Goal: Task Accomplishment & Management: Complete application form

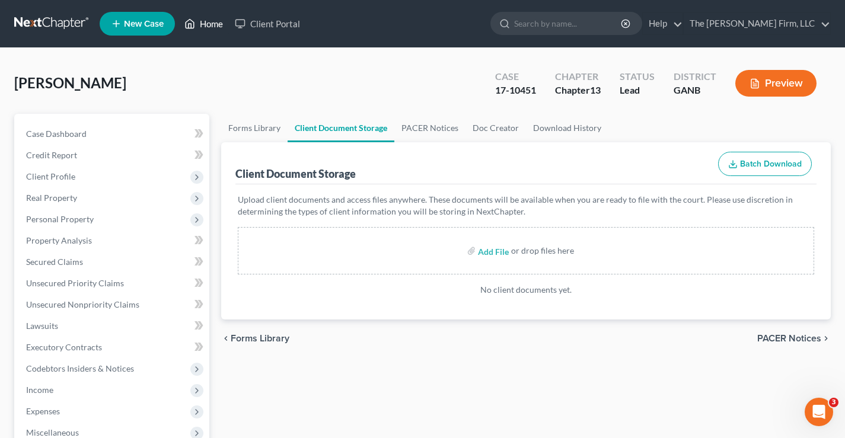
click at [213, 21] on link "Home" at bounding box center [204, 23] width 50 height 21
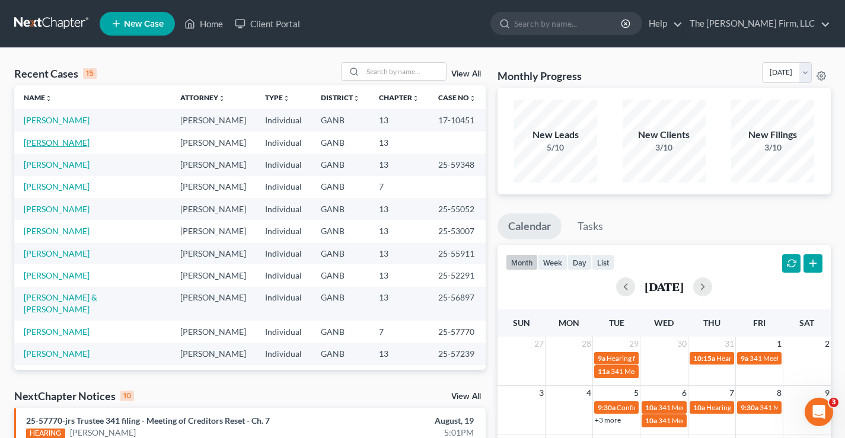
click at [45, 148] on link "[PERSON_NAME]" at bounding box center [57, 143] width 66 height 10
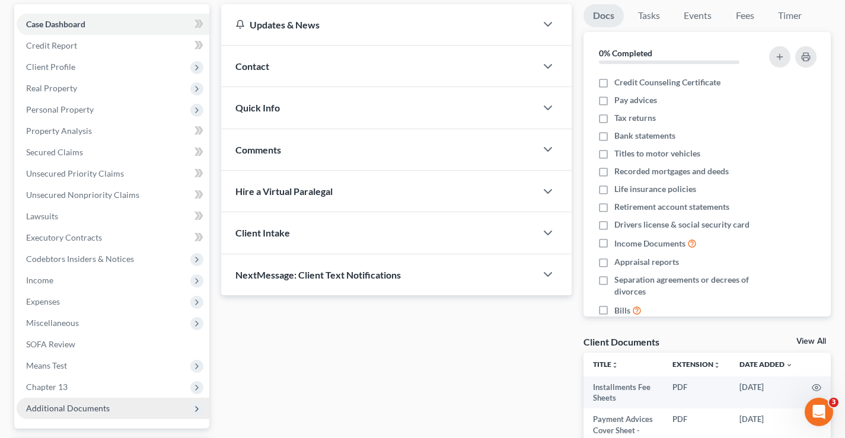
scroll to position [214, 0]
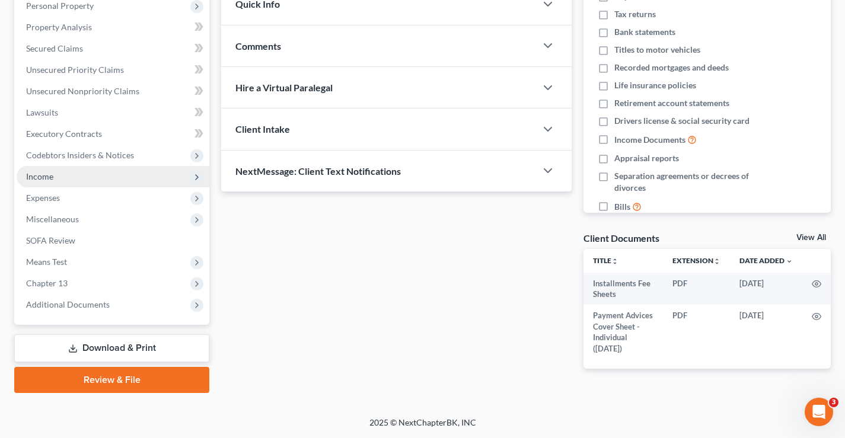
click at [45, 177] on span "Income" at bounding box center [39, 176] width 27 height 10
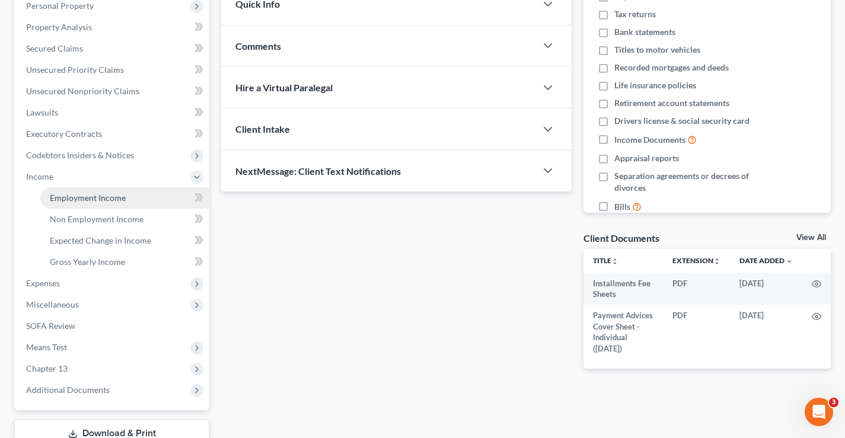
click at [70, 203] on link "Employment Income" at bounding box center [124, 197] width 169 height 21
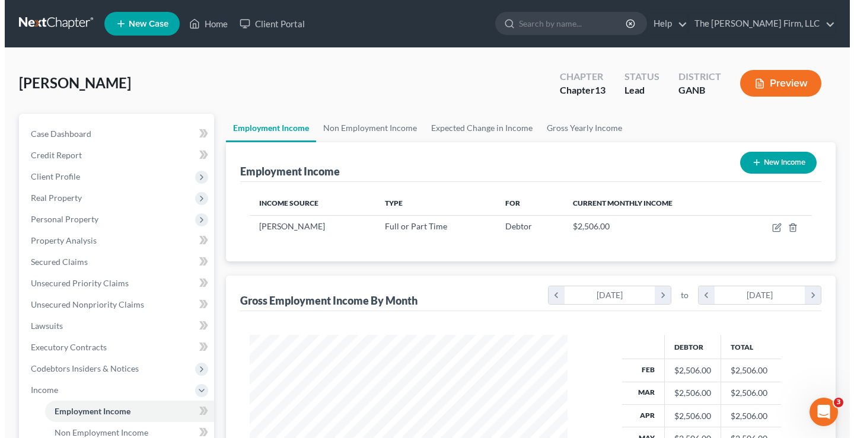
scroll to position [213, 342]
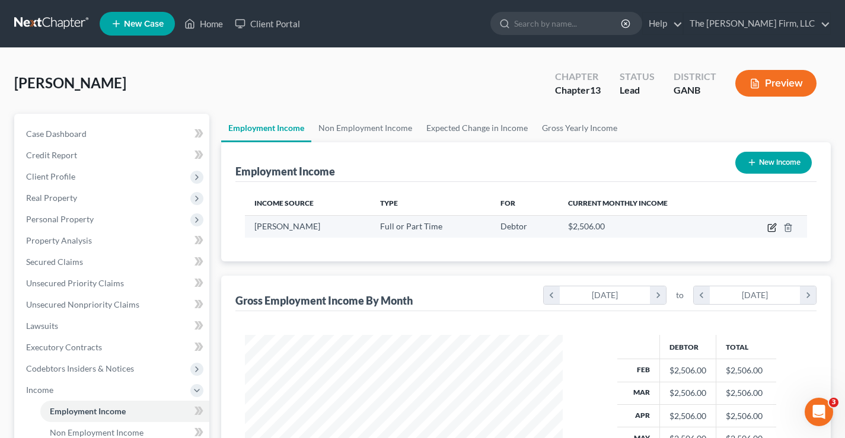
click at [770, 225] on icon "button" at bounding box center [772, 227] width 9 height 9
select select "0"
select select "10"
select select "0"
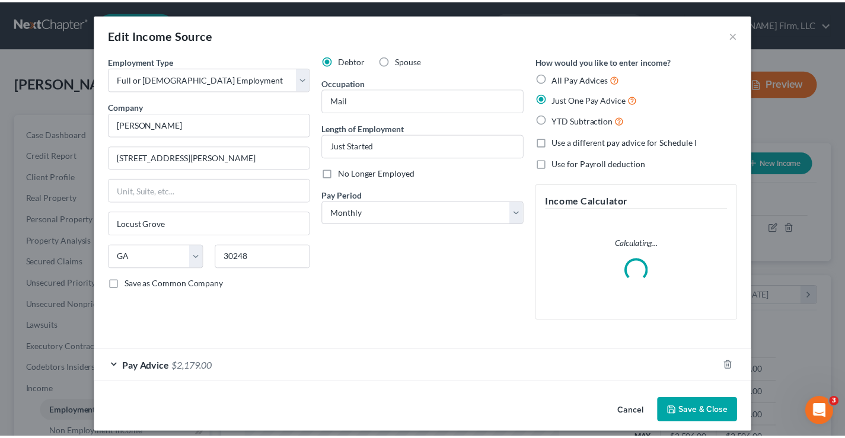
scroll to position [213, 346]
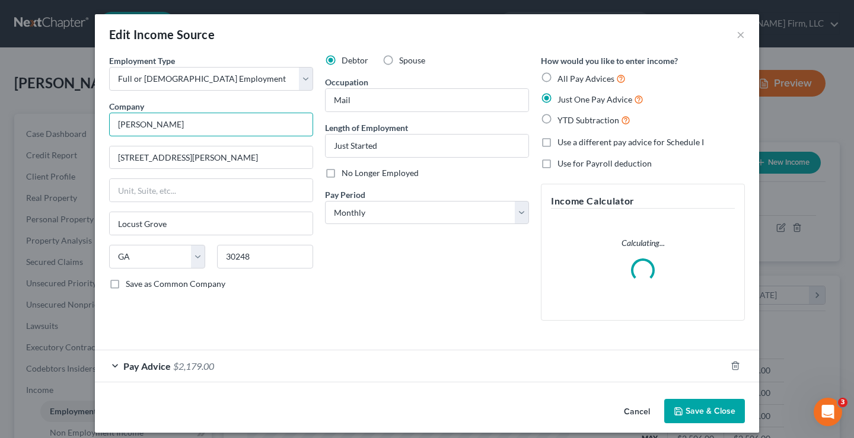
drag, startPoint x: 193, startPoint y: 125, endPoint x: 84, endPoint y: 125, distance: 109.1
click at [84, 125] on div "Edit Income Source × Employment Type * Select Full or Part Time Employment Self…" at bounding box center [427, 219] width 854 height 438
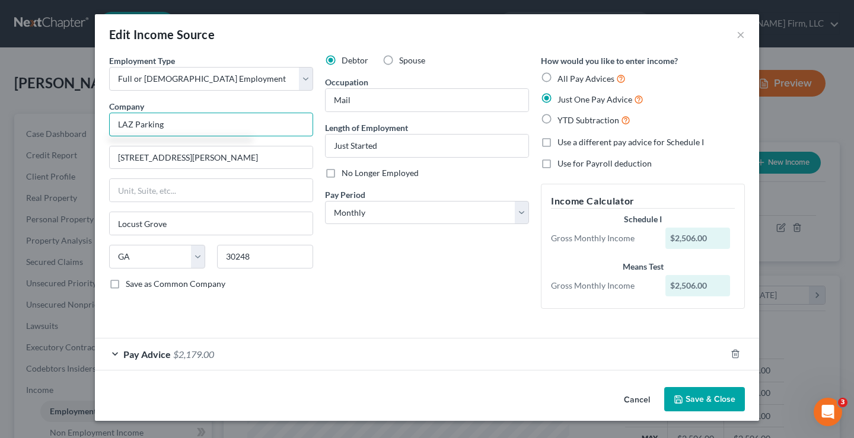
type input "LAZ Parking"
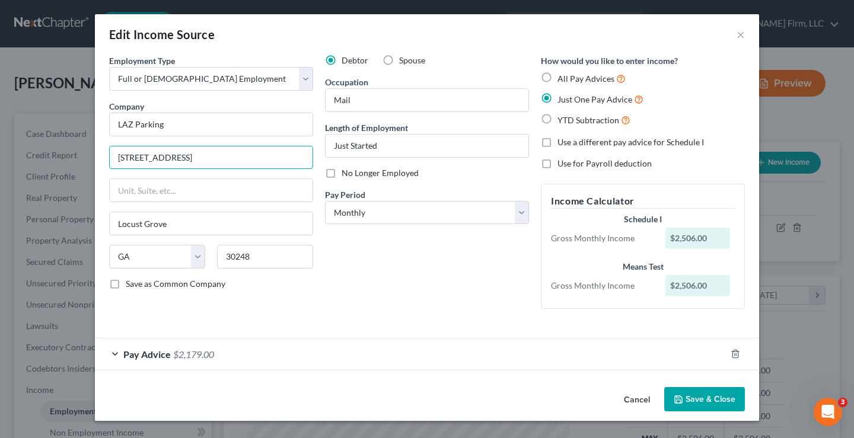
type input "3500 Lenox Road"
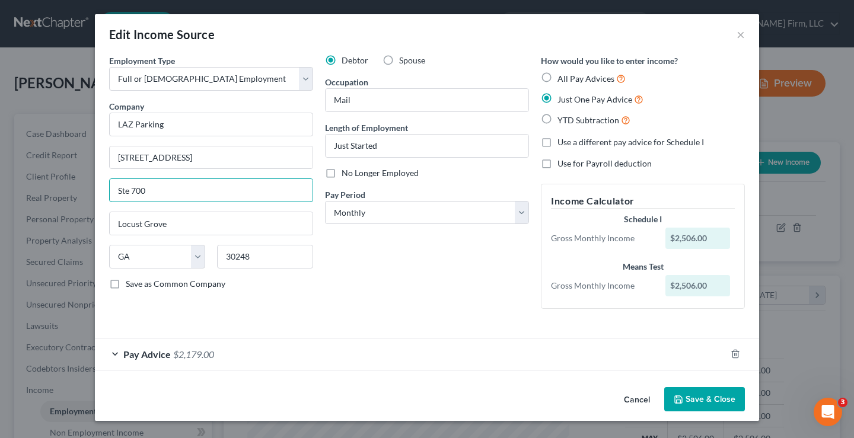
type input "Ste 700"
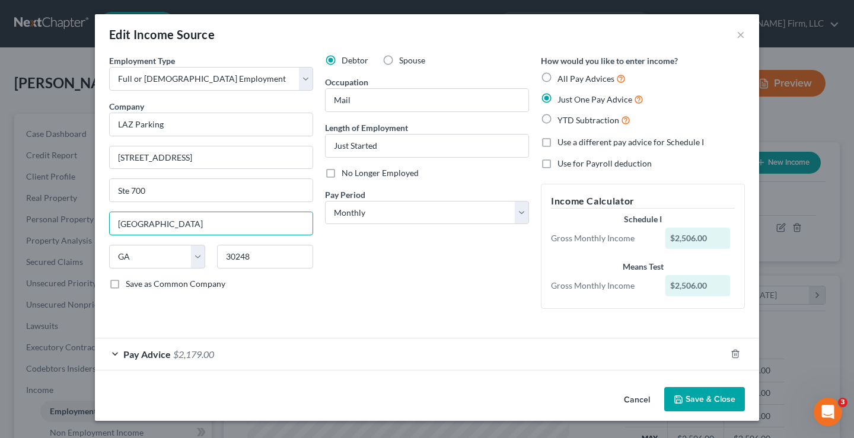
type input "Atlanta"
type input "30326"
click at [693, 396] on button "Save & Close" at bounding box center [704, 399] width 81 height 25
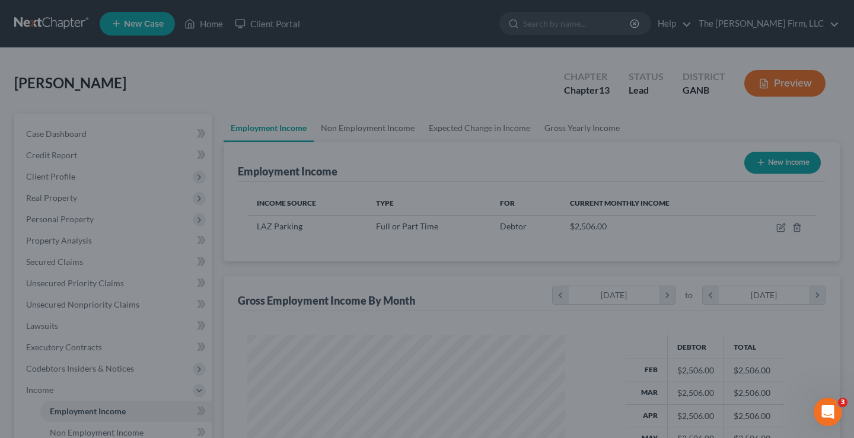
scroll to position [592946, 592817]
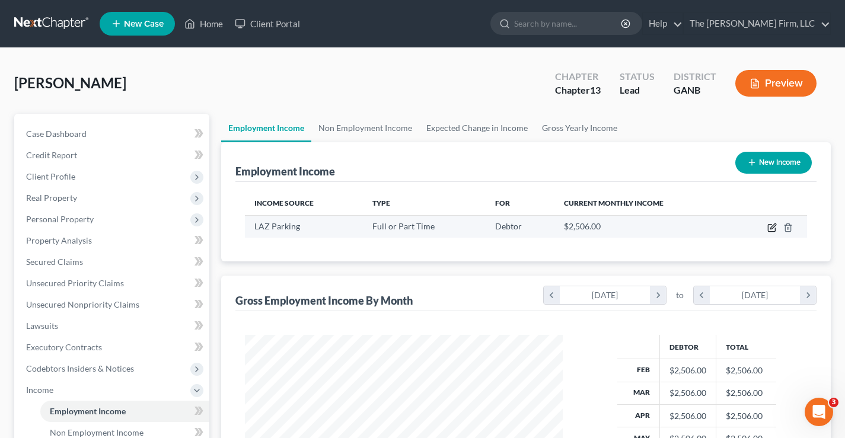
click at [771, 229] on icon "button" at bounding box center [773, 226] width 5 height 5
select select "0"
select select "10"
select select "0"
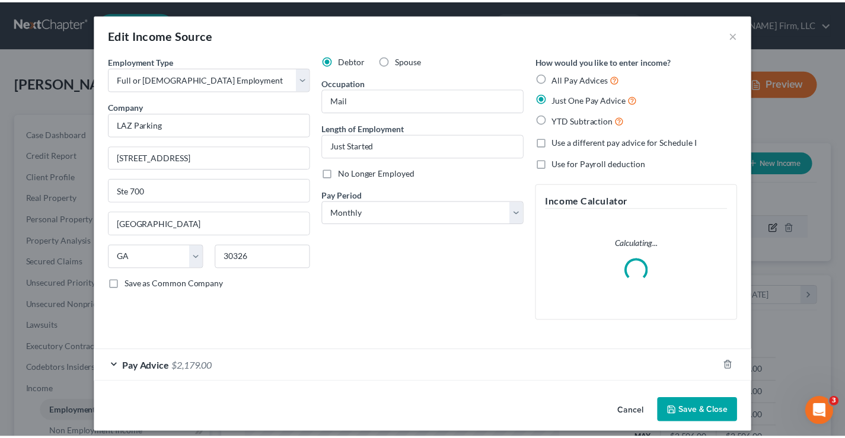
scroll to position [213, 346]
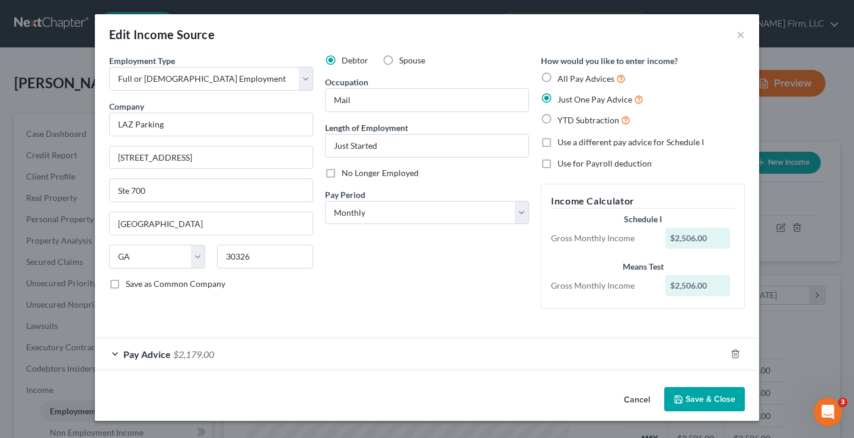
click at [644, 395] on button "Cancel" at bounding box center [637, 401] width 45 height 24
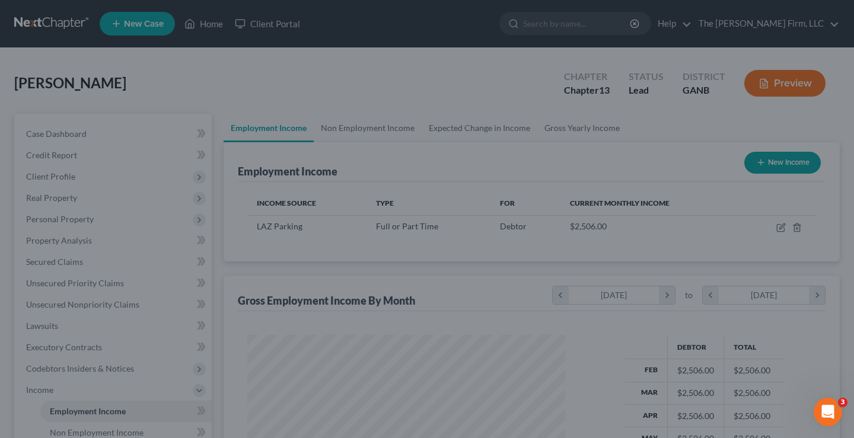
scroll to position [592946, 592817]
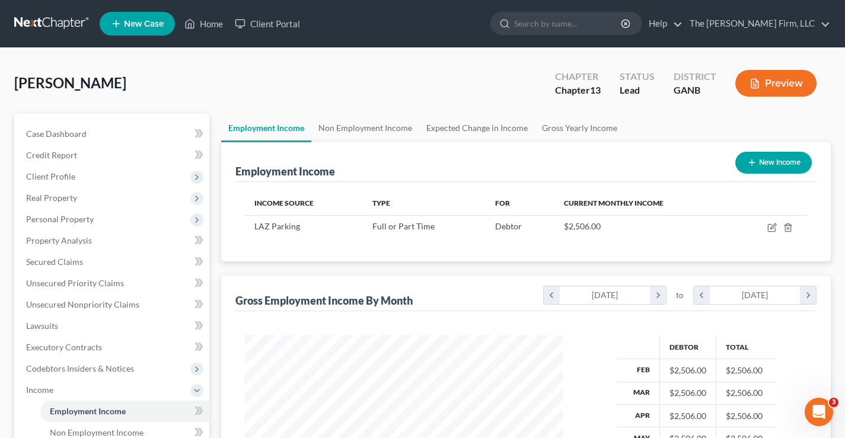
click at [773, 160] on button "New Income" at bounding box center [774, 163] width 77 height 22
select select "0"
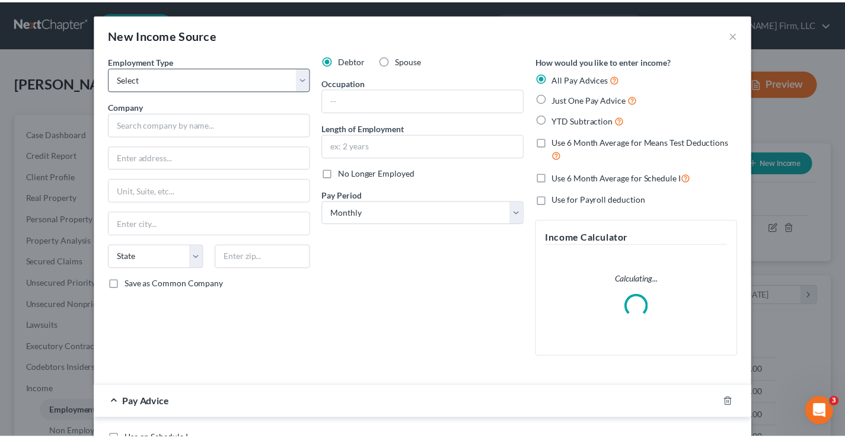
scroll to position [213, 346]
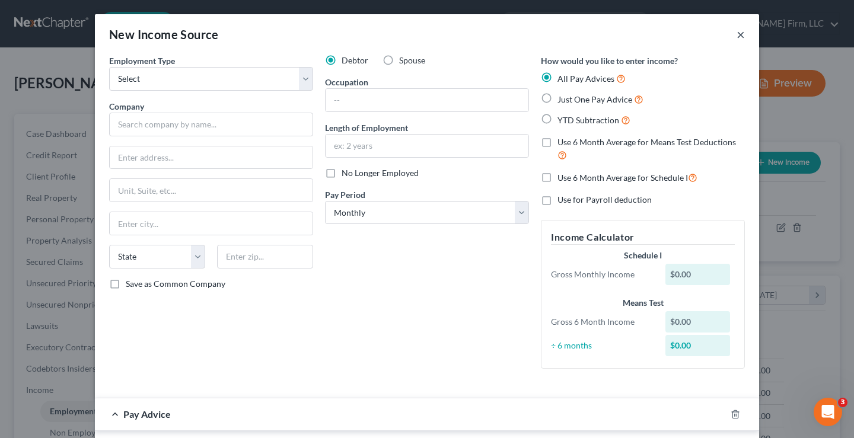
click at [737, 34] on button "×" at bounding box center [741, 34] width 8 height 14
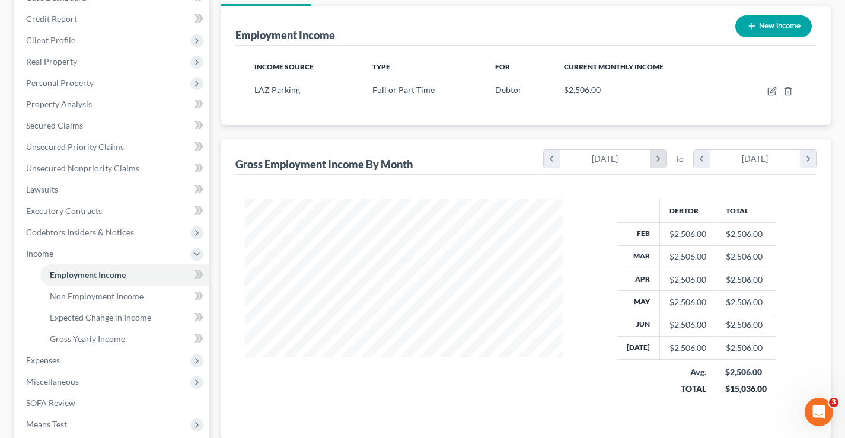
scroll to position [299, 0]
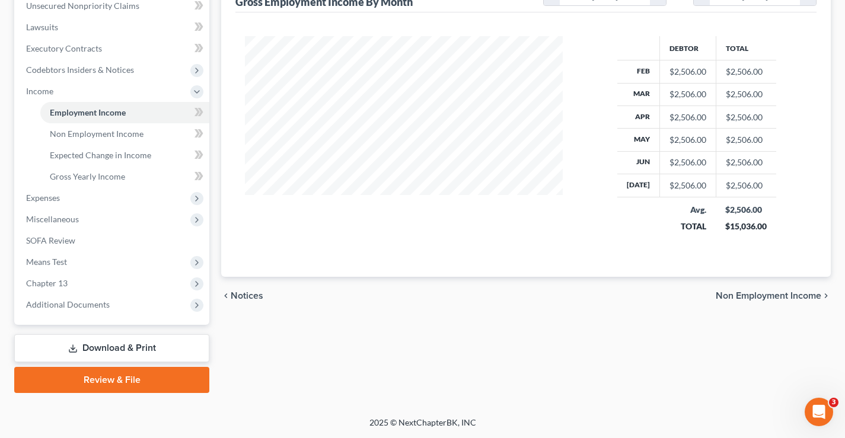
click at [722, 298] on span "Non Employment Income" at bounding box center [769, 295] width 106 height 9
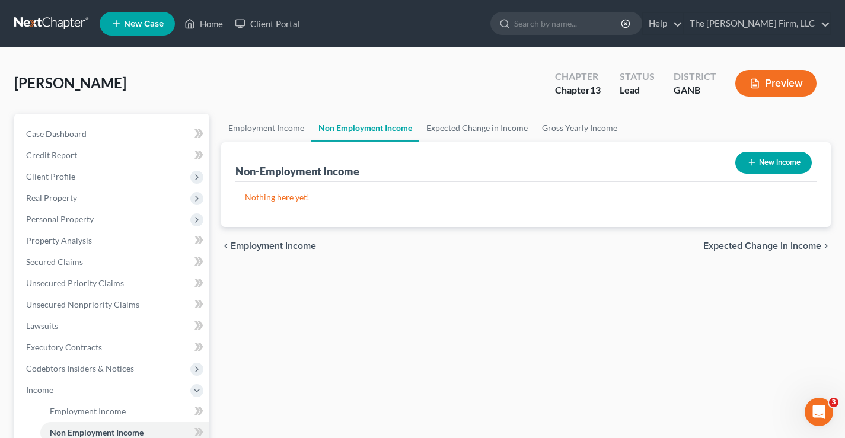
click at [757, 160] on button "New Income" at bounding box center [774, 163] width 77 height 22
select select "0"
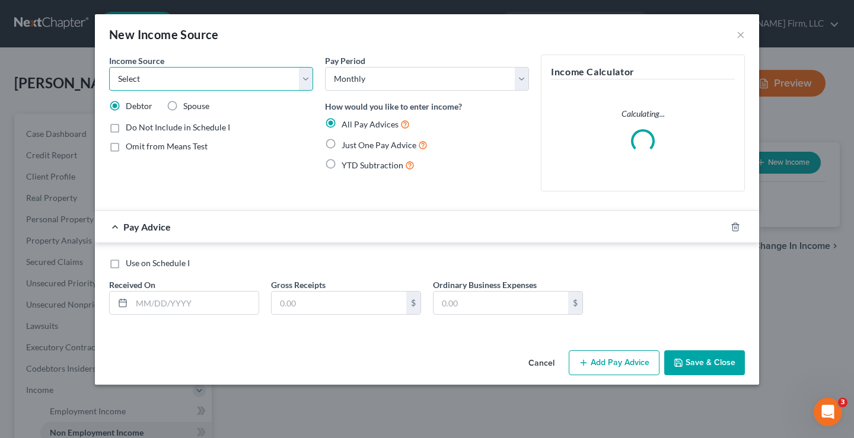
click at [295, 74] on select "Select Unemployment Disability (from employer) Pension Retirement Social Securi…" at bounding box center [211, 79] width 204 height 24
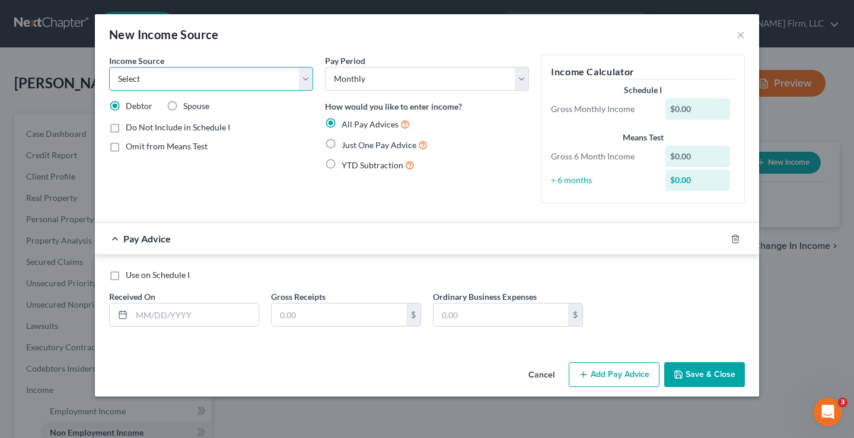
select select "5"
click at [109, 67] on select "Select Unemployment Disability (from employer) Pension Retirement Social Securi…" at bounding box center [211, 79] width 204 height 24
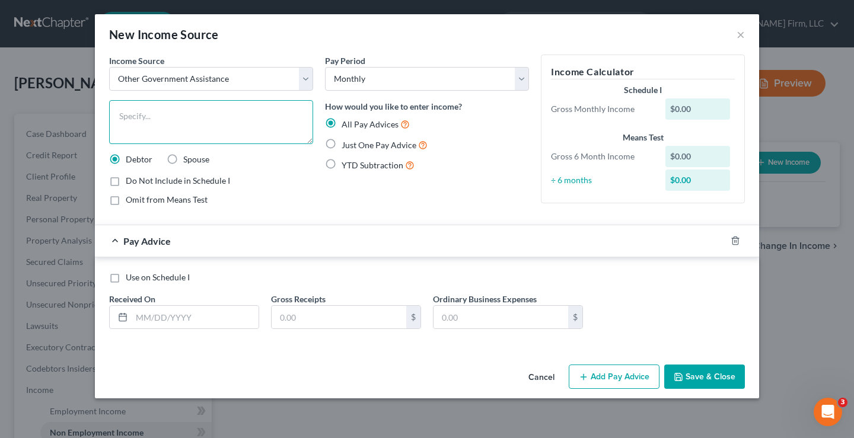
click at [148, 123] on textarea at bounding box center [211, 122] width 204 height 44
type textarea "Food Assistance"
click at [206, 319] on input "text" at bounding box center [195, 317] width 127 height 23
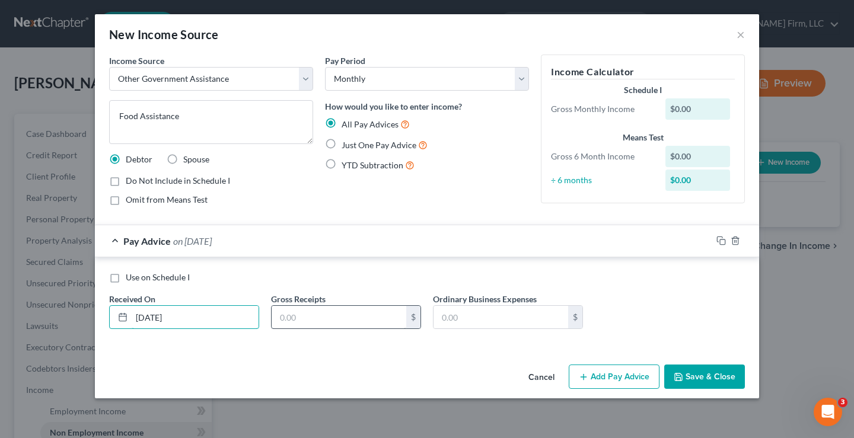
type input "08/01/2025"
click at [304, 316] on input "text" at bounding box center [339, 317] width 135 height 23
type input "764"
click at [705, 374] on button "Save & Close" at bounding box center [704, 377] width 81 height 25
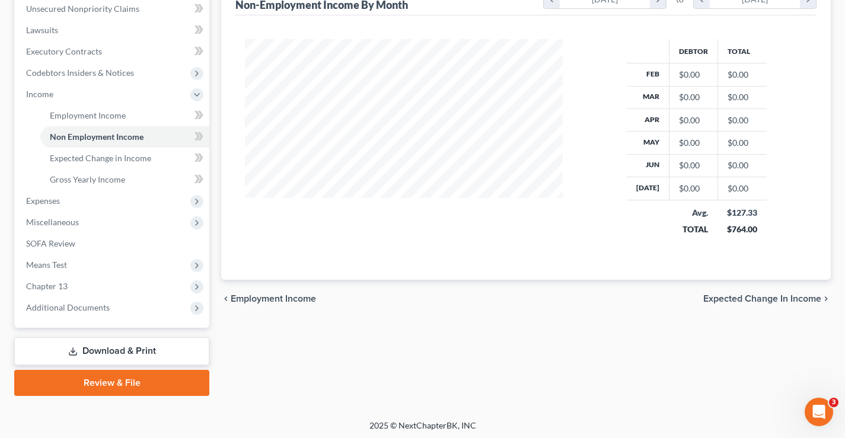
scroll to position [297, 0]
click at [738, 298] on span "Expected Change in Income" at bounding box center [762, 298] width 118 height 9
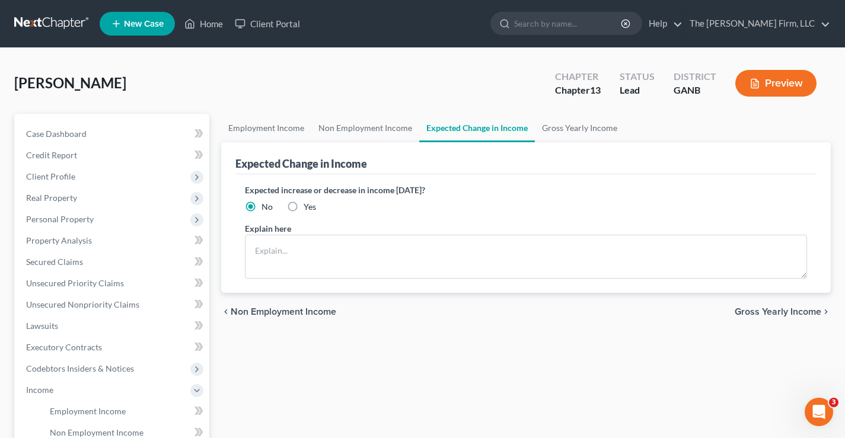
click at [754, 313] on span "Gross Yearly Income" at bounding box center [778, 311] width 87 height 9
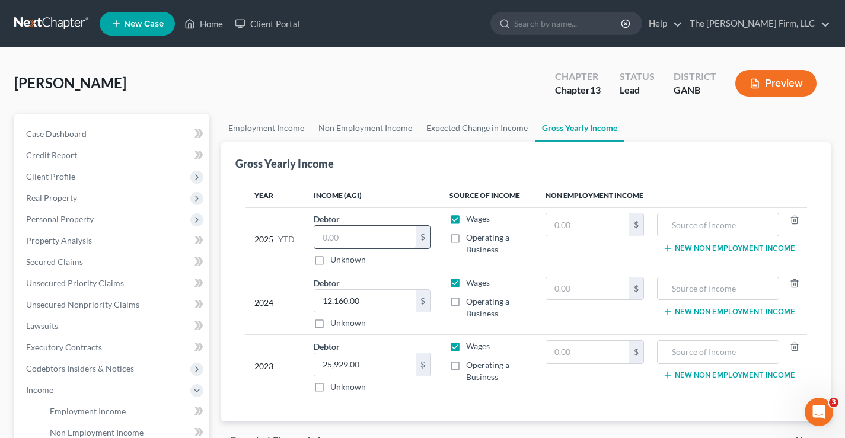
drag, startPoint x: 353, startPoint y: 240, endPoint x: 322, endPoint y: 240, distance: 30.8
click at [322, 240] on input "text" at bounding box center [364, 237] width 101 height 23
type input "6,500"
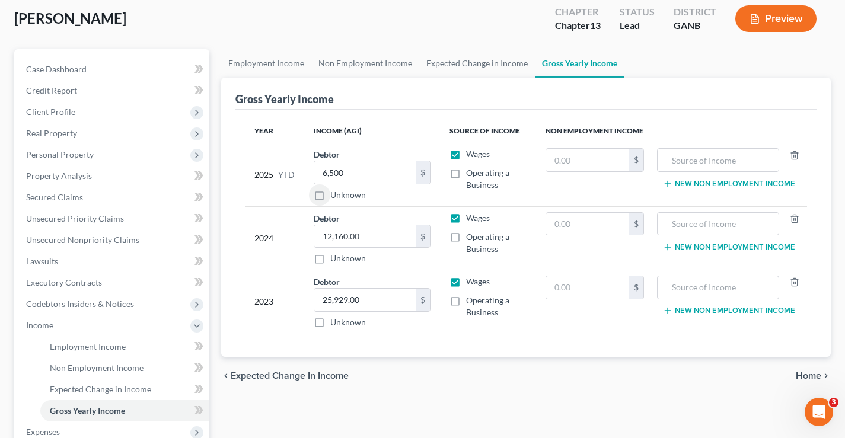
scroll to position [178, 0]
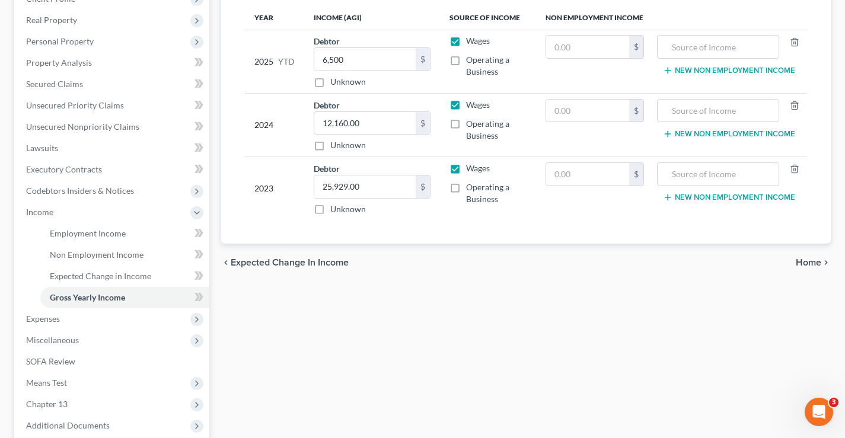
click at [803, 265] on span "Home" at bounding box center [809, 262] width 26 height 9
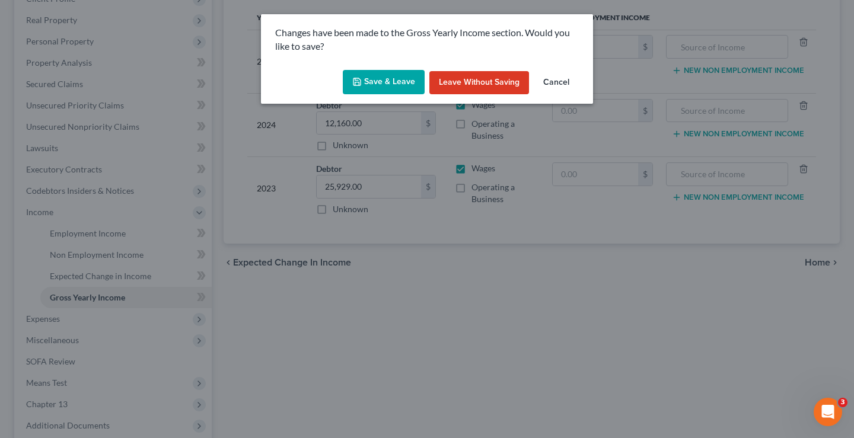
click at [394, 78] on button "Save & Leave" at bounding box center [384, 82] width 82 height 25
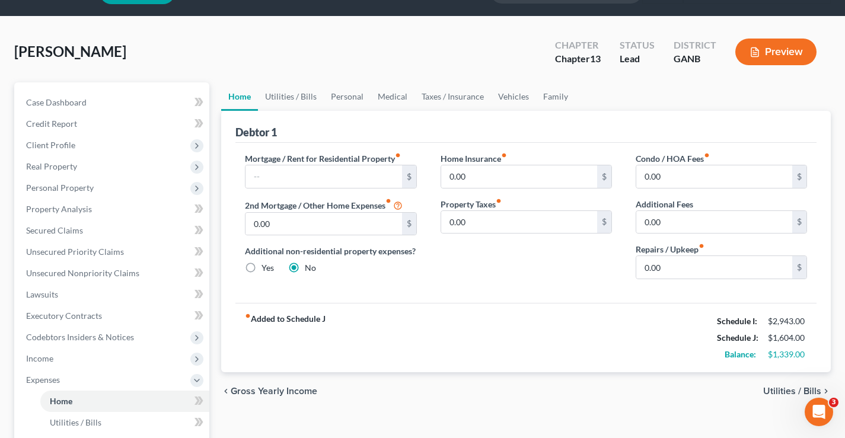
scroll to position [59, 0]
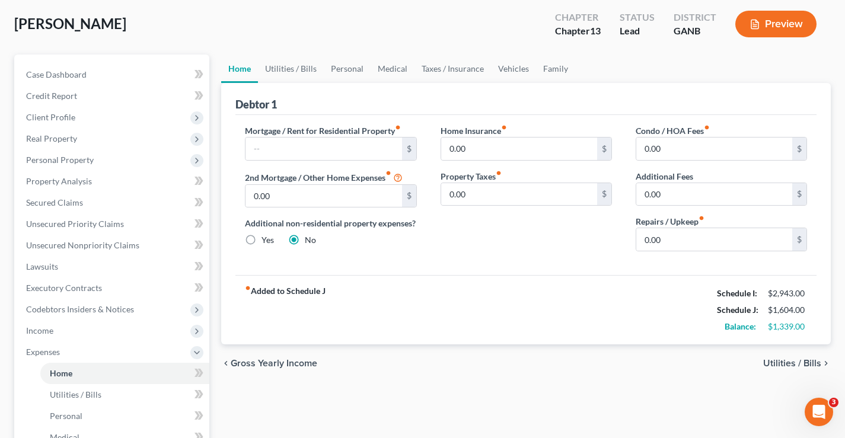
click at [786, 359] on span "Utilities / Bills" at bounding box center [792, 363] width 58 height 9
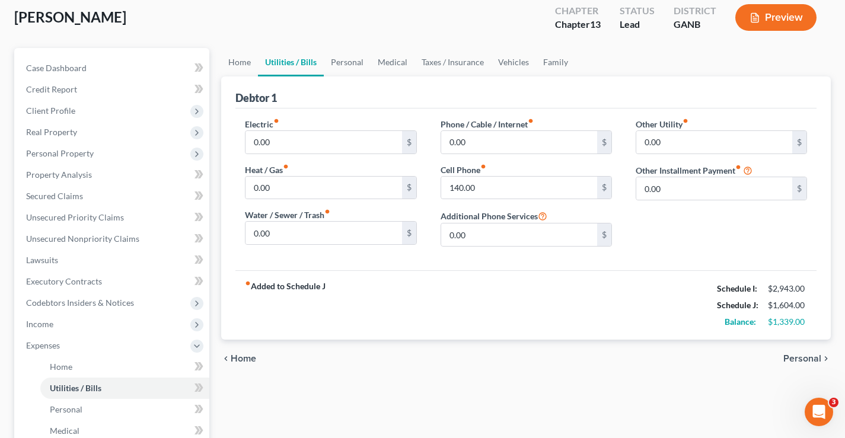
scroll to position [178, 0]
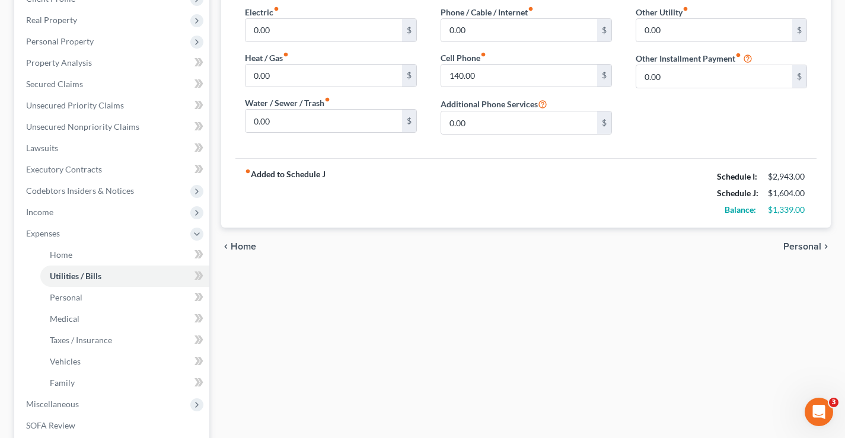
click at [792, 251] on span "Personal" at bounding box center [803, 246] width 38 height 9
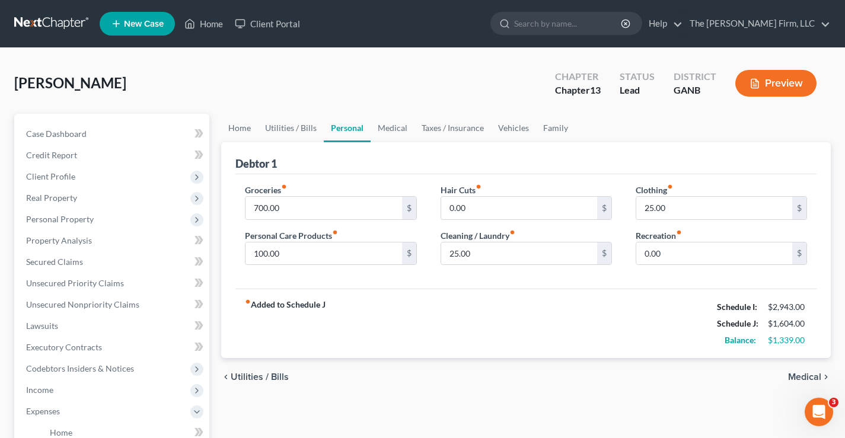
click at [795, 378] on span "Medical" at bounding box center [804, 377] width 33 height 9
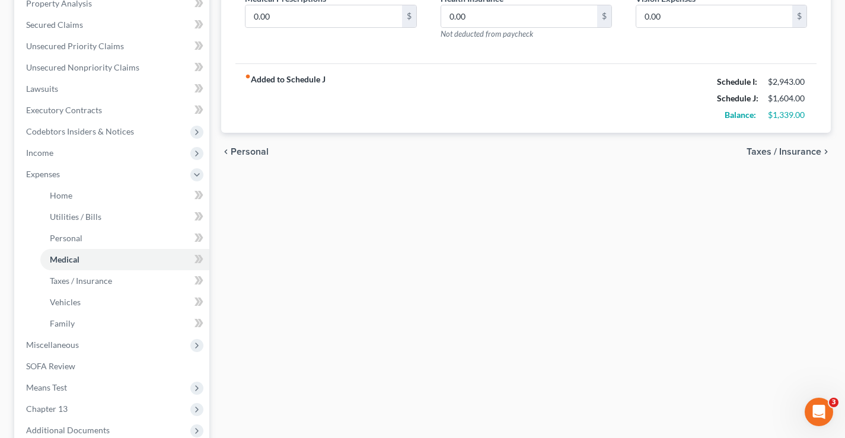
scroll to position [119, 0]
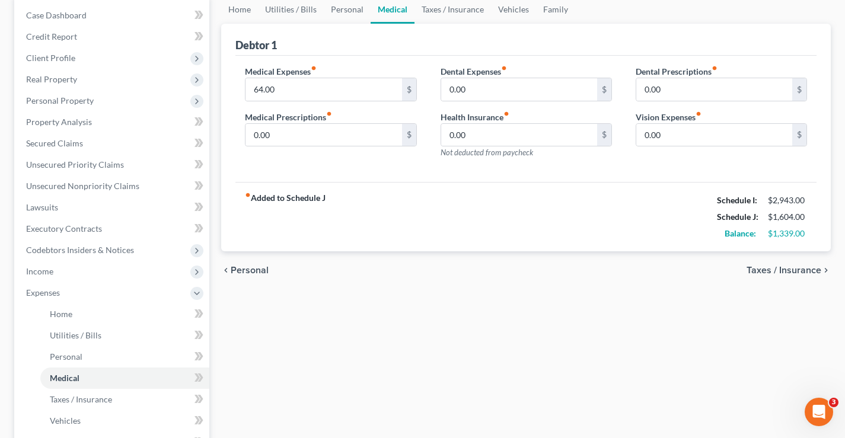
click at [776, 273] on span "Taxes / Insurance" at bounding box center [784, 270] width 75 height 9
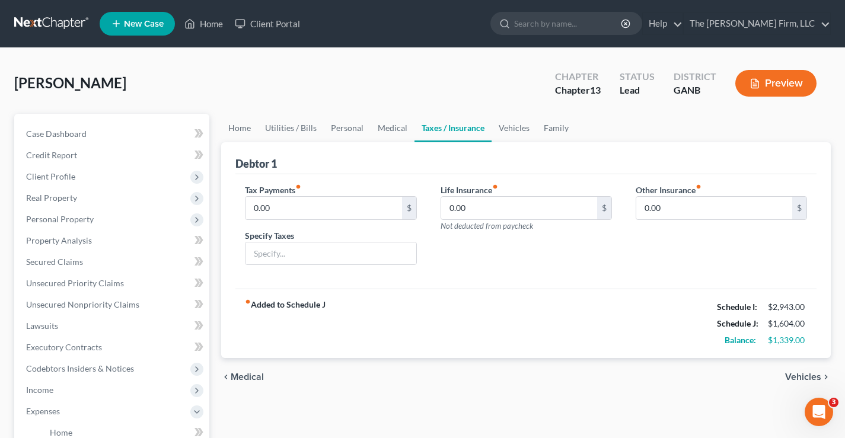
click at [799, 375] on span "Vehicles" at bounding box center [803, 377] width 36 height 9
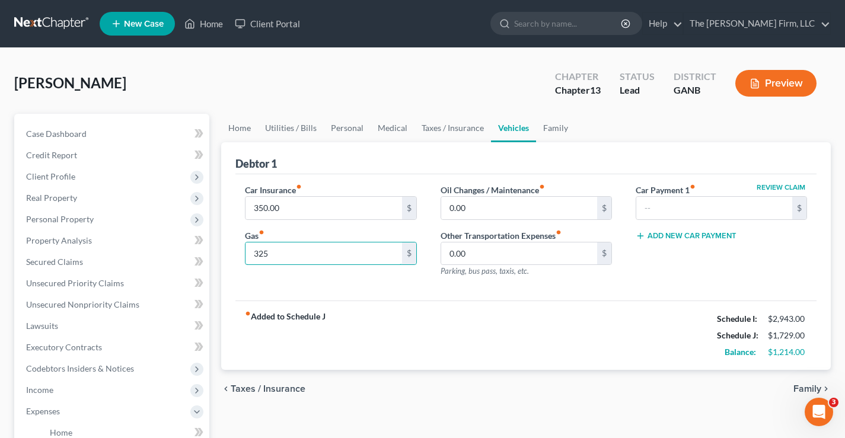
type input "325"
click at [798, 385] on span "Family" at bounding box center [808, 388] width 28 height 9
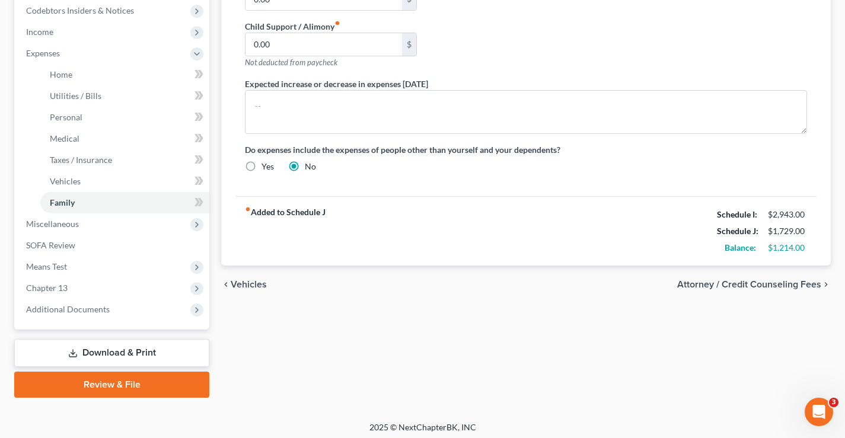
scroll to position [363, 0]
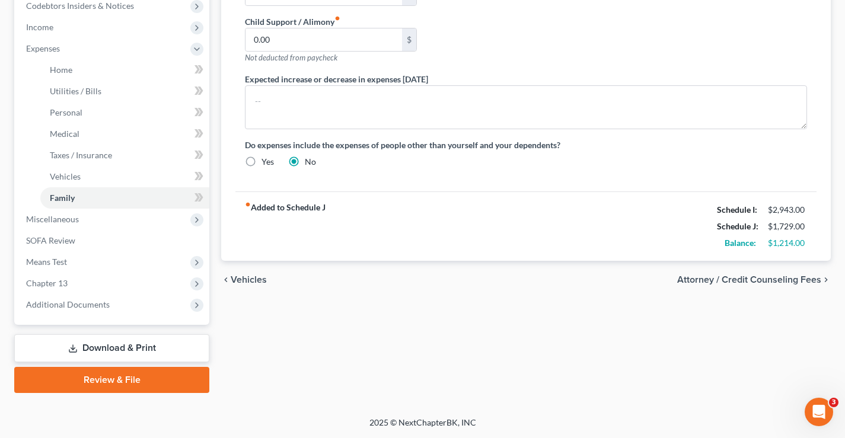
click at [738, 281] on span "Attorney / Credit Counseling Fees" at bounding box center [749, 279] width 144 height 9
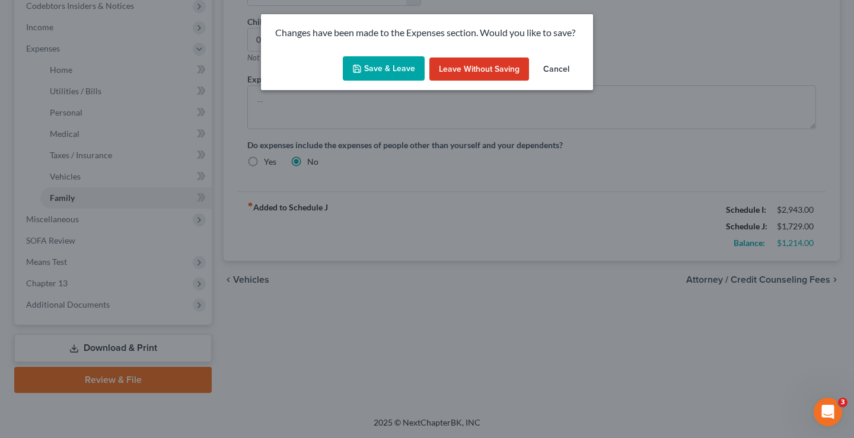
click at [716, 101] on div "Changes have been made to the Expenses section. Would you like to save? Save & …" at bounding box center [427, 219] width 854 height 438
click at [561, 68] on button "Cancel" at bounding box center [556, 70] width 45 height 24
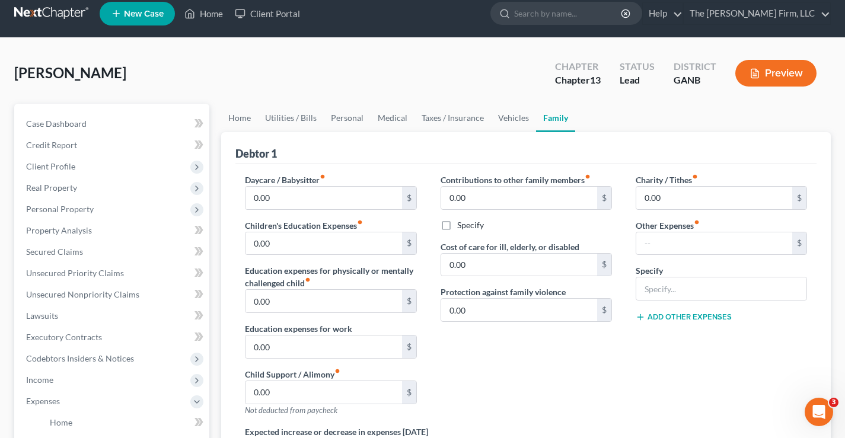
scroll to position [7, 0]
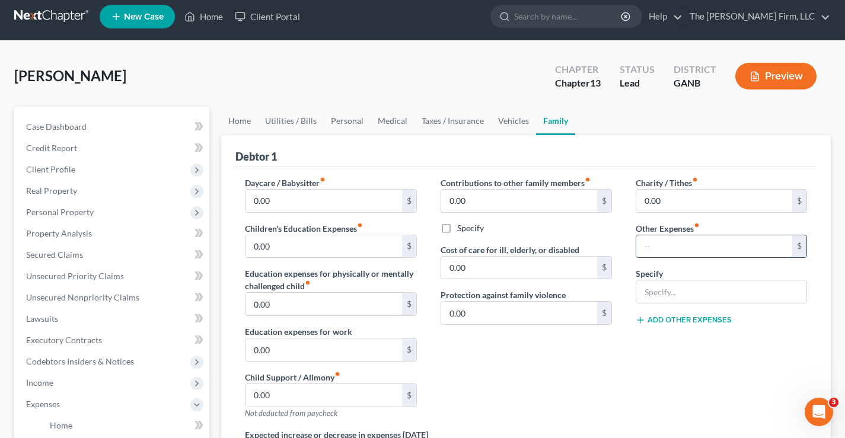
click at [687, 248] on input "text" at bounding box center [714, 246] width 156 height 23
type input "600"
click at [668, 292] on input "text" at bounding box center [721, 292] width 170 height 23
click at [720, 298] on input "Room and Board" at bounding box center [721, 292] width 170 height 23
type input "Room and Board"
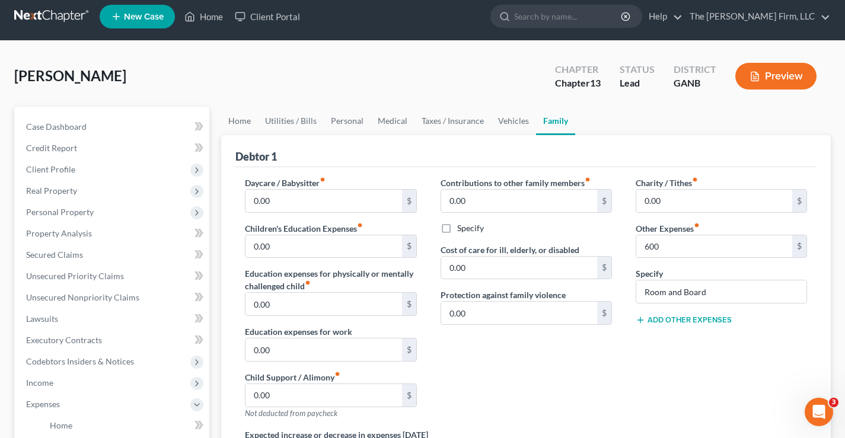
click at [698, 333] on div "Charity / Tithes fiber_manual_record 0.00 $ Other Expenses fiber_manual_record …" at bounding box center [721, 303] width 195 height 252
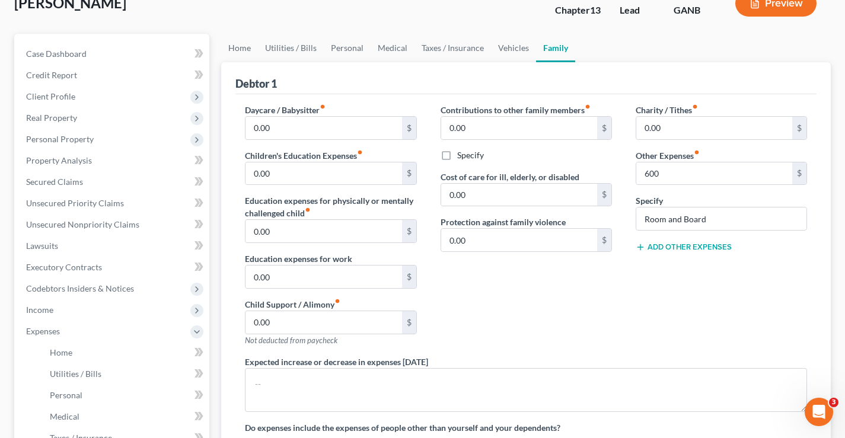
scroll to position [244, 0]
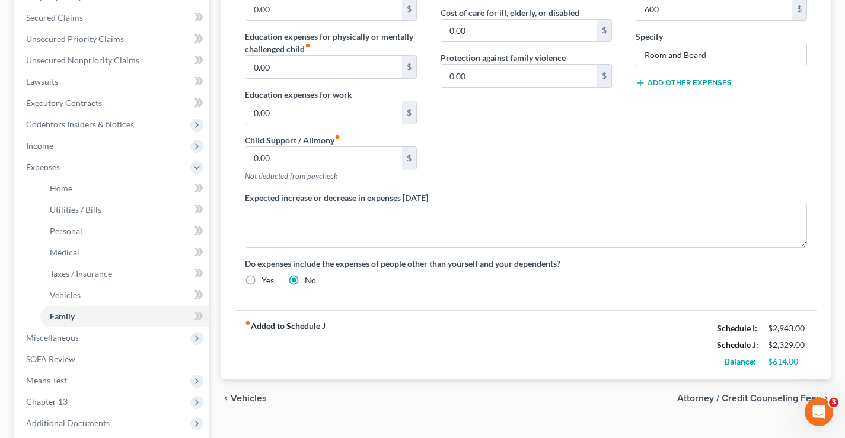
click at [249, 397] on span "Vehicles" at bounding box center [249, 398] width 36 height 9
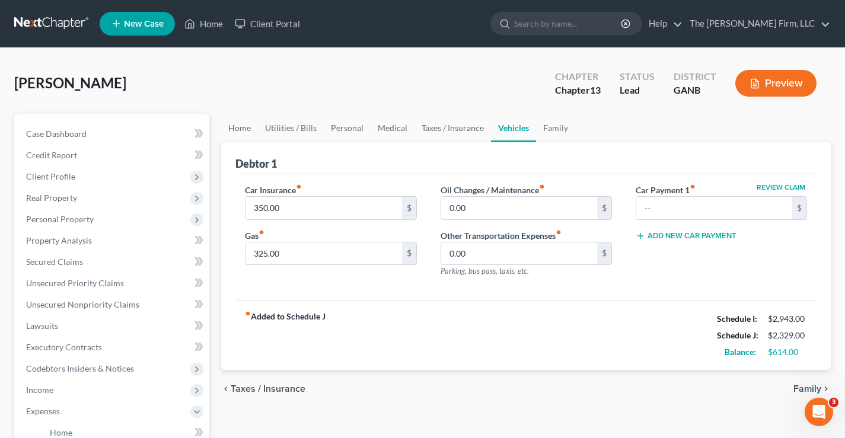
click at [265, 388] on span "Taxes / Insurance" at bounding box center [268, 388] width 75 height 9
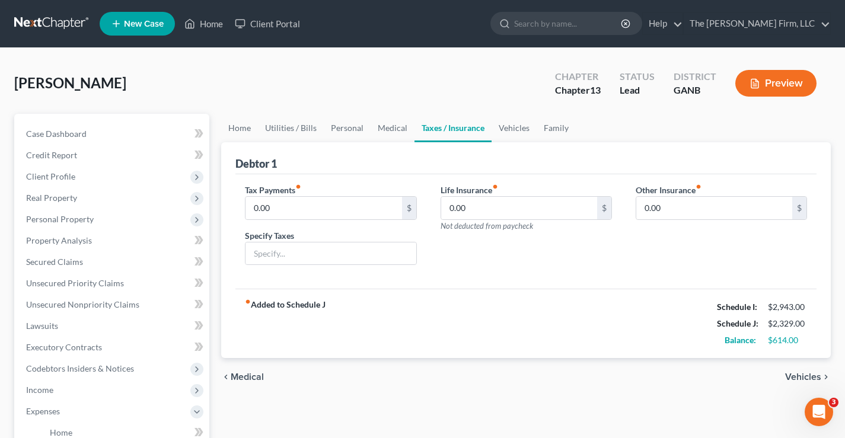
click at [251, 380] on span "Medical" at bounding box center [247, 377] width 33 height 9
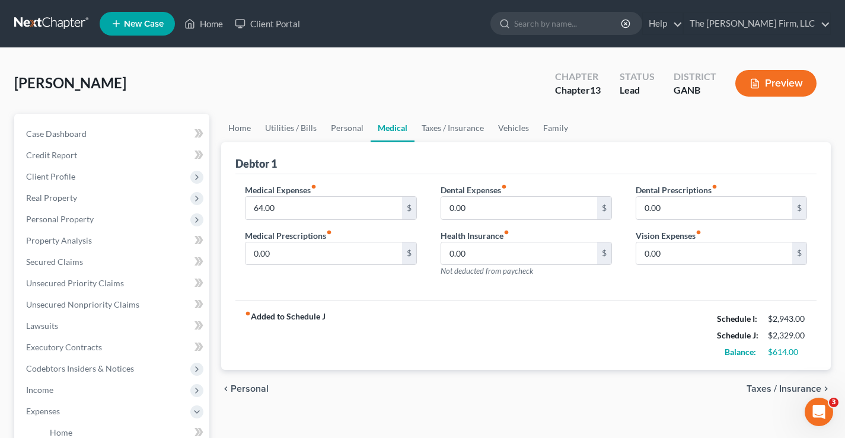
click at [250, 391] on span "Personal" at bounding box center [250, 388] width 38 height 9
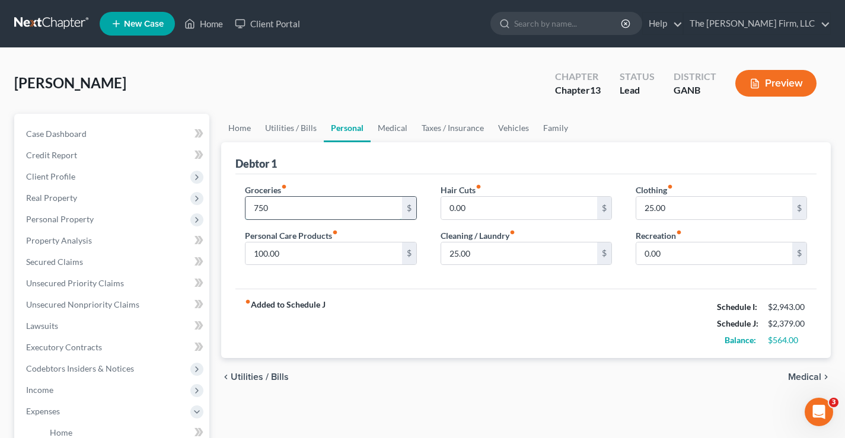
click at [320, 208] on input "750" at bounding box center [324, 208] width 156 height 23
type input "750"
type input "85"
type input "29"
click at [806, 374] on span "Medical" at bounding box center [804, 377] width 33 height 9
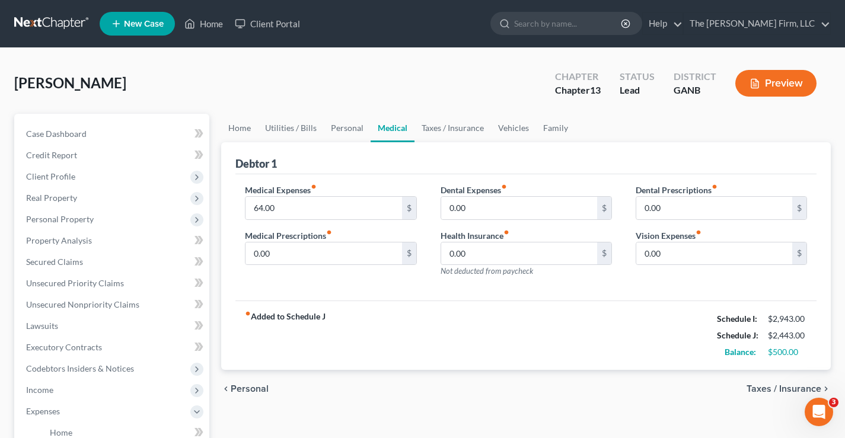
click at [775, 389] on span "Taxes / Insurance" at bounding box center [784, 388] width 75 height 9
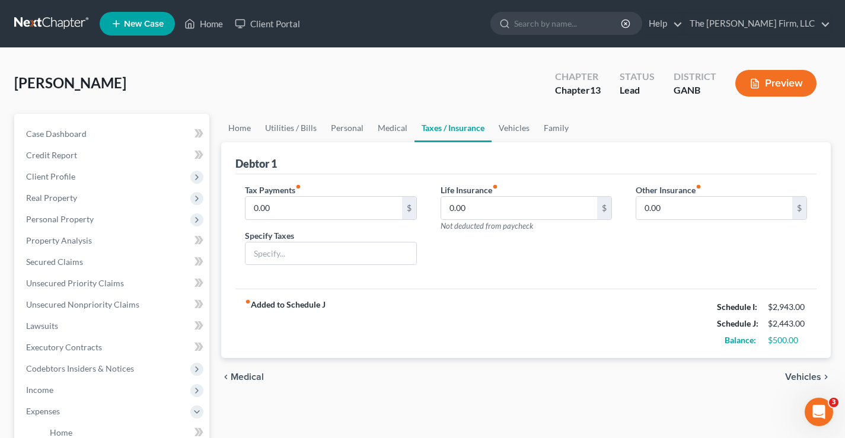
click at [803, 376] on span "Vehicles" at bounding box center [803, 377] width 36 height 9
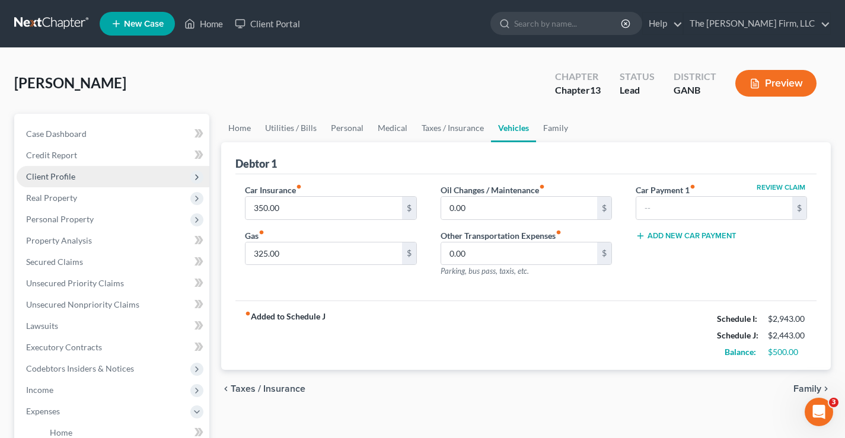
click at [40, 173] on span "Client Profile" at bounding box center [50, 176] width 49 height 10
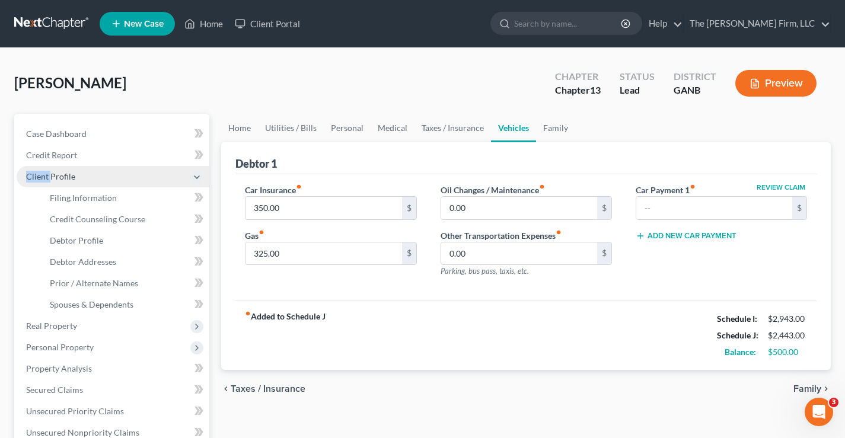
click at [40, 173] on span "Client Profile" at bounding box center [50, 176] width 49 height 10
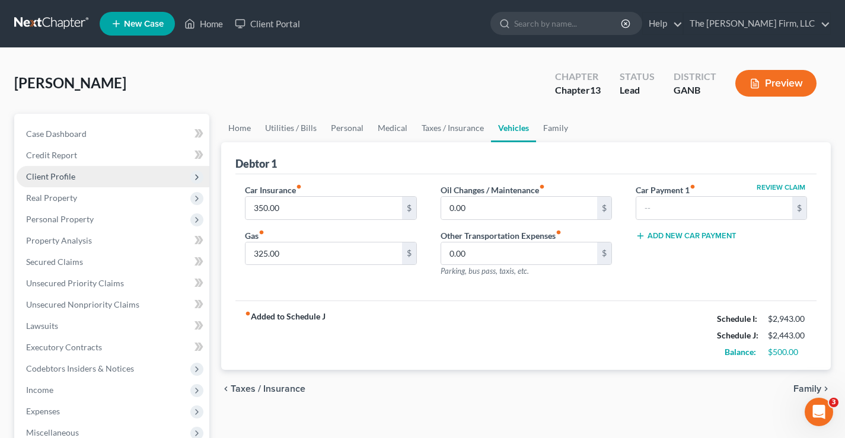
click at [59, 179] on span "Client Profile" at bounding box center [50, 176] width 49 height 10
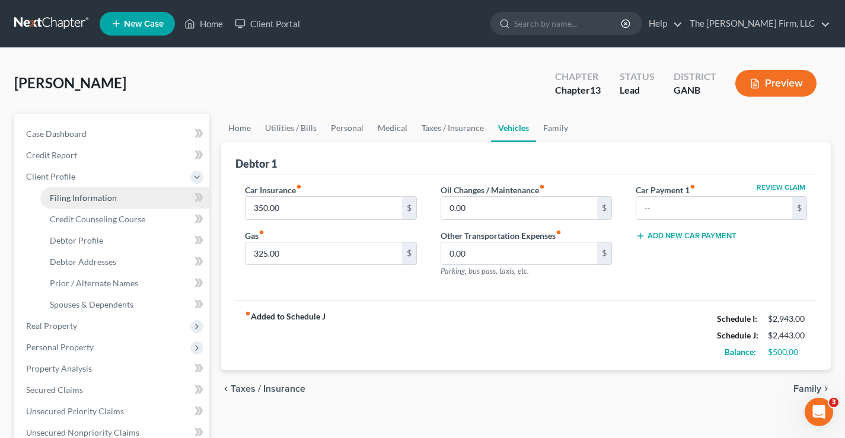
click at [65, 197] on span "Filing Information" at bounding box center [83, 198] width 67 height 10
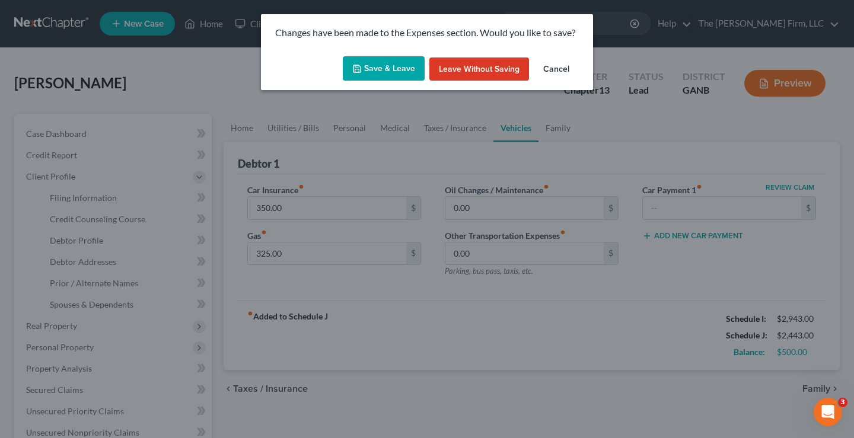
click at [384, 65] on button "Save & Leave" at bounding box center [384, 68] width 82 height 25
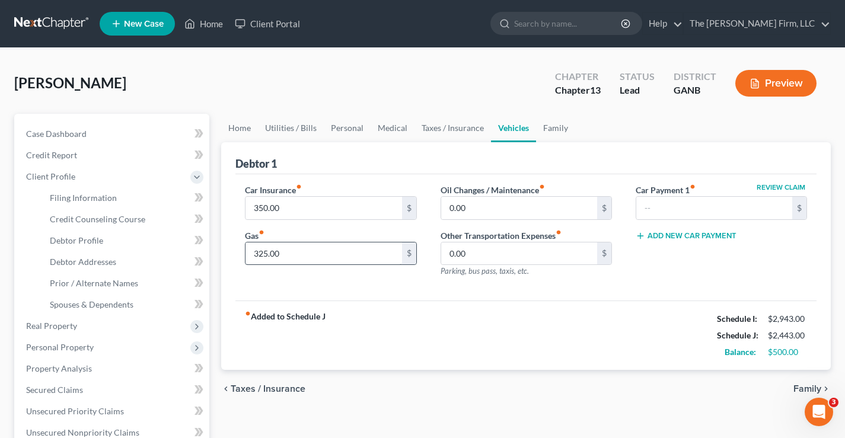
select select "1"
select select "0"
select select "3"
select select "19"
select select "10"
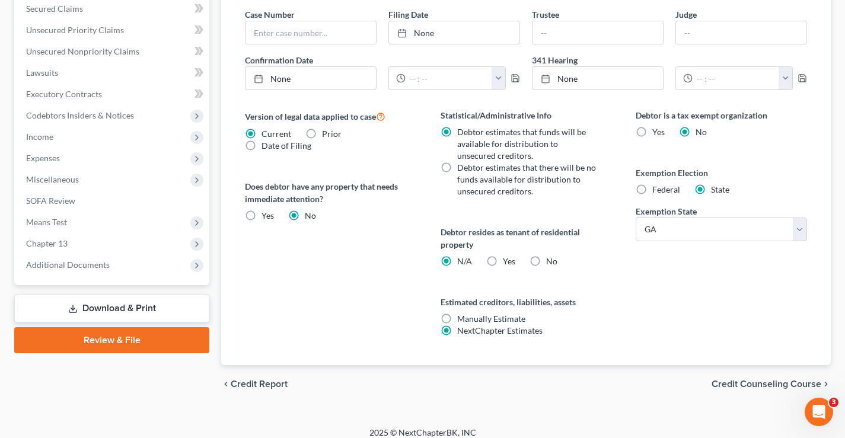
scroll to position [391, 0]
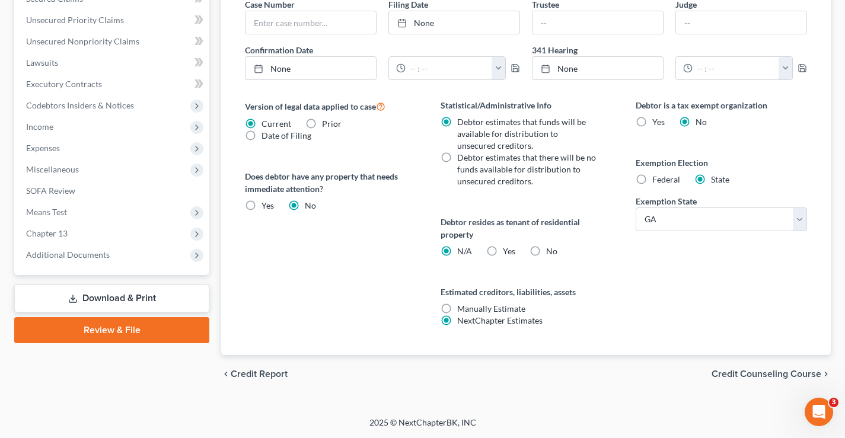
click at [758, 374] on span "Credit Counseling Course" at bounding box center [767, 374] width 110 height 9
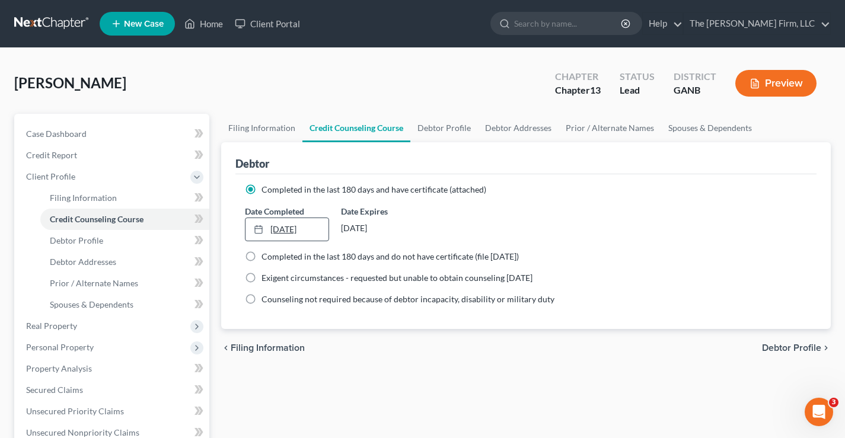
click at [260, 231] on icon at bounding box center [258, 229] width 9 height 9
click at [803, 349] on span "Debtor Profile" at bounding box center [791, 347] width 59 height 9
select select "0"
select select "2"
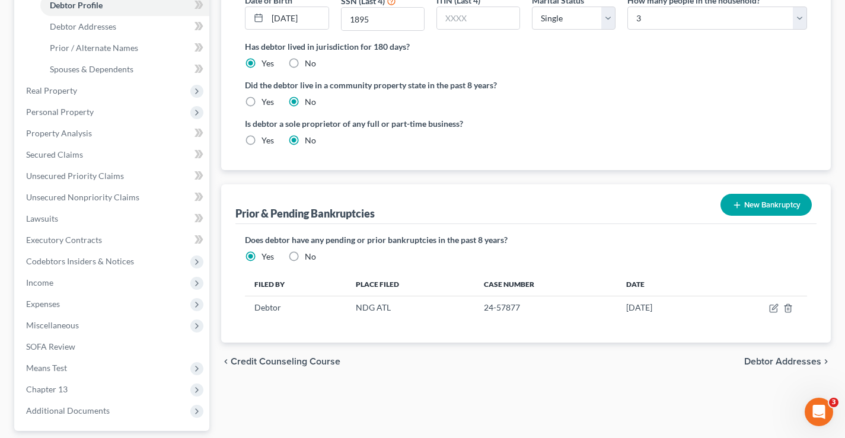
scroll to position [237, 0]
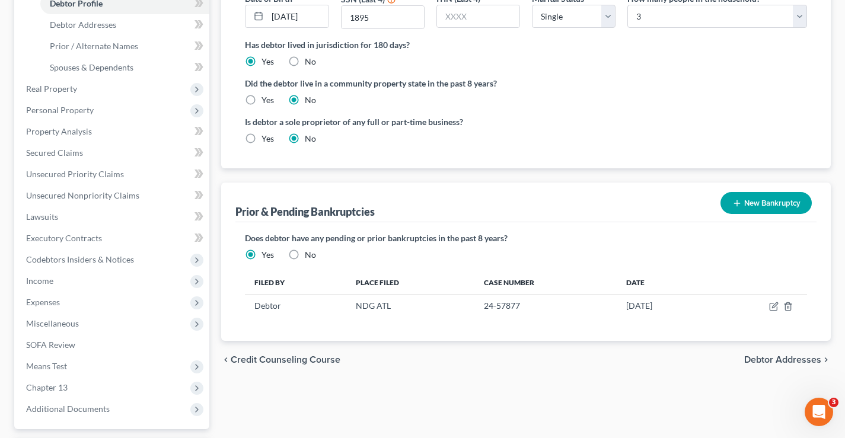
click at [805, 359] on span "Debtor Addresses" at bounding box center [782, 359] width 77 height 9
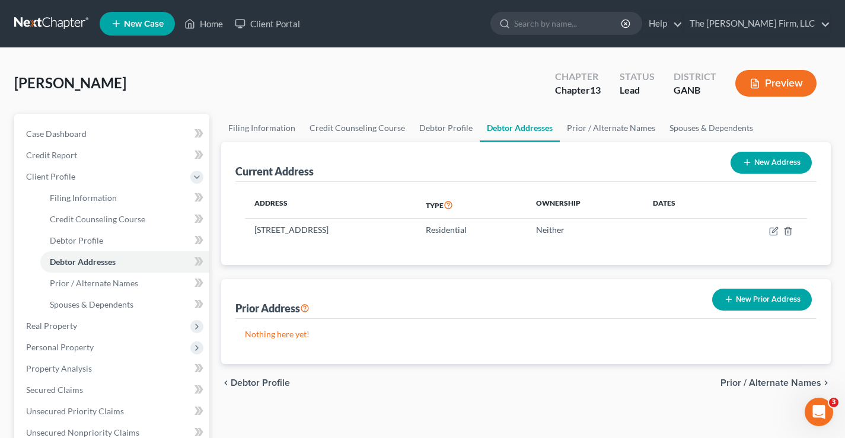
click at [771, 386] on span "Prior / Alternate Names" at bounding box center [771, 382] width 101 height 9
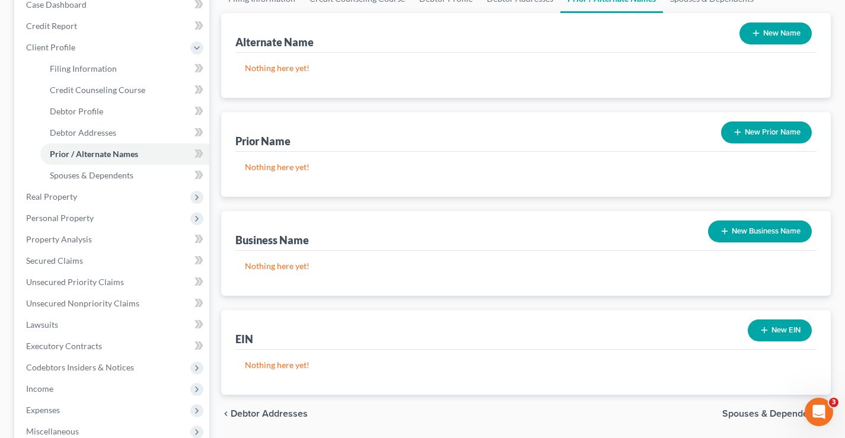
scroll to position [178, 0]
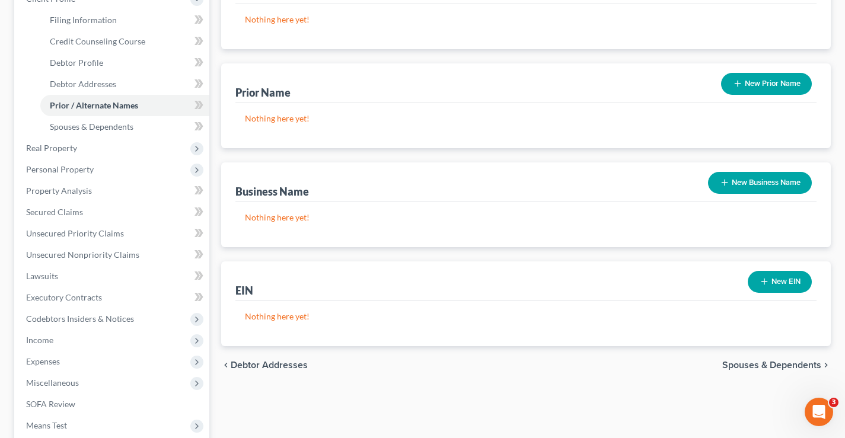
click at [775, 364] on span "Spouses & Dependents" at bounding box center [771, 365] width 99 height 9
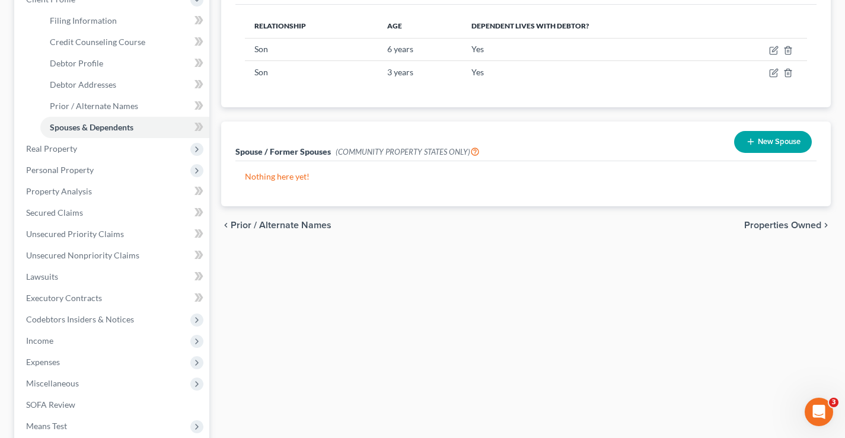
scroll to position [178, 0]
click at [767, 224] on span "Properties Owned" at bounding box center [782, 224] width 77 height 9
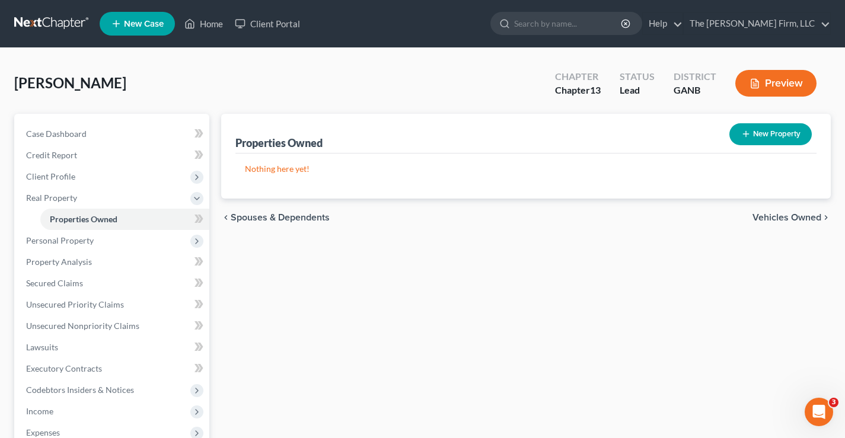
click at [773, 218] on span "Vehicles Owned" at bounding box center [787, 217] width 69 height 9
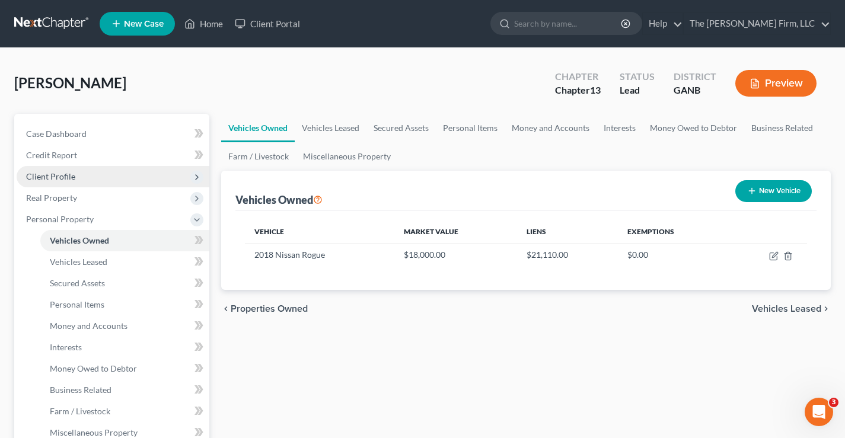
click at [51, 176] on span "Client Profile" at bounding box center [50, 176] width 49 height 10
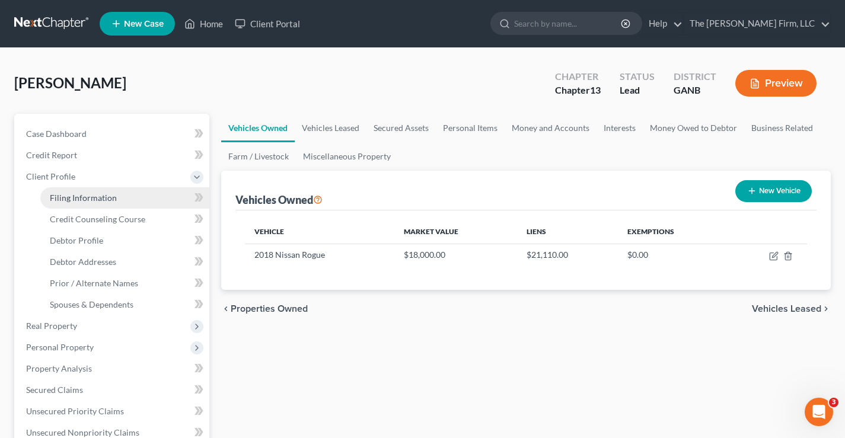
click at [91, 195] on span "Filing Information" at bounding box center [83, 198] width 67 height 10
select select "1"
select select "0"
select select "3"
select select "19"
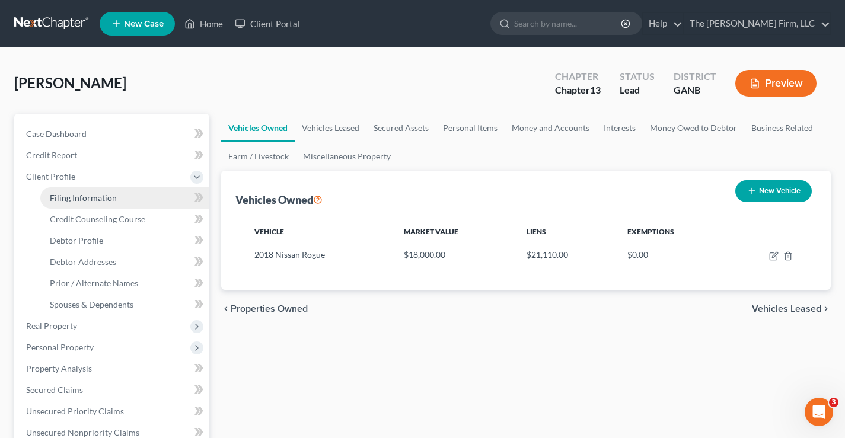
select select "0"
select select "10"
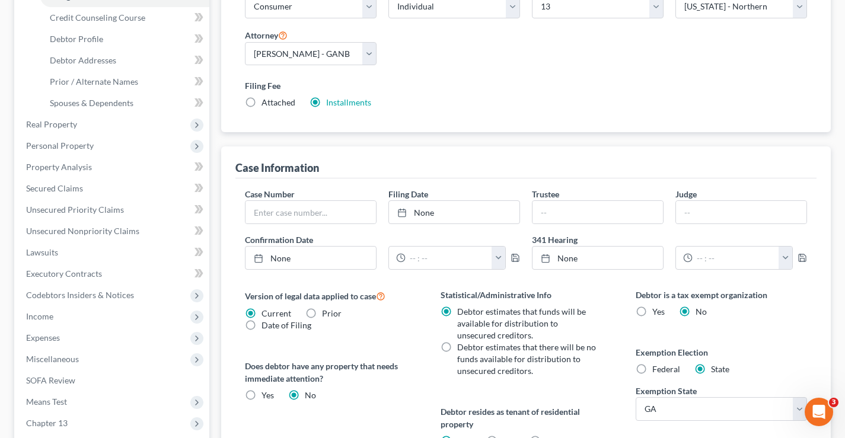
scroll to position [391, 0]
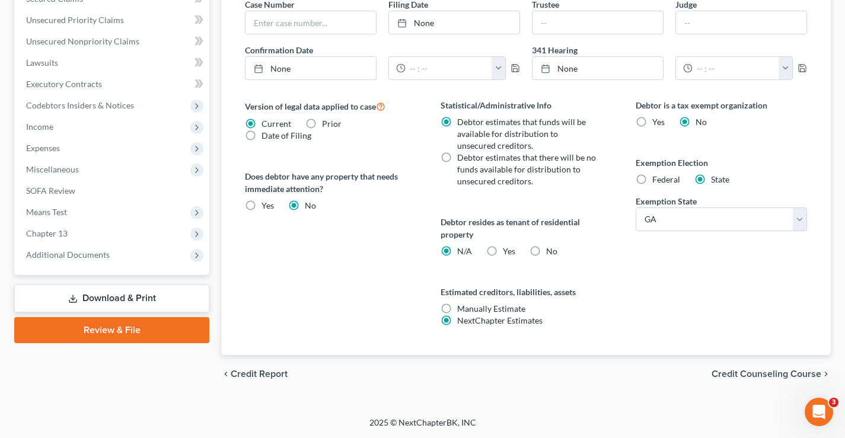
click at [759, 371] on span "Credit Counseling Course" at bounding box center [767, 374] width 110 height 9
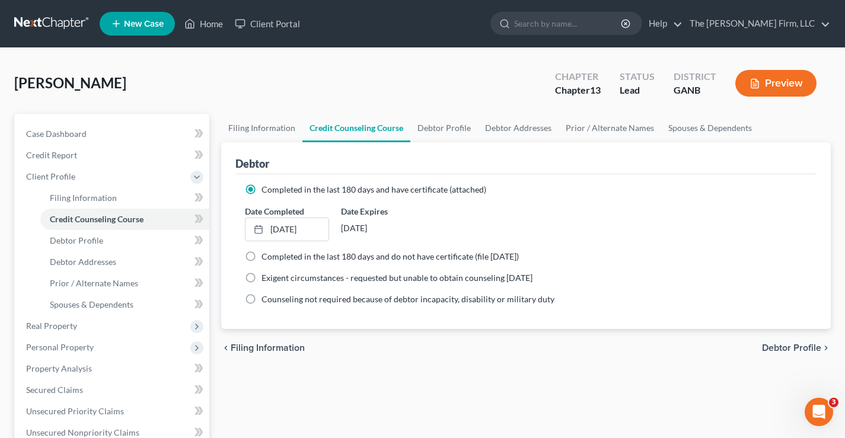
click at [772, 349] on span "Debtor Profile" at bounding box center [791, 347] width 59 height 9
select select "0"
select select "2"
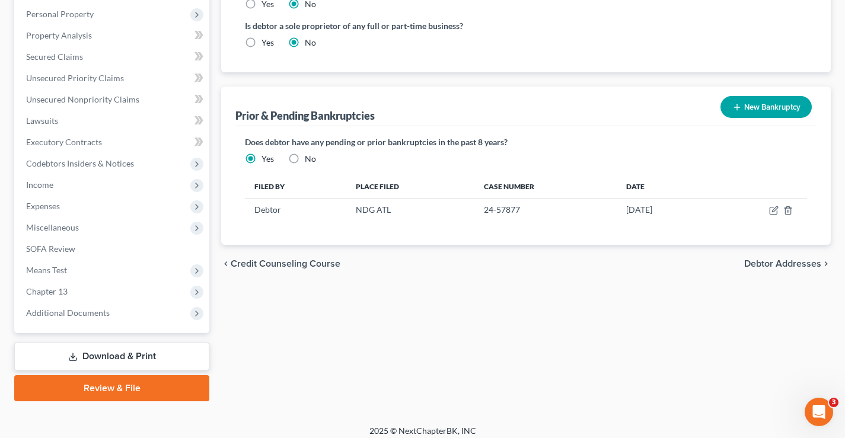
scroll to position [342, 0]
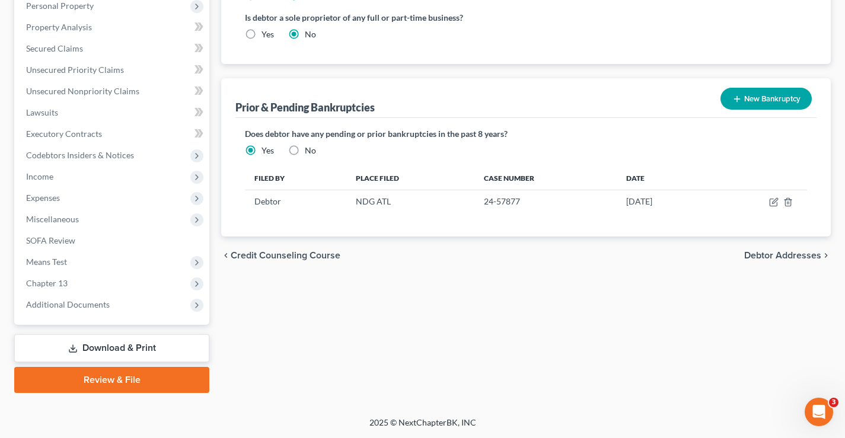
click at [778, 257] on span "Debtor Addresses" at bounding box center [782, 255] width 77 height 9
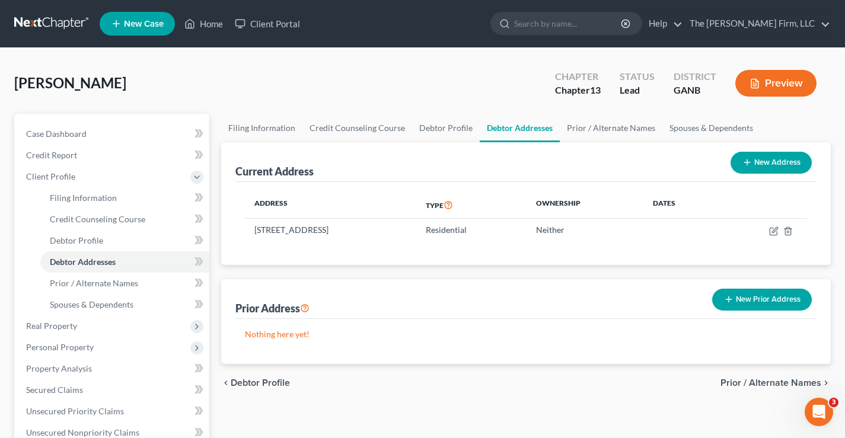
click at [763, 383] on span "Prior / Alternate Names" at bounding box center [771, 382] width 101 height 9
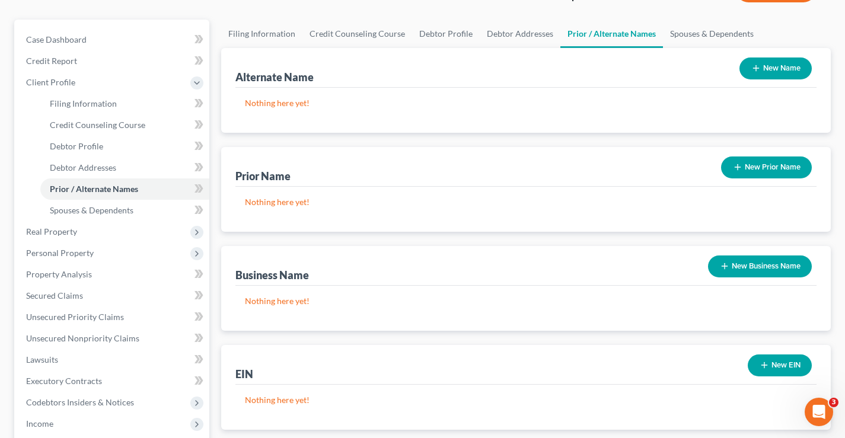
scroll to position [237, 0]
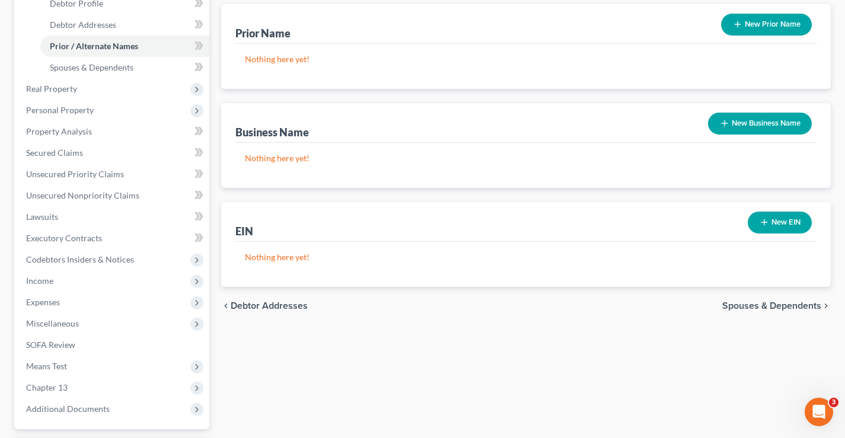
click at [756, 304] on span "Spouses & Dependents" at bounding box center [771, 305] width 99 height 9
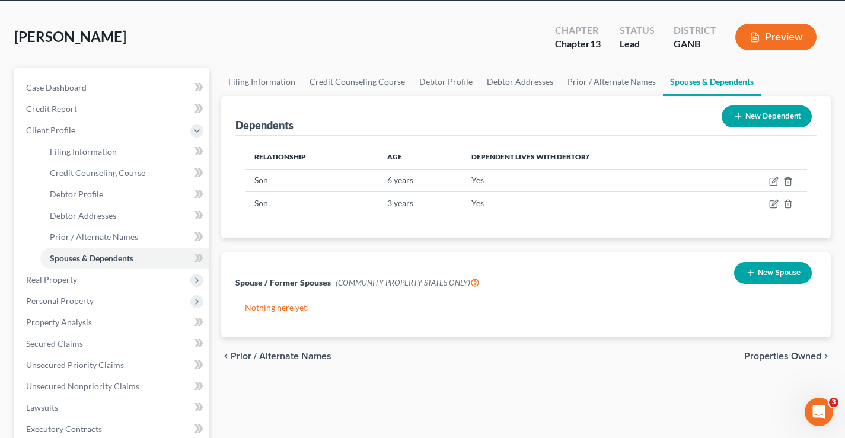
scroll to position [45, 0]
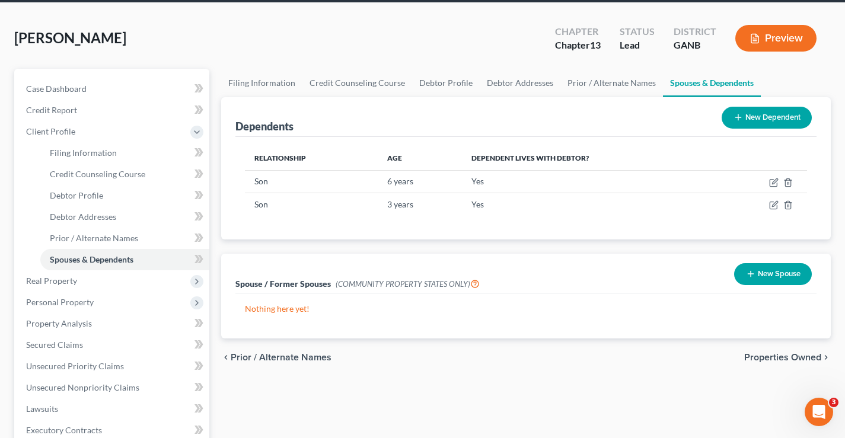
click at [754, 356] on span "Properties Owned" at bounding box center [782, 357] width 77 height 9
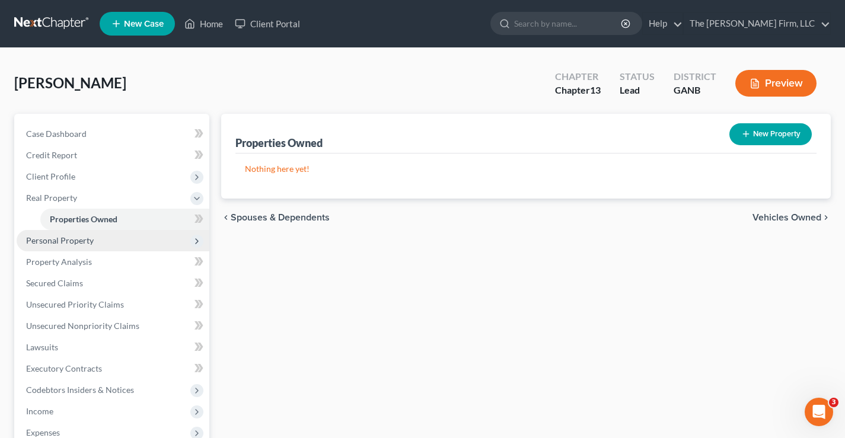
click at [59, 240] on span "Personal Property" at bounding box center [60, 240] width 68 height 10
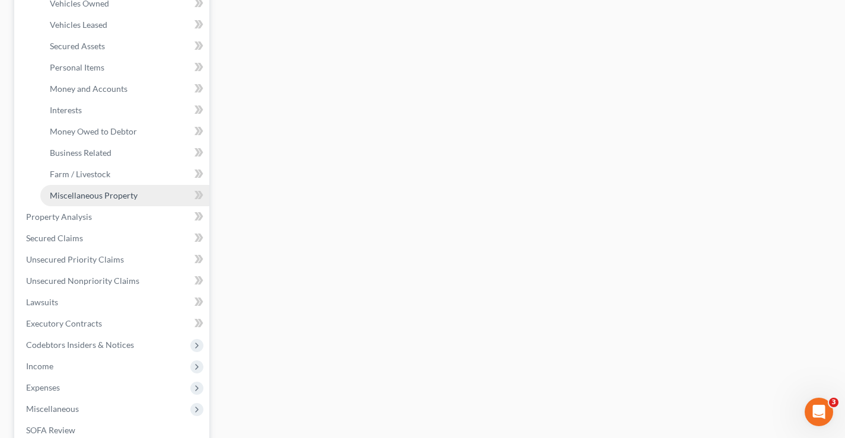
click at [80, 196] on span "Miscellaneous Property" at bounding box center [94, 195] width 88 height 10
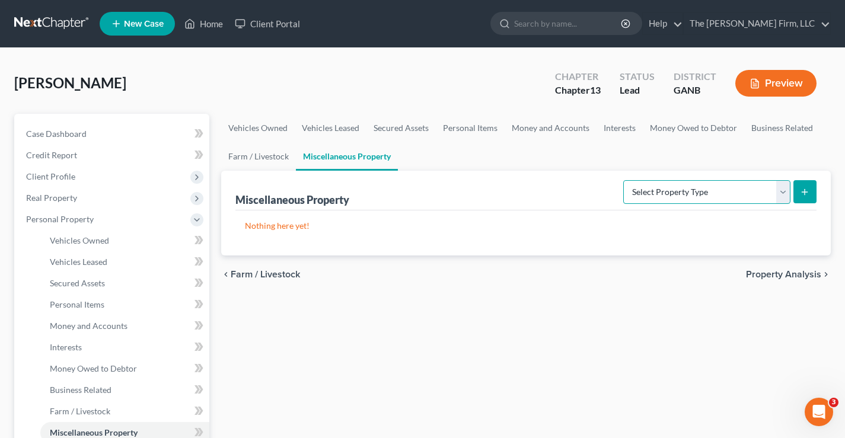
click at [783, 190] on select "Select Property Type Assigned for Creditor Benefit Within 1 Year Holding for An…" at bounding box center [706, 192] width 167 height 24
select select "not_yet_listed"
click at [623, 180] on select "Select Property Type Assigned for Creditor Benefit Within 1 Year Holding for An…" at bounding box center [706, 192] width 167 height 24
click at [809, 192] on icon "submit" at bounding box center [804, 191] width 9 height 9
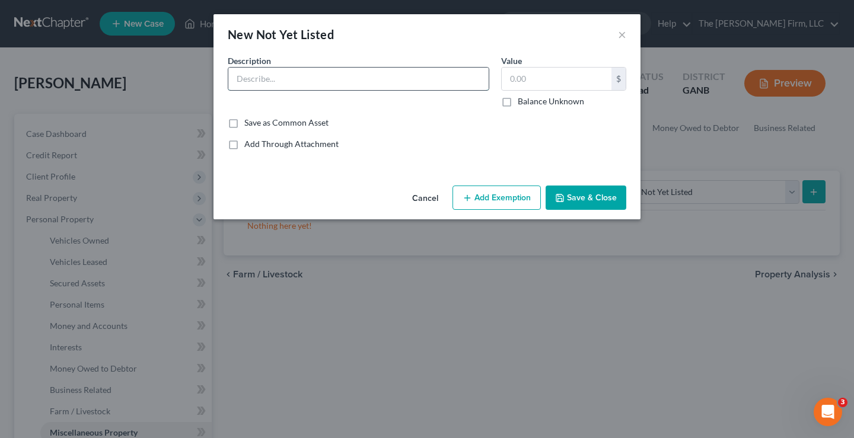
drag, startPoint x: 269, startPoint y: 84, endPoint x: 278, endPoint y: 85, distance: 8.3
click at [269, 84] on input "text" at bounding box center [358, 79] width 260 height 23
type input "The debtor was involved in a MVA 8-10-2025"
click at [518, 103] on label "Balance Unknown" at bounding box center [551, 101] width 66 height 12
click at [523, 103] on input "Balance Unknown" at bounding box center [527, 99] width 8 height 8
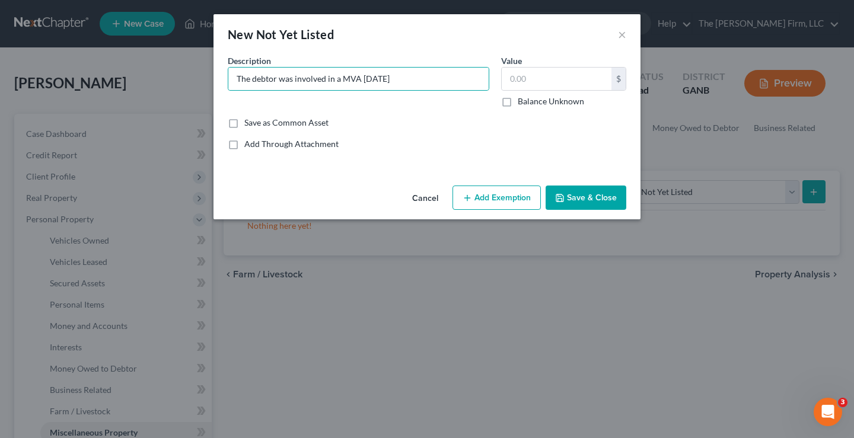
checkbox input "true"
type input "0.00"
click at [440, 71] on input "The debtor was involved in a MVA 8-10-2025" at bounding box center [358, 79] width 260 height 23
type input "The debtor was involved in a MVA 8-10-2025."
drag, startPoint x: 584, startPoint y: 195, endPoint x: 596, endPoint y: 222, distance: 29.8
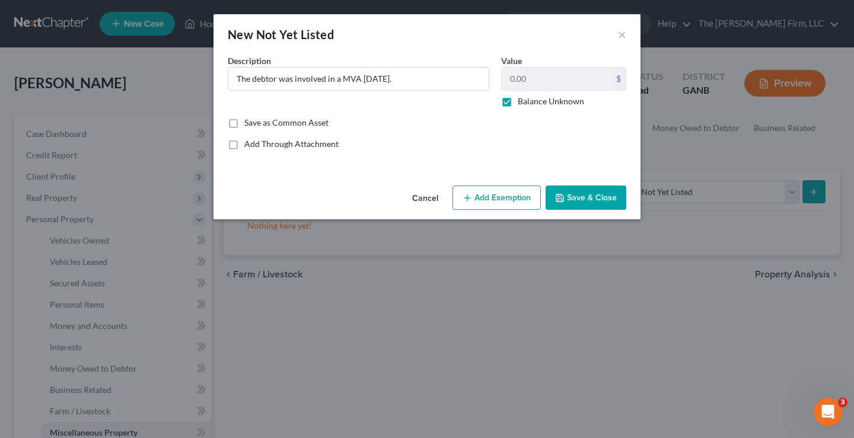
click at [582, 195] on button "Save & Close" at bounding box center [586, 198] width 81 height 25
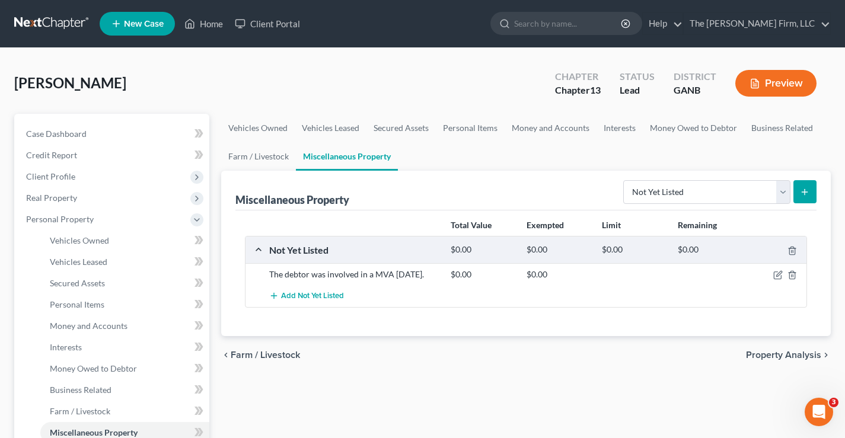
click at [769, 357] on span "Property Analysis" at bounding box center [783, 355] width 75 height 9
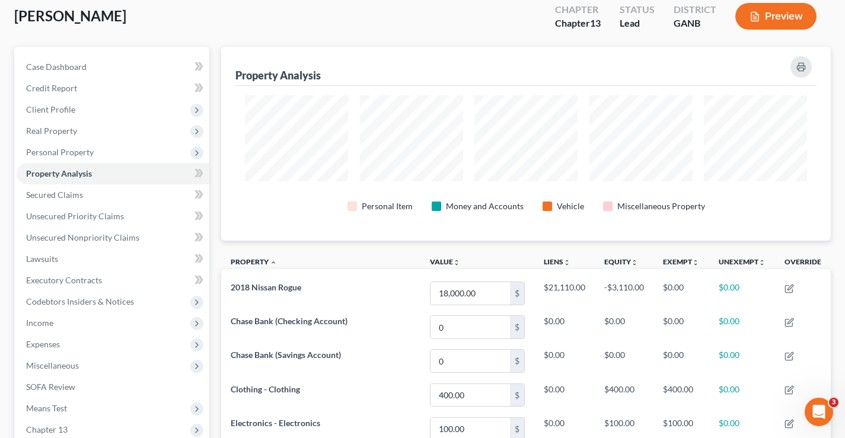
scroll to position [59, 0]
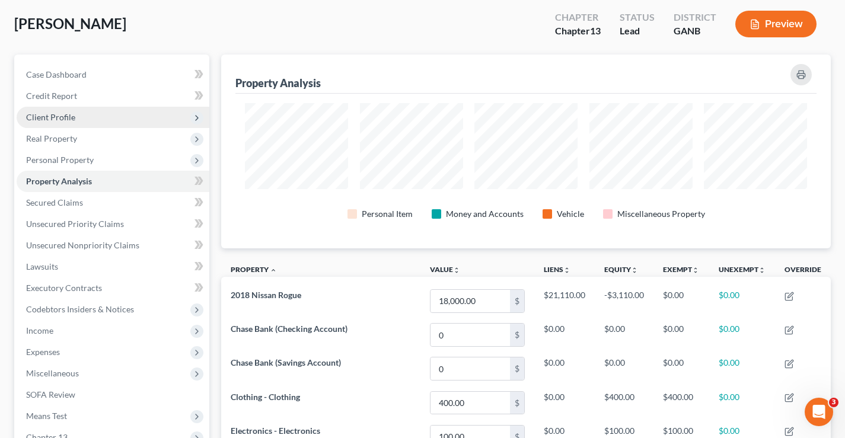
click at [64, 117] on span "Client Profile" at bounding box center [50, 117] width 49 height 10
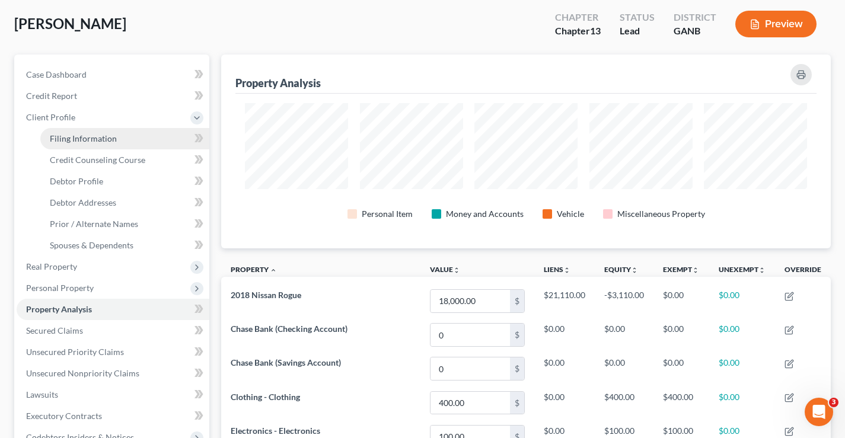
click at [76, 138] on span "Filing Information" at bounding box center [83, 138] width 67 height 10
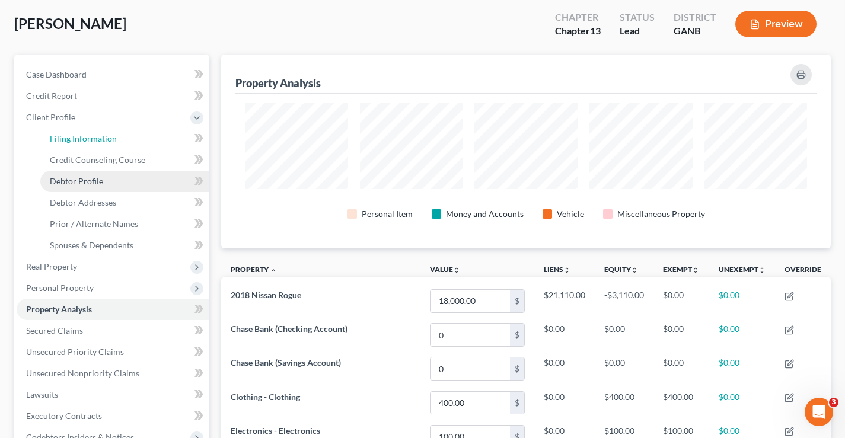
select select "1"
select select "0"
select select "3"
select select "19"
select select "0"
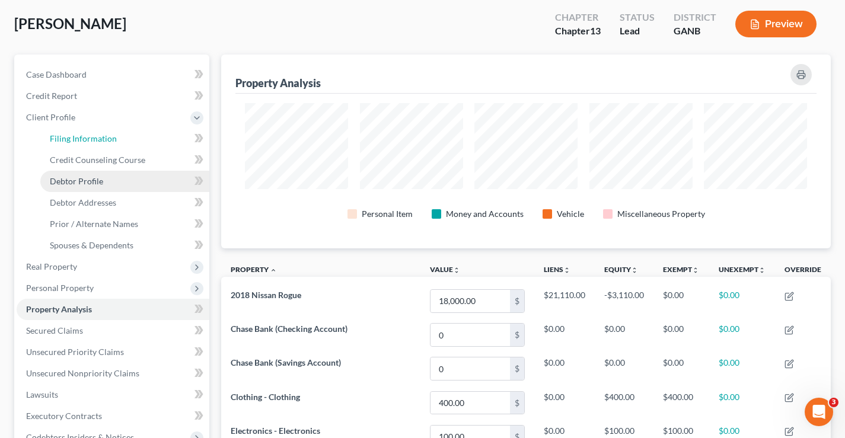
select select "10"
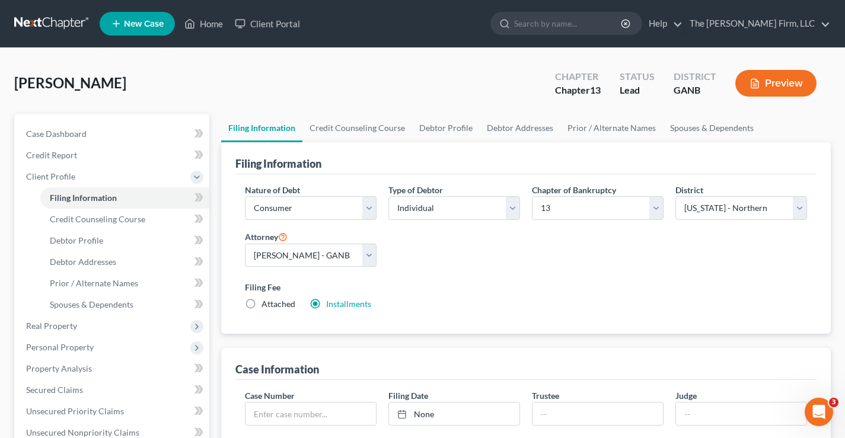
click at [262, 303] on label "Attached" at bounding box center [279, 304] width 34 height 12
click at [266, 303] on input "Attached" at bounding box center [270, 302] width 8 height 8
radio input "true"
click at [326, 305] on label "Installments Installments" at bounding box center [348, 304] width 45 height 12
click at [331, 305] on input "Installments Installments" at bounding box center [335, 302] width 8 height 8
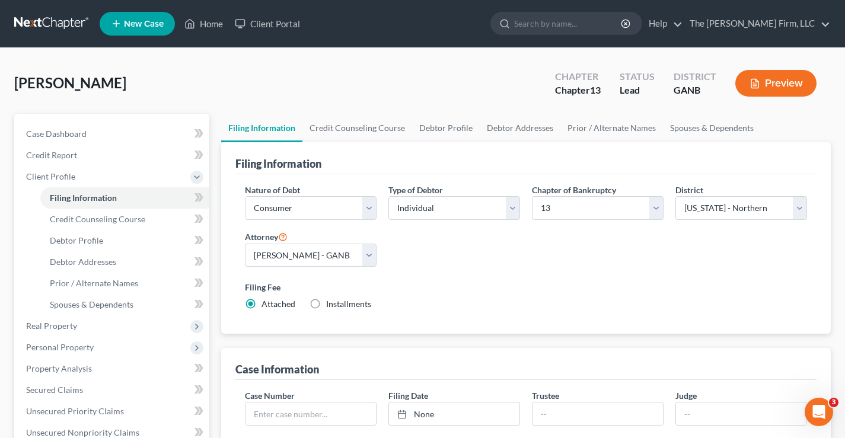
radio input "true"
radio input "false"
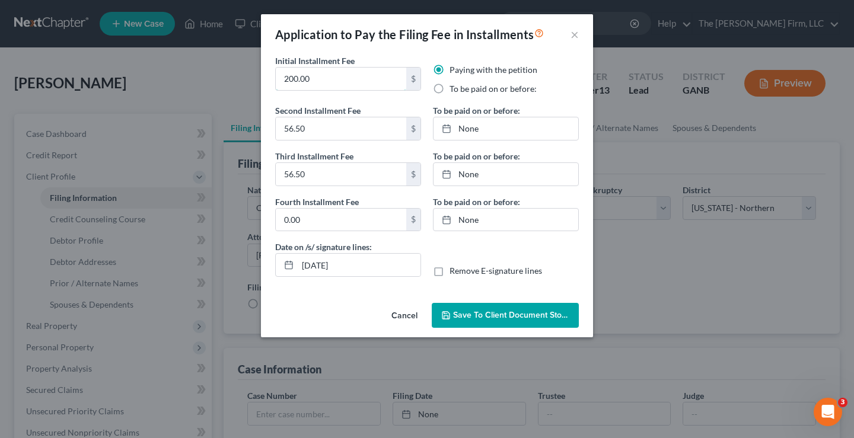
drag, startPoint x: 320, startPoint y: 79, endPoint x: 265, endPoint y: 79, distance: 55.8
click at [265, 79] on div "Initial Installment Fee 200.00 $ Paying with the petition To be paid on or befo…" at bounding box center [427, 177] width 332 height 244
type input "150"
type input "80"
click at [310, 171] on input "56.50" at bounding box center [341, 174] width 130 height 23
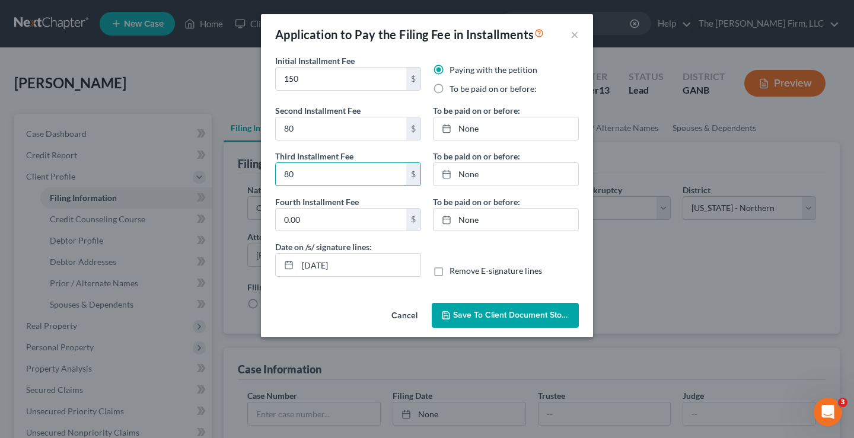
type input "80"
click at [474, 316] on span "Save to Client Document Storage" at bounding box center [516, 315] width 126 height 10
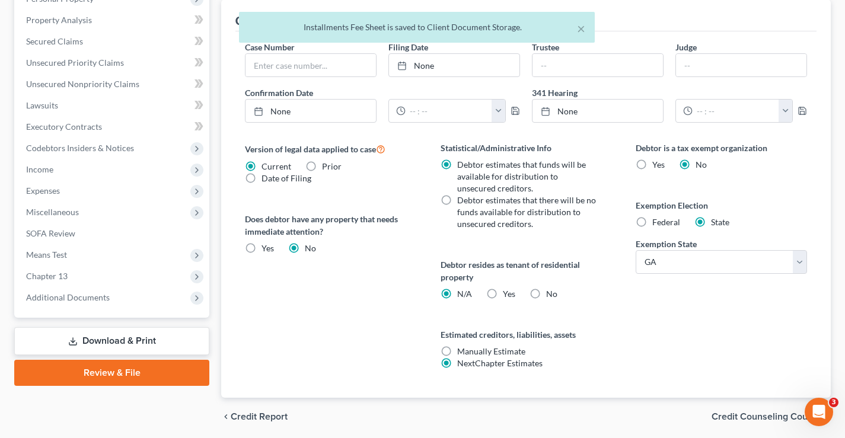
scroll to position [391, 0]
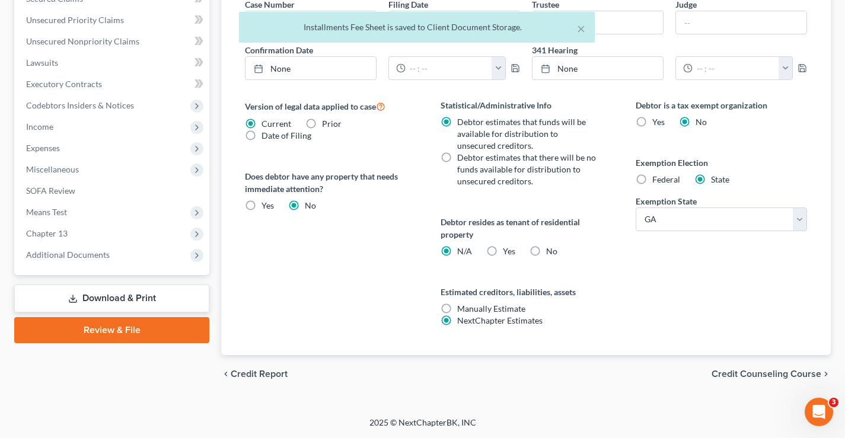
click at [729, 371] on span "Credit Counseling Course" at bounding box center [767, 374] width 110 height 9
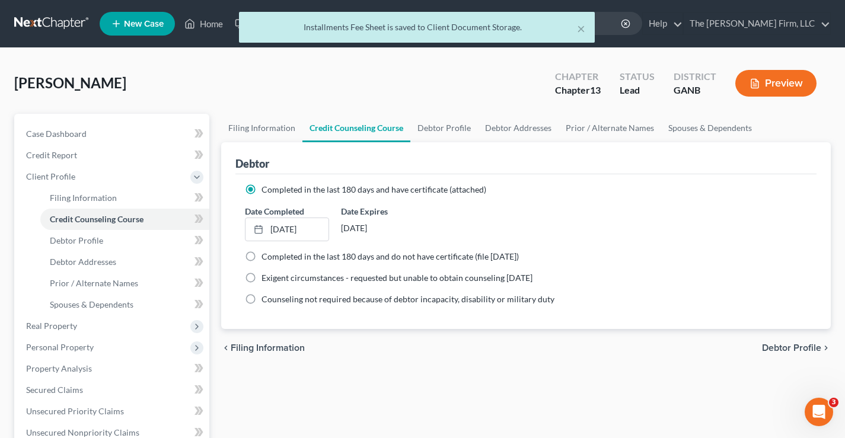
click at [789, 348] on span "Debtor Profile" at bounding box center [791, 347] width 59 height 9
select select "0"
select select "2"
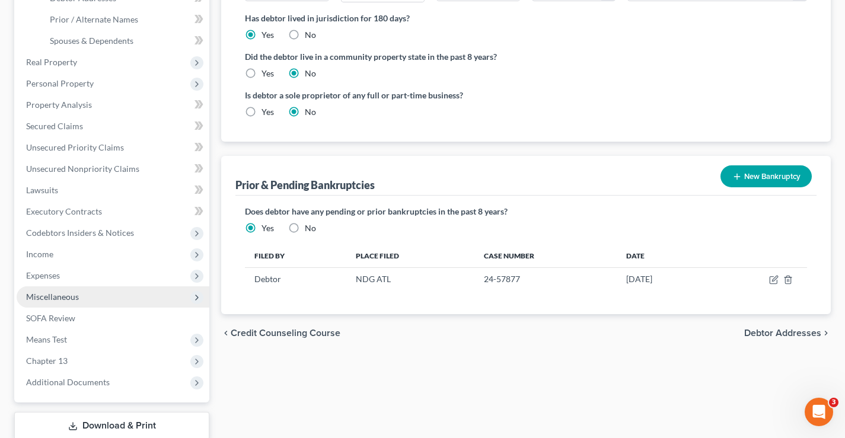
scroll to position [342, 0]
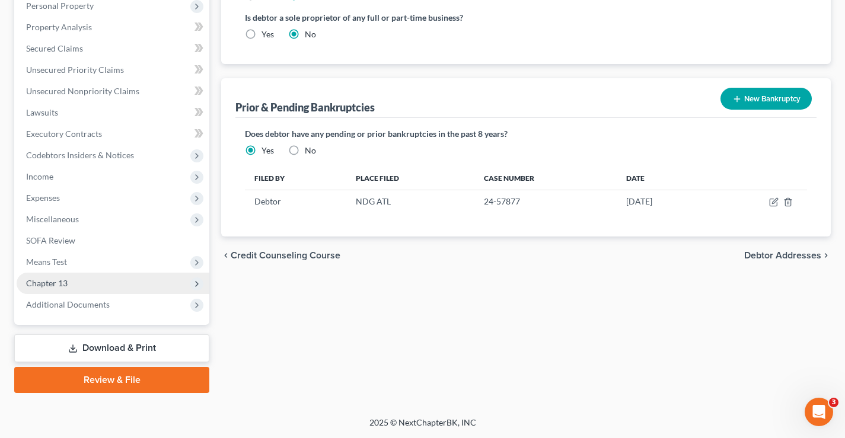
click at [58, 283] on span "Chapter 13" at bounding box center [47, 283] width 42 height 10
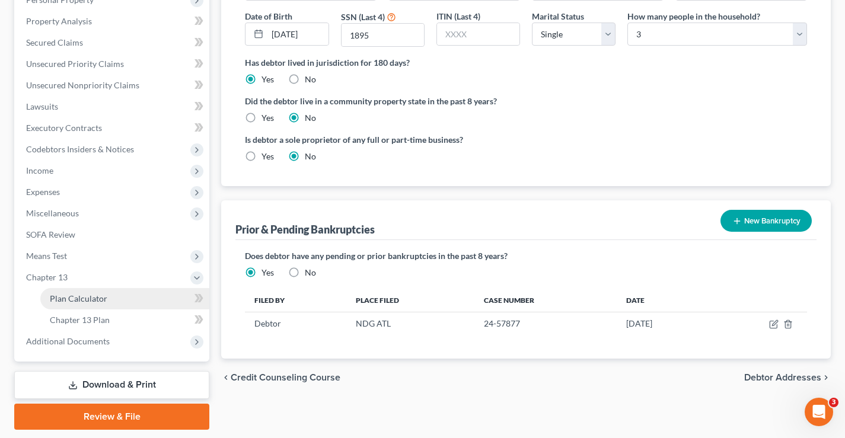
scroll to position [214, 0]
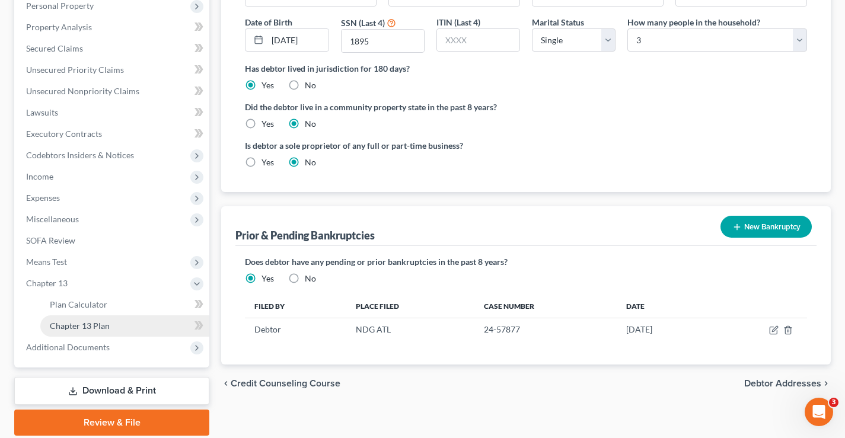
click at [90, 326] on span "Chapter 13 Plan" at bounding box center [80, 326] width 60 height 10
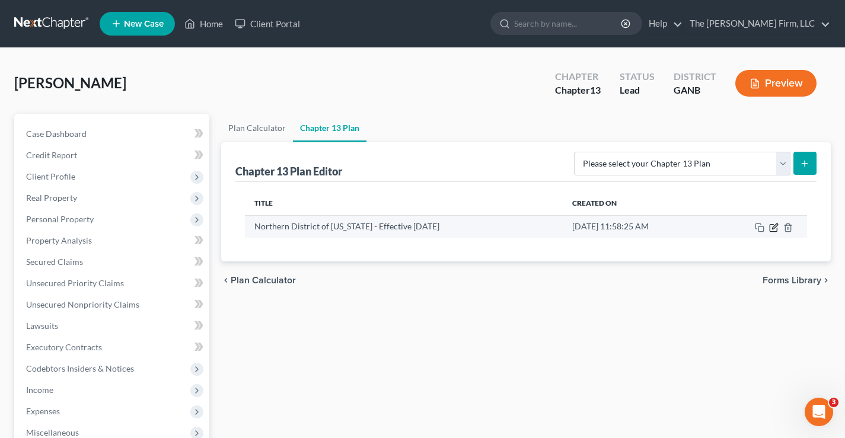
click at [776, 224] on icon "button" at bounding box center [773, 227] width 9 height 9
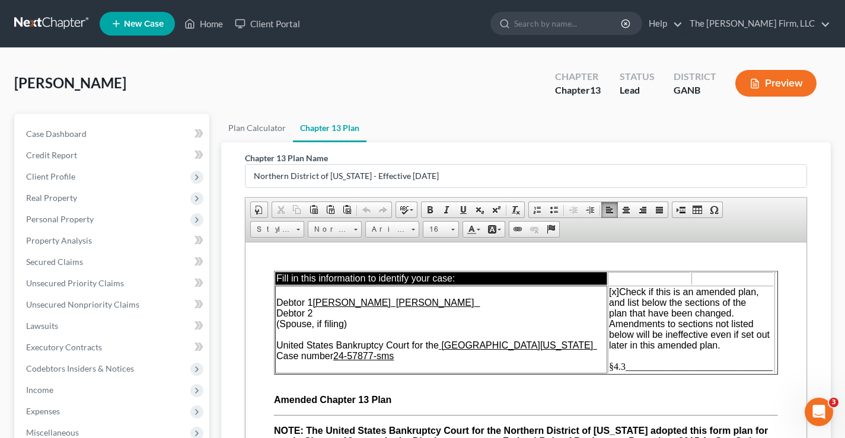
click at [402, 356] on p "Debtor 1 Laisha Yvonne Shanice Turner Debtor 2 (Spouse, if filing) United State…" at bounding box center [441, 329] width 330 height 64
click at [617, 365] on span "§4.3_______________________________" at bounding box center [691, 366] width 164 height 10
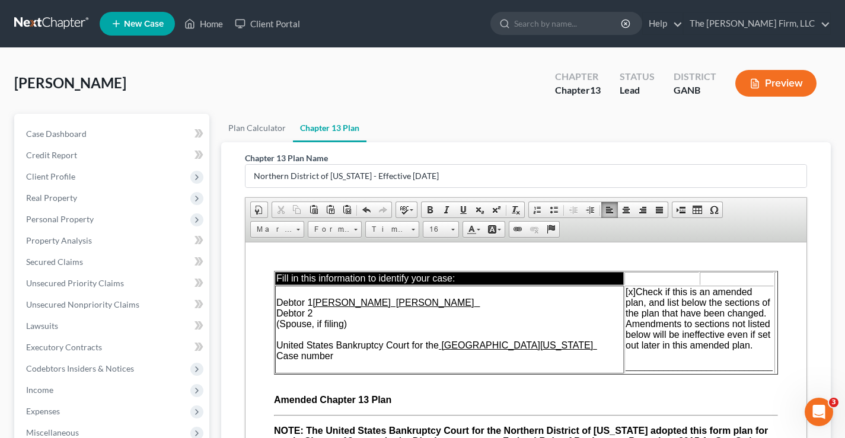
click at [626, 292] on span "[x]" at bounding box center [631, 291] width 10 height 10
click at [321, 396] on span "Amended Chapter 13 Plan" at bounding box center [334, 399] width 120 height 10
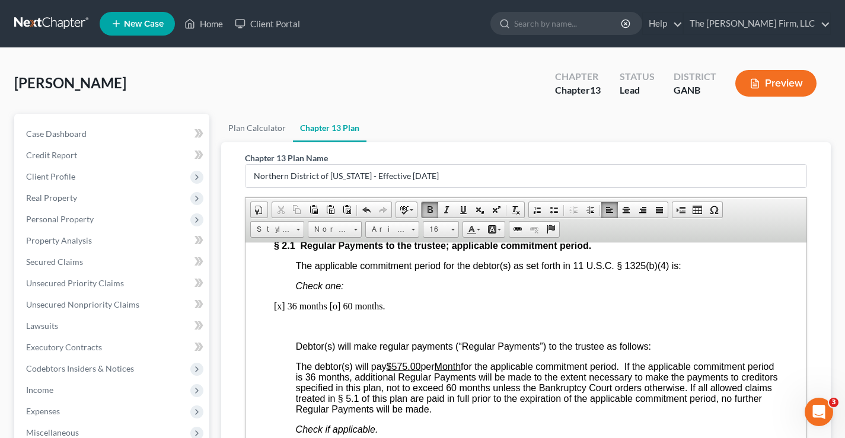
scroll to position [830, 0]
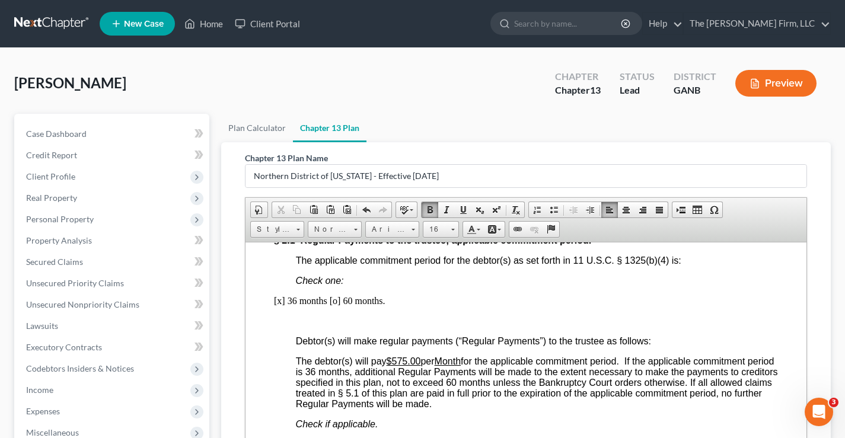
click at [408, 361] on u "$575.00" at bounding box center [404, 361] width 34 height 10
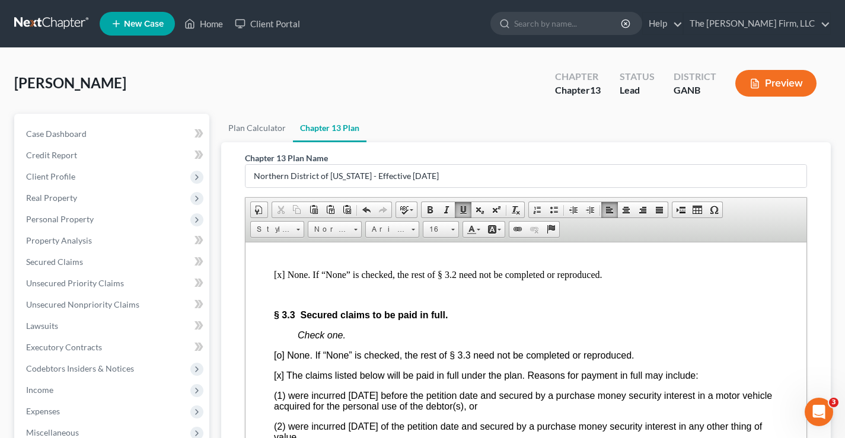
scroll to position [1898, 0]
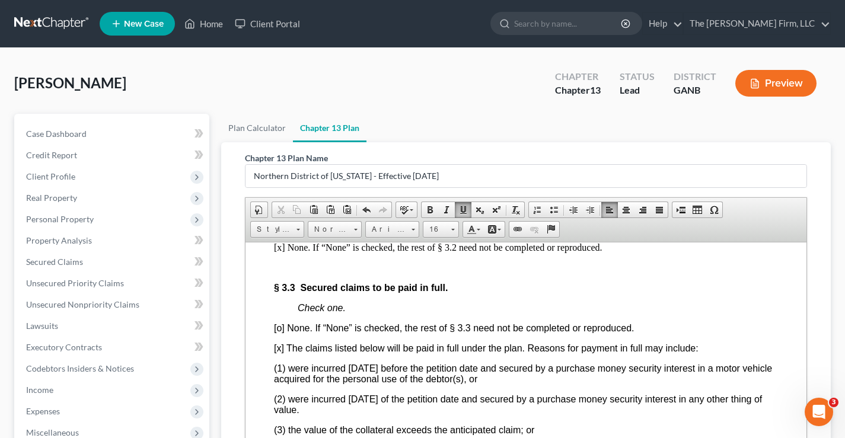
click at [281, 333] on span "[o] None. If “None” is checked, the rest of § 3.3 need not be completed or repr…" at bounding box center [454, 328] width 360 height 10
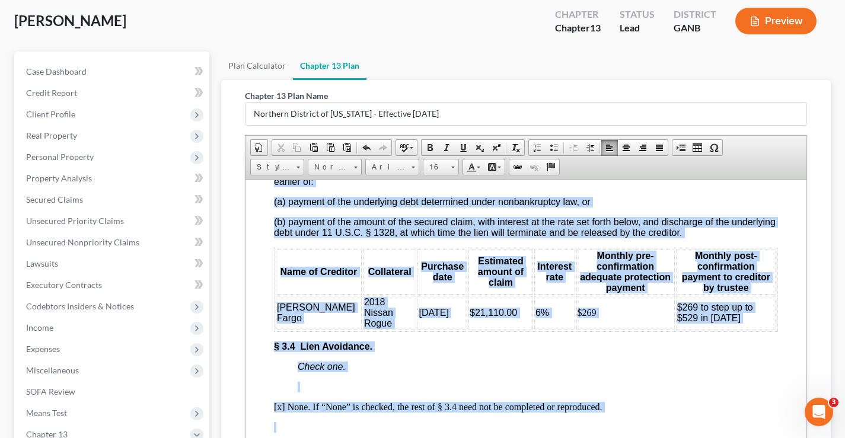
scroll to position [2306, 0]
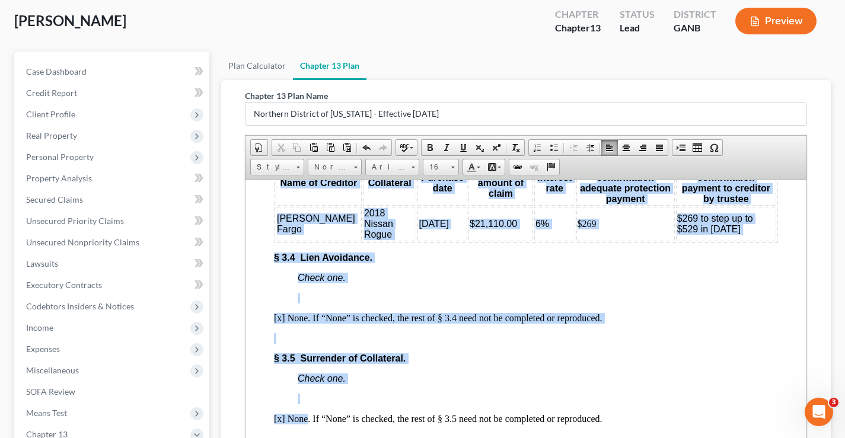
drag, startPoint x: 268, startPoint y: 318, endPoint x: 767, endPoint y: 242, distance: 504.6
click at [767, 242] on html "Fill in this information to identify your case: Debtor 1 Laisha Yvonne Shanice …" at bounding box center [526, 194] width 561 height 4641
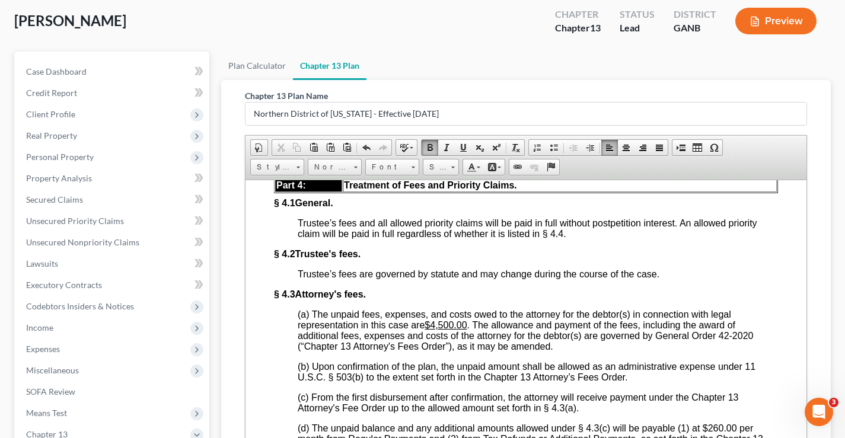
scroll to position [2443, 0]
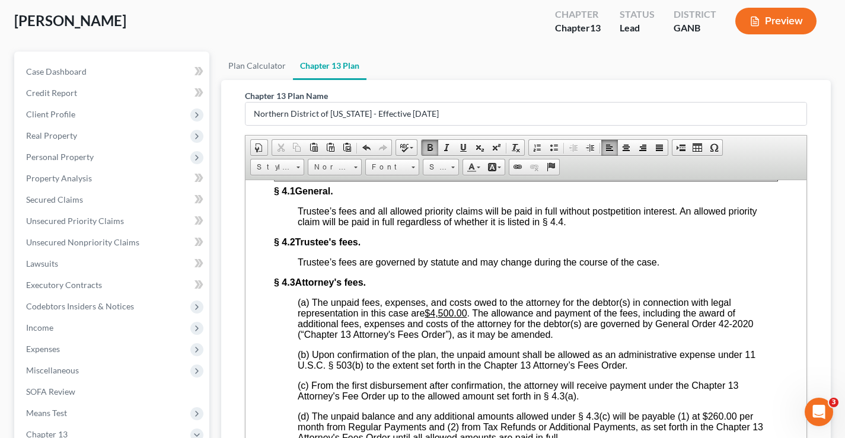
drag, startPoint x: 444, startPoint y: 351, endPoint x: 453, endPoint y: 347, distance: 9.0
click at [445, 318] on u "$4,500.00" at bounding box center [446, 313] width 42 height 10
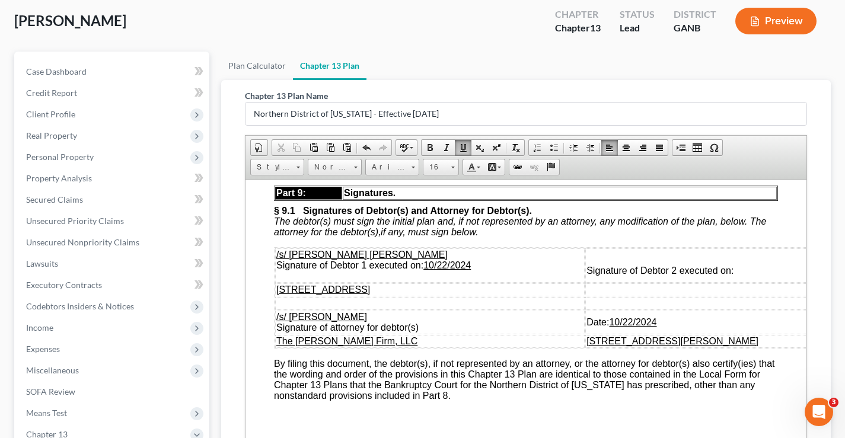
scroll to position [3926, 0]
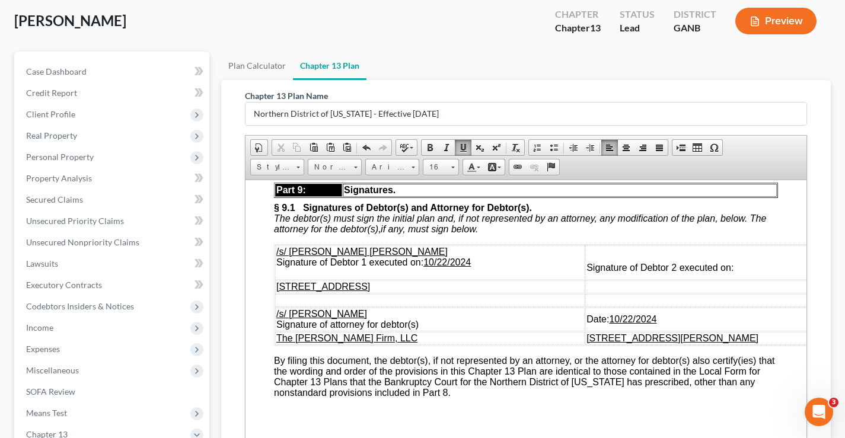
click at [471, 267] on u "/22/2024" at bounding box center [452, 262] width 37 height 10
click at [631, 324] on u "/22/2024" at bounding box center [624, 319] width 37 height 10
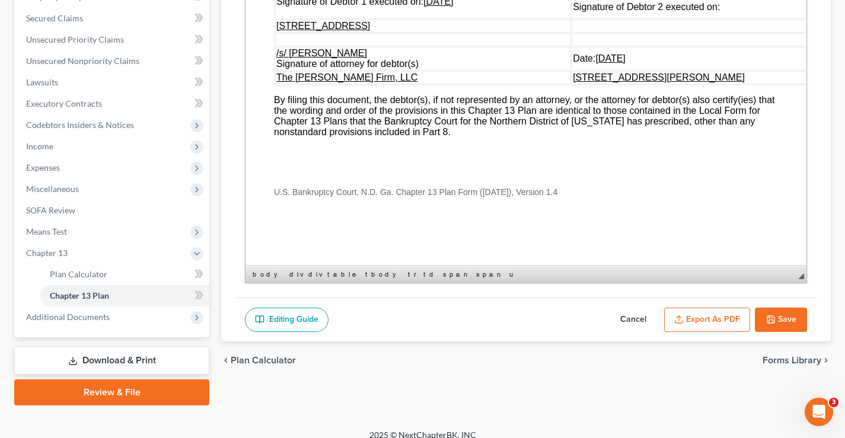
scroll to position [256, 0]
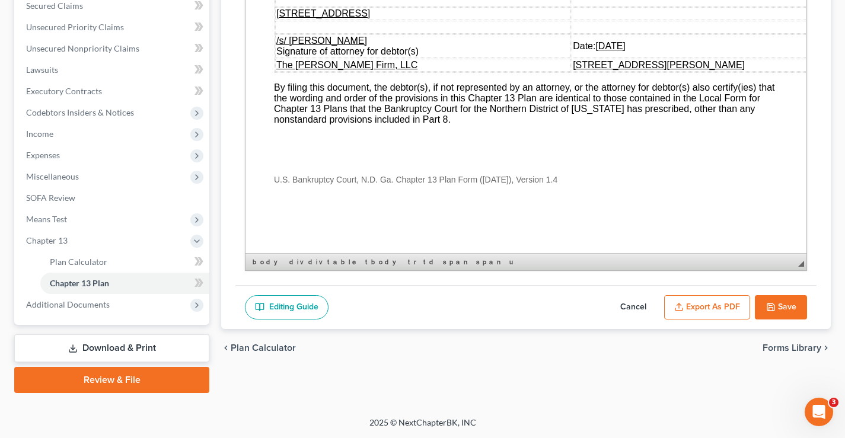
click at [776, 309] on button "Save" at bounding box center [781, 307] width 52 height 25
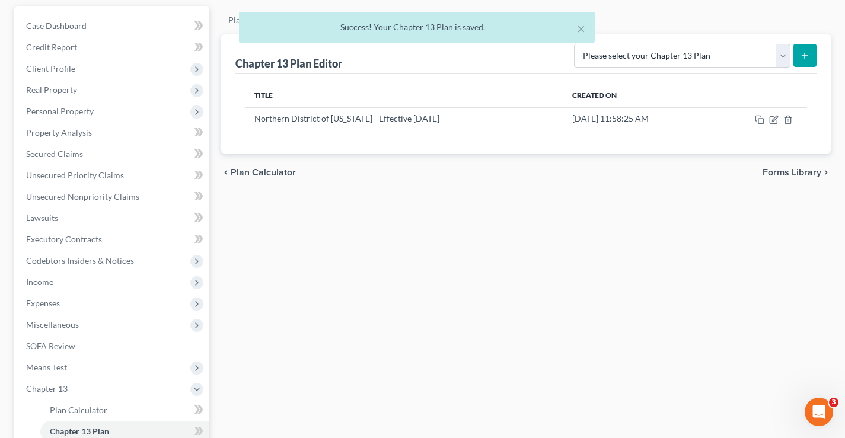
scroll to position [0, 0]
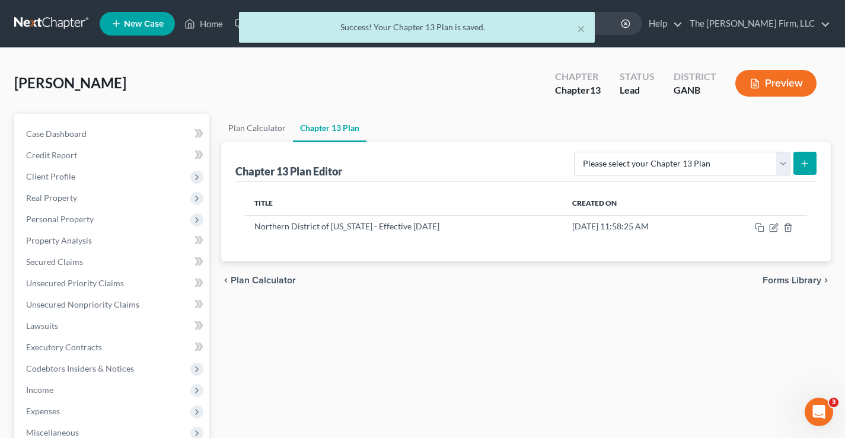
drag, startPoint x: 202, startPoint y: 24, endPoint x: 203, endPoint y: 30, distance: 6.0
click at [202, 24] on div "× Success! Your Chapter 13 Plan is saved." at bounding box center [416, 30] width 845 height 37
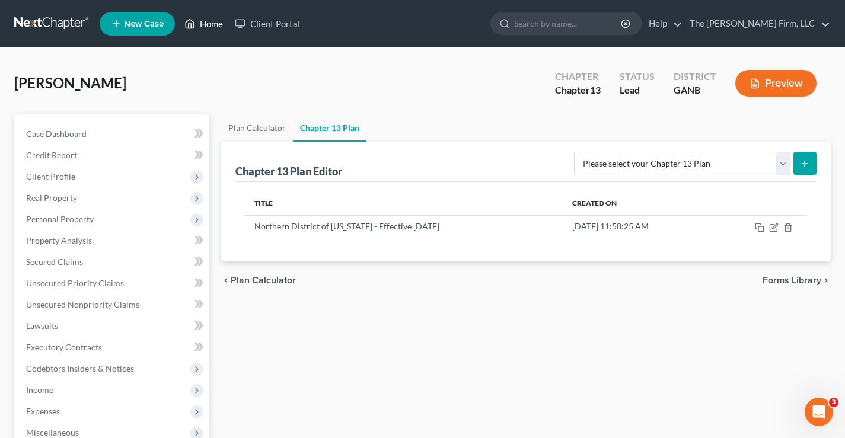
click at [203, 22] on link "Home" at bounding box center [204, 23] width 50 height 21
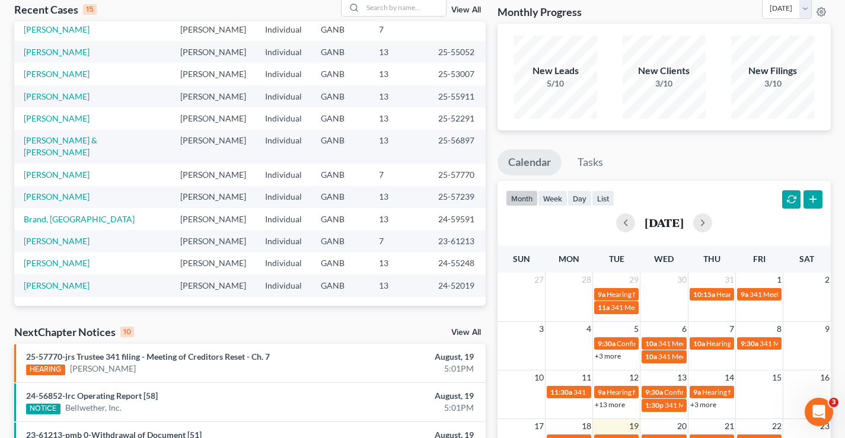
scroll to position [59, 0]
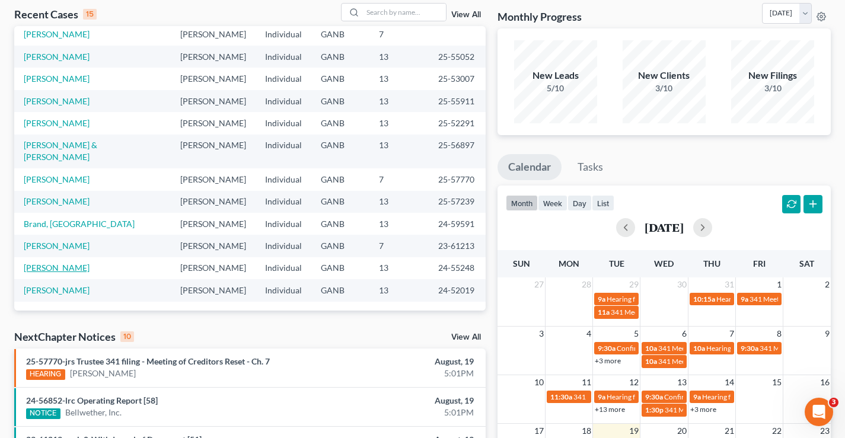
click at [65, 263] on link "[PERSON_NAME]" at bounding box center [57, 268] width 66 height 10
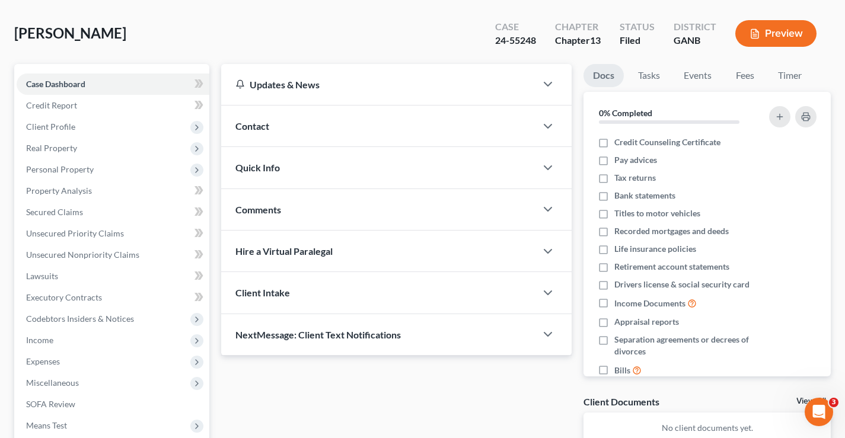
scroll to position [214, 0]
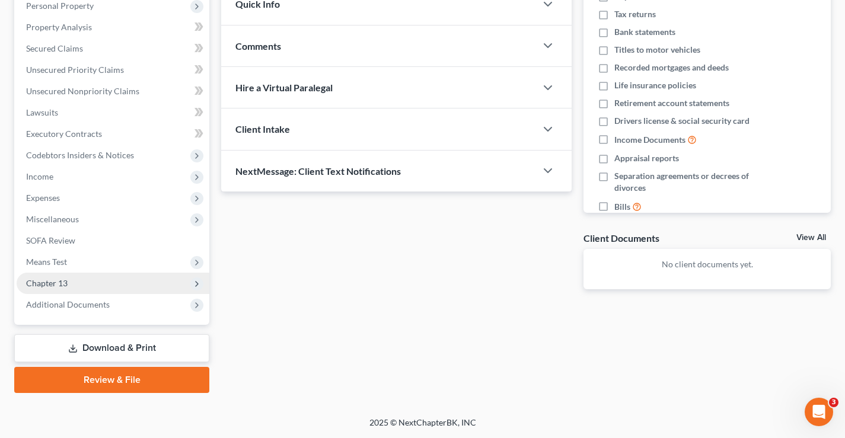
click at [103, 285] on span "Chapter 13" at bounding box center [113, 283] width 193 height 21
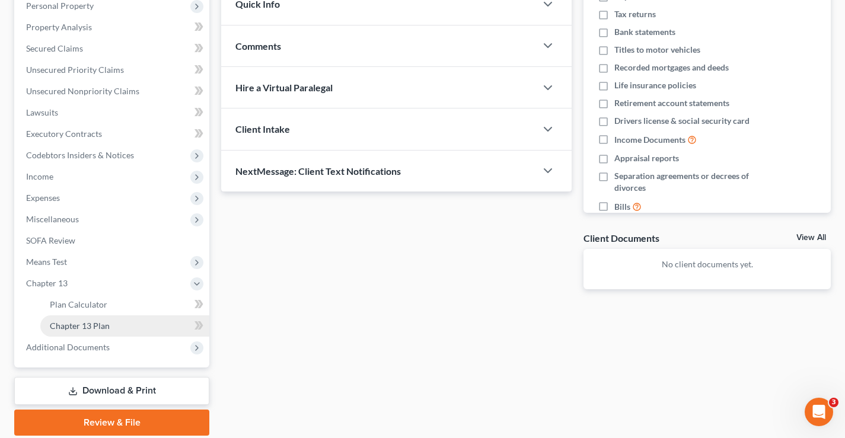
click at [97, 326] on span "Chapter 13 Plan" at bounding box center [80, 326] width 60 height 10
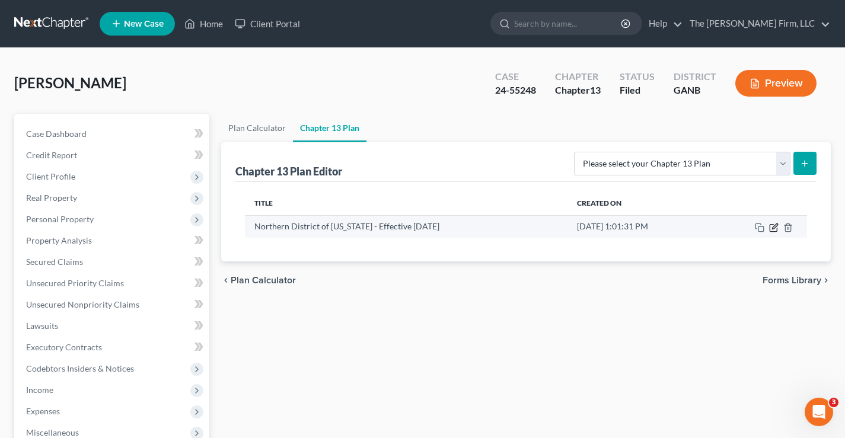
click at [770, 228] on icon "button" at bounding box center [773, 227] width 7 height 7
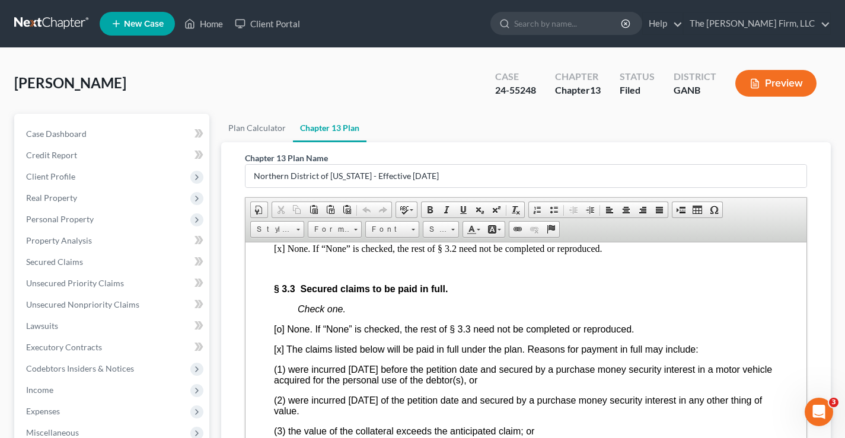
scroll to position [1779, 0]
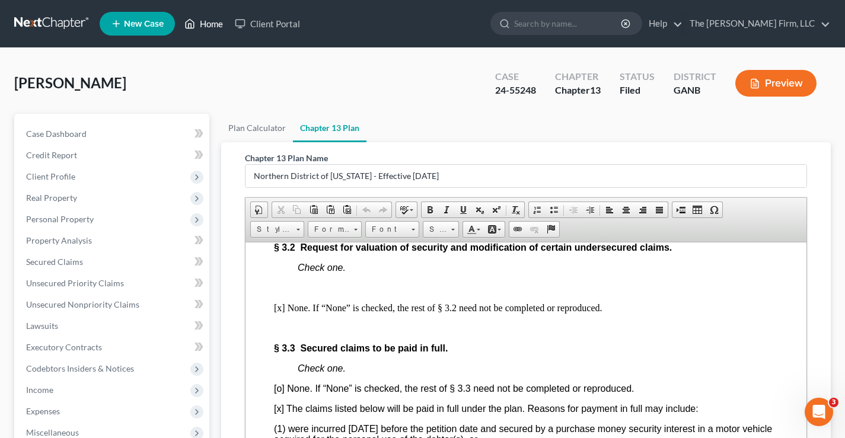
drag, startPoint x: 206, startPoint y: 26, endPoint x: 21, endPoint y: 27, distance: 185.7
click at [206, 26] on link "Home" at bounding box center [204, 23] width 50 height 21
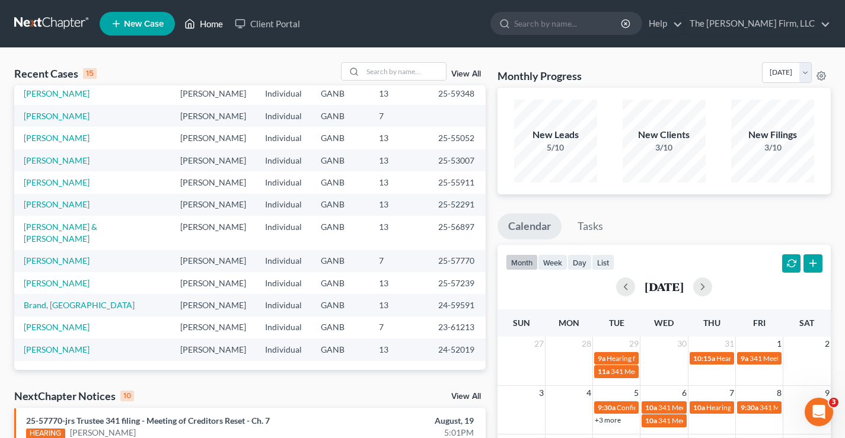
scroll to position [259, 0]
click at [97, 222] on link "[PERSON_NAME] & [PERSON_NAME]" at bounding box center [61, 233] width 74 height 22
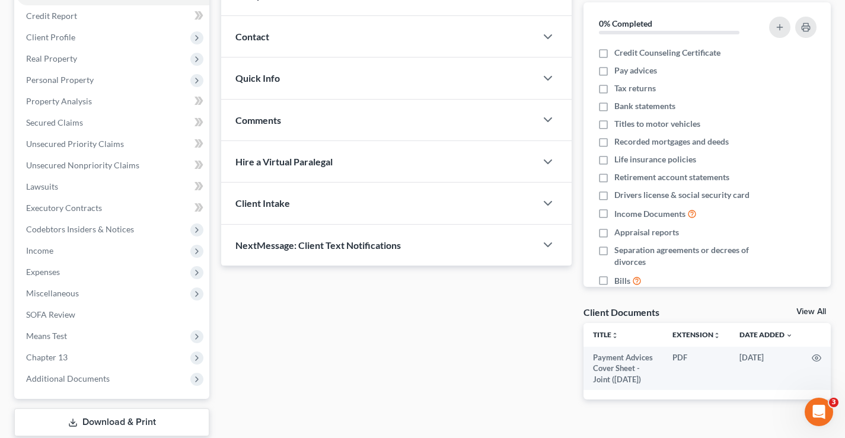
scroll to position [214, 0]
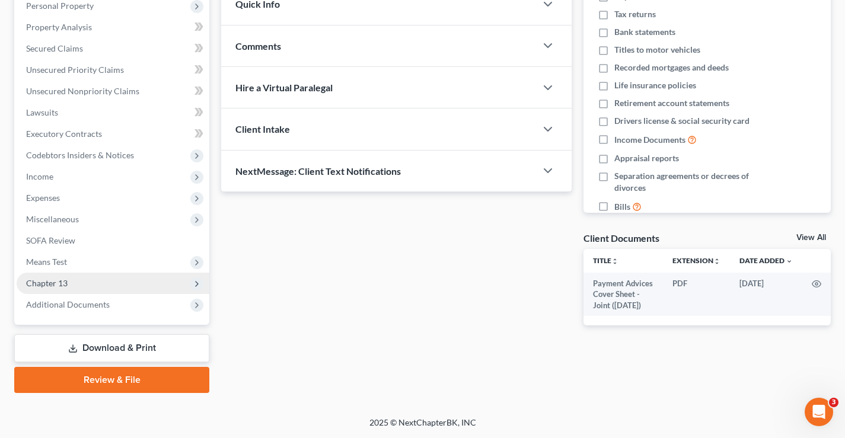
click at [86, 279] on span "Chapter 13" at bounding box center [113, 283] width 193 height 21
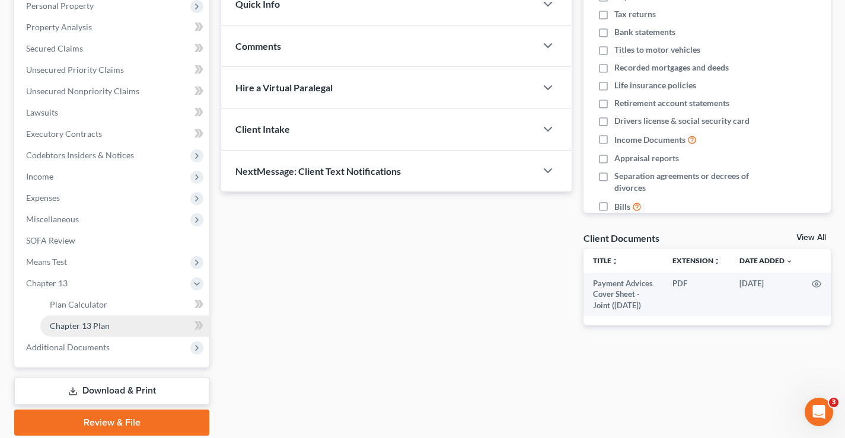
click at [97, 323] on span "Chapter 13 Plan" at bounding box center [80, 326] width 60 height 10
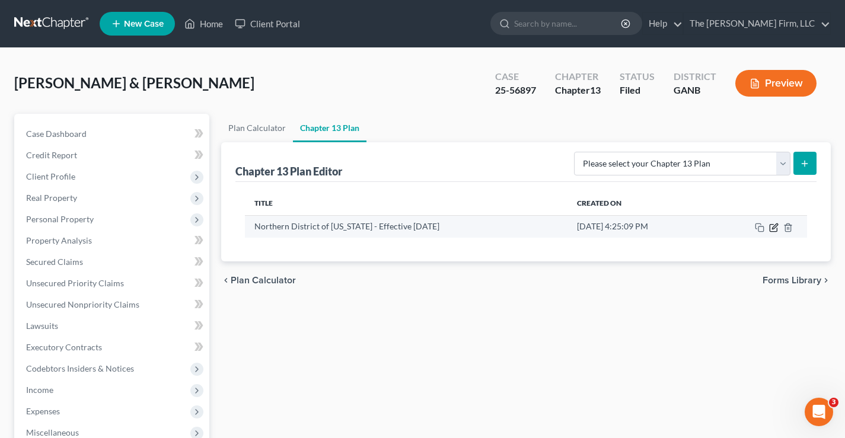
click at [775, 229] on icon "button" at bounding box center [773, 227] width 9 height 9
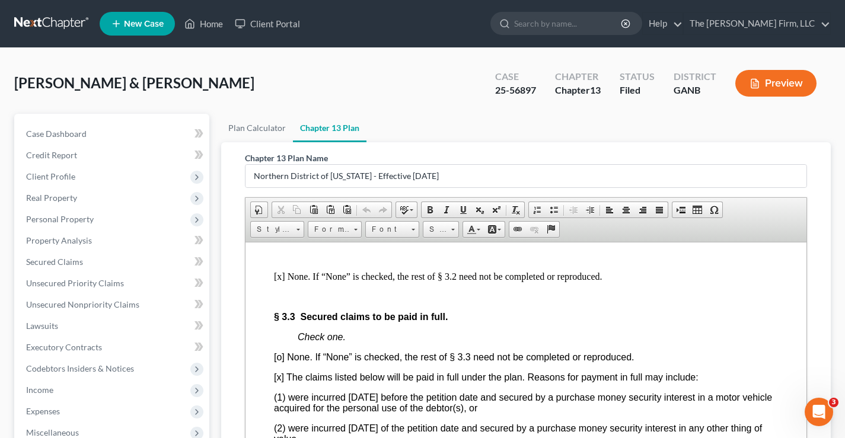
scroll to position [2017, 0]
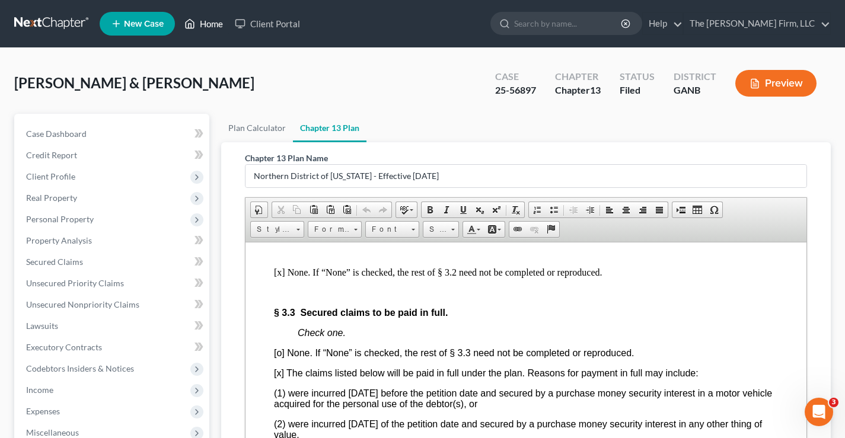
click at [210, 25] on link "Home" at bounding box center [204, 23] width 50 height 21
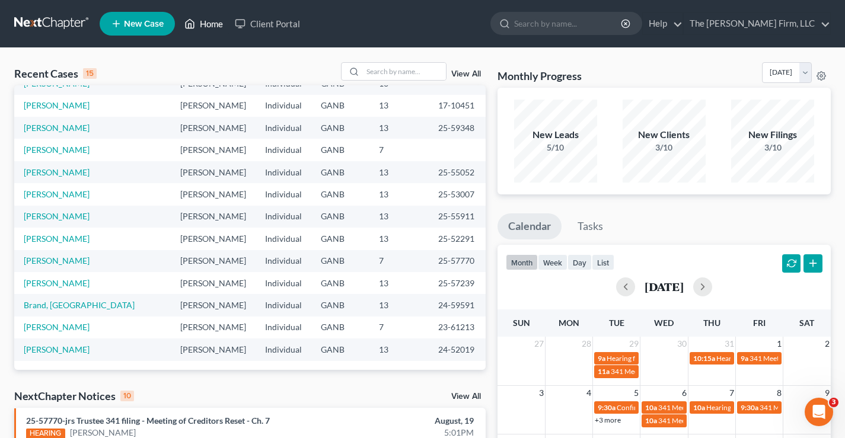
scroll to position [259, 0]
click at [63, 345] on link "[PERSON_NAME]" at bounding box center [57, 350] width 66 height 10
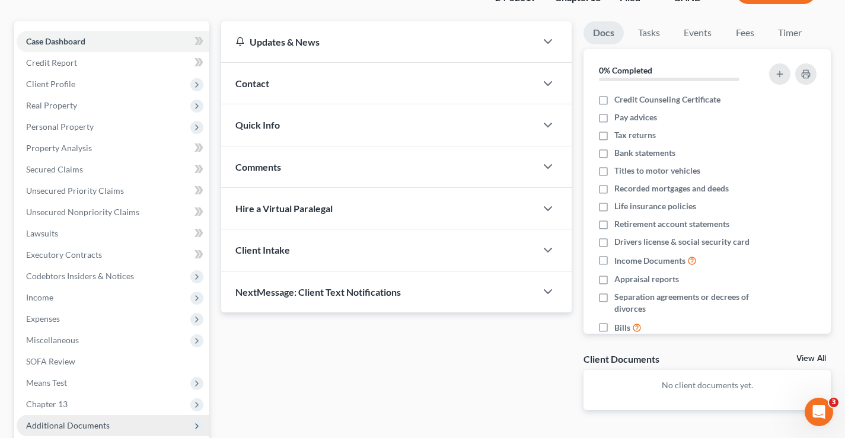
scroll to position [214, 0]
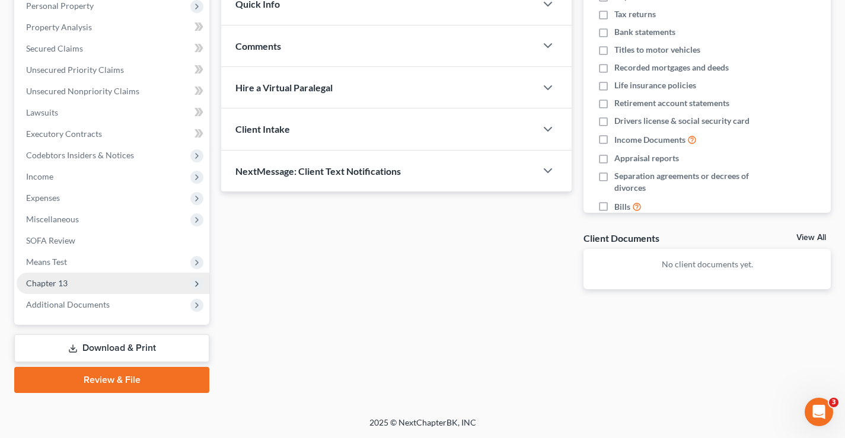
click at [74, 283] on span "Chapter 13" at bounding box center [113, 283] width 193 height 21
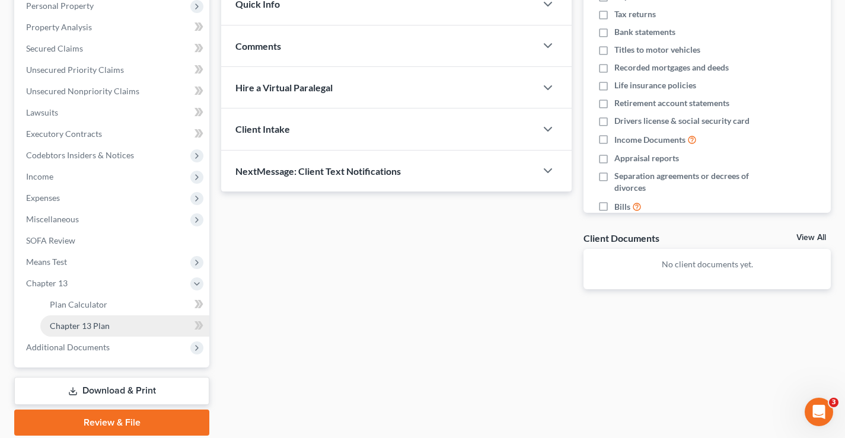
click at [113, 328] on link "Chapter 13 Plan" at bounding box center [124, 326] width 169 height 21
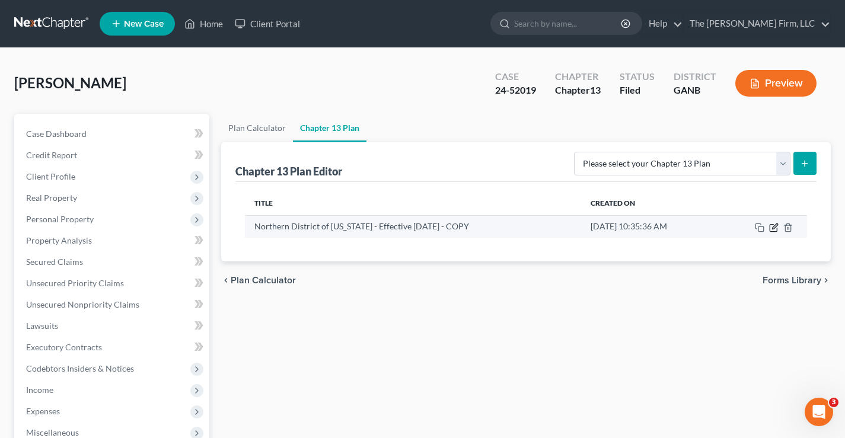
click at [777, 225] on icon "button" at bounding box center [774, 226] width 5 height 5
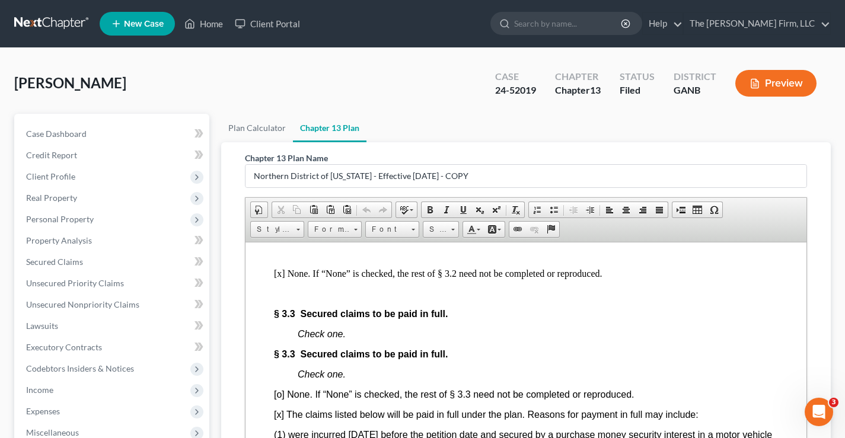
scroll to position [2135, 0]
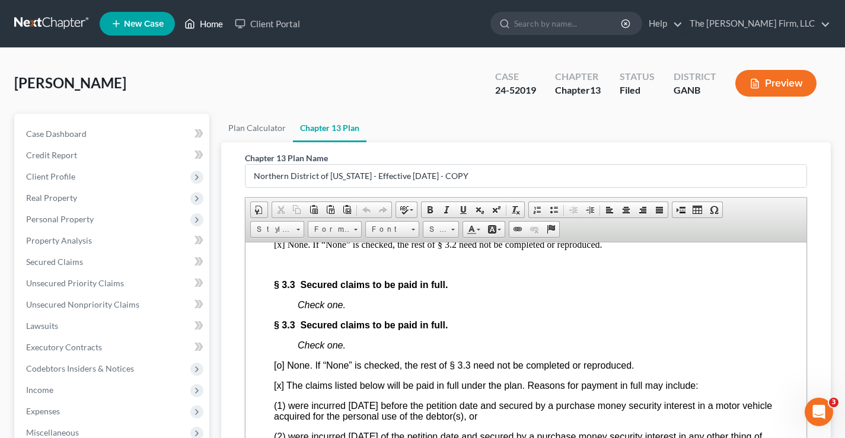
click at [208, 23] on link "Home" at bounding box center [204, 23] width 50 height 21
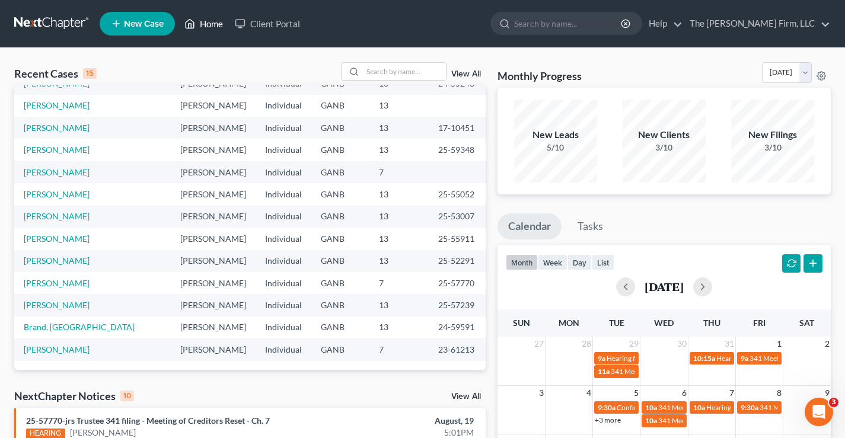
scroll to position [178, 0]
click at [69, 266] on link "[PERSON_NAME]" at bounding box center [57, 261] width 66 height 10
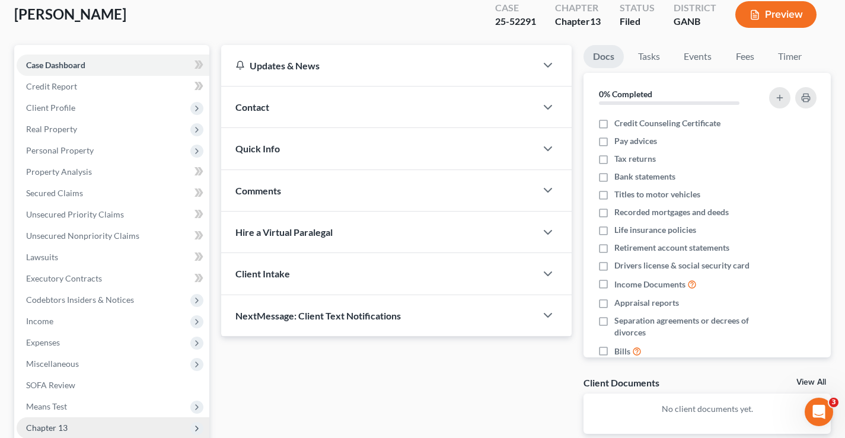
scroll to position [214, 0]
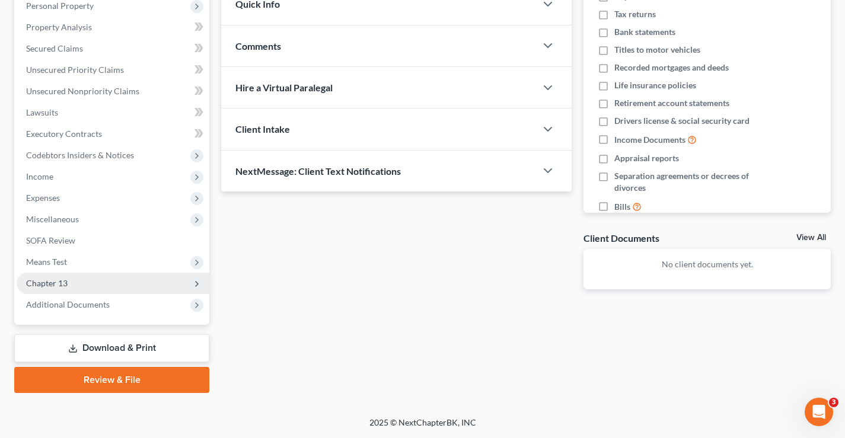
click at [68, 283] on span "Chapter 13" at bounding box center [113, 283] width 193 height 21
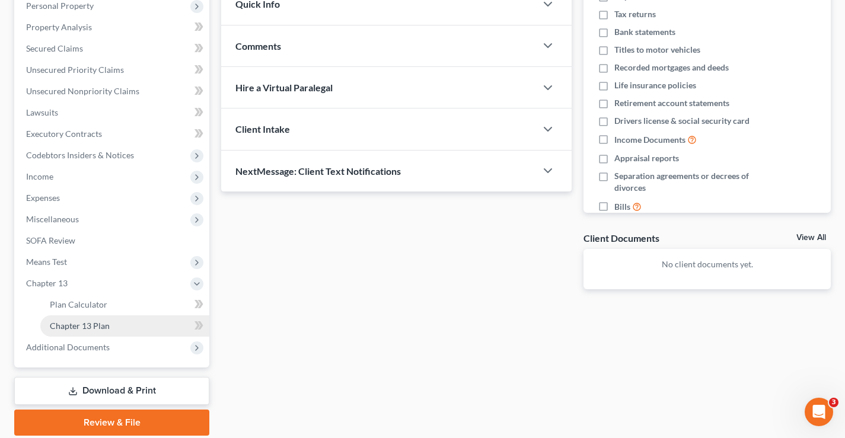
click at [100, 327] on span "Chapter 13 Plan" at bounding box center [80, 326] width 60 height 10
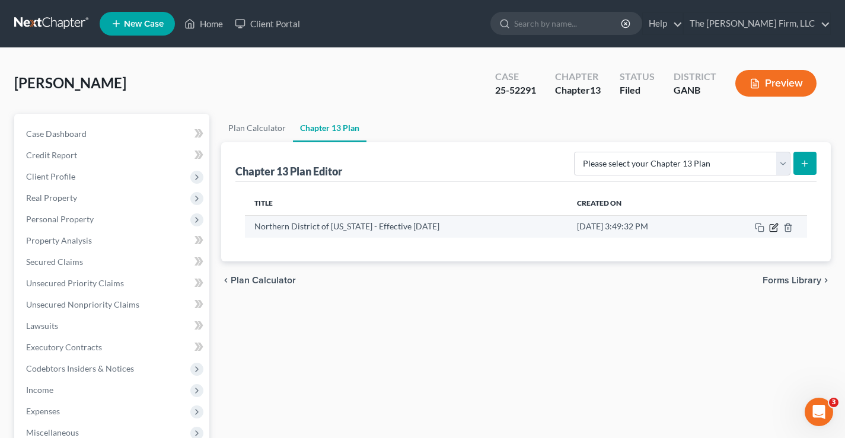
click at [776, 227] on icon "button" at bounding box center [774, 226] width 5 height 5
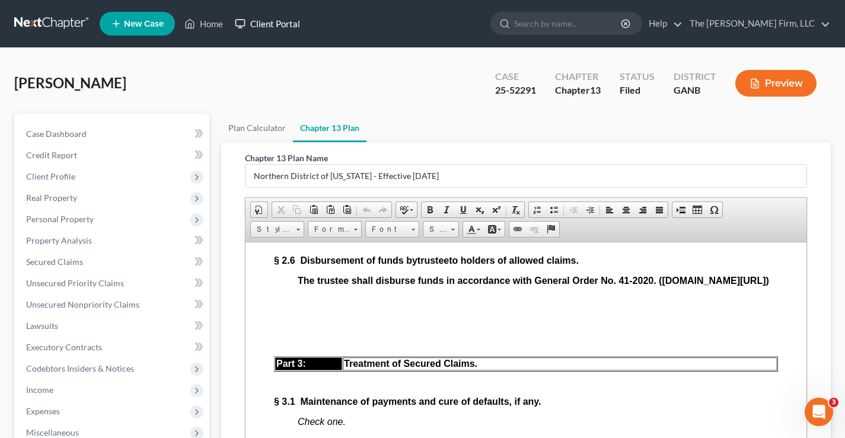
scroll to position [1542, 0]
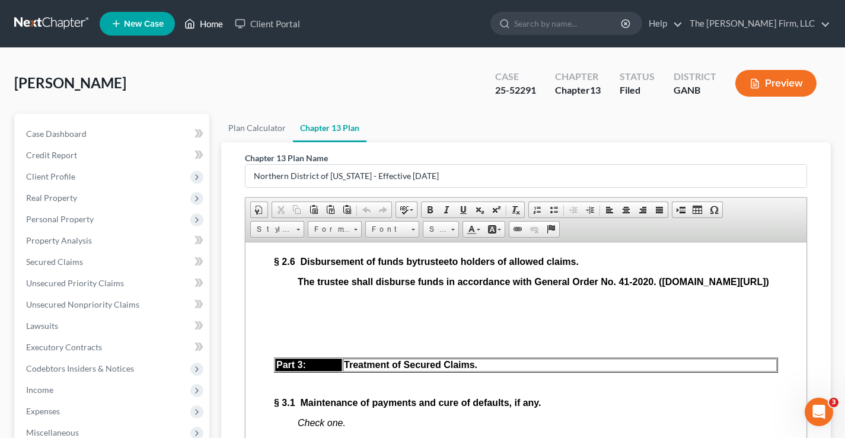
click at [208, 23] on link "Home" at bounding box center [204, 23] width 50 height 21
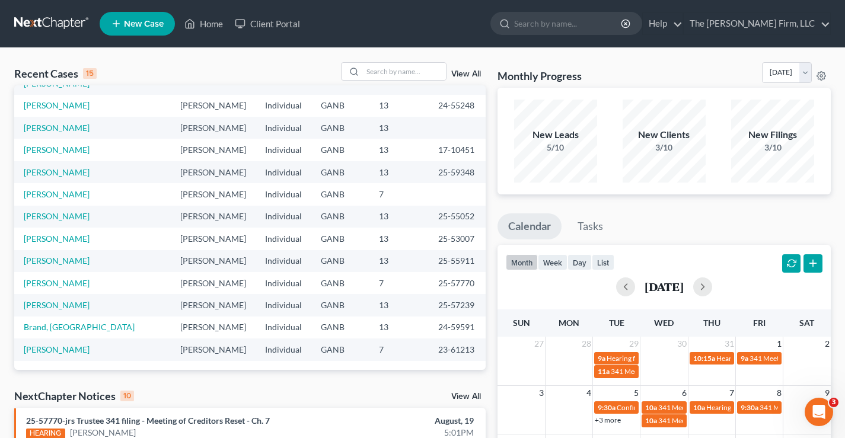
click at [466, 74] on link "View All" at bounding box center [466, 74] width 30 height 8
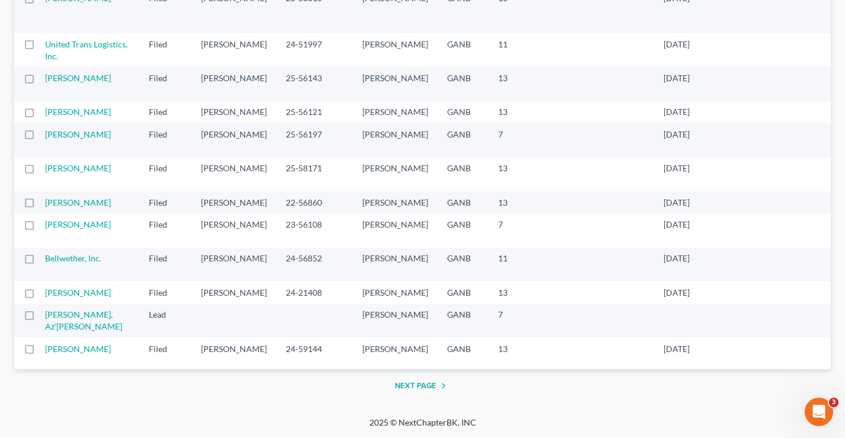
scroll to position [2076, 0]
click at [70, 33] on td "[PERSON_NAME]" at bounding box center [92, 10] width 94 height 46
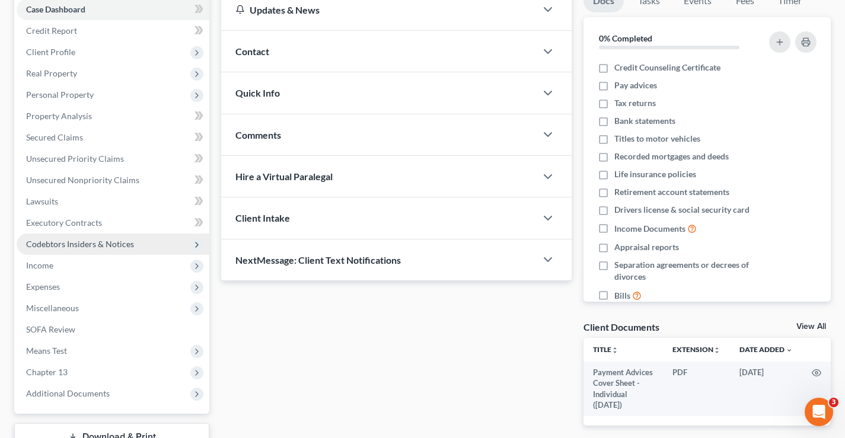
scroll to position [214, 0]
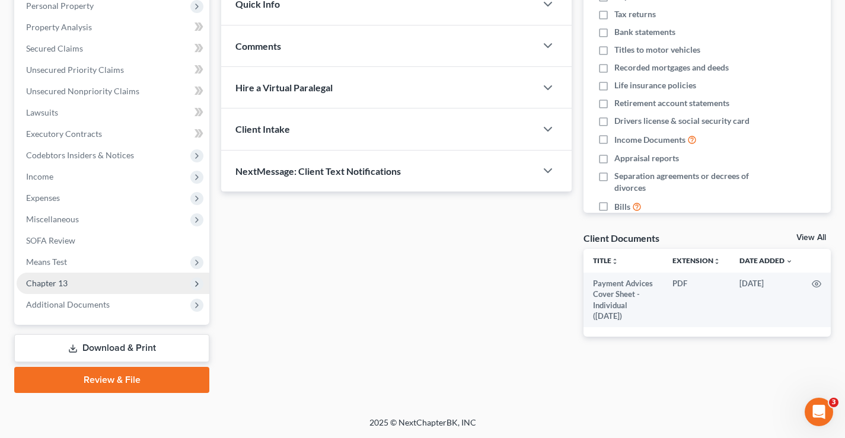
click at [61, 282] on span "Chapter 13" at bounding box center [47, 283] width 42 height 10
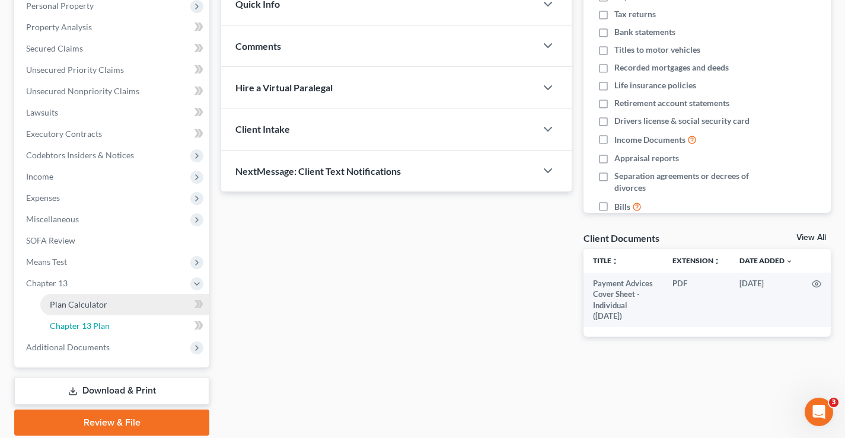
drag, startPoint x: 72, startPoint y: 326, endPoint x: 111, endPoint y: 311, distance: 41.9
click at [72, 325] on span "Chapter 13 Plan" at bounding box center [80, 326] width 60 height 10
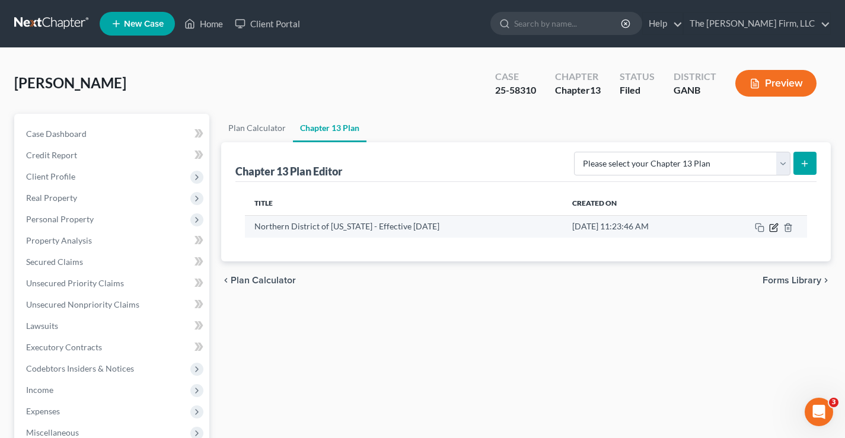
click at [773, 227] on icon "button" at bounding box center [774, 226] width 5 height 5
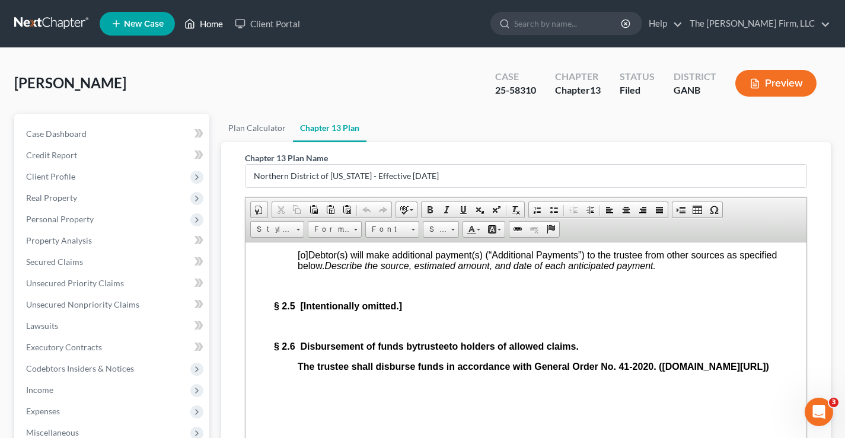
click at [207, 22] on link "Home" at bounding box center [204, 23] width 50 height 21
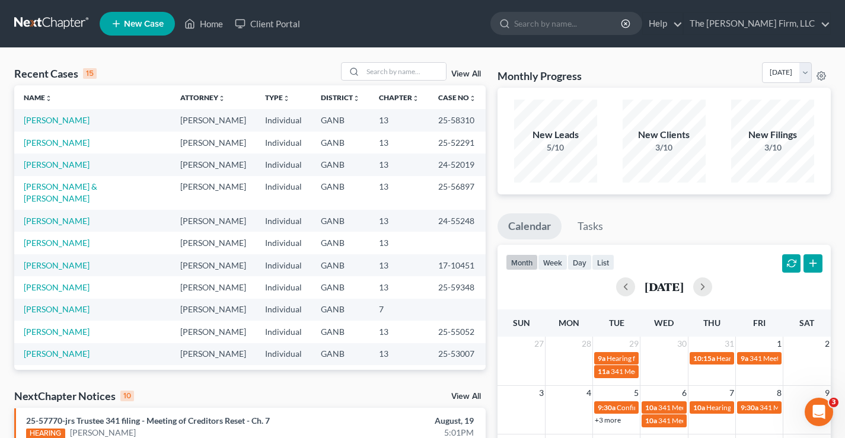
click at [462, 75] on link "View All" at bounding box center [466, 74] width 30 height 8
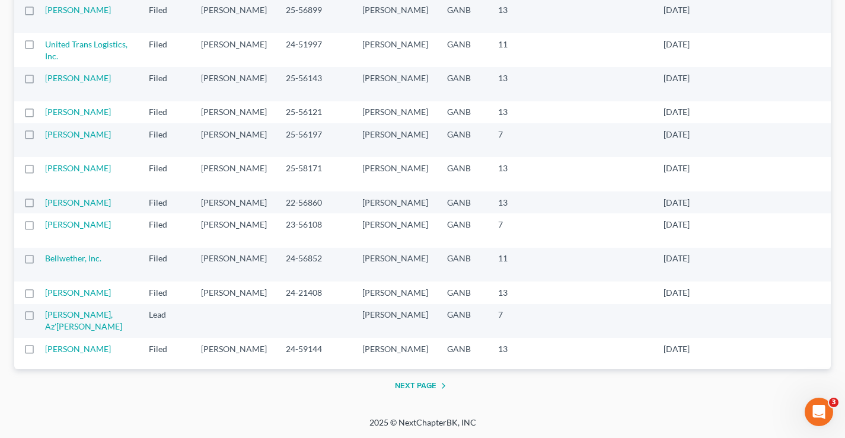
scroll to position [2411, 0]
click at [59, 198] on link "[PERSON_NAME]" at bounding box center [78, 203] width 66 height 10
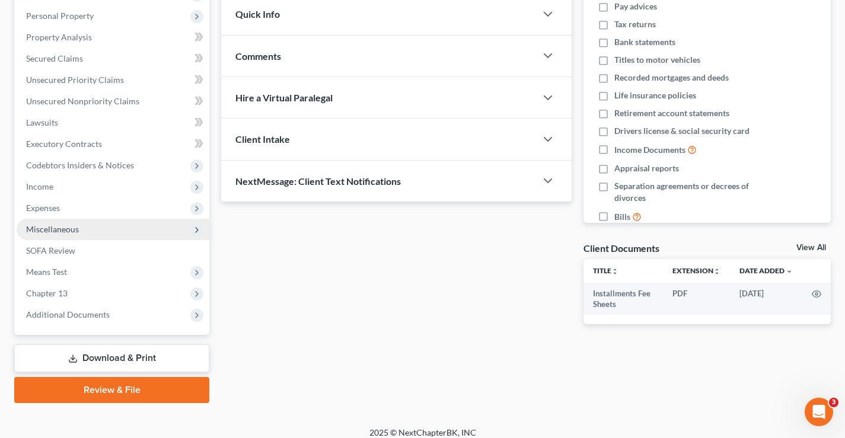
scroll to position [214, 0]
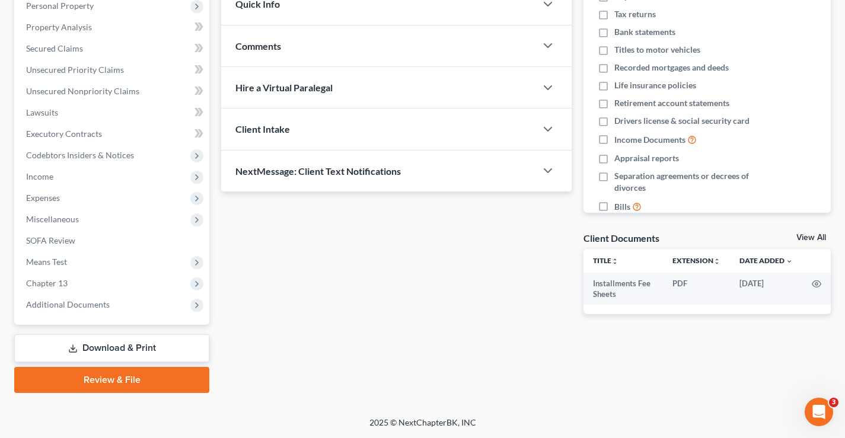
drag, startPoint x: 62, startPoint y: 282, endPoint x: 390, endPoint y: 310, distance: 328.6
click at [63, 282] on span "Chapter 13" at bounding box center [47, 283] width 42 height 10
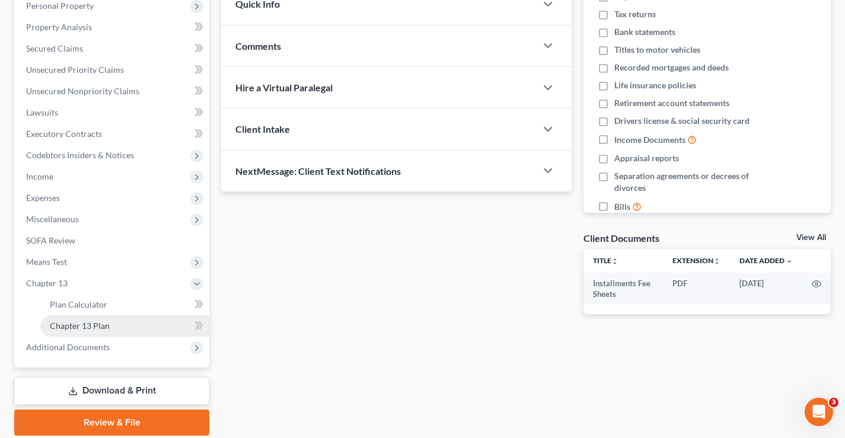
click at [109, 324] on link "Chapter 13 Plan" at bounding box center [124, 326] width 169 height 21
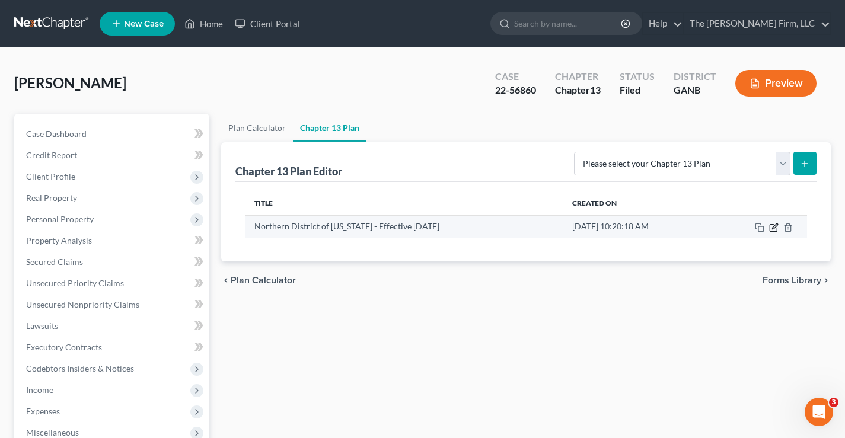
click at [772, 226] on icon "button" at bounding box center [773, 227] width 9 height 9
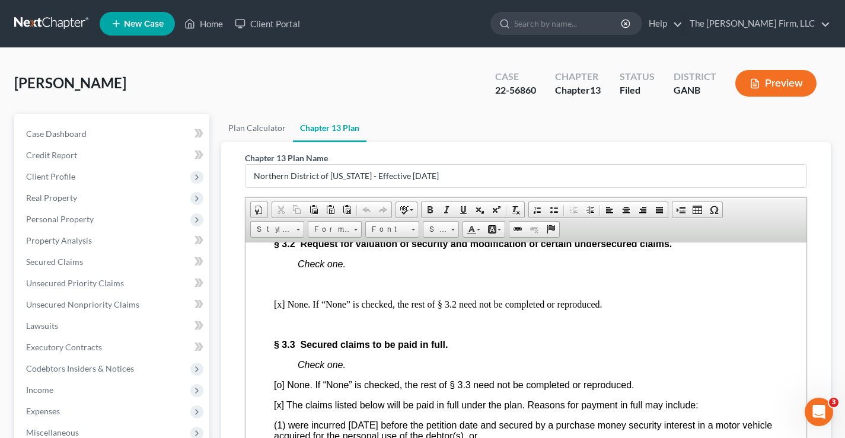
scroll to position [1839, 0]
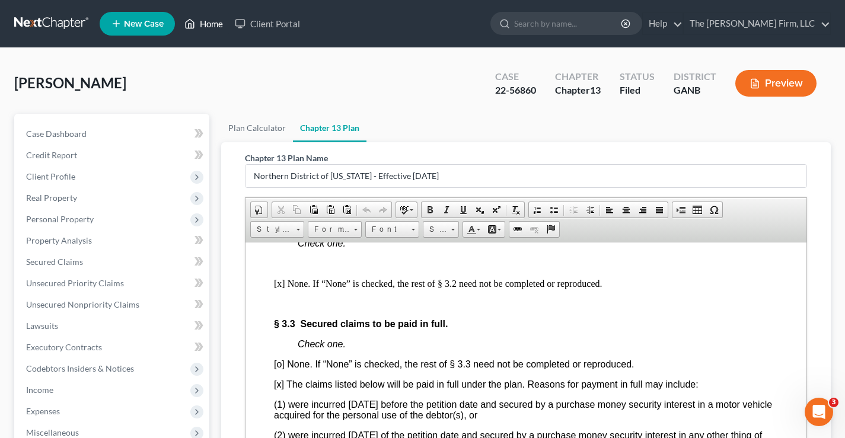
click at [211, 26] on link "Home" at bounding box center [204, 23] width 50 height 21
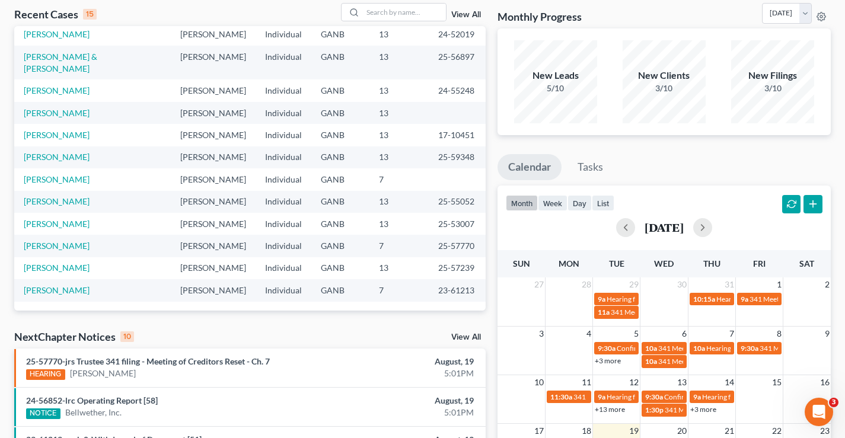
scroll to position [141, 0]
click at [39, 140] on link "[PERSON_NAME]" at bounding box center [57, 135] width 66 height 10
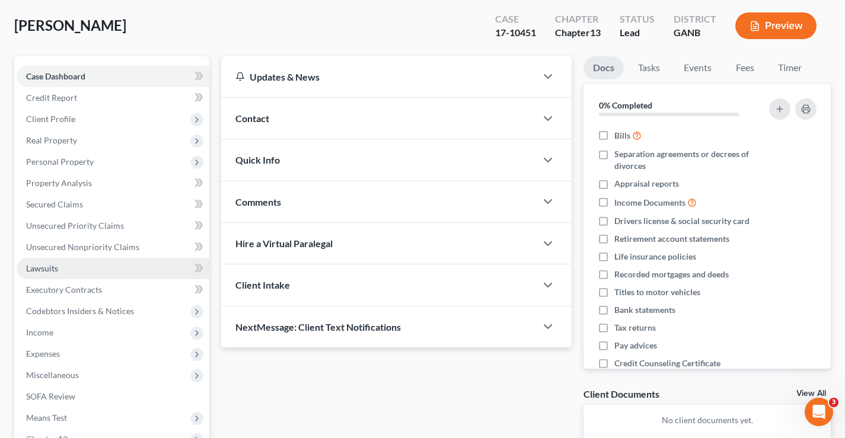
scroll to position [59, 0]
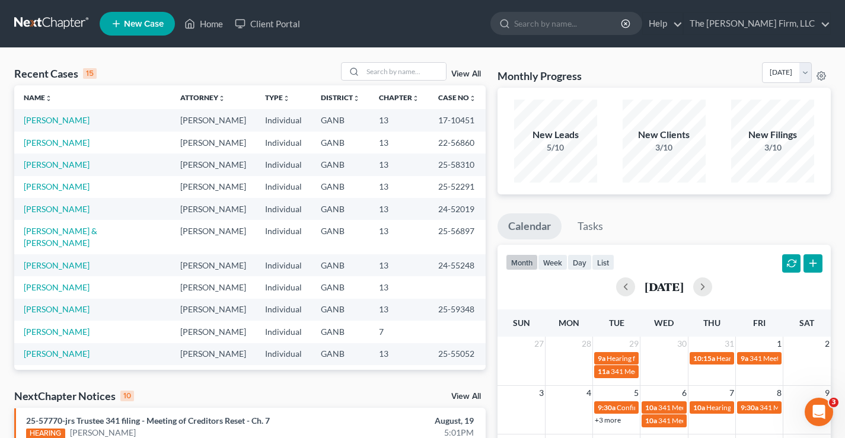
click at [461, 73] on link "View All" at bounding box center [466, 74] width 30 height 8
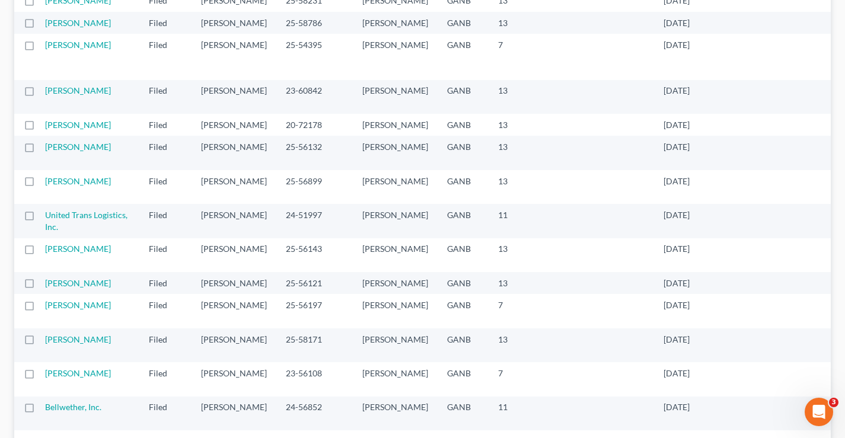
scroll to position [1364, 0]
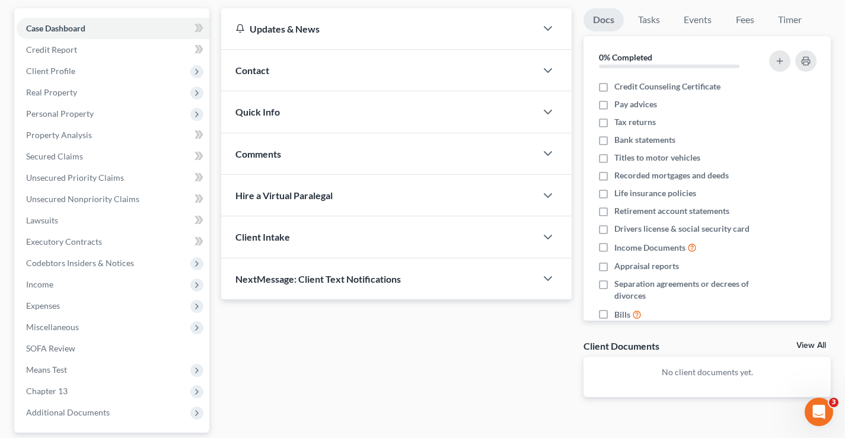
scroll to position [214, 0]
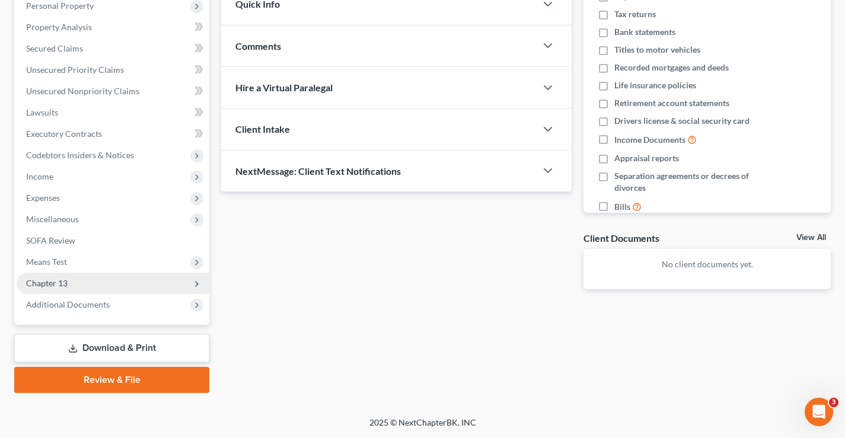
click at [98, 282] on span "Chapter 13" at bounding box center [113, 283] width 193 height 21
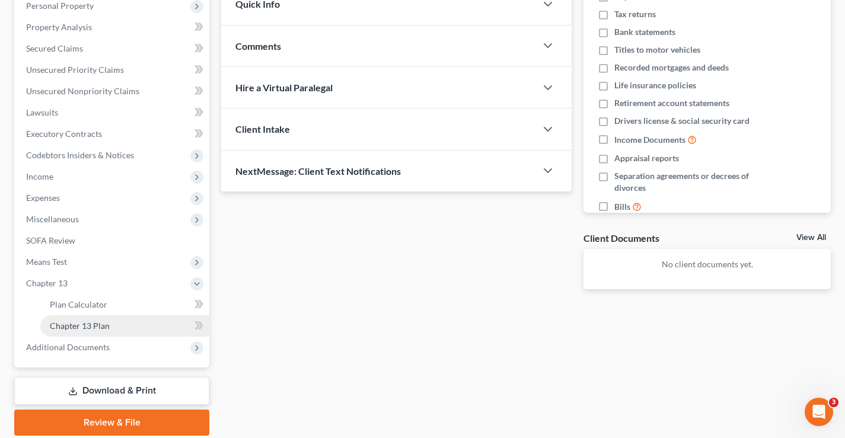
click at [106, 326] on span "Chapter 13 Plan" at bounding box center [80, 326] width 60 height 10
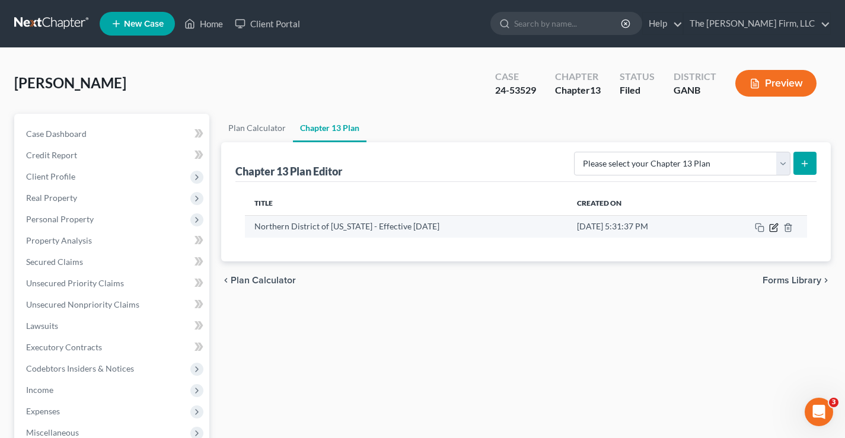
click at [775, 227] on icon "button" at bounding box center [773, 227] width 9 height 9
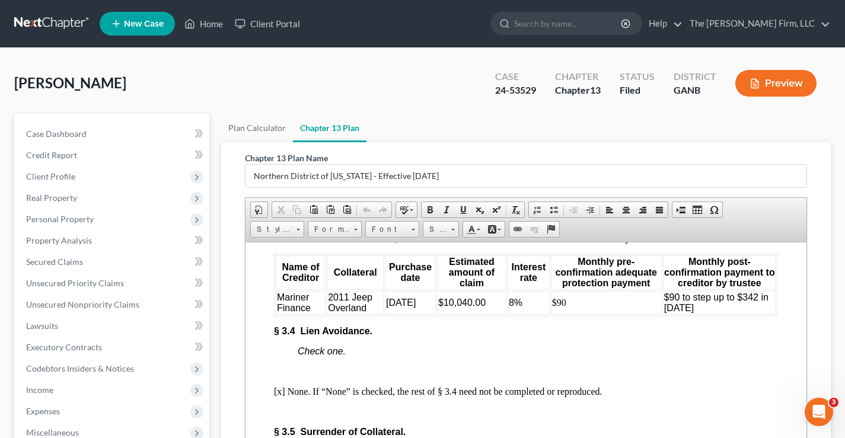
scroll to position [2432, 0]
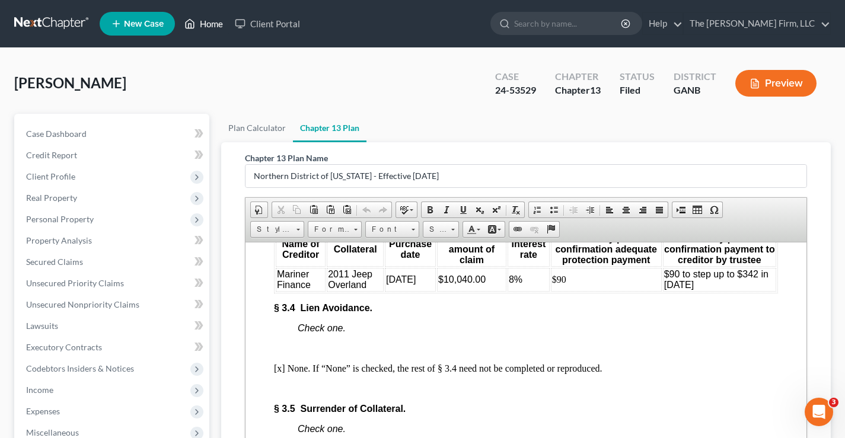
click at [212, 22] on link "Home" at bounding box center [204, 23] width 50 height 21
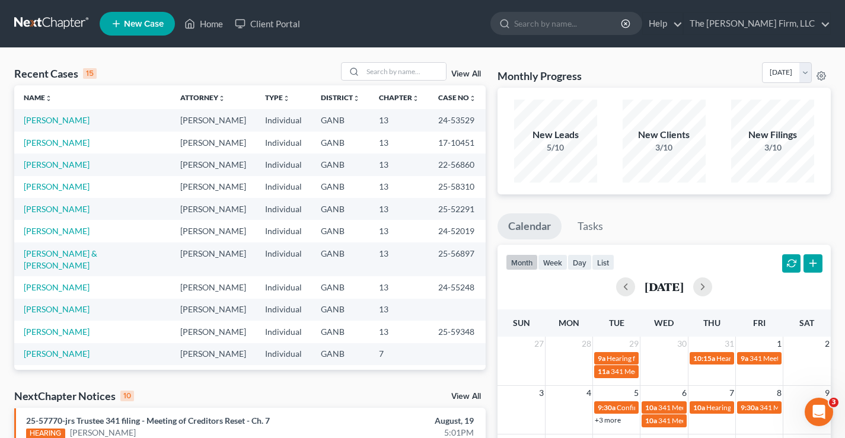
click at [464, 74] on link "View All" at bounding box center [466, 74] width 30 height 8
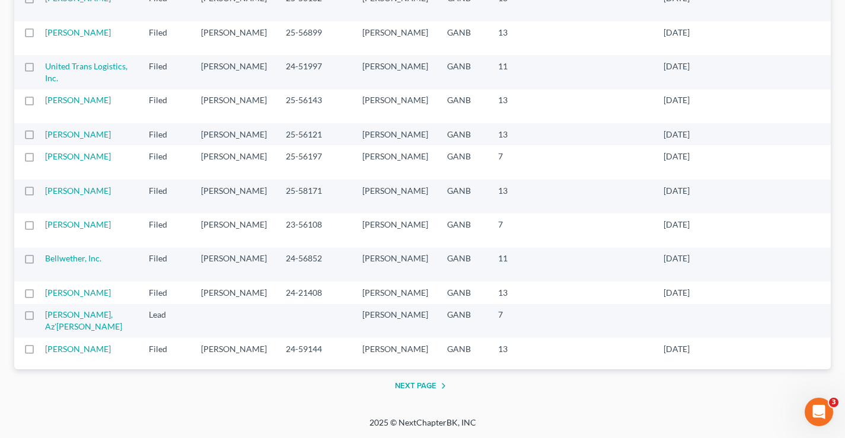
scroll to position [1424, 0]
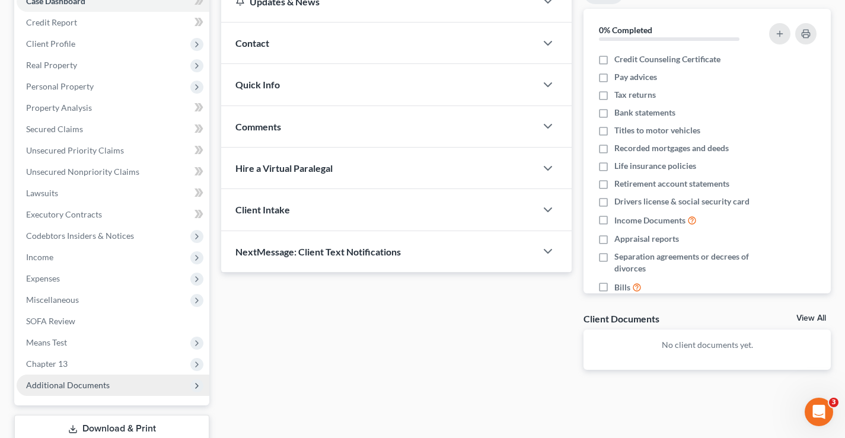
scroll to position [178, 0]
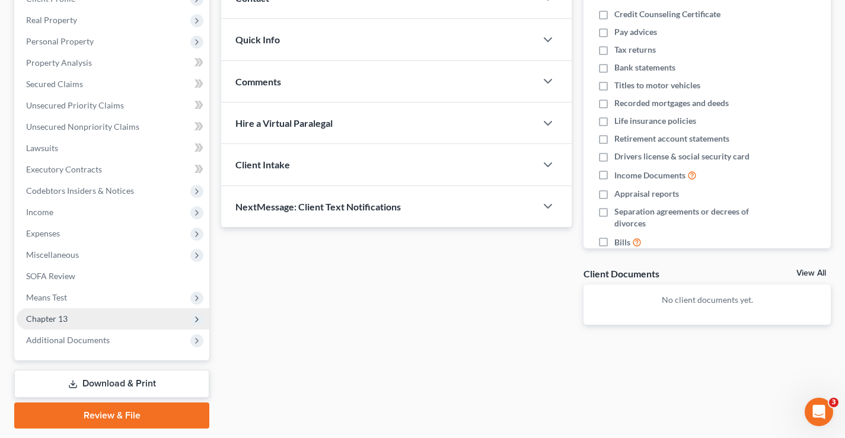
click at [71, 318] on span "Chapter 13" at bounding box center [113, 318] width 193 height 21
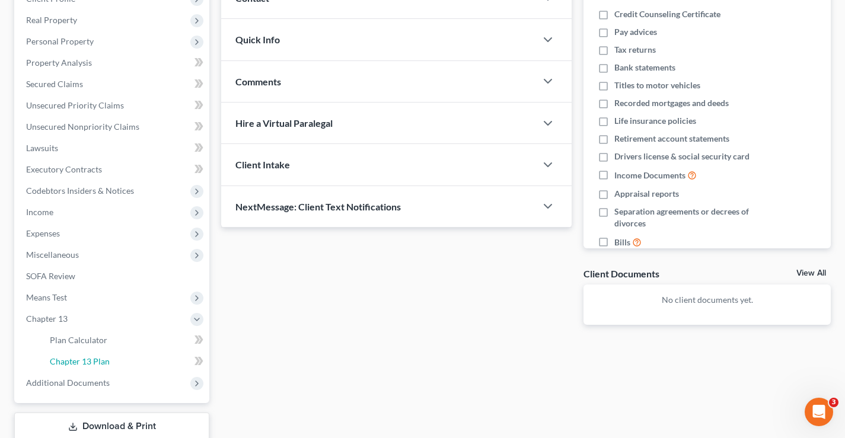
drag, startPoint x: 118, startPoint y: 362, endPoint x: 467, endPoint y: 374, distance: 349.0
click at [119, 362] on link "Chapter 13 Plan" at bounding box center [124, 361] width 169 height 21
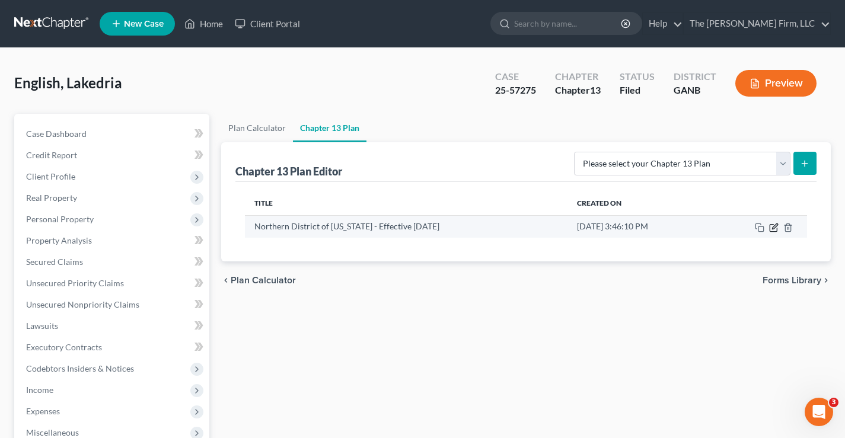
click at [773, 228] on icon "button" at bounding box center [773, 227] width 9 height 9
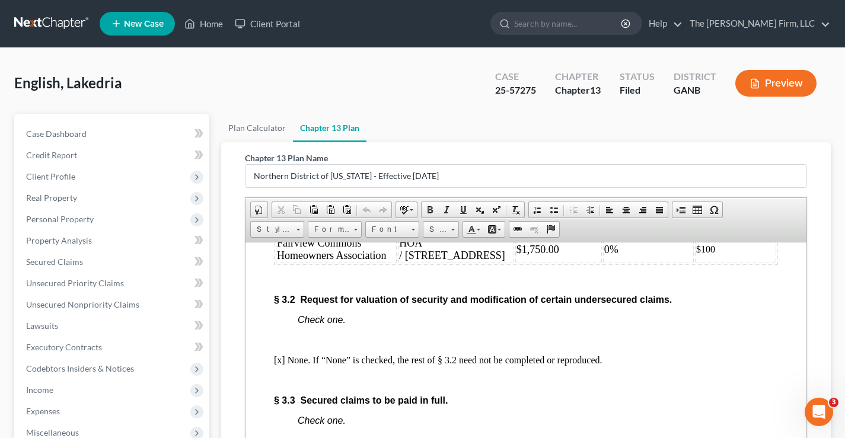
scroll to position [2017, 0]
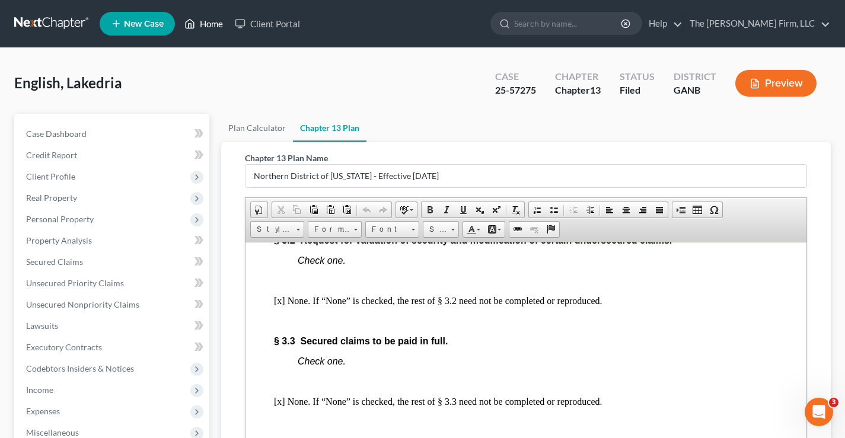
click at [207, 22] on link "Home" at bounding box center [204, 23] width 50 height 21
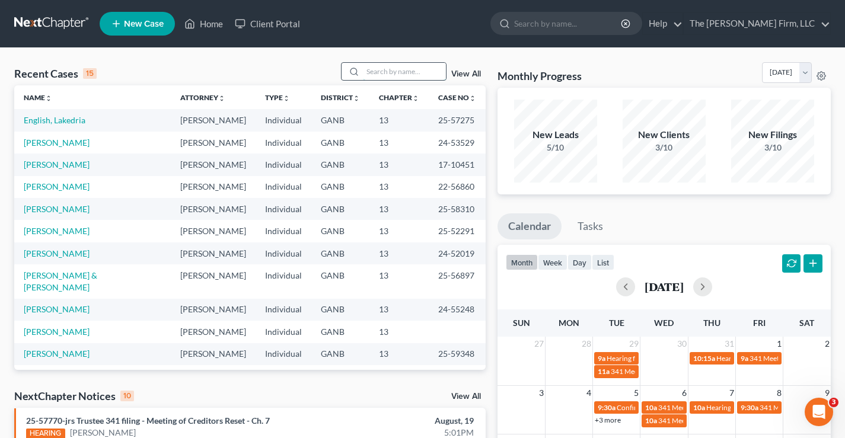
click at [389, 75] on input "search" at bounding box center [404, 71] width 83 height 17
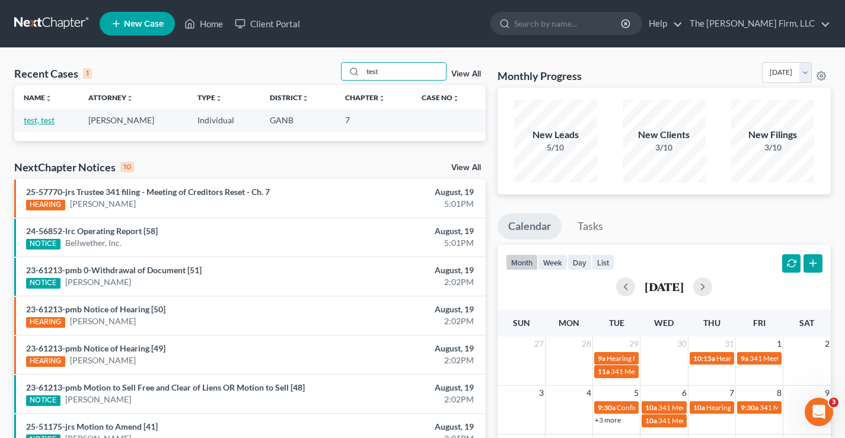
type input "test"
click at [43, 120] on link "test, test" at bounding box center [39, 120] width 31 height 10
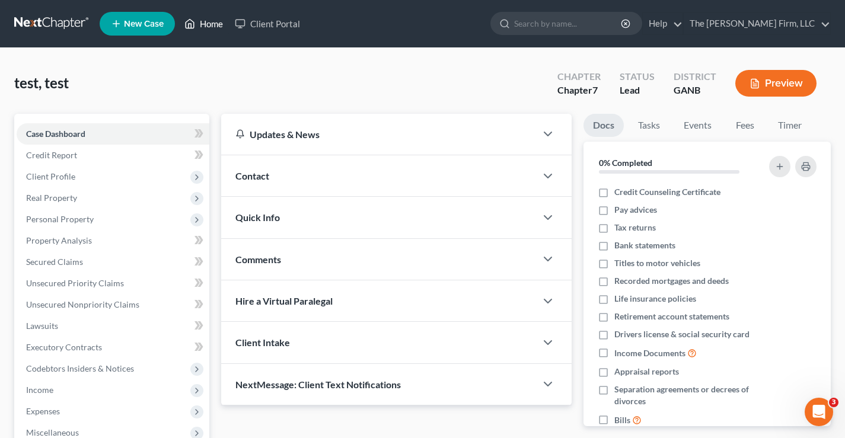
click at [209, 21] on link "Home" at bounding box center [204, 23] width 50 height 21
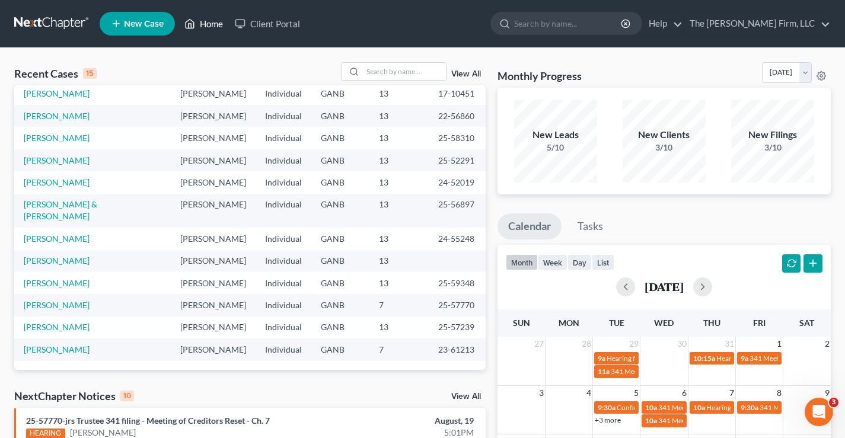
scroll to position [259, 0]
click at [463, 73] on link "View All" at bounding box center [466, 74] width 30 height 8
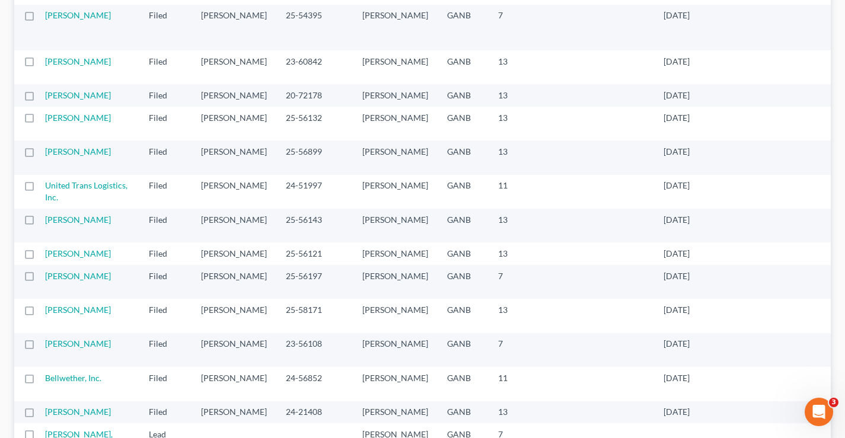
scroll to position [1127, 0]
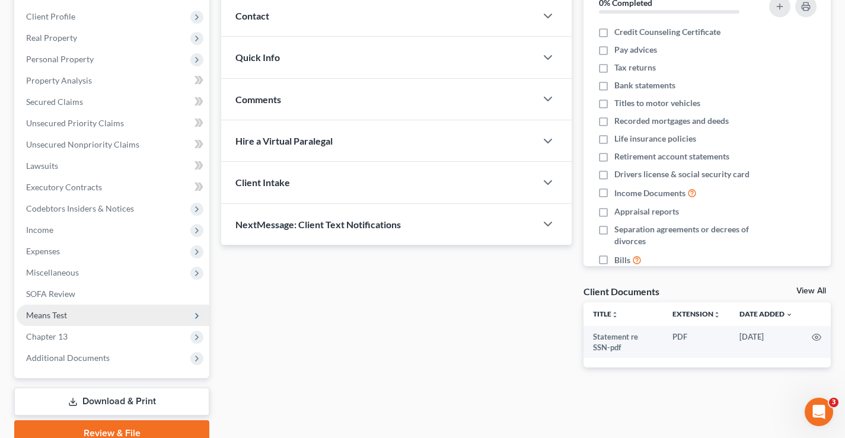
scroll to position [214, 0]
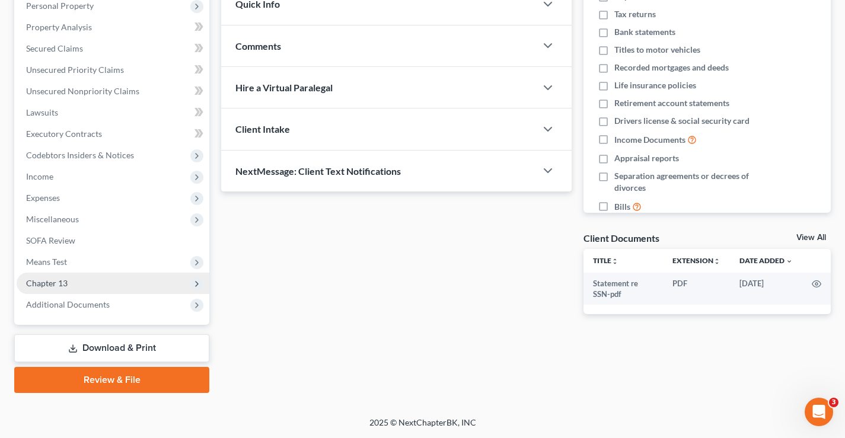
click at [63, 281] on span "Chapter 13" at bounding box center [47, 283] width 42 height 10
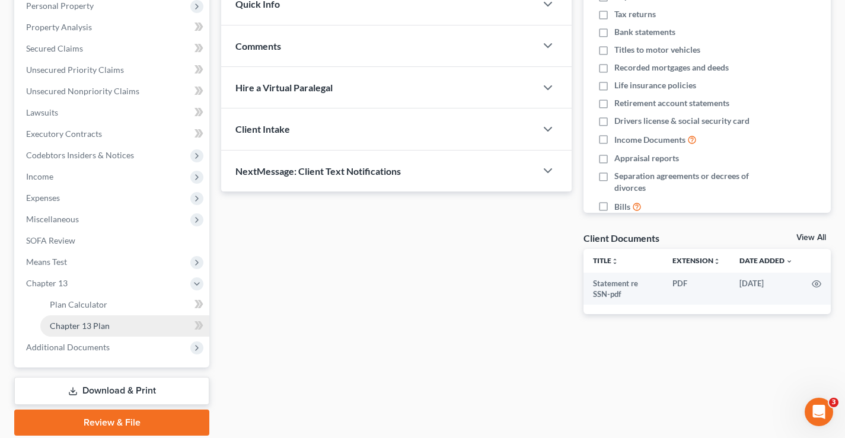
click at [93, 323] on span "Chapter 13 Plan" at bounding box center [80, 326] width 60 height 10
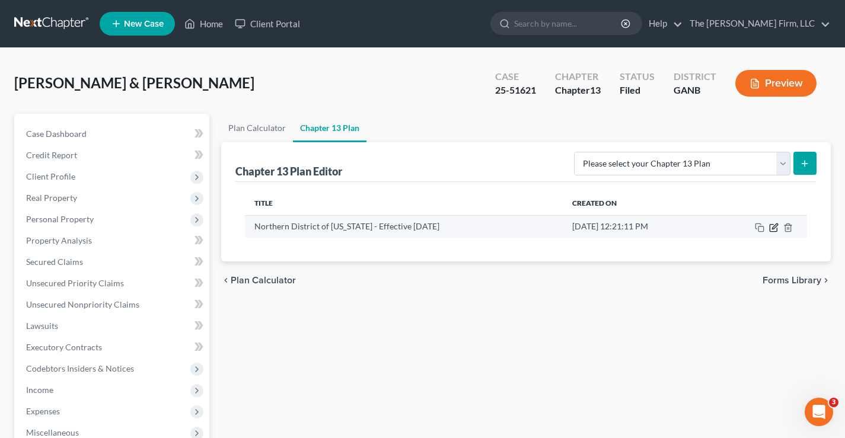
click at [773, 227] on icon "button" at bounding box center [774, 226] width 5 height 5
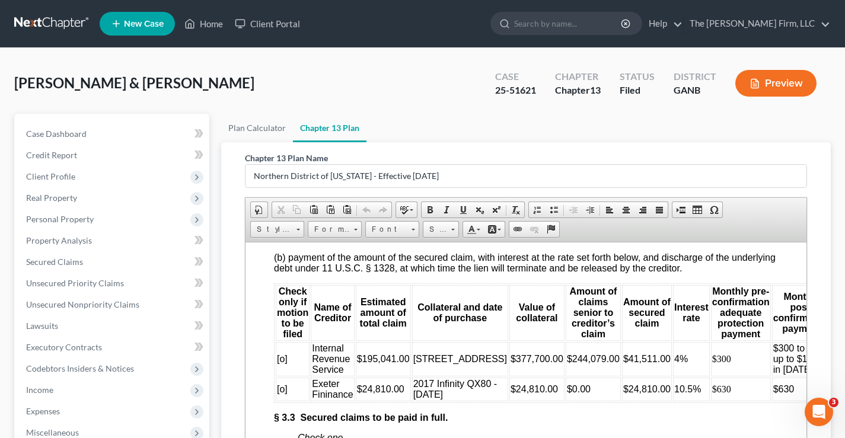
scroll to position [2373, 0]
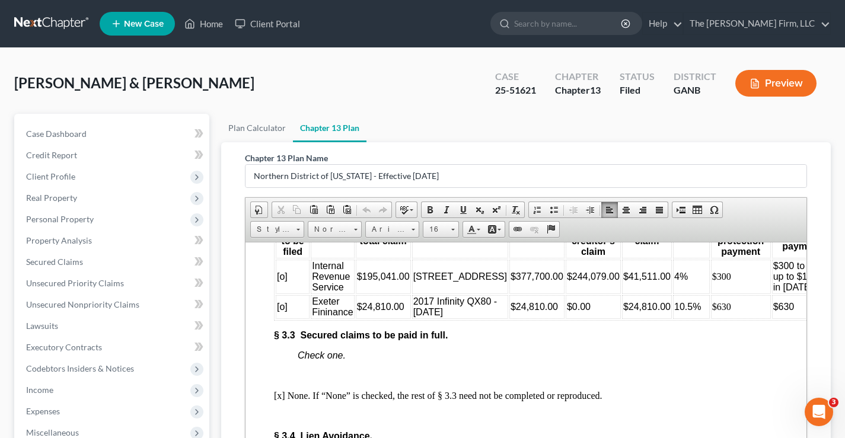
drag, startPoint x: 784, startPoint y: 370, endPoint x: 625, endPoint y: 255, distance: 195.9
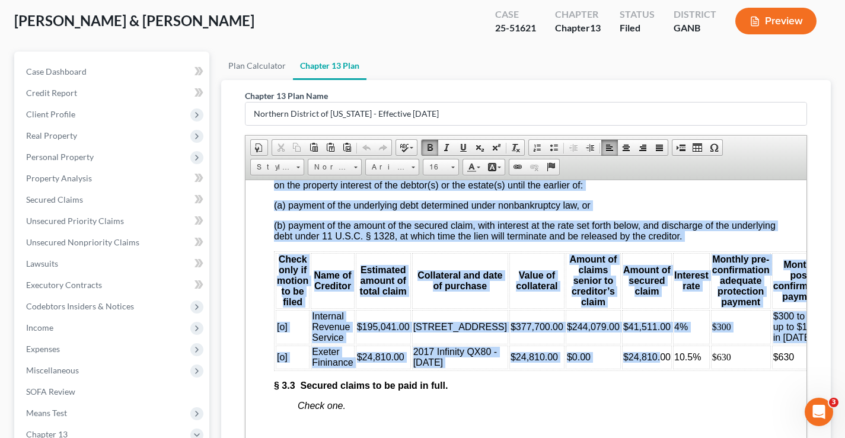
scroll to position [2274, 0]
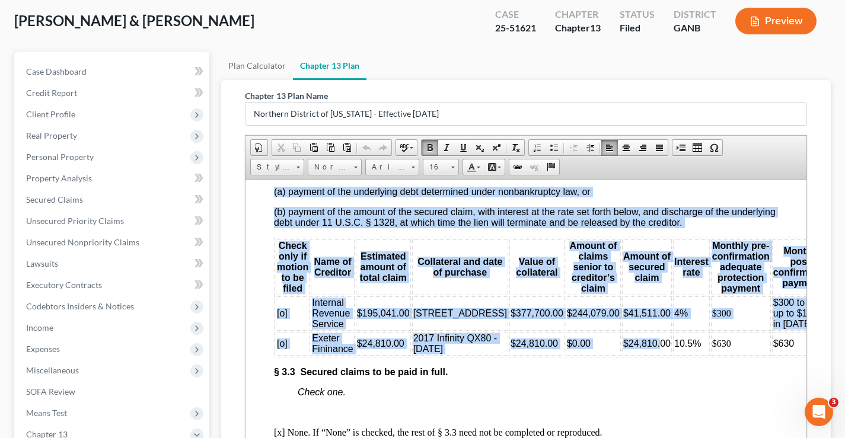
drag, startPoint x: 273, startPoint y: 295, endPoint x: 760, endPoint y: 396, distance: 497.4
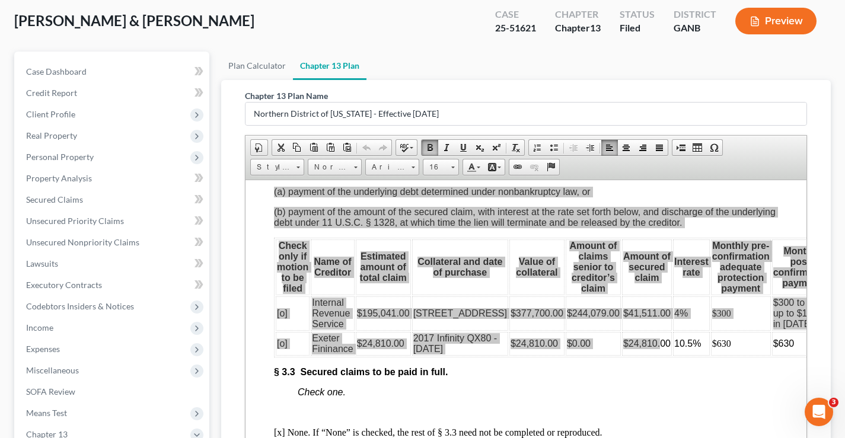
scroll to position [0, 0]
drag, startPoint x: 735, startPoint y: 382, endPoint x: 1195, endPoint y: 561, distance: 493.2
click at [735, 382] on span "Copy" at bounding box center [758, 382] width 63 height 15
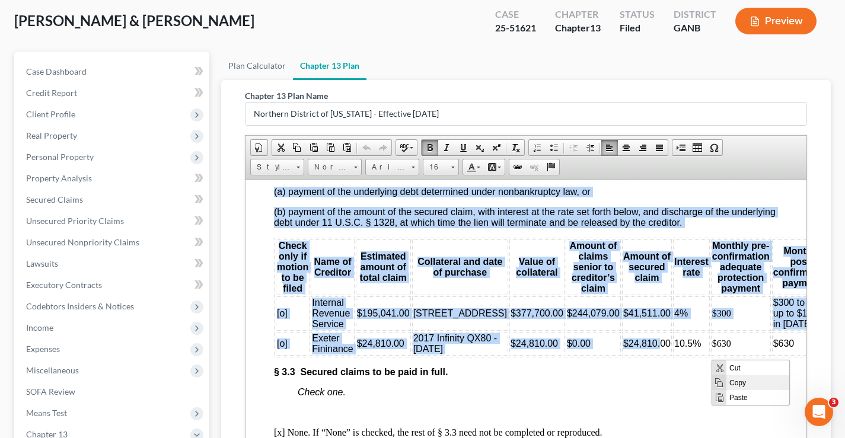
copy body "§ 3.2 Request for valuation of security and modification of certain undersecure…"
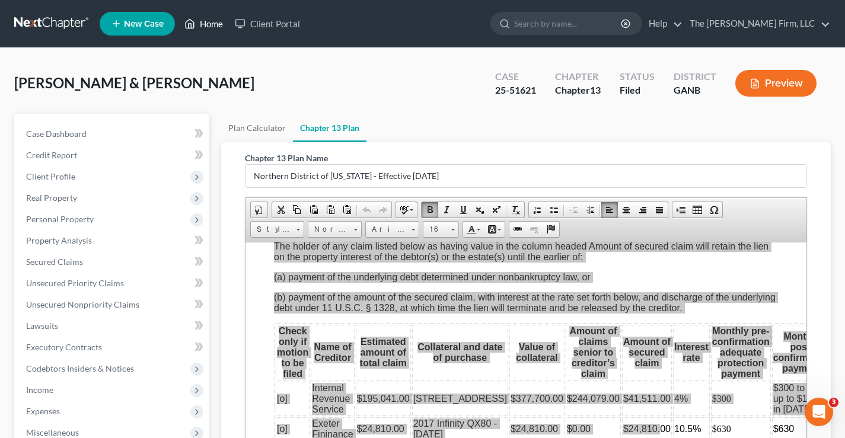
click at [210, 26] on link "Home" at bounding box center [204, 23] width 50 height 21
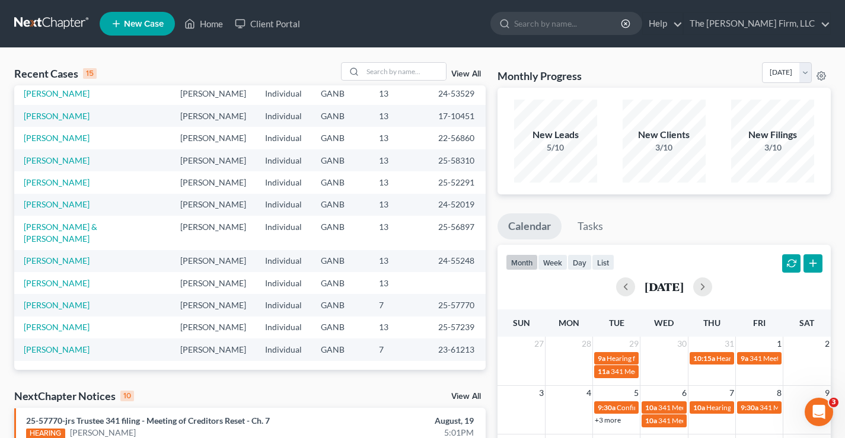
scroll to position [178, 0]
click at [55, 288] on link "[PERSON_NAME]" at bounding box center [57, 283] width 66 height 10
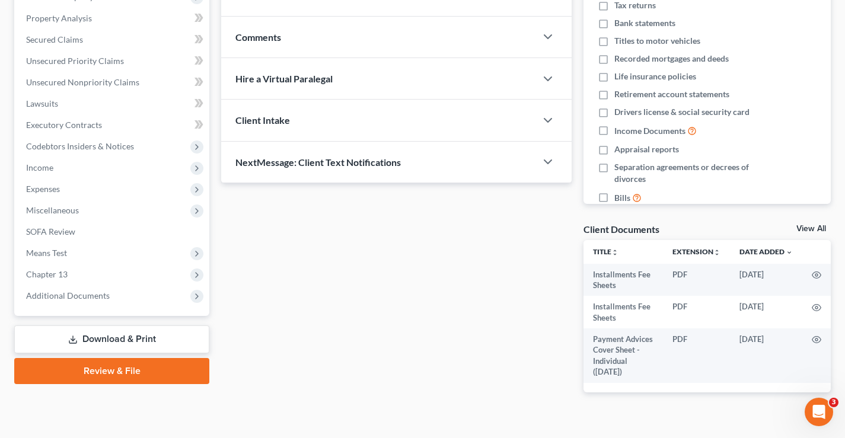
scroll to position [241, 0]
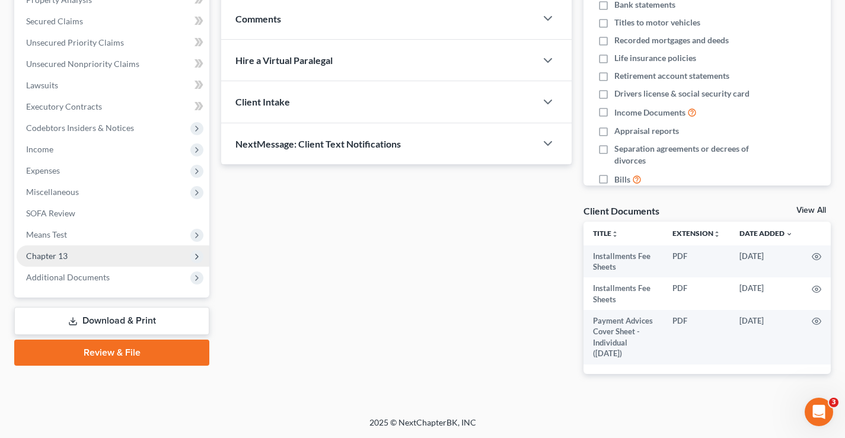
click at [98, 249] on span "Chapter 13" at bounding box center [113, 256] width 193 height 21
click at [98, 253] on span "Chapter 13" at bounding box center [113, 256] width 193 height 21
click at [100, 259] on span "Chapter 13" at bounding box center [113, 256] width 193 height 21
click at [100, 257] on span "Chapter 13" at bounding box center [113, 256] width 193 height 21
click at [47, 257] on span "Chapter 13" at bounding box center [47, 256] width 42 height 10
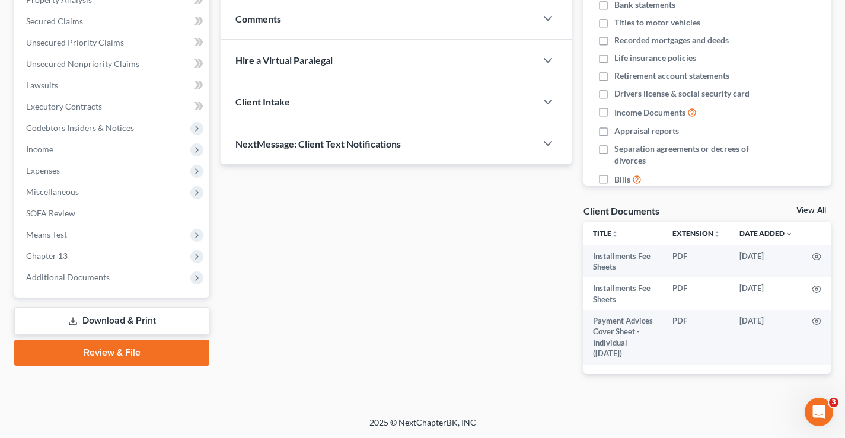
click at [47, 257] on span "Chapter 13" at bounding box center [47, 256] width 42 height 10
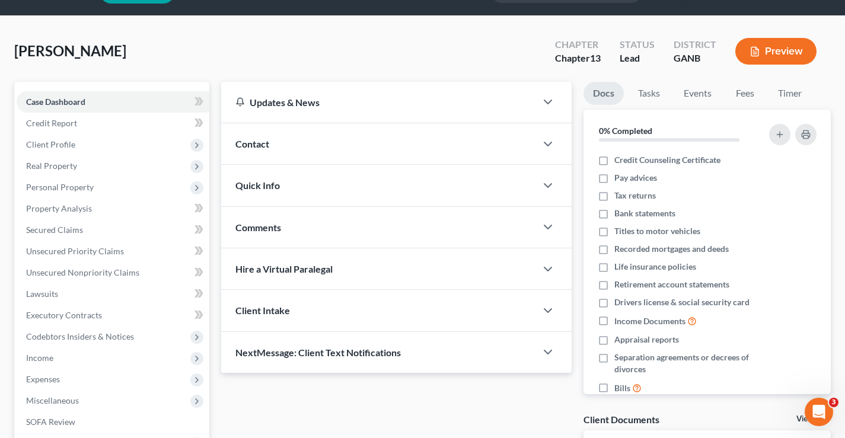
scroll to position [178, 0]
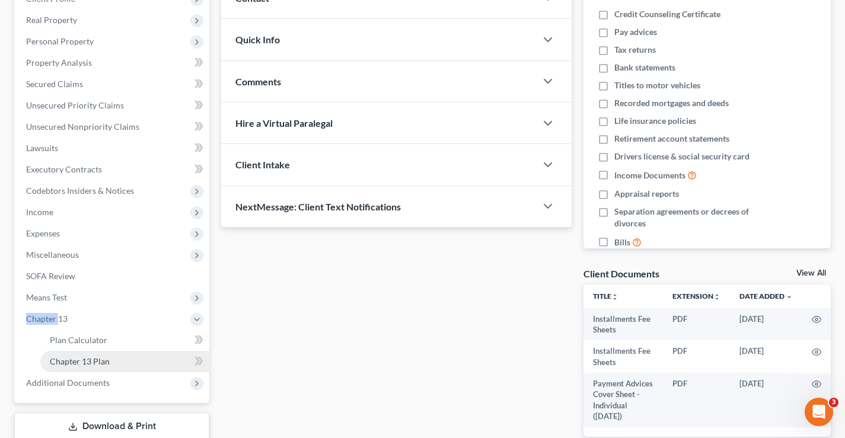
click at [79, 361] on span "Chapter 13 Plan" at bounding box center [80, 361] width 60 height 10
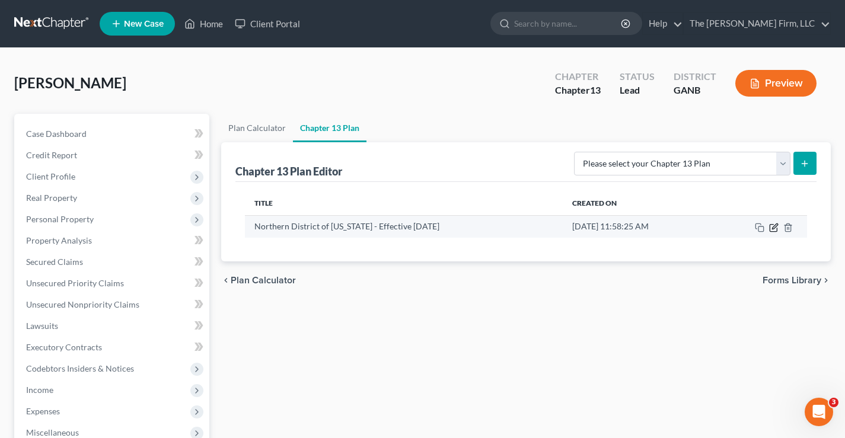
click at [775, 228] on icon "button" at bounding box center [774, 226] width 5 height 5
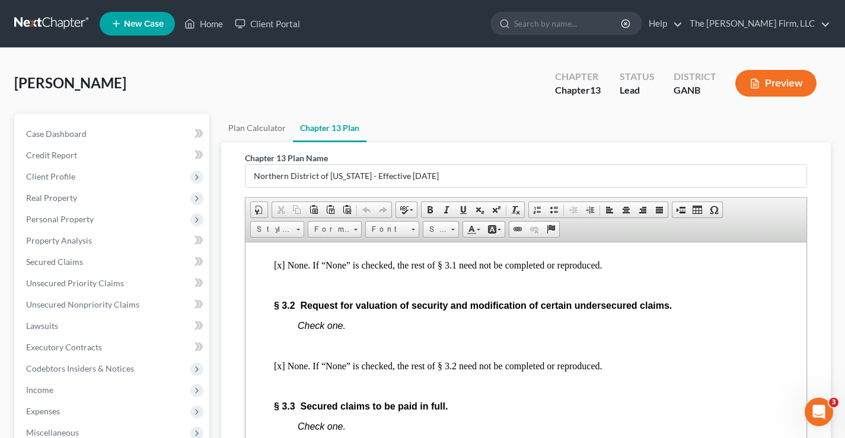
scroll to position [1839, 0]
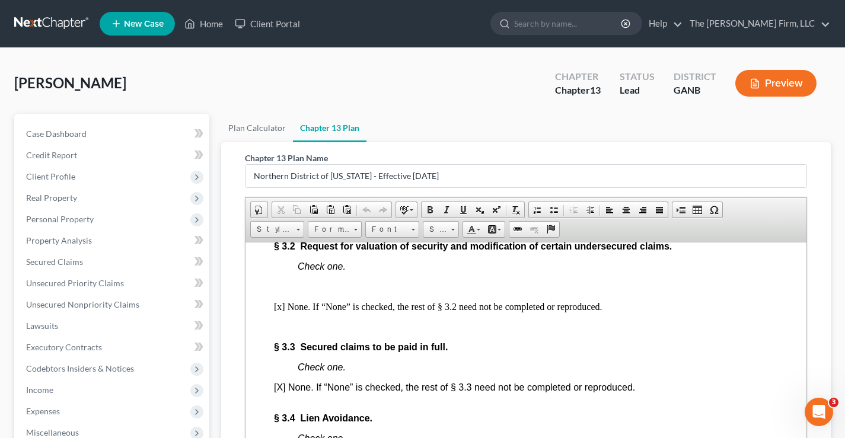
click at [279, 332] on p at bounding box center [526, 326] width 504 height 11
click at [297, 365] on span "Paste" at bounding box center [320, 366] width 63 height 15
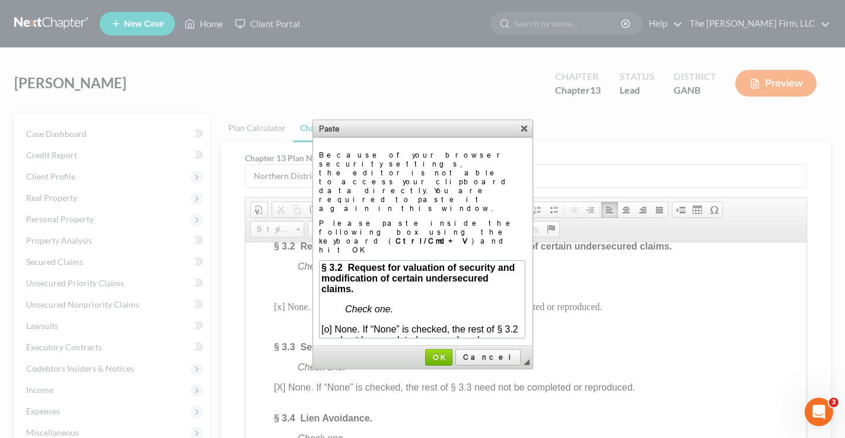
scroll to position [787, 279]
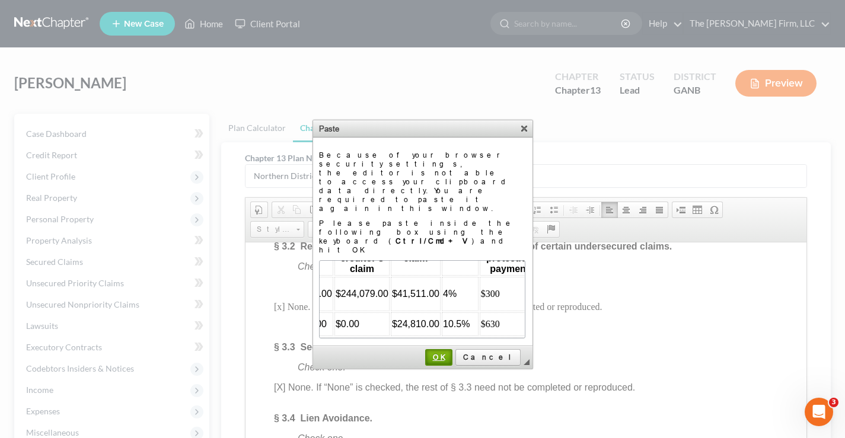
drag, startPoint x: 469, startPoint y: 305, endPoint x: 165, endPoint y: 99, distance: 366.7
click at [451, 353] on span "OK" at bounding box center [438, 357] width 25 height 9
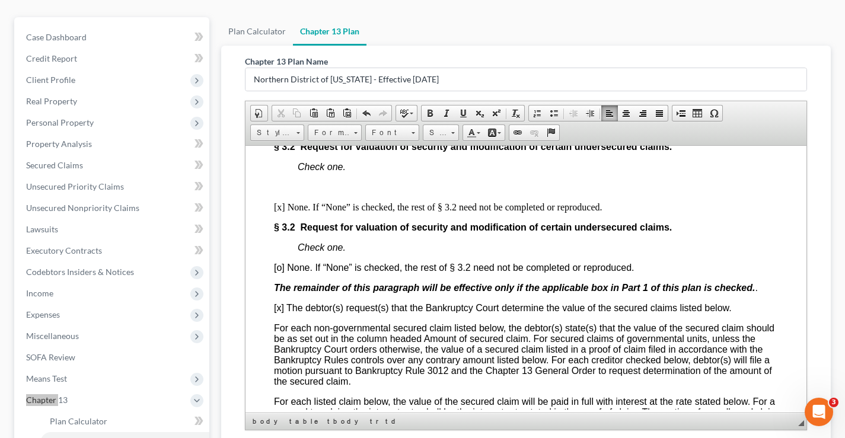
scroll to position [78, 0]
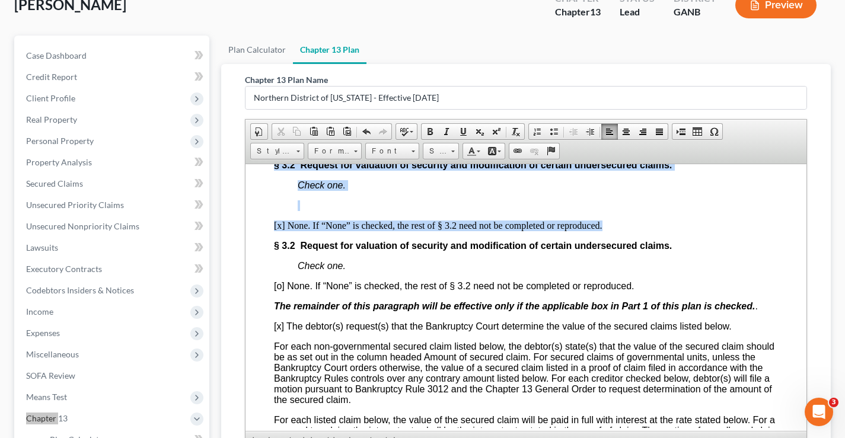
drag, startPoint x: 613, startPoint y: 255, endPoint x: 272, endPoint y: 193, distance: 346.0
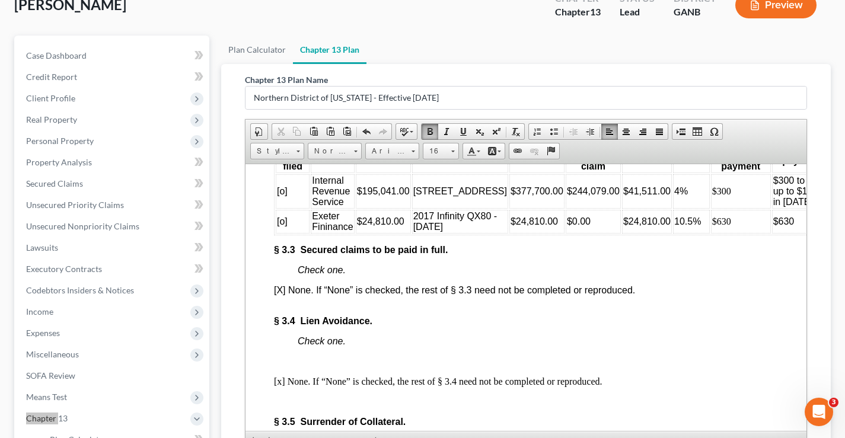
scroll to position [2254, 0]
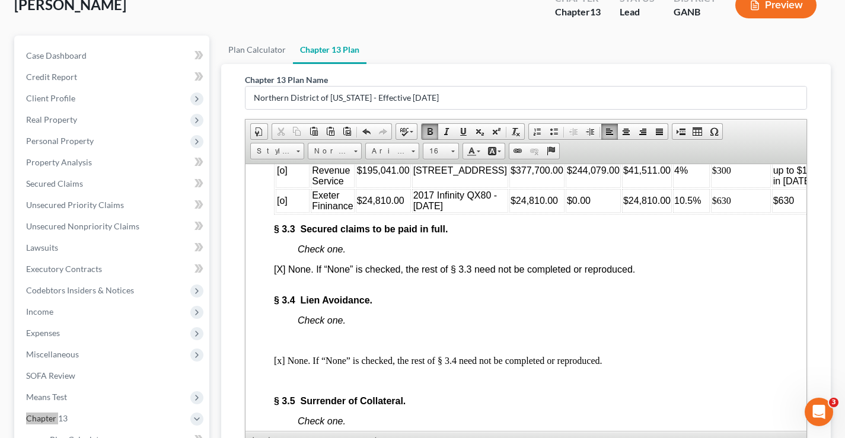
click at [772, 212] on td "$630" at bounding box center [802, 201] width 60 height 24
click at [711, 212] on td "$630" at bounding box center [741, 201] width 60 height 24
click at [673, 212] on td "10.5%" at bounding box center [691, 201] width 37 height 24
click at [623, 205] on span "$24,810.00" at bounding box center [646, 200] width 47 height 10
click at [566, 212] on td "$0.00" at bounding box center [593, 201] width 55 height 24
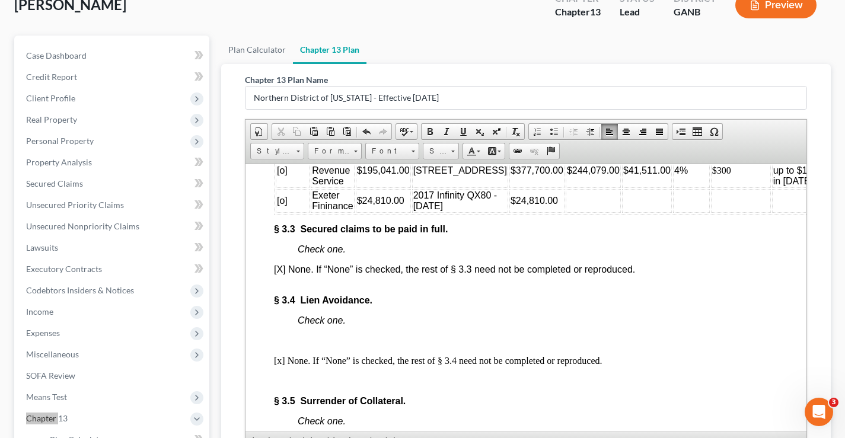
click at [511, 205] on span "$24,810.00" at bounding box center [534, 200] width 47 height 10
drag, startPoint x: 440, startPoint y: 266, endPoint x: 418, endPoint y: 227, distance: 45.4
click at [418, 212] on td "2017 Infinity QX80 - 06-24-2021" at bounding box center [460, 201] width 96 height 24
click at [408, 212] on td "$24,810.00" at bounding box center [383, 201] width 55 height 24
click at [351, 211] on span "Exeter Fininance" at bounding box center [332, 200] width 41 height 21
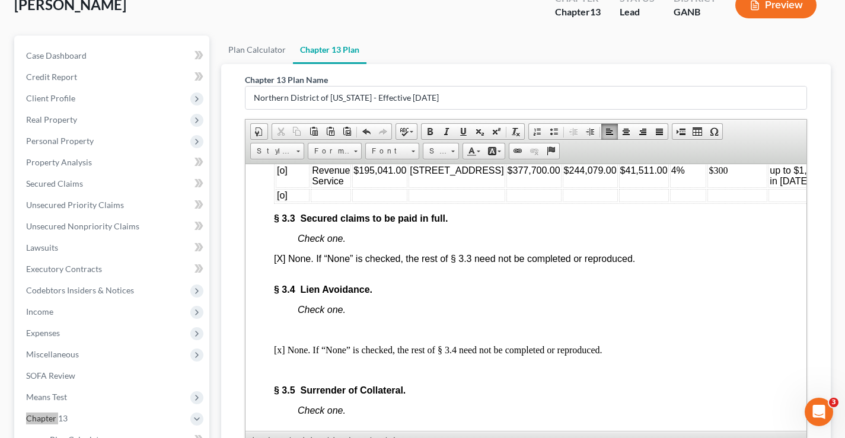
click at [302, 202] on td "[o]" at bounding box center [293, 195] width 34 height 13
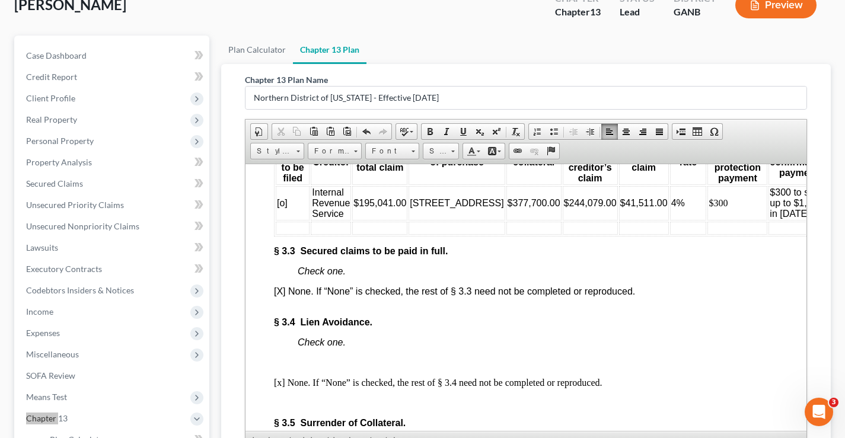
scroll to position [2195, 0]
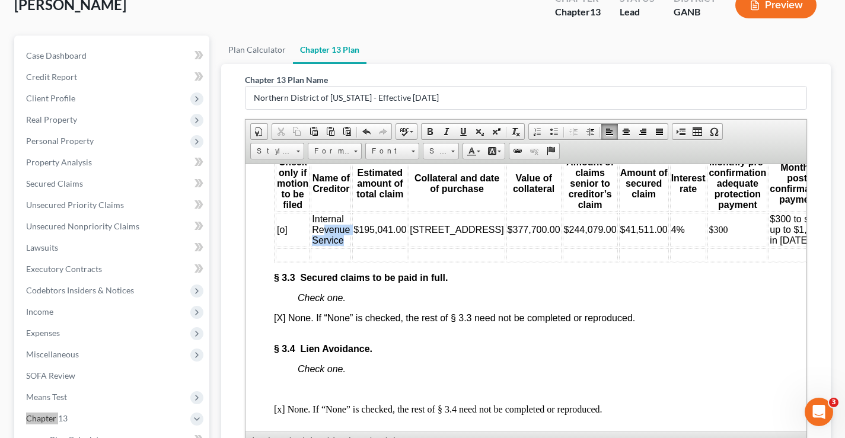
drag, startPoint x: 344, startPoint y: 268, endPoint x: 324, endPoint y: 256, distance: 22.9
click at [324, 247] on td "Internal Revenue Service" at bounding box center [331, 229] width 40 height 34
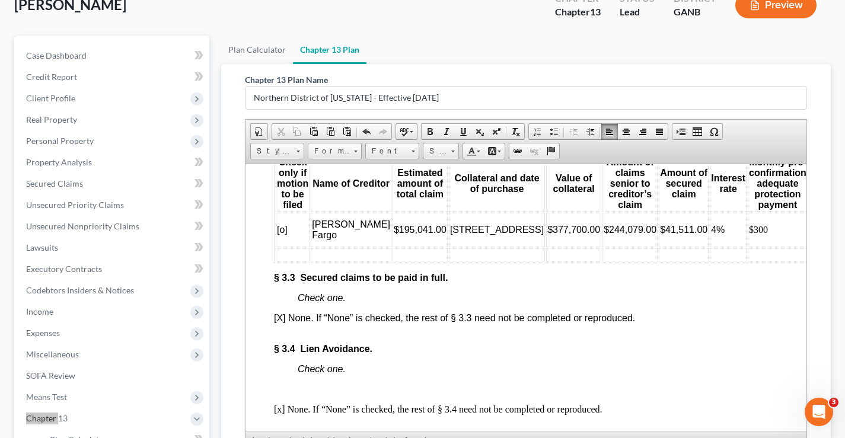
click at [394, 234] on span "$195,041.00" at bounding box center [420, 229] width 53 height 10
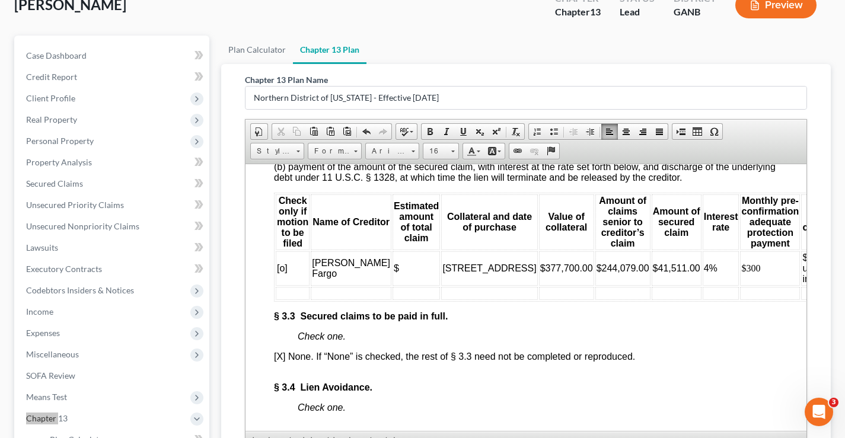
scroll to position [2135, 0]
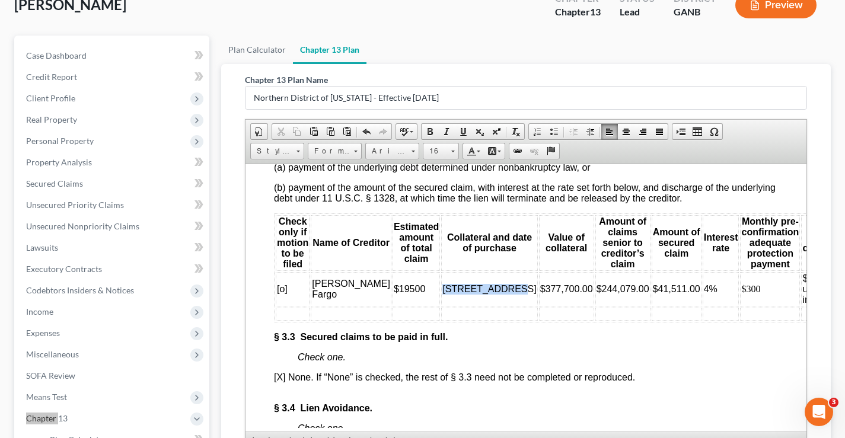
drag, startPoint x: 419, startPoint y: 324, endPoint x: 401, endPoint y: 316, distance: 19.4
click at [442, 294] on span "800 Kirkly Way" at bounding box center [489, 289] width 94 height 10
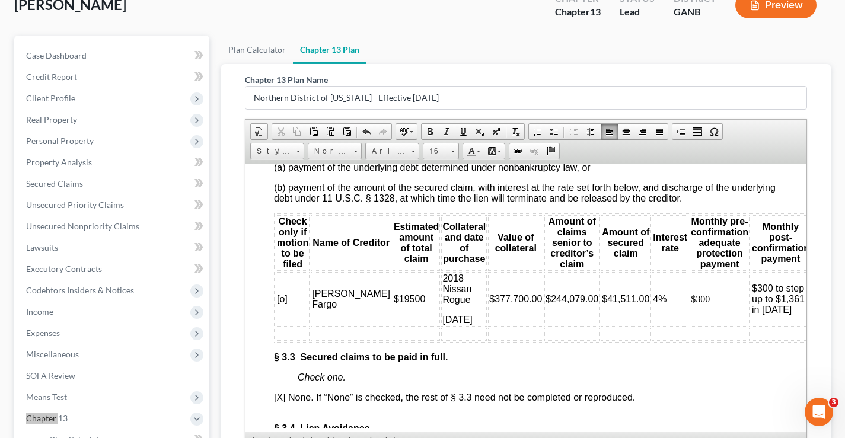
click at [489, 304] on span "$377,700.00" at bounding box center [515, 299] width 53 height 10
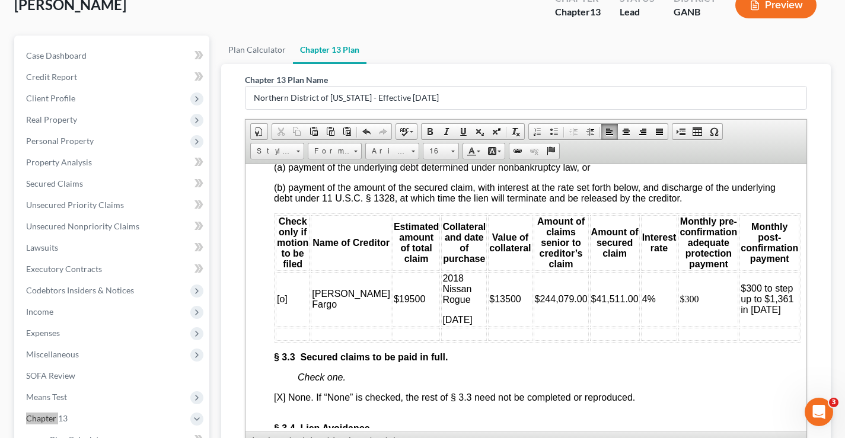
click at [535, 304] on span "$244,079.00" at bounding box center [561, 299] width 53 height 10
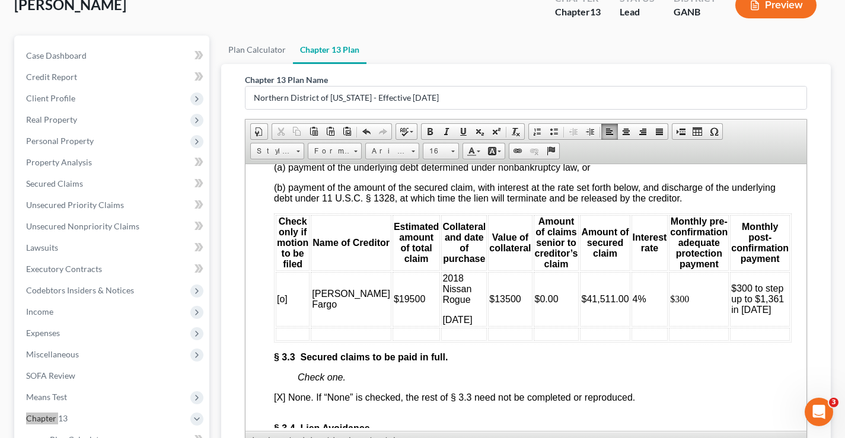
drag, startPoint x: 553, startPoint y: 326, endPoint x: 560, endPoint y: 327, distance: 6.6
click at [581, 304] on span "$41,511.00" at bounding box center [604, 299] width 47 height 10
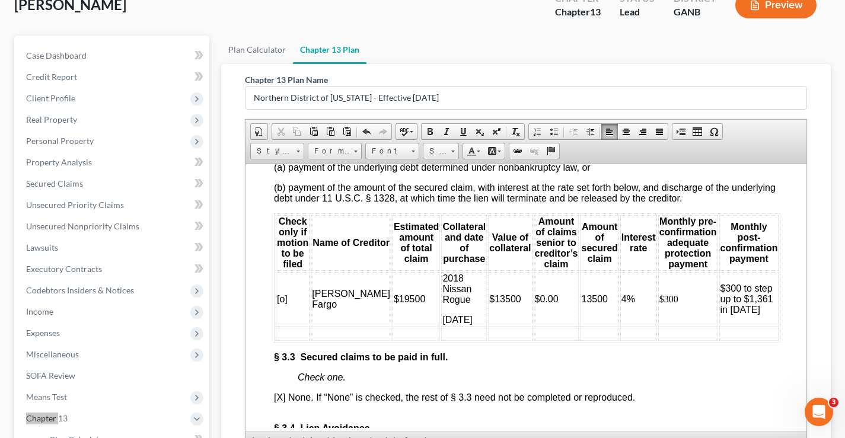
click at [622, 304] on span "4%" at bounding box center [629, 299] width 14 height 10
click at [662, 323] on td "$300" at bounding box center [688, 299] width 60 height 55
drag, startPoint x: 703, startPoint y: 320, endPoint x: 753, endPoint y: 337, distance: 52.2
click at [759, 326] on td "$300 to step up to $1,361 in July 2025" at bounding box center [750, 299] width 60 height 55
drag, startPoint x: 721, startPoint y: 333, endPoint x: 725, endPoint y: 327, distance: 6.8
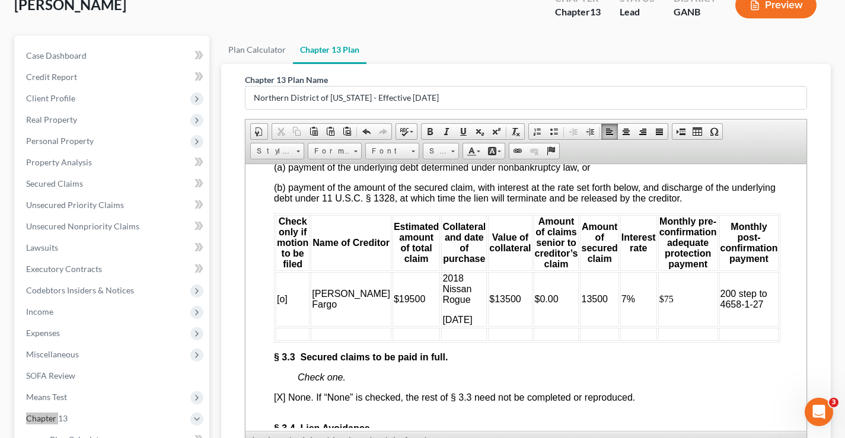
click at [721, 309] on font "200 step to 4658-1-27" at bounding box center [744, 298] width 47 height 21
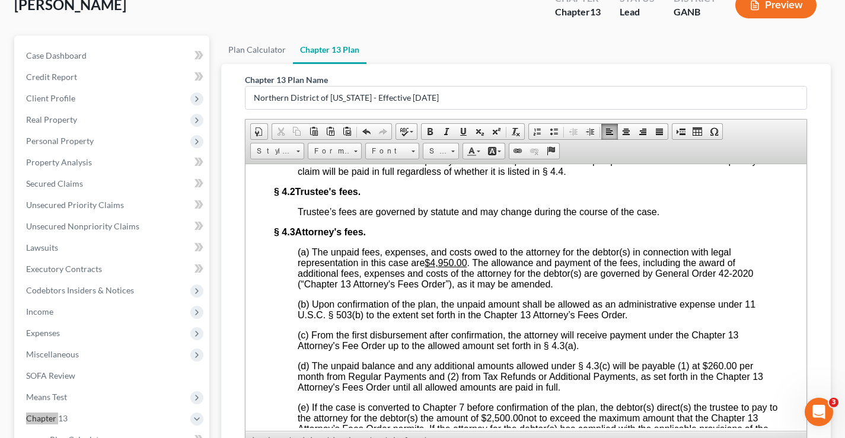
scroll to position [2966, 0]
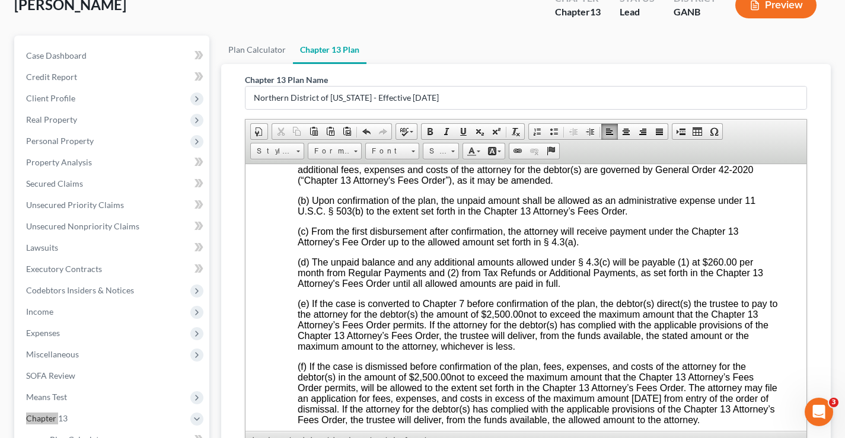
click at [722, 267] on span "260.00" at bounding box center [722, 262] width 29 height 10
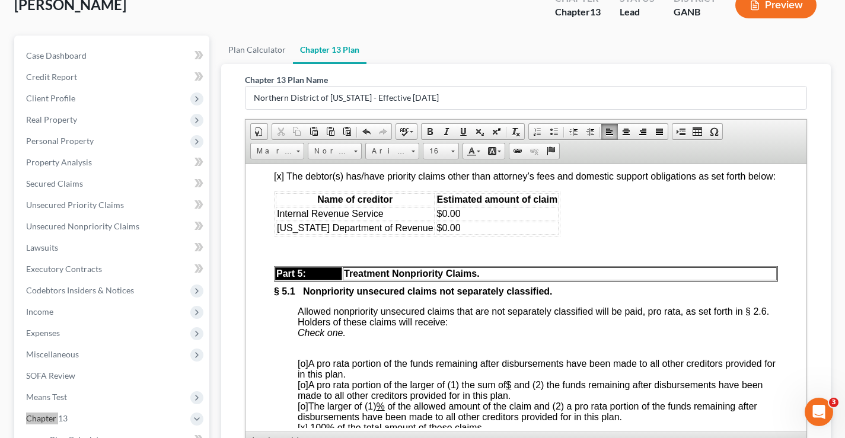
scroll to position [3440, 0]
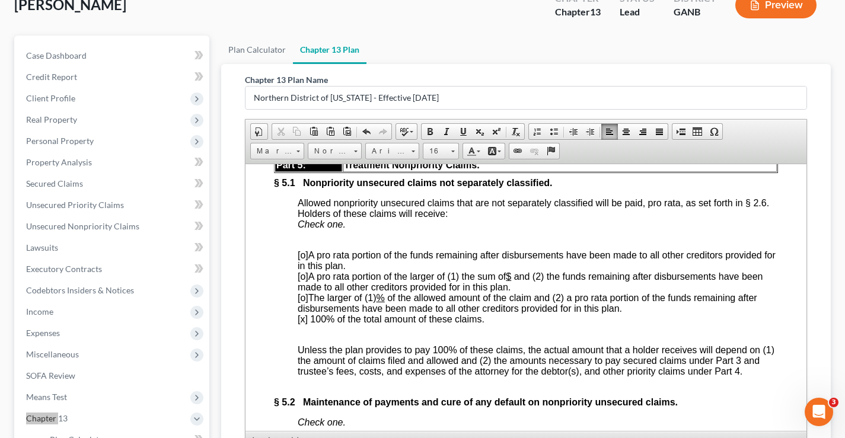
click at [303, 324] on span "[x] 100% of the total amount of these claims." at bounding box center [391, 319] width 187 height 10
click at [303, 260] on span "[o]" at bounding box center [303, 255] width 11 height 10
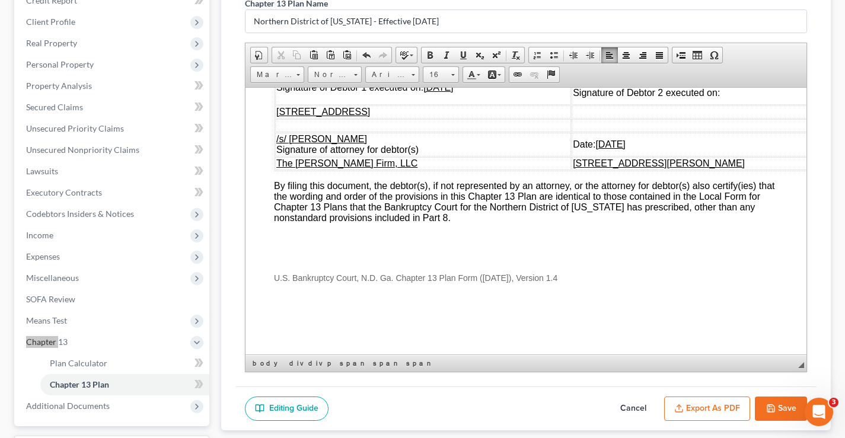
scroll to position [256, 0]
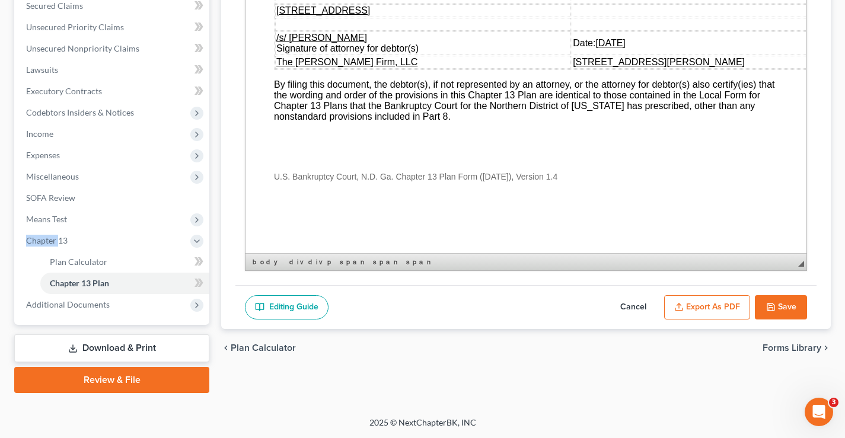
click at [781, 307] on button "Save" at bounding box center [781, 307] width 52 height 25
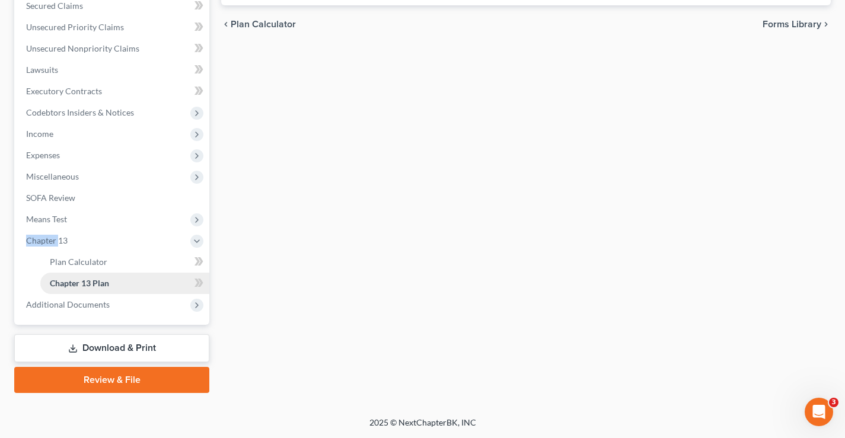
click at [132, 284] on link "Chapter 13 Plan" at bounding box center [124, 283] width 169 height 21
click at [74, 281] on span "Chapter 13 Plan" at bounding box center [79, 283] width 59 height 10
click at [75, 281] on span "Chapter 13 Plan" at bounding box center [79, 283] width 59 height 10
click at [77, 283] on span "Chapter 13 Plan" at bounding box center [79, 283] width 59 height 10
click at [58, 279] on span "Chapter 13 Plan" at bounding box center [79, 283] width 59 height 10
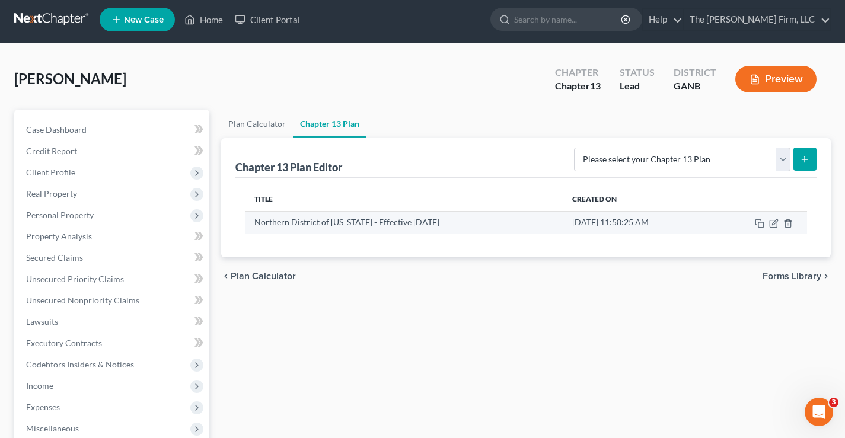
scroll to position [0, 0]
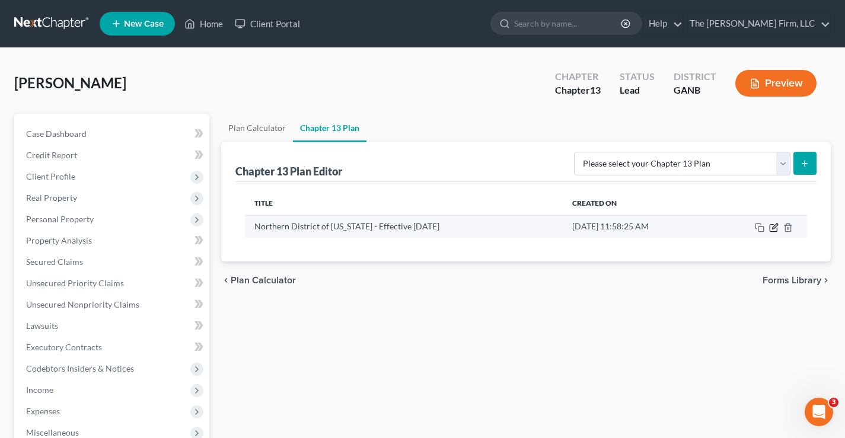
click at [777, 226] on icon "button" at bounding box center [774, 226] width 5 height 5
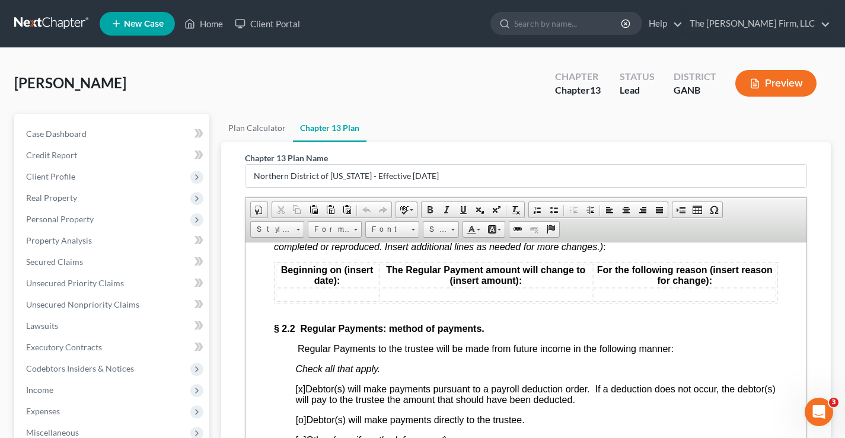
scroll to position [1068, 0]
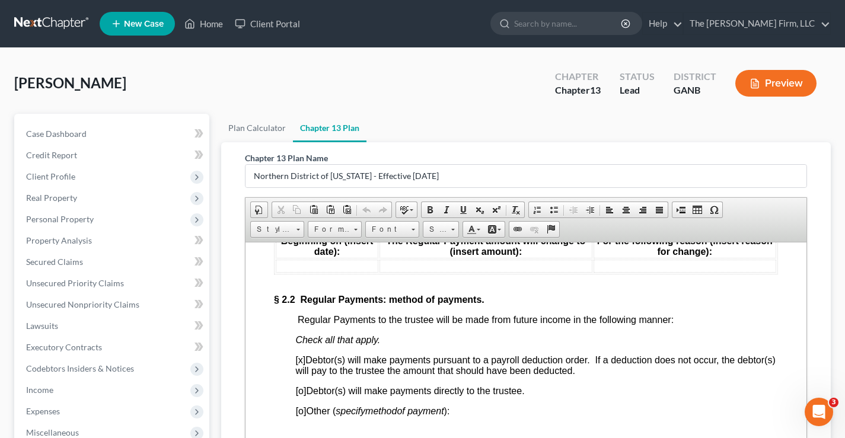
click at [303, 359] on span "[x]" at bounding box center [300, 360] width 10 height 10
click at [302, 393] on span "[o]" at bounding box center [301, 391] width 11 height 10
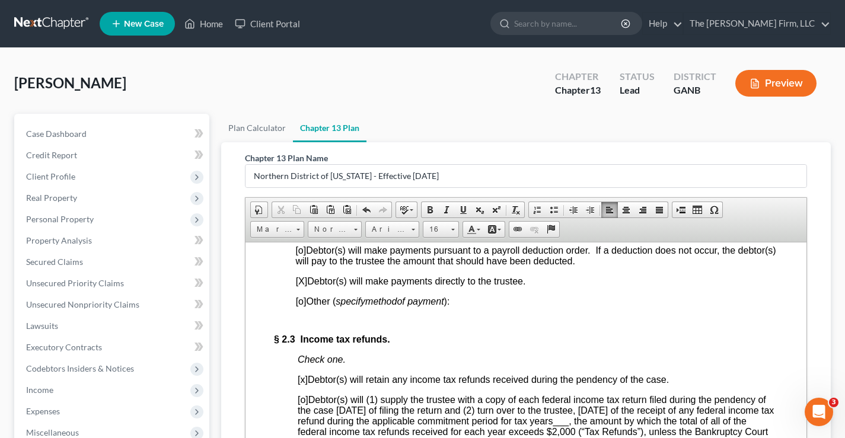
scroll to position [1186, 0]
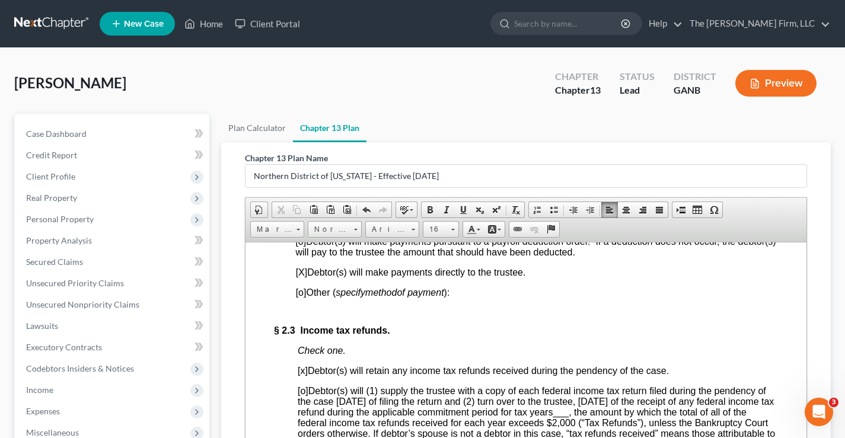
click at [306, 371] on span "[x]" at bounding box center [303, 370] width 10 height 10
click at [303, 393] on span "[o]" at bounding box center [303, 391] width 11 height 10
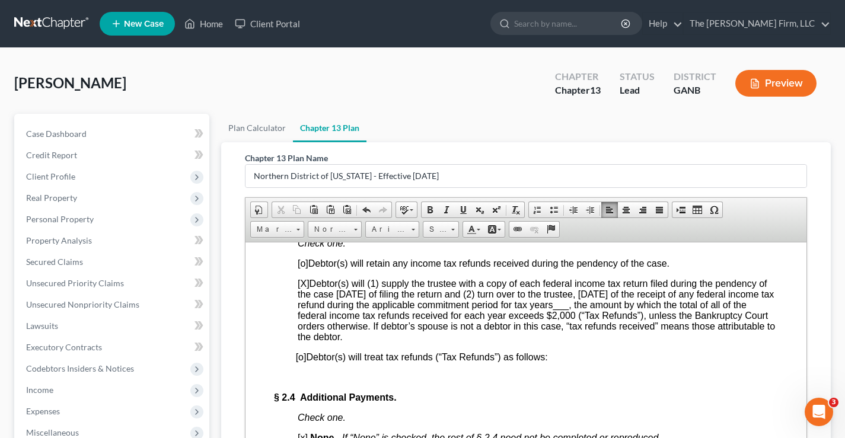
scroll to position [1305, 0]
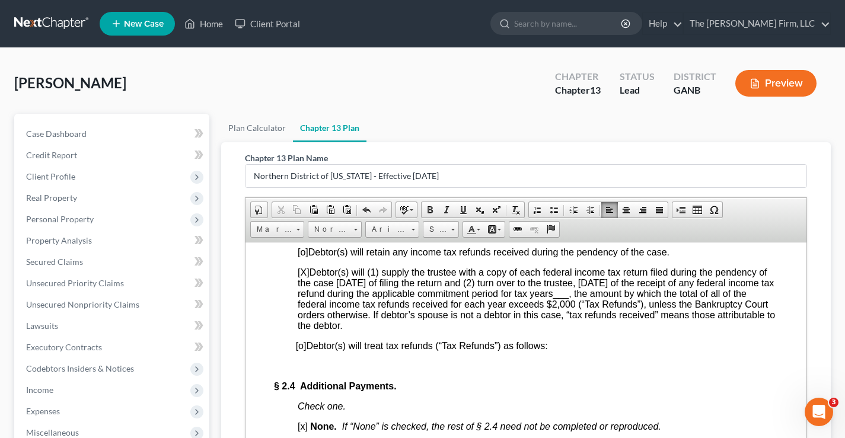
click at [569, 298] on span "___" at bounding box center [561, 293] width 16 height 10
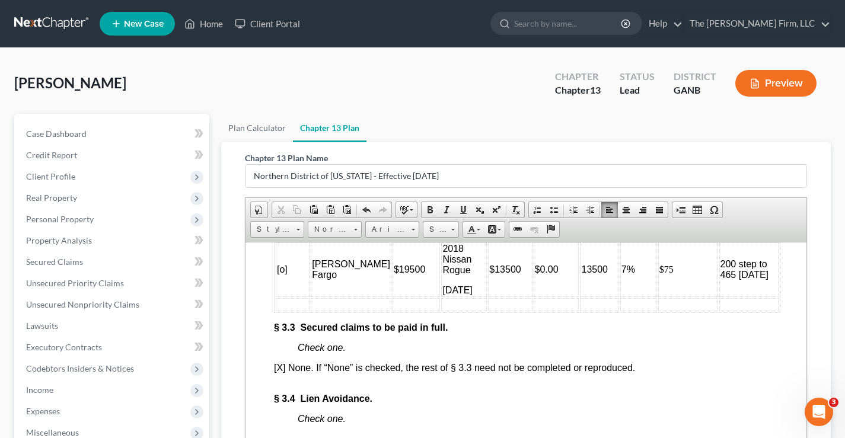
scroll to position [2254, 0]
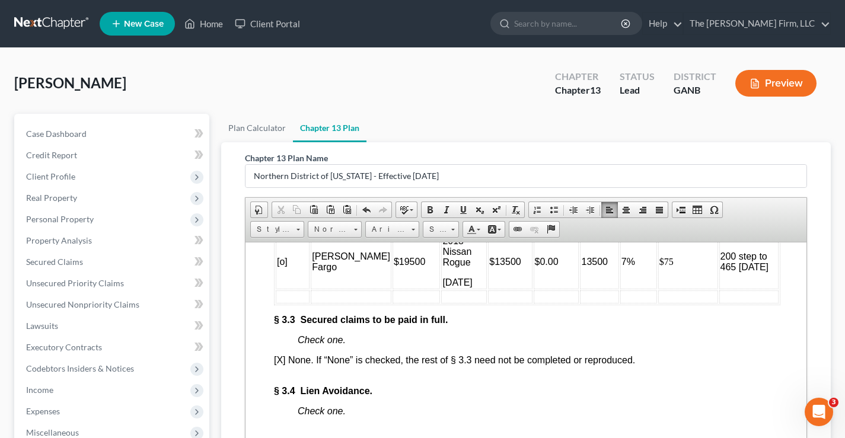
click at [442, 268] on p "2018 Nissan Rogue" at bounding box center [463, 251] width 43 height 32
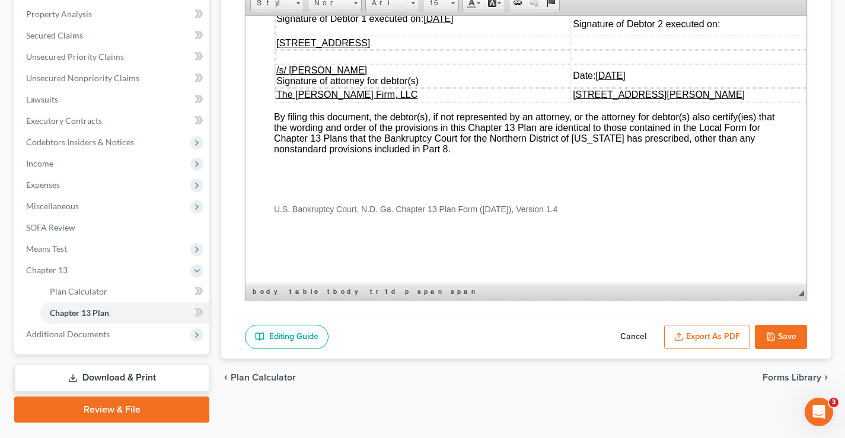
scroll to position [237, 0]
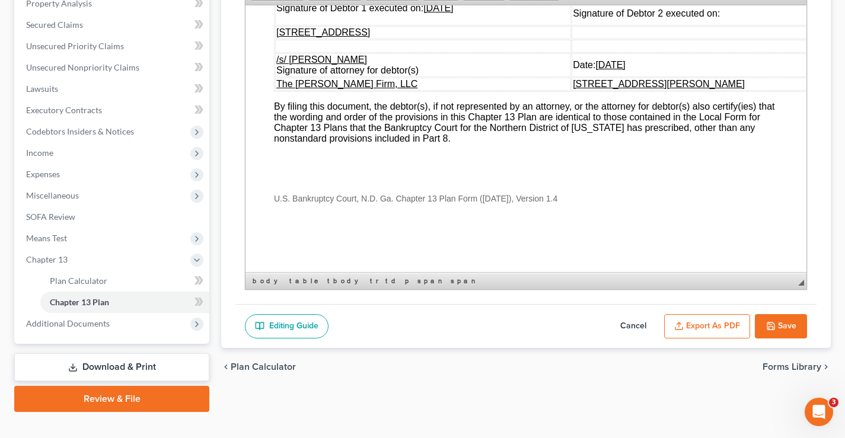
click at [788, 323] on button "Save" at bounding box center [781, 326] width 52 height 25
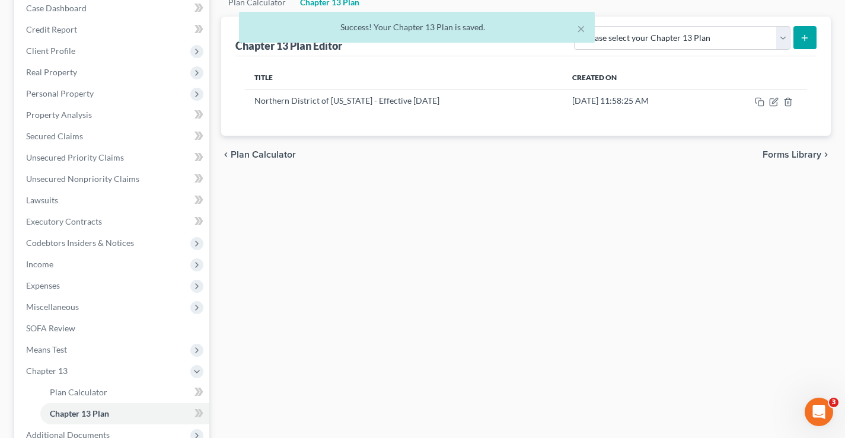
scroll to position [0, 0]
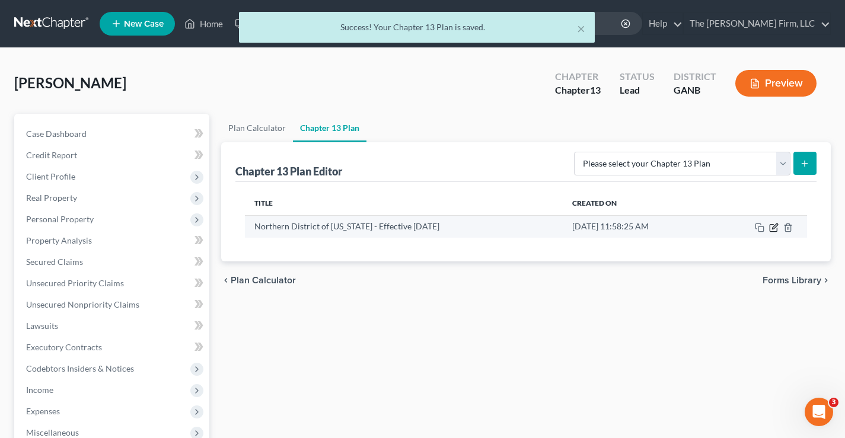
click at [773, 228] on icon "button" at bounding box center [773, 227] width 9 height 9
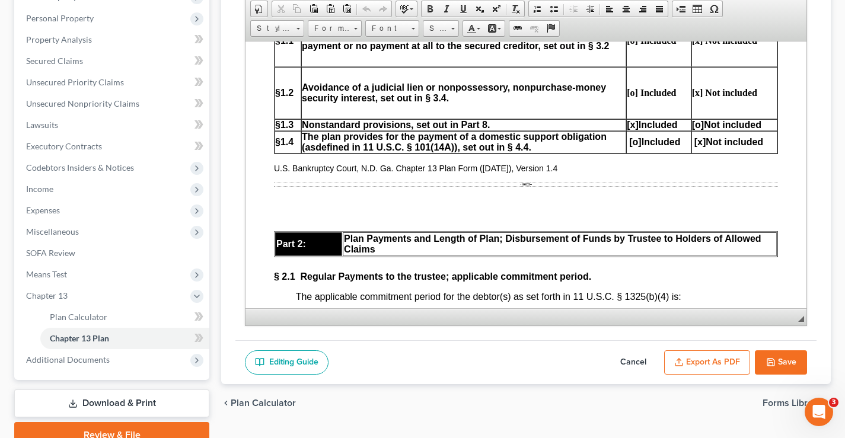
scroll to position [256, 0]
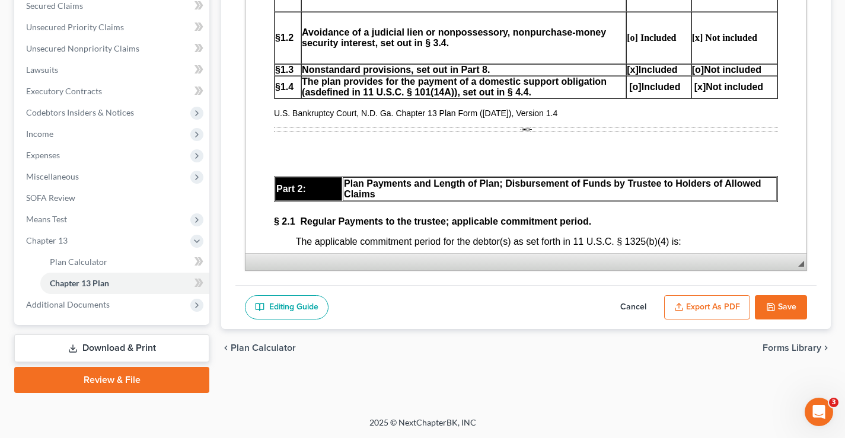
click at [706, 309] on button "Export as PDF" at bounding box center [707, 307] width 86 height 25
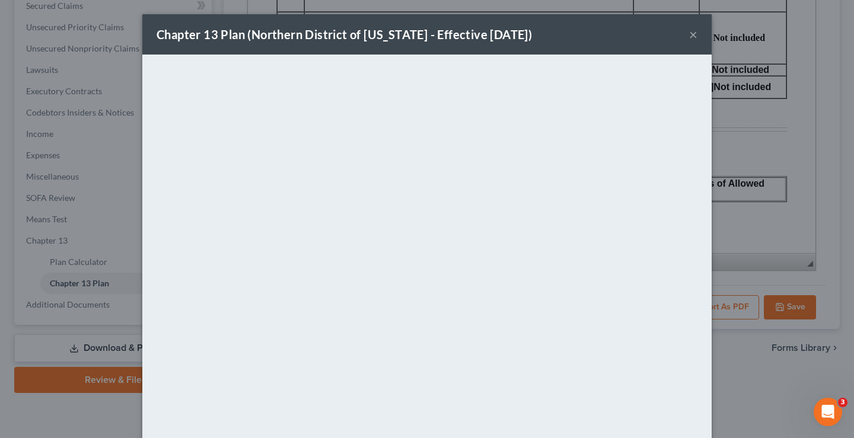
click at [691, 33] on button "×" at bounding box center [693, 34] width 8 height 14
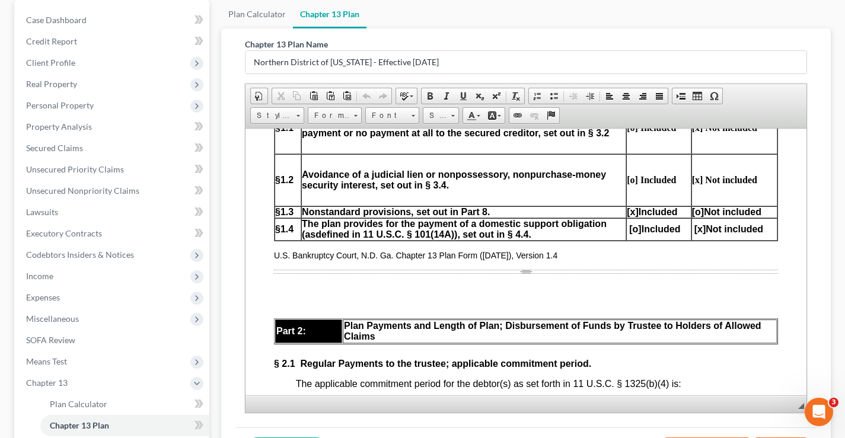
scroll to position [0, 0]
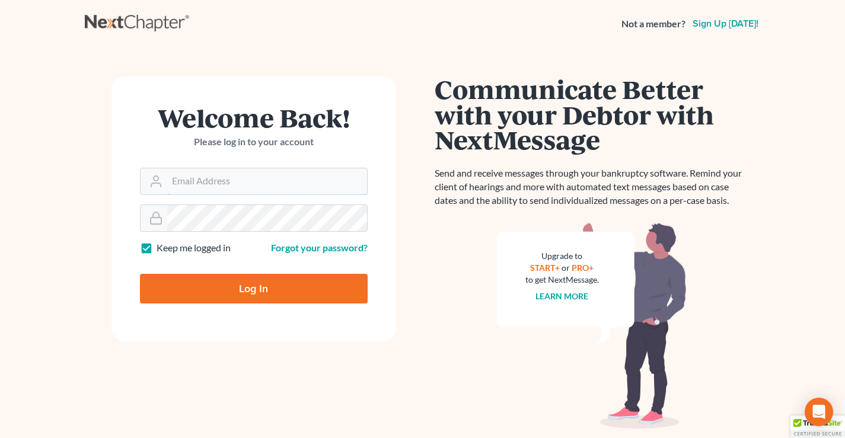
type input "[PERSON_NAME][EMAIL_ADDRESS][DOMAIN_NAME]"
click at [241, 286] on input "Log In" at bounding box center [254, 289] width 228 height 30
type input "Thinking..."
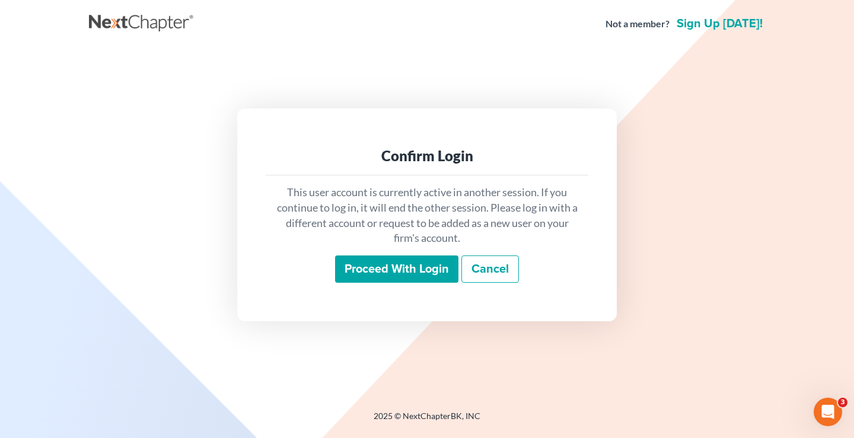
click at [393, 271] on input "Proceed with login" at bounding box center [396, 269] width 123 height 27
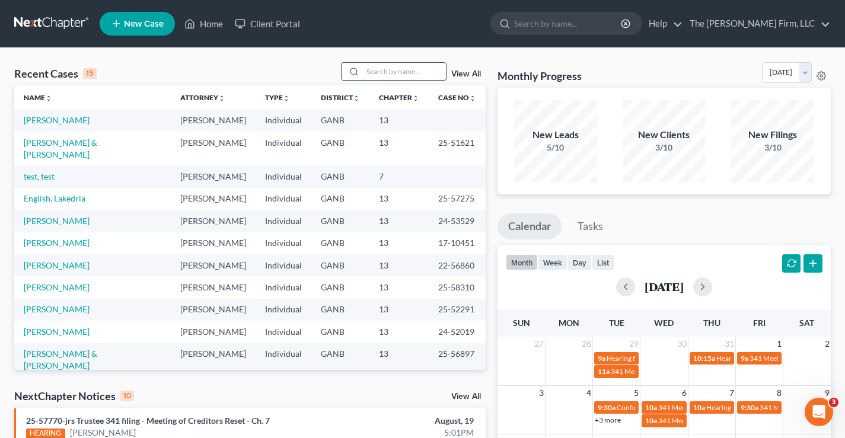
click at [373, 73] on input "search" at bounding box center [404, 71] width 83 height 17
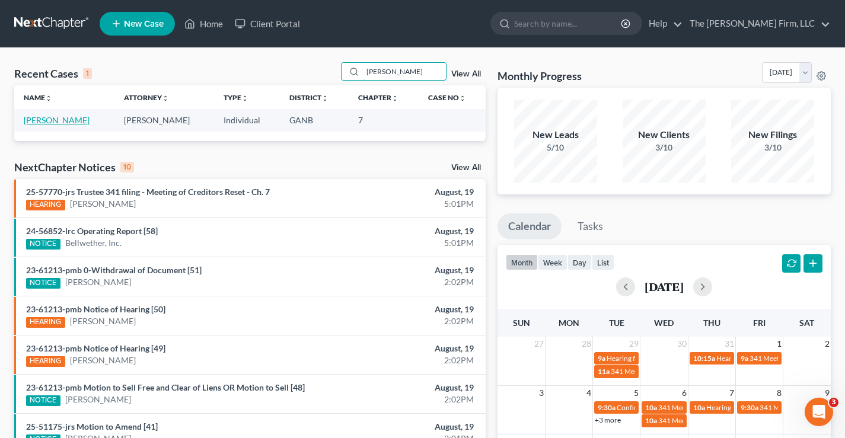
type input "dahl"
click at [54, 119] on link "[PERSON_NAME]" at bounding box center [57, 120] width 66 height 10
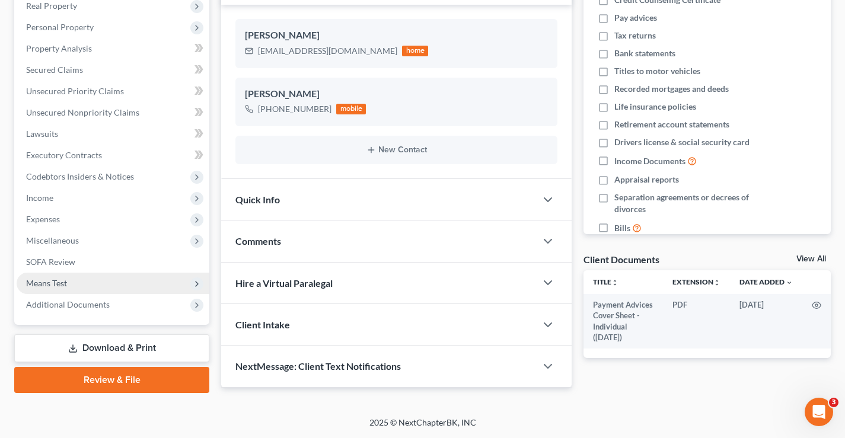
scroll to position [14, 0]
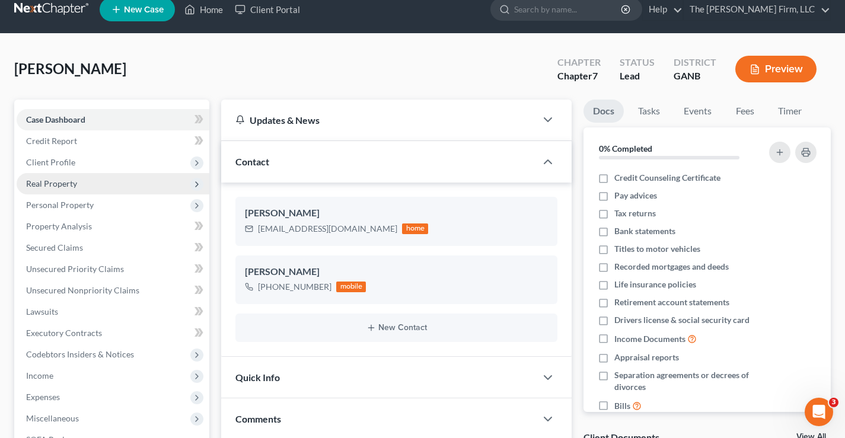
click at [45, 182] on span "Real Property" at bounding box center [51, 184] width 51 height 10
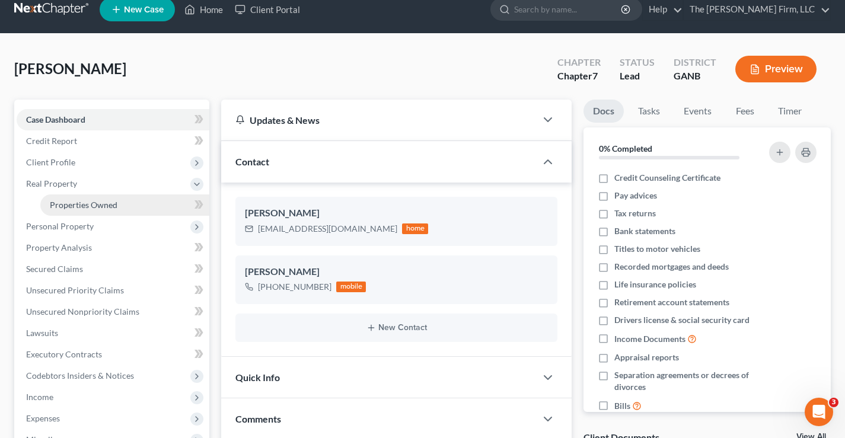
click at [59, 203] on span "Properties Owned" at bounding box center [84, 205] width 68 height 10
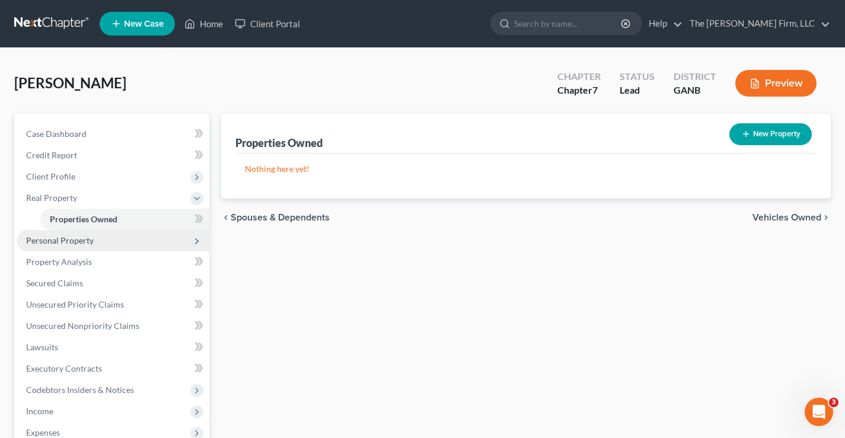
click at [65, 243] on span "Personal Property" at bounding box center [60, 240] width 68 height 10
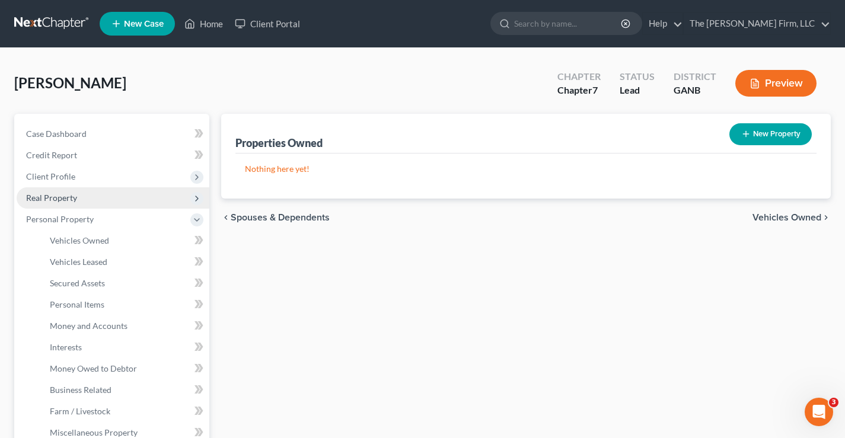
click at [74, 193] on span "Real Property" at bounding box center [51, 198] width 51 height 10
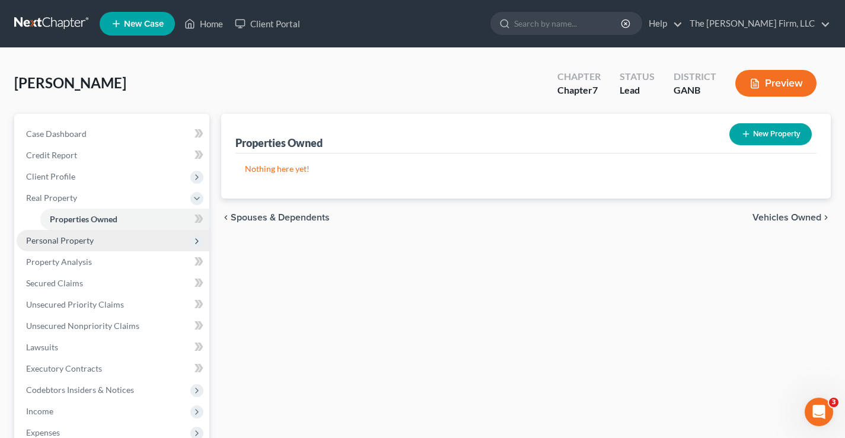
click at [71, 241] on span "Personal Property" at bounding box center [60, 240] width 68 height 10
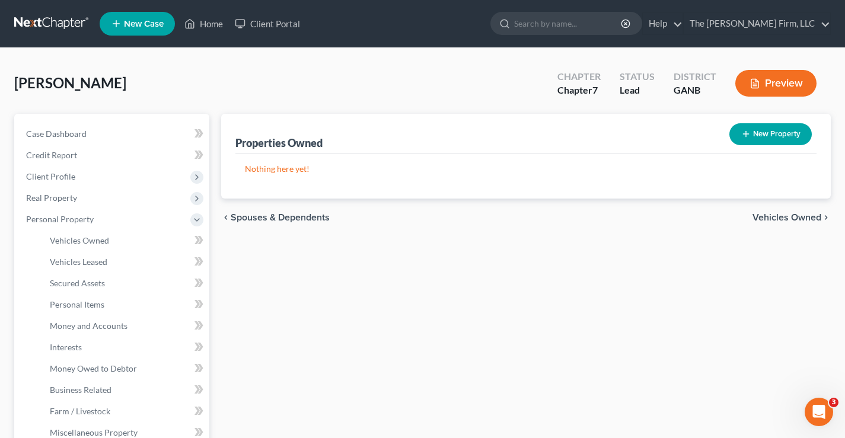
click at [788, 216] on span "Vehicles Owned" at bounding box center [787, 217] width 69 height 9
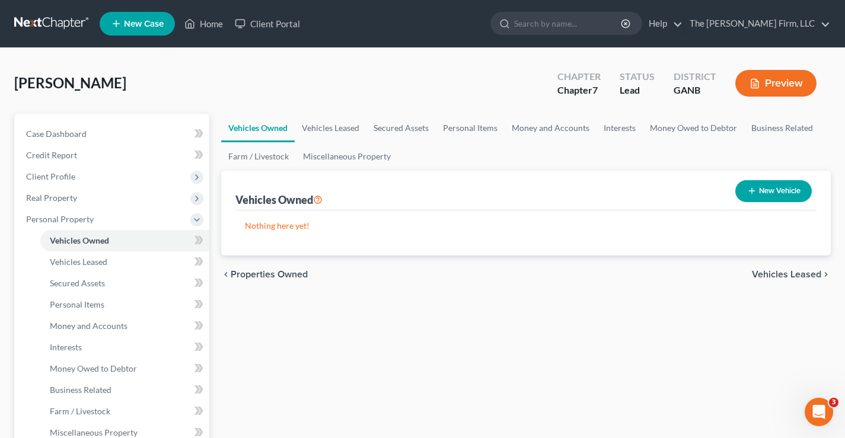
click at [777, 190] on button "New Vehicle" at bounding box center [774, 191] width 77 height 22
select select "0"
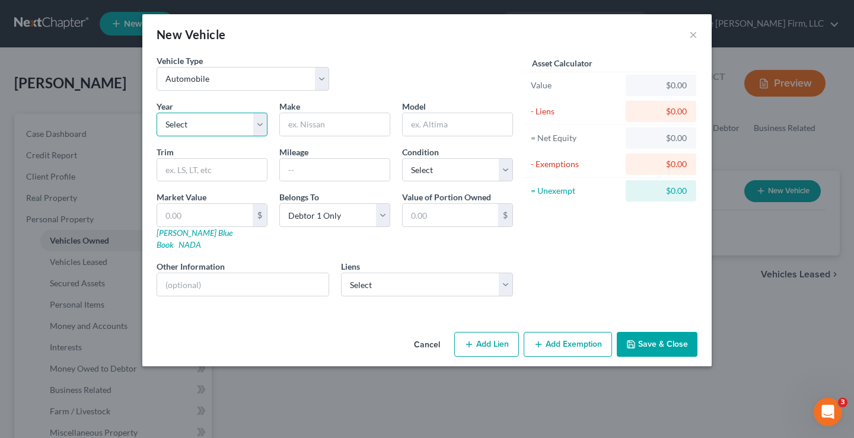
click at [192, 126] on select "Select 2026 2025 2024 2023 2022 2021 2020 2019 2018 2017 2016 2015 2014 2013 20…" at bounding box center [212, 125] width 111 height 24
select select "4"
click at [157, 113] on select "Select 2026 2025 2024 2023 2022 2021 2020 2019 2018 2017 2016 2015 2014 2013 20…" at bounding box center [212, 125] width 111 height 24
click at [297, 128] on input "text" at bounding box center [335, 124] width 110 height 23
type input "Chevrolet"
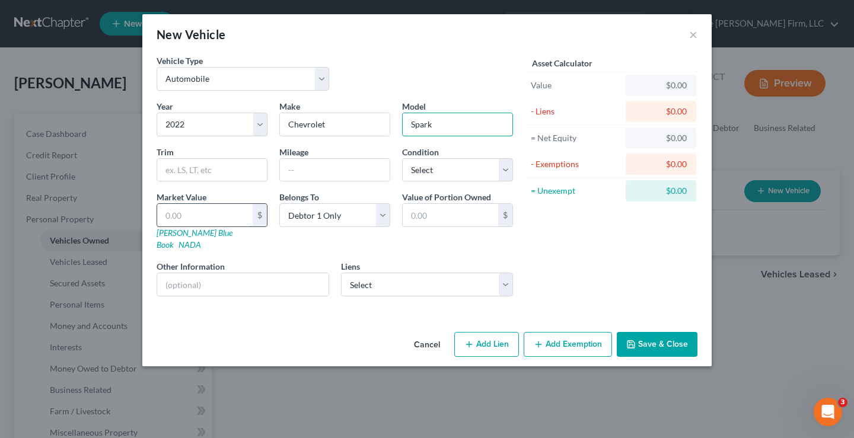
type input "Spark"
click at [210, 215] on input "text" at bounding box center [204, 215] width 95 height 23
type input "1"
type input "1.00"
type input "11"
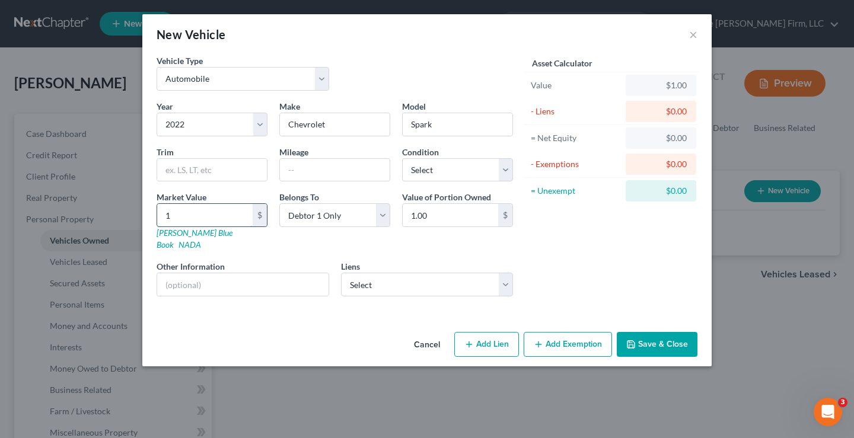
type input "11.00"
type input "115"
type input "115.00"
type input "1150"
type input "1,150.00"
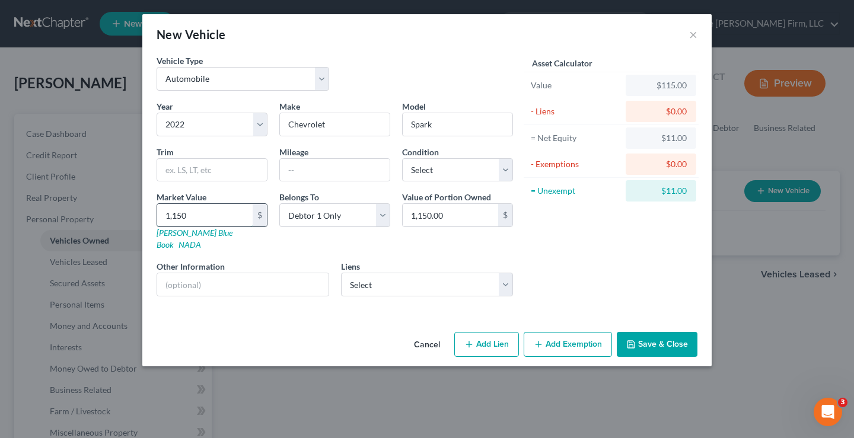
type input "1,1500"
type input "11,500.00"
type input "11,500"
click at [502, 275] on select "Select Pnc Bank - $16,072.00 Gm Financial - $11,822.00" at bounding box center [427, 285] width 173 height 24
select select "1"
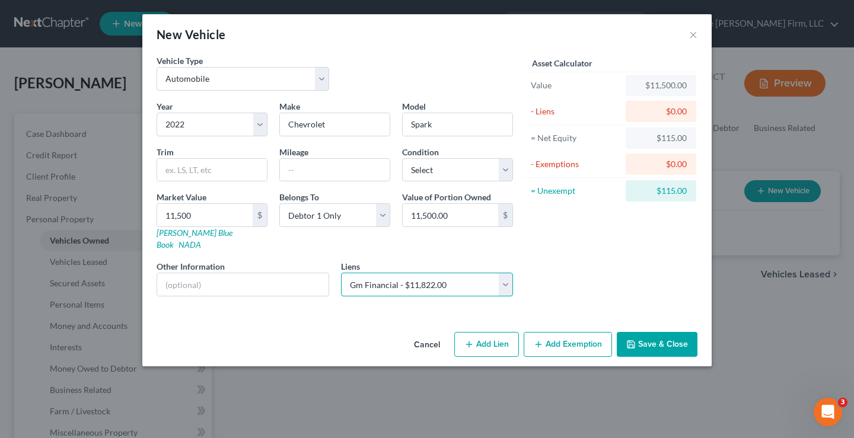
click at [341, 273] on select "Select Pnc Bank - $16,072.00 Gm Financial - $11,822.00" at bounding box center [427, 285] width 173 height 24
select select
select select "45"
select select "0"
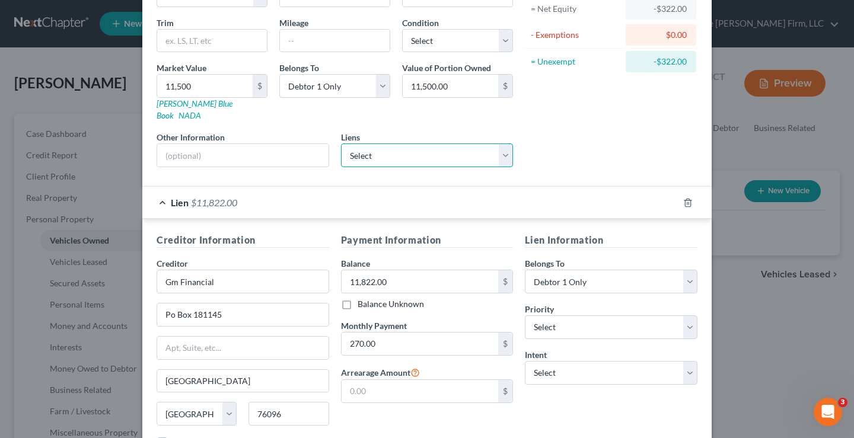
scroll to position [211, 0]
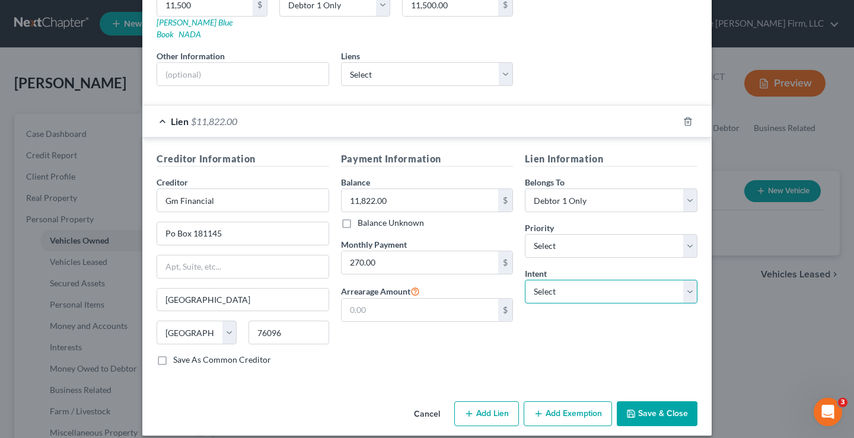
click at [600, 286] on select "Select Surrender Redeem Reaffirm Avoid Other" at bounding box center [611, 292] width 173 height 24
select select "2"
click at [525, 280] on select "Select Surrender Redeem Reaffirm Avoid Other" at bounding box center [611, 292] width 173 height 24
click at [635, 402] on button "Save & Close" at bounding box center [657, 414] width 81 height 25
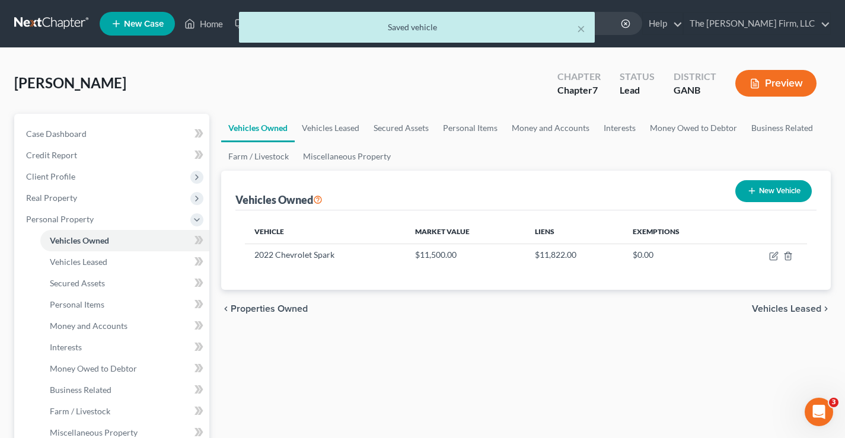
click at [776, 187] on button "New Vehicle" at bounding box center [774, 191] width 77 height 22
select select "0"
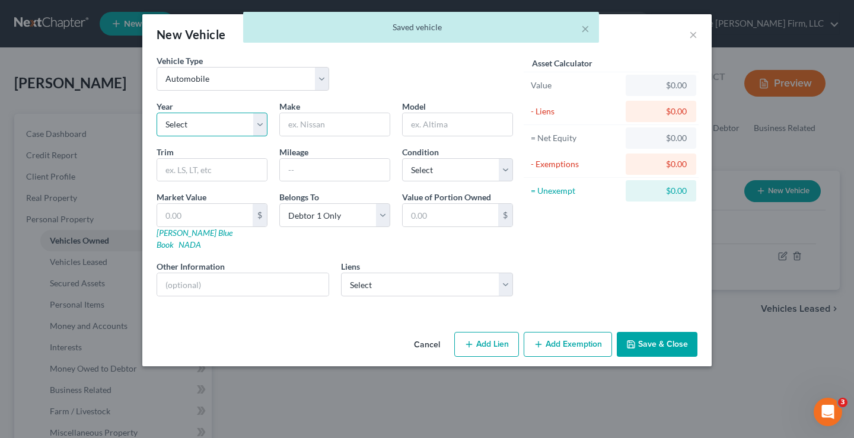
click at [240, 126] on select "Select 2026 2025 2024 2023 2022 2021 2020 2019 2018 2017 2016 2015 2014 2013 20…" at bounding box center [212, 125] width 111 height 24
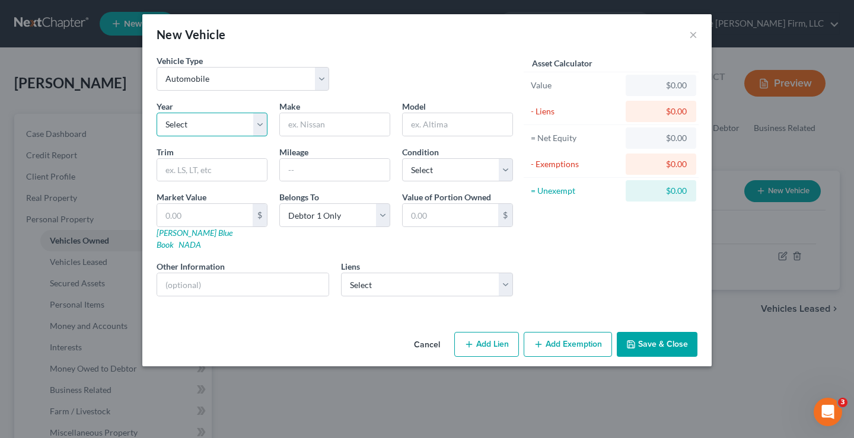
select select "9"
click at [157, 113] on select "Select 2026 2025 2024 2023 2022 2021 2020 2019 2018 2017 2016 2015 2014 2013 20…" at bounding box center [212, 125] width 111 height 24
click at [311, 128] on input "text" at bounding box center [335, 124] width 110 height 23
type input "Mercedes Benz"
type input "GLS"
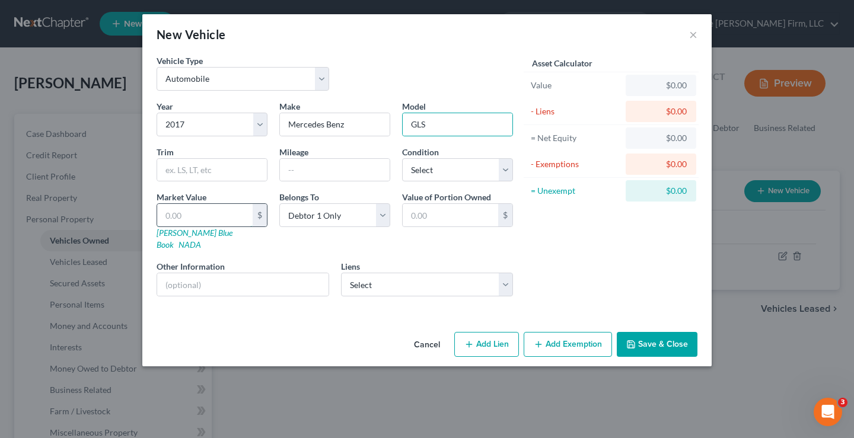
click at [190, 218] on input "text" at bounding box center [204, 215] width 95 height 23
type input "1"
type input "1.00"
type input "16"
type input "16.00"
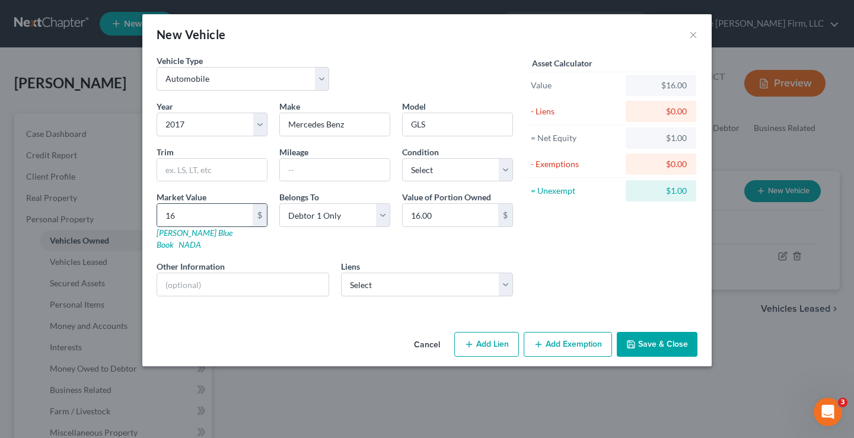
type input "160"
type input "160.00"
type input "1600"
type input "1,600.00"
type input "1,6000"
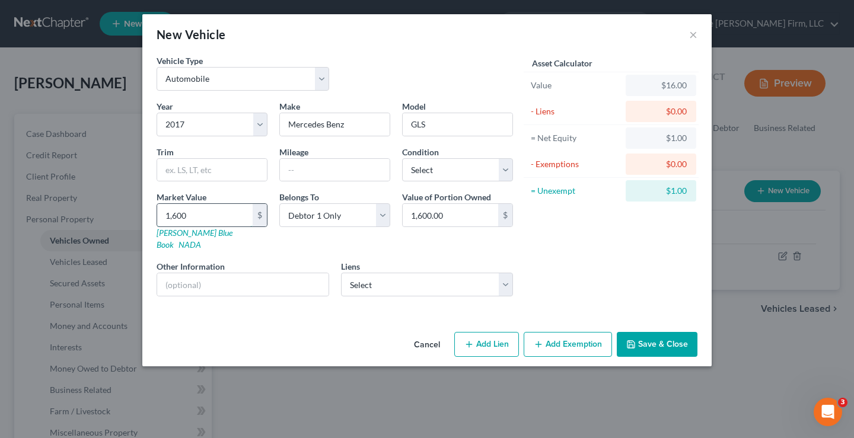
type input "16,000.00"
type input "16,000"
click at [449, 276] on select "Select Pnc Bank - $16,072.00" at bounding box center [427, 285] width 173 height 24
select select "36"
select select "0"
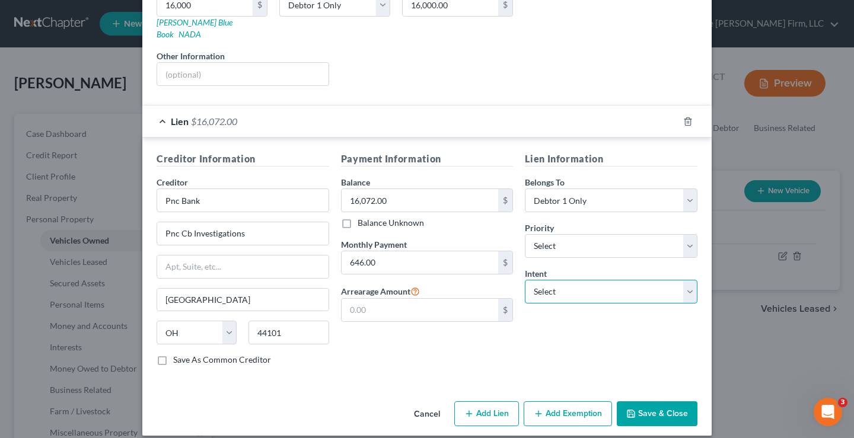
click at [558, 285] on select "Select Surrender Redeem Reaffirm Avoid Other" at bounding box center [611, 292] width 173 height 24
select select "2"
click at [525, 280] on select "Select Surrender Redeem Reaffirm Avoid Other" at bounding box center [611, 292] width 173 height 24
click at [642, 403] on button "Save & Close" at bounding box center [657, 414] width 81 height 25
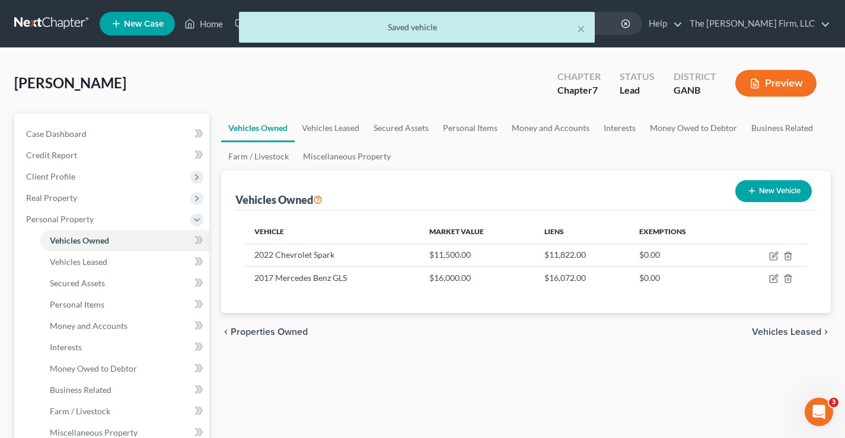
click at [783, 333] on span "Vehicles Leased" at bounding box center [786, 331] width 69 height 9
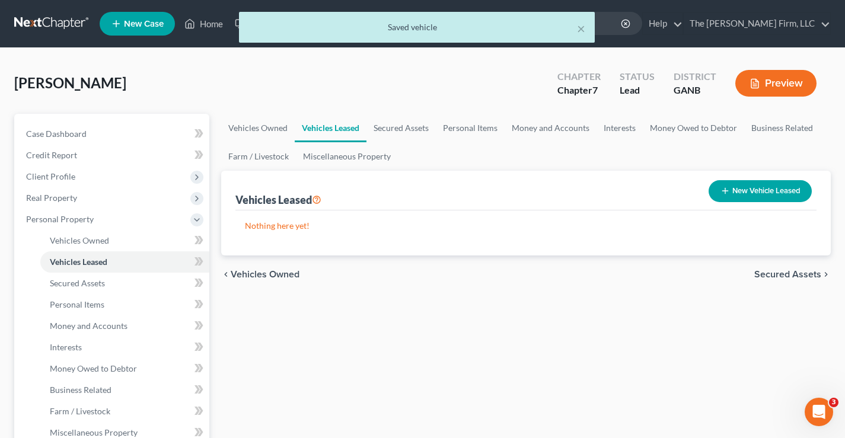
click at [779, 277] on span "Secured Assets" at bounding box center [787, 274] width 67 height 9
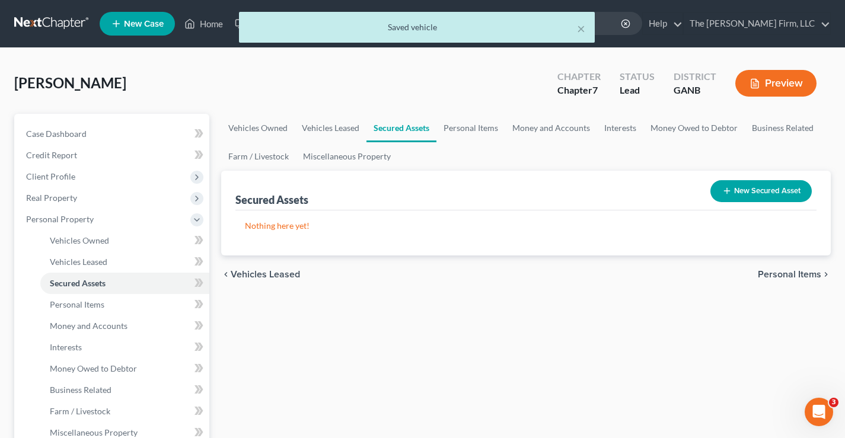
click at [777, 275] on span "Personal Items" at bounding box center [789, 274] width 63 height 9
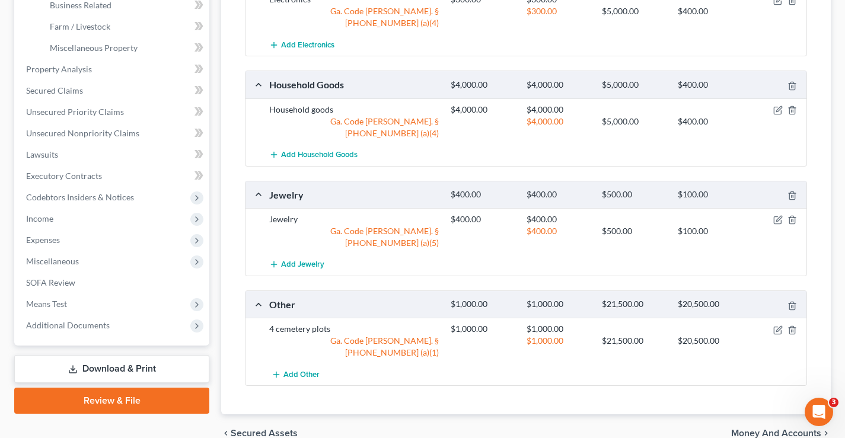
scroll to position [406, 0]
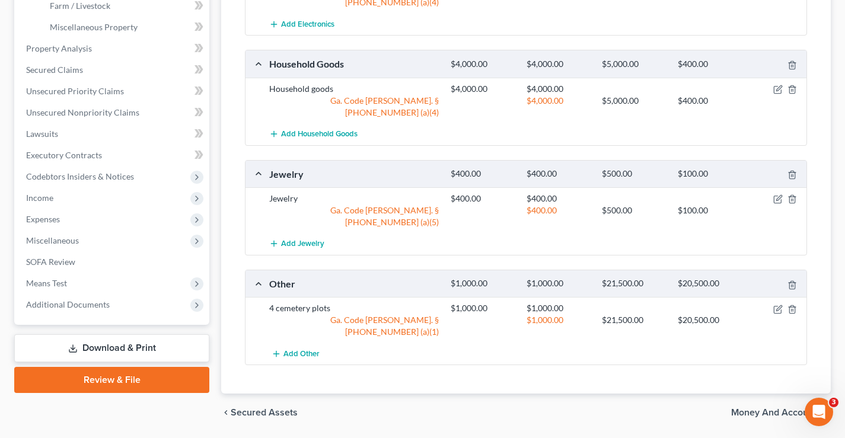
click at [743, 408] on span "Money and Accounts" at bounding box center [776, 412] width 90 height 9
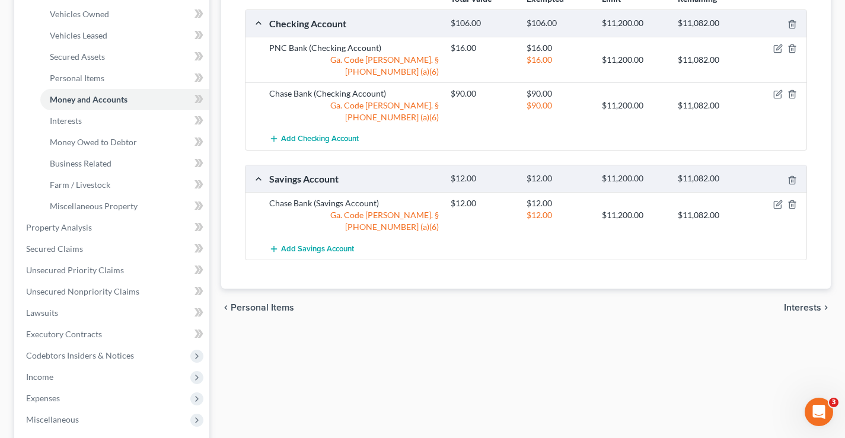
scroll to position [237, 0]
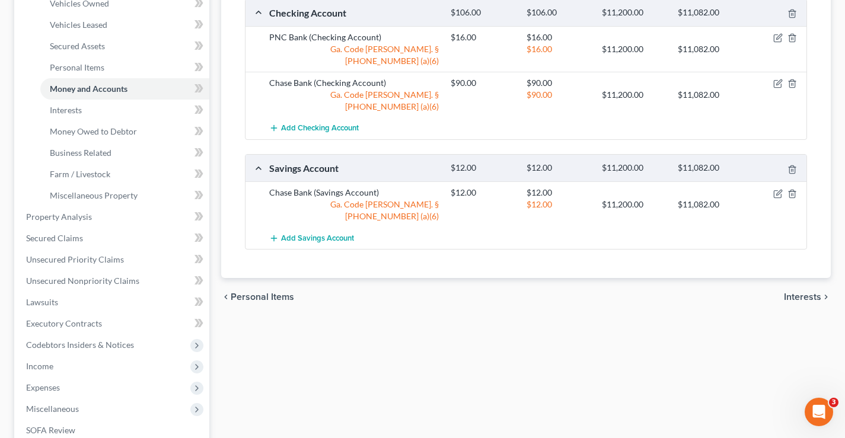
click at [796, 292] on span "Interests" at bounding box center [802, 296] width 37 height 9
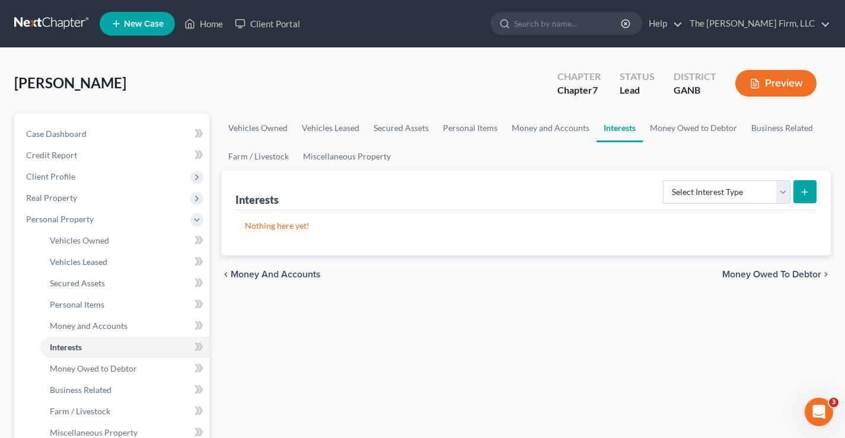
click at [781, 275] on span "Money Owed to Debtor" at bounding box center [771, 274] width 99 height 9
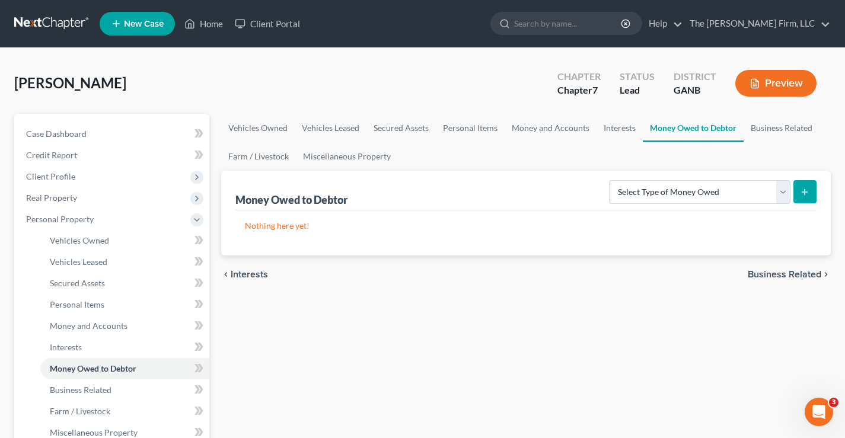
click at [781, 275] on span "Business Related" at bounding box center [785, 274] width 74 height 9
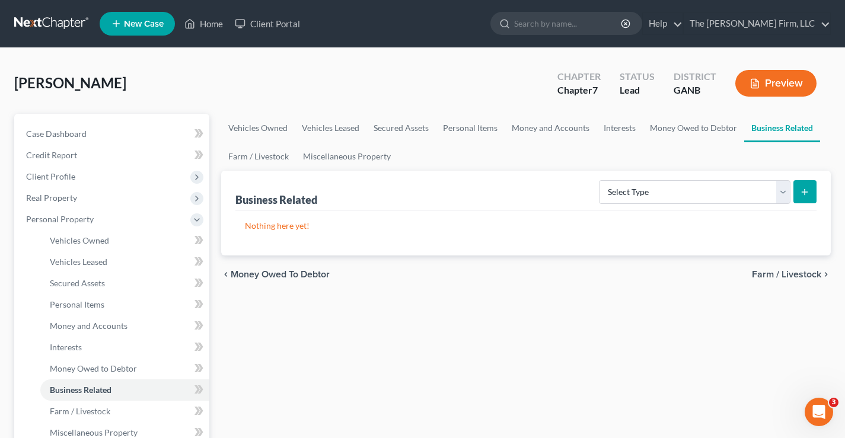
click at [807, 273] on span "Farm / Livestock" at bounding box center [786, 274] width 69 height 9
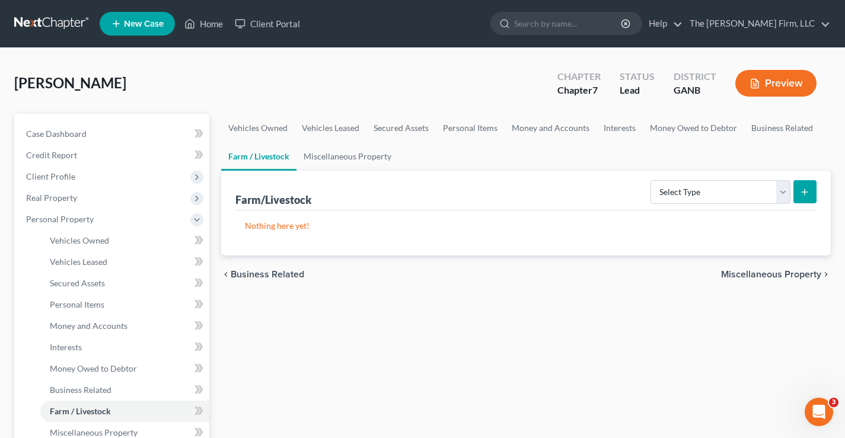
click at [779, 275] on span "Miscellaneous Property" at bounding box center [771, 274] width 100 height 9
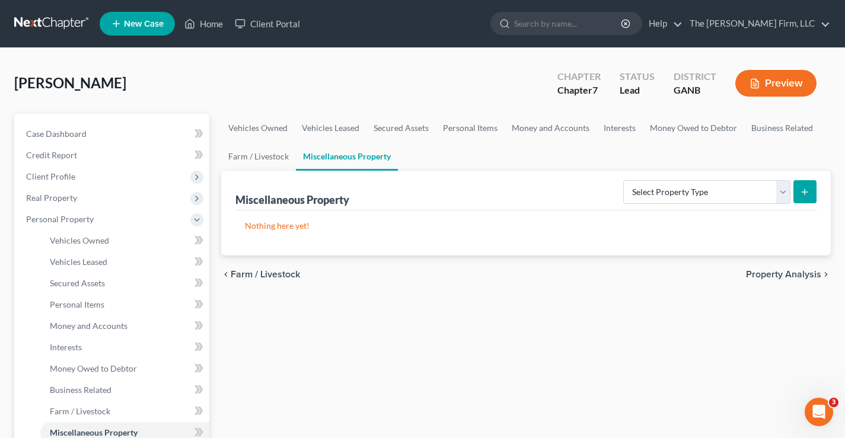
click at [782, 272] on span "Property Analysis" at bounding box center [783, 274] width 75 height 9
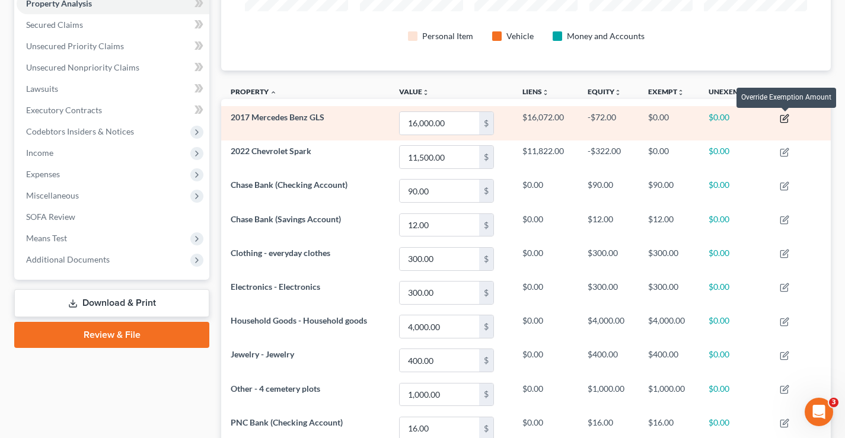
click at [788, 121] on icon "button" at bounding box center [784, 118] width 7 height 7
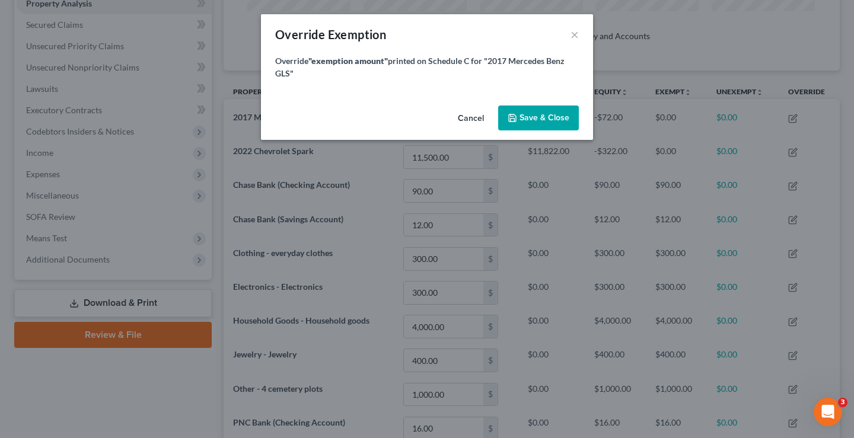
scroll to position [195, 616]
click at [476, 119] on button "Cancel" at bounding box center [470, 119] width 45 height 24
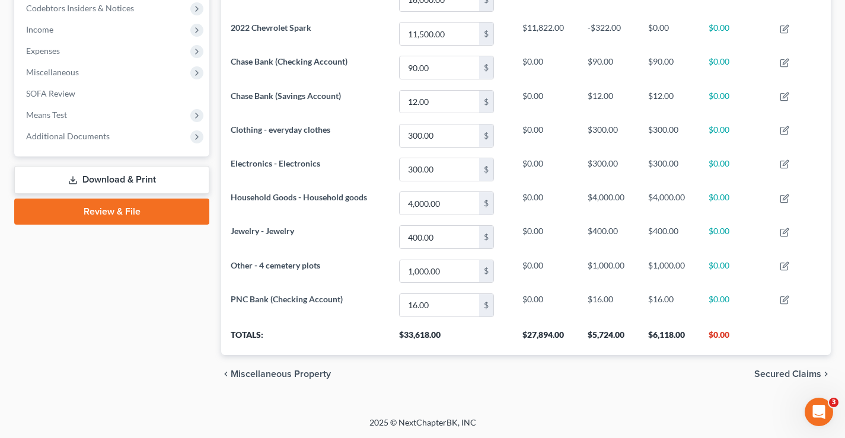
click at [797, 375] on span "Secured Claims" at bounding box center [787, 374] width 67 height 9
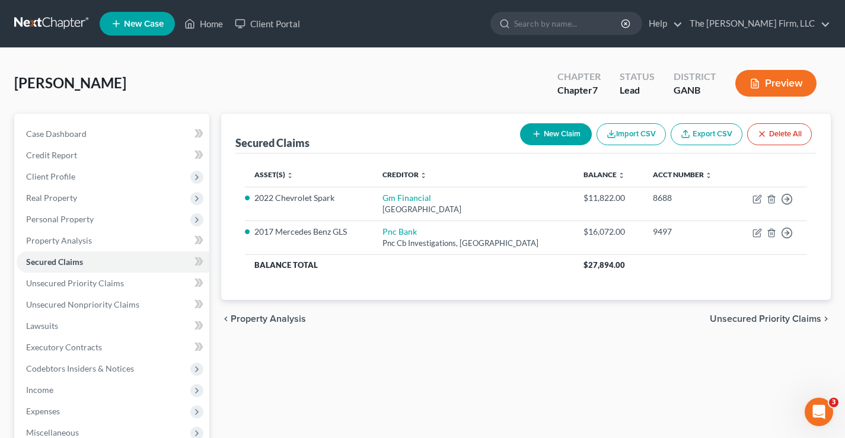
click at [759, 321] on span "Unsecured Priority Claims" at bounding box center [766, 318] width 112 height 9
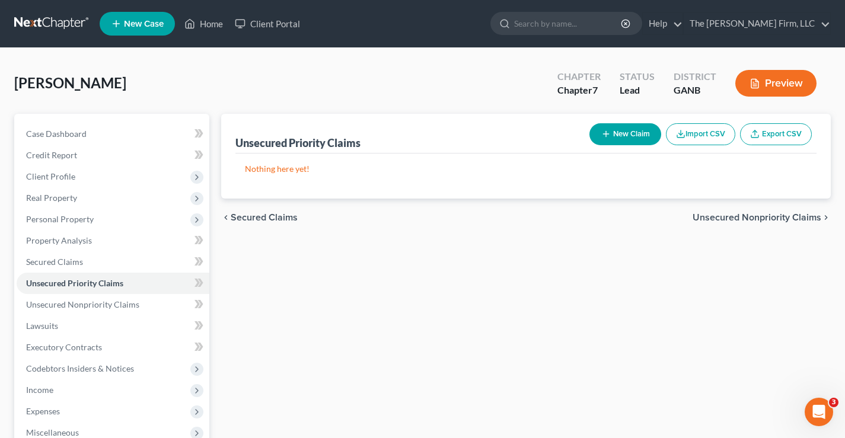
click at [768, 217] on span "Unsecured Nonpriority Claims" at bounding box center [757, 217] width 129 height 9
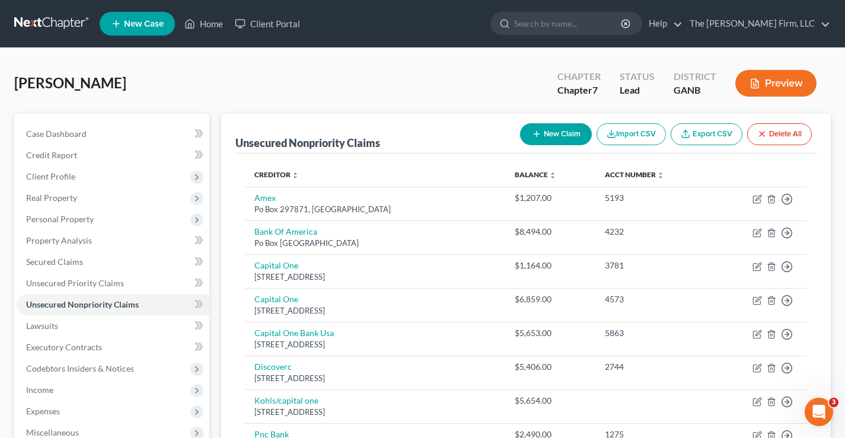
click at [561, 128] on button "New Claim" at bounding box center [556, 134] width 72 height 22
select select "0"
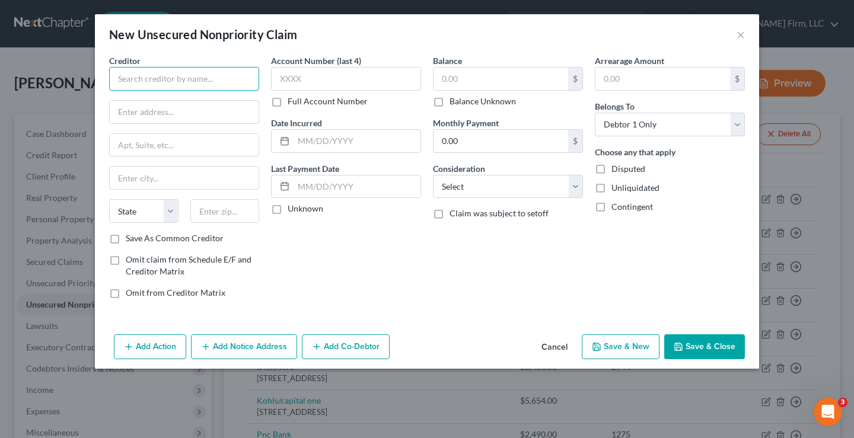
click at [244, 80] on input "text" at bounding box center [184, 79] width 150 height 24
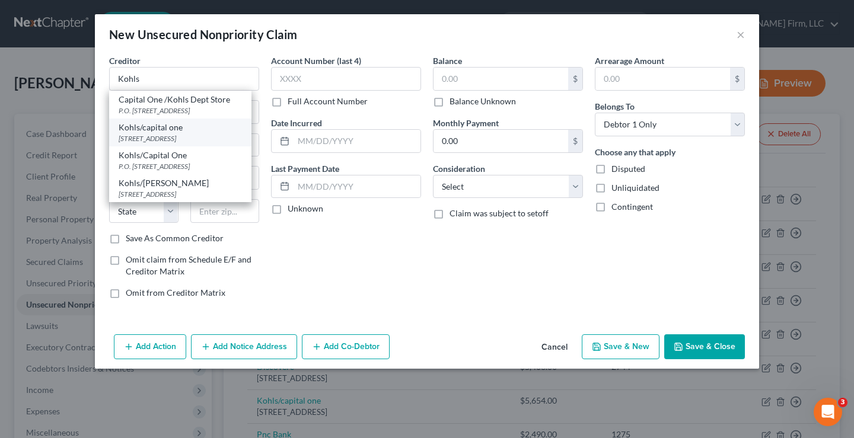
click at [173, 140] on div "Po Box 3115, Milwaukee, WI 53201" at bounding box center [180, 138] width 123 height 10
type input "Kohls/capital one"
type input "Po Box 3115"
type input "Milwaukee"
select select "52"
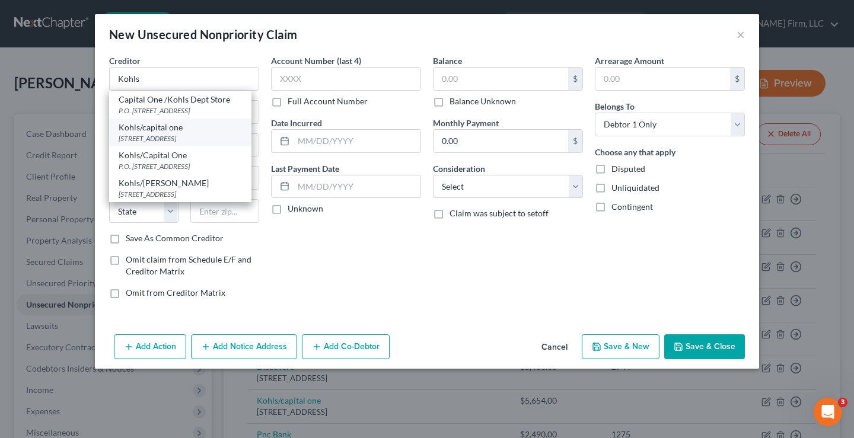
type input "53201"
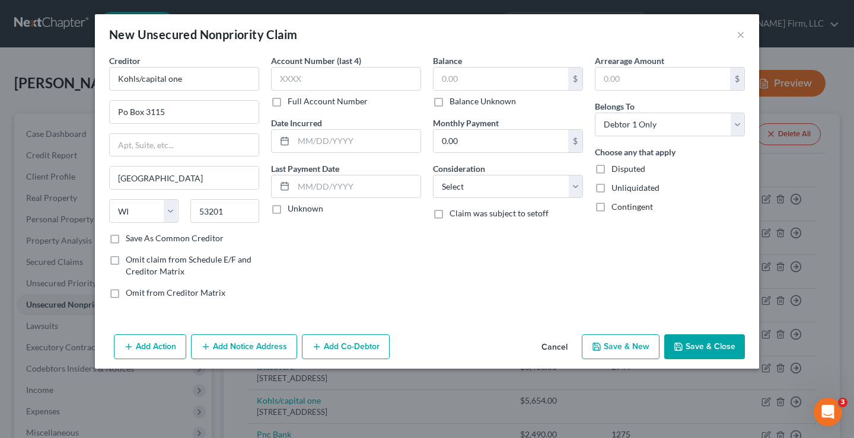
click at [714, 346] on button "Save & Close" at bounding box center [704, 347] width 81 height 25
type input "0.00"
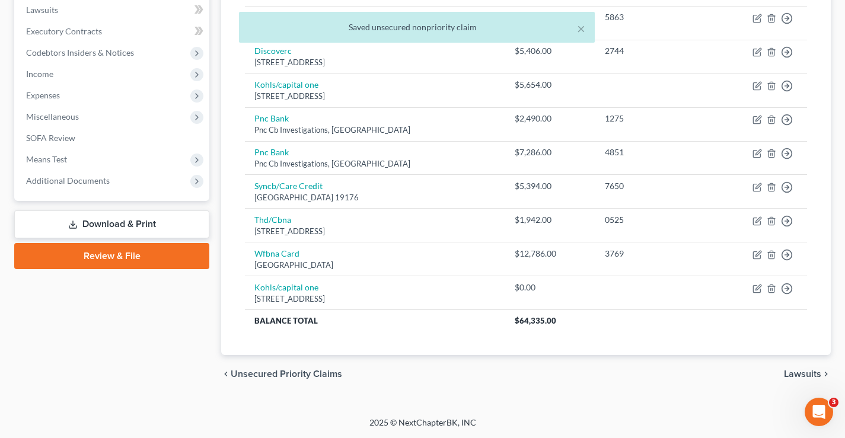
click at [808, 376] on span "Lawsuits" at bounding box center [802, 374] width 37 height 9
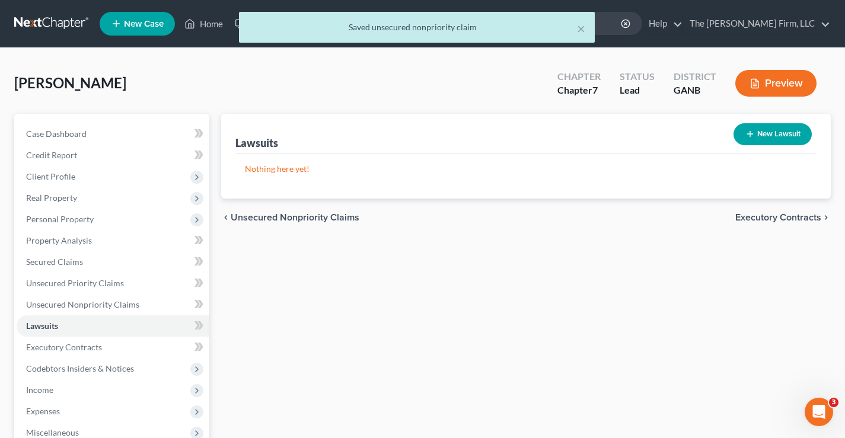
click at [765, 219] on span "Executory Contracts" at bounding box center [779, 217] width 86 height 9
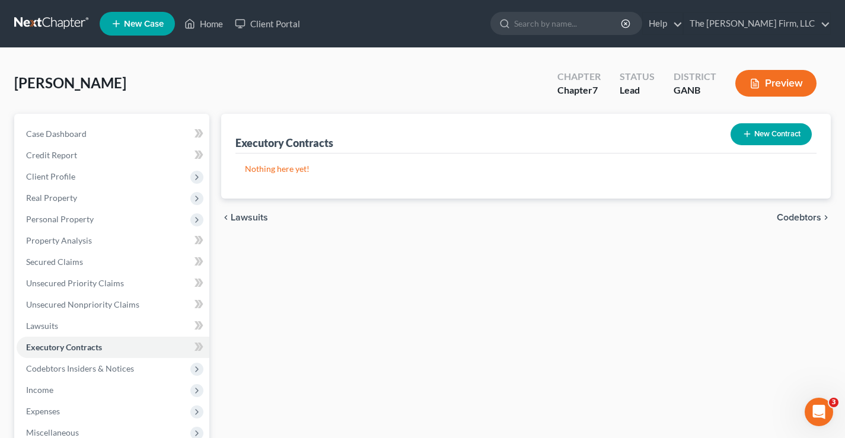
click at [795, 215] on span "Codebtors" at bounding box center [799, 217] width 44 height 9
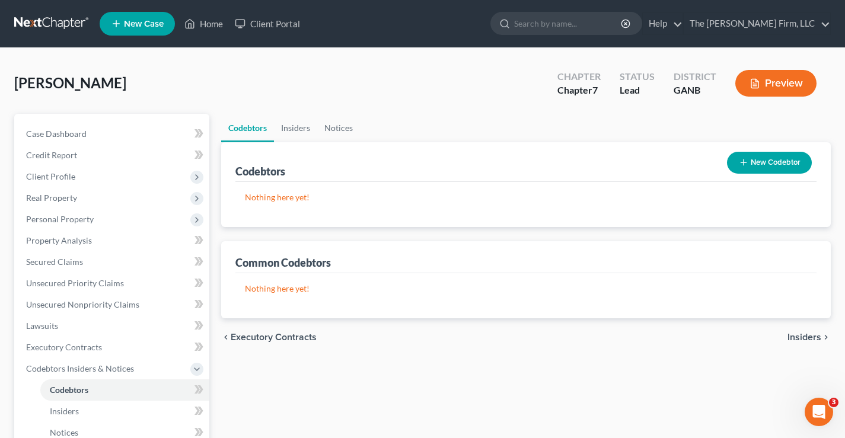
click at [792, 339] on span "Insiders" at bounding box center [805, 337] width 34 height 9
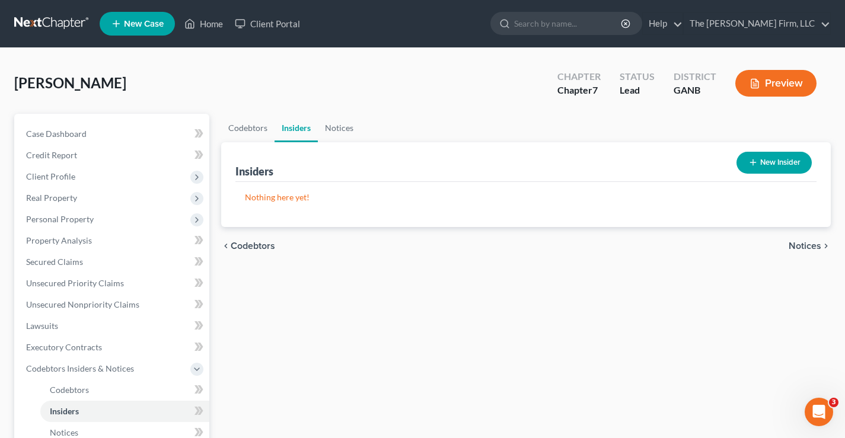
click at [797, 247] on span "Notices" at bounding box center [805, 245] width 33 height 9
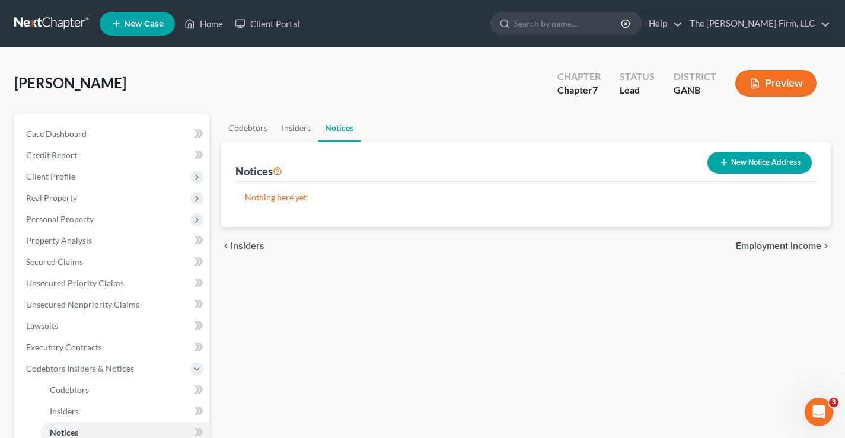
click at [792, 247] on span "Employment Income" at bounding box center [778, 245] width 85 height 9
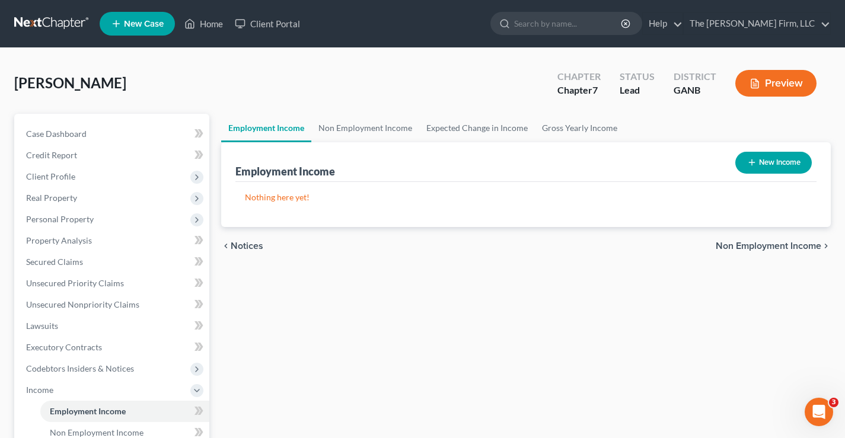
click at [791, 247] on span "Non Employment Income" at bounding box center [769, 245] width 106 height 9
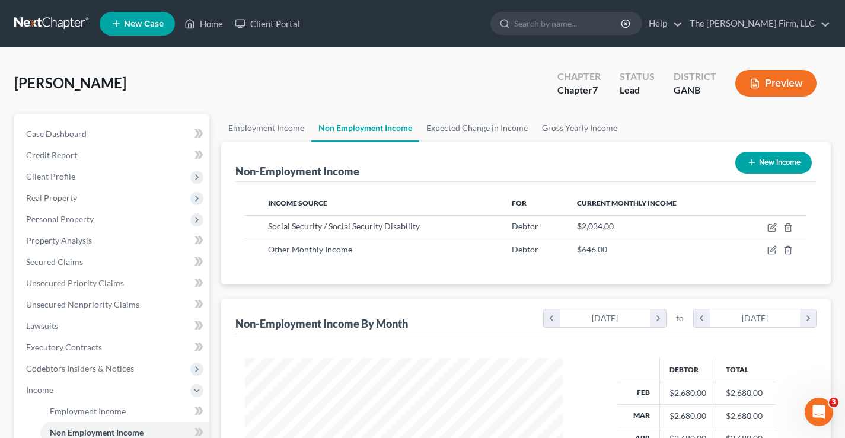
scroll to position [592946, 592817]
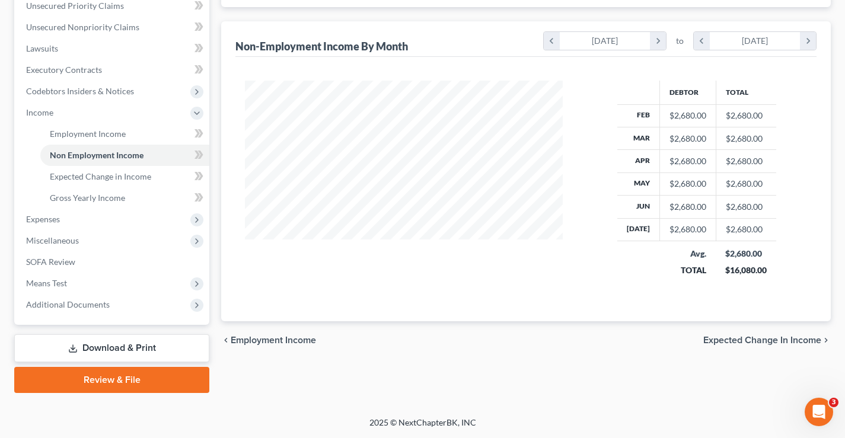
drag, startPoint x: 762, startPoint y: 342, endPoint x: 768, endPoint y: 336, distance: 8.4
click at [764, 340] on span "Expected Change in Income" at bounding box center [762, 340] width 118 height 9
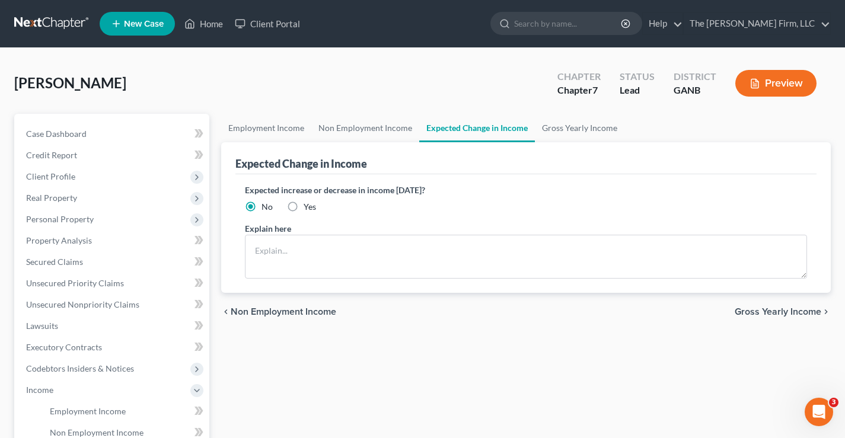
click at [778, 310] on span "Gross Yearly Income" at bounding box center [778, 311] width 87 height 9
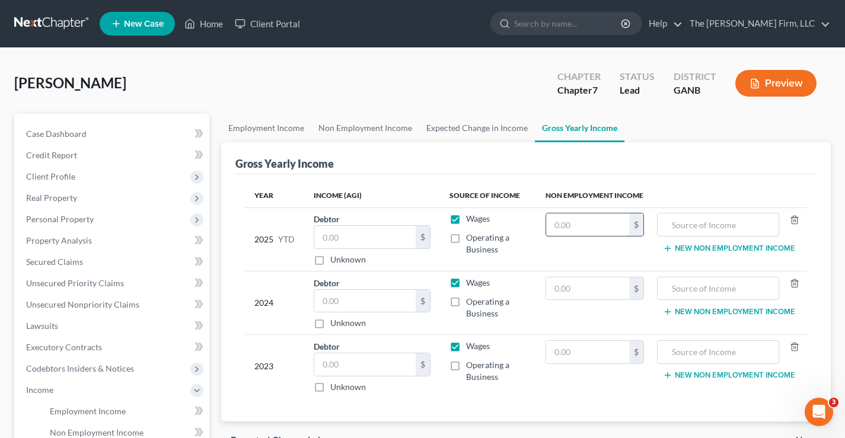
click at [609, 228] on input "text" at bounding box center [587, 225] width 83 height 23
type input "8,136"
click at [690, 226] on input "text" at bounding box center [718, 225] width 109 height 23
type input "S"
type input "SSI"
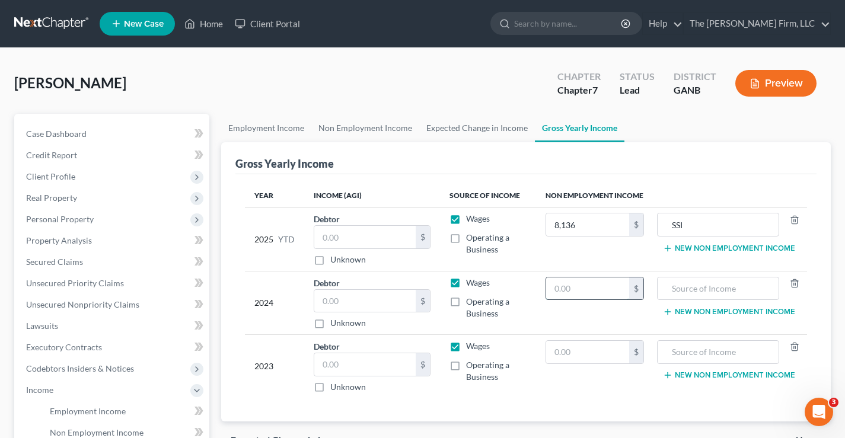
click at [598, 286] on input "text" at bounding box center [587, 289] width 83 height 23
type input "24,756"
click at [661, 288] on div at bounding box center [718, 289] width 122 height 24
click at [693, 287] on input "text" at bounding box center [718, 289] width 109 height 23
type input "SSI"
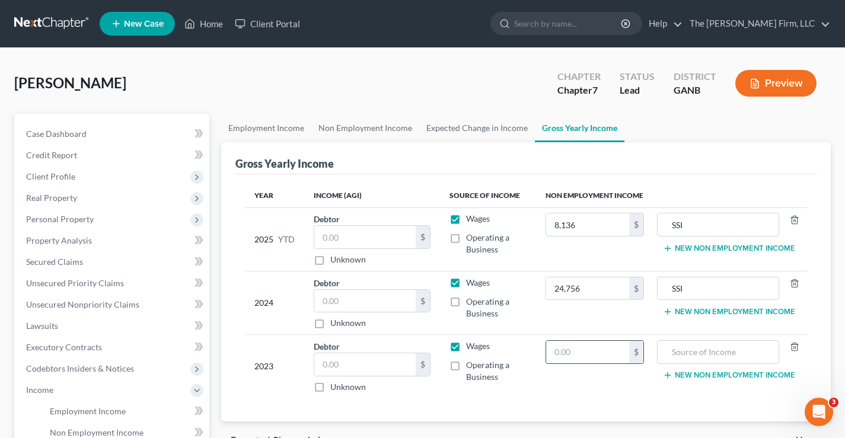
drag, startPoint x: 591, startPoint y: 354, endPoint x: 590, endPoint y: 343, distance: 10.2
click at [591, 353] on input "text" at bounding box center [587, 352] width 83 height 23
type input "23,988"
click at [687, 349] on input "text" at bounding box center [718, 352] width 109 height 23
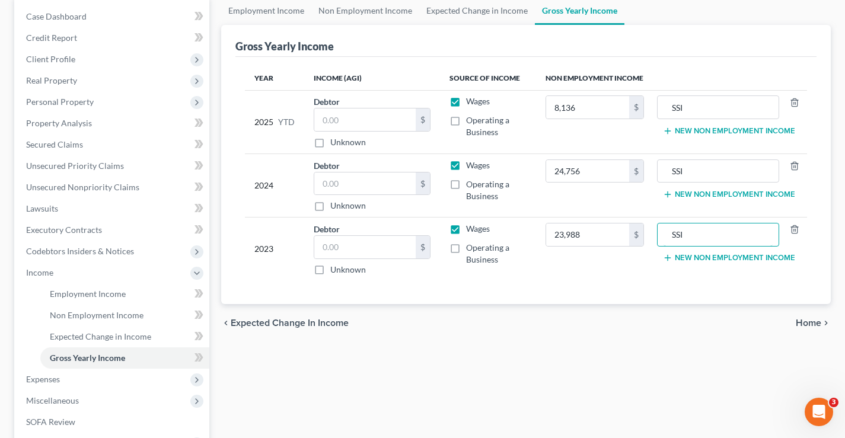
scroll to position [119, 0]
type input "SSI"
click at [807, 323] on span "Home" at bounding box center [809, 321] width 26 height 9
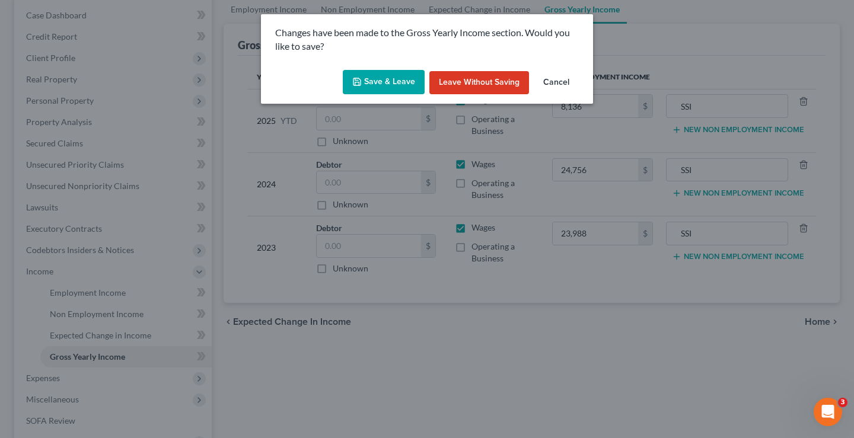
click at [396, 84] on button "Save & Leave" at bounding box center [384, 82] width 82 height 25
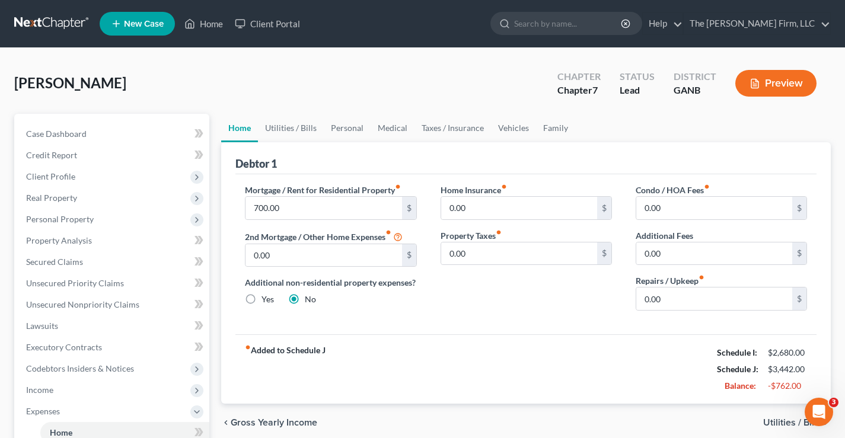
click at [307, 425] on span "Gross Yearly Income" at bounding box center [274, 422] width 87 height 9
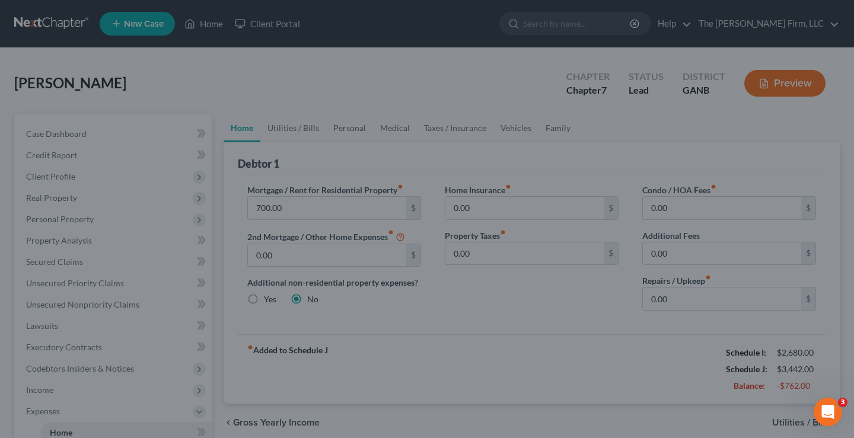
click at [368, 254] on div at bounding box center [427, 219] width 854 height 438
click at [854, 282] on div at bounding box center [427, 219] width 854 height 438
click at [305, 177] on div at bounding box center [427, 219] width 854 height 438
drag, startPoint x: 348, startPoint y: 203, endPoint x: 649, endPoint y: 332, distance: 327.1
click at [402, 234] on div at bounding box center [427, 219] width 854 height 438
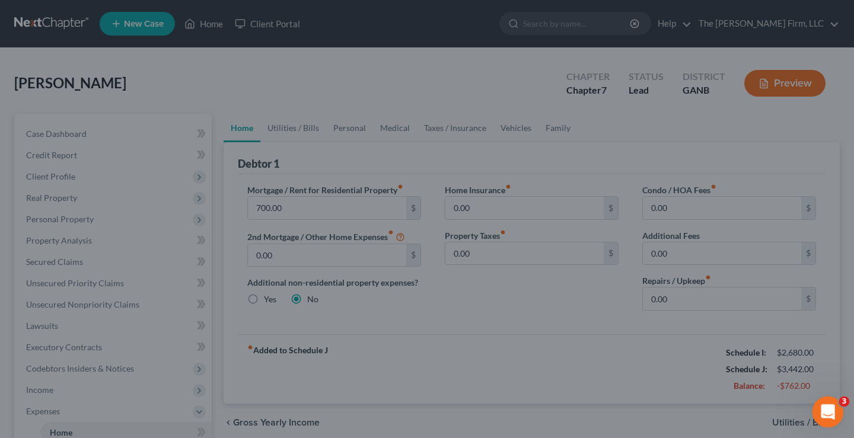
click at [831, 409] on icon "Open Intercom Messenger" at bounding box center [827, 411] width 20 height 20
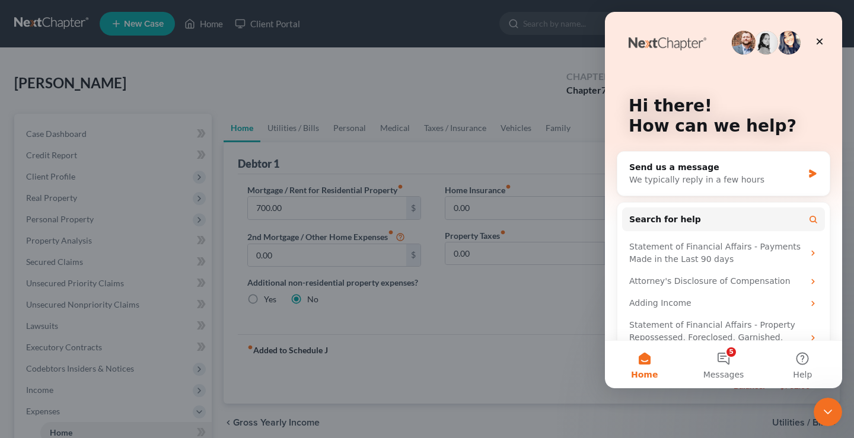
drag, startPoint x: 521, startPoint y: 296, endPoint x: 57, endPoint y: 175, distance: 479.9
click at [521, 296] on div at bounding box center [427, 219] width 854 height 438
click at [818, 40] on icon "Close" at bounding box center [820, 42] width 7 height 7
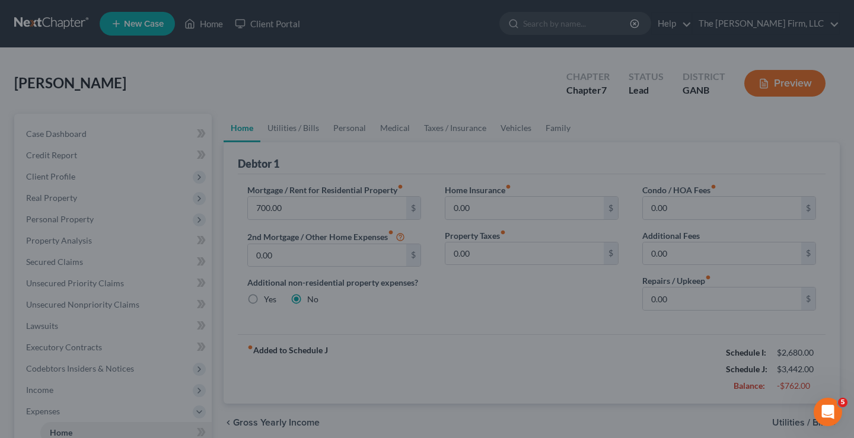
drag, startPoint x: 27, startPoint y: 127, endPoint x: 23, endPoint y: 11, distance: 115.8
click at [27, 126] on div at bounding box center [427, 219] width 854 height 438
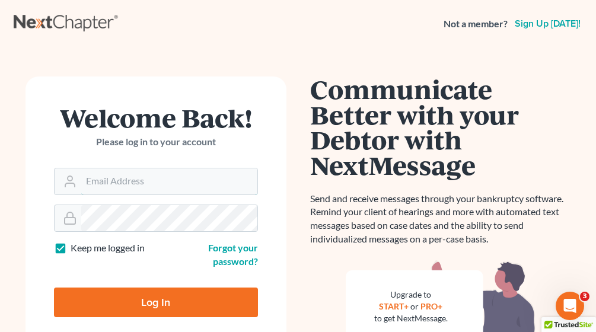
type input "[PERSON_NAME][EMAIL_ADDRESS][DOMAIN_NAME]"
click at [155, 307] on input "Log In" at bounding box center [156, 303] width 204 height 30
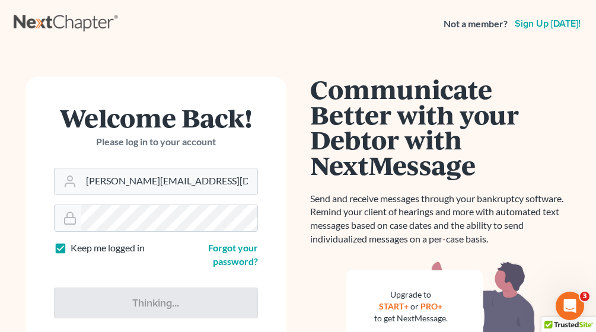
type input "Thinking..."
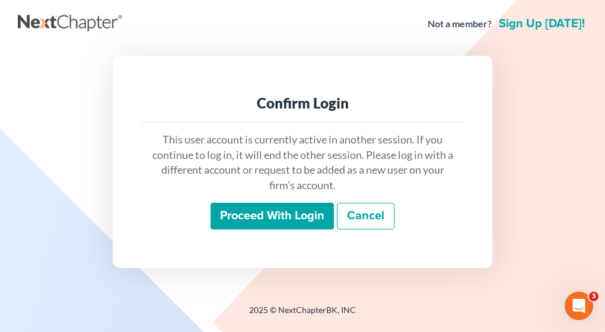
click at [284, 212] on input "Proceed with login" at bounding box center [272, 216] width 123 height 27
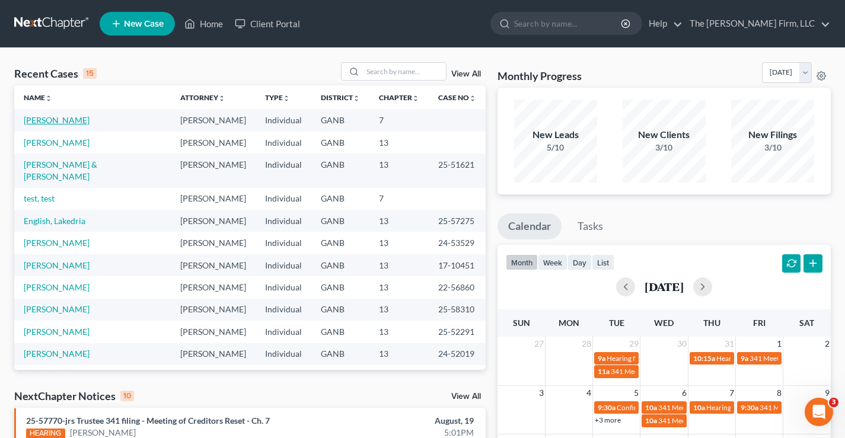
click at [60, 119] on link "[PERSON_NAME]" at bounding box center [57, 120] width 66 height 10
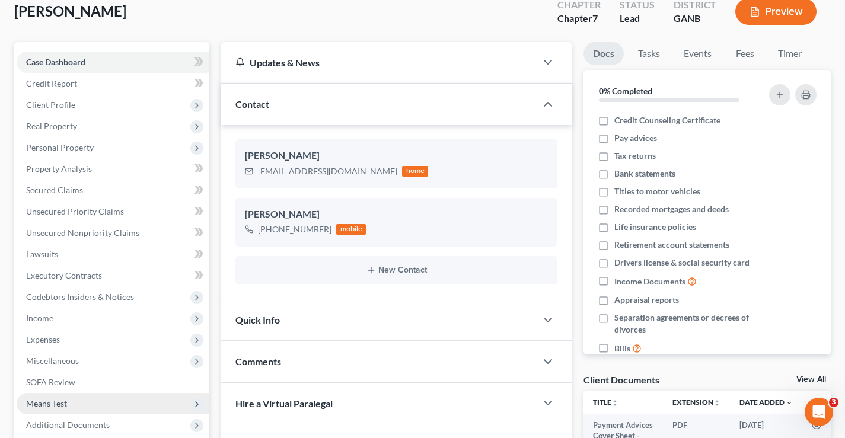
scroll to position [178, 0]
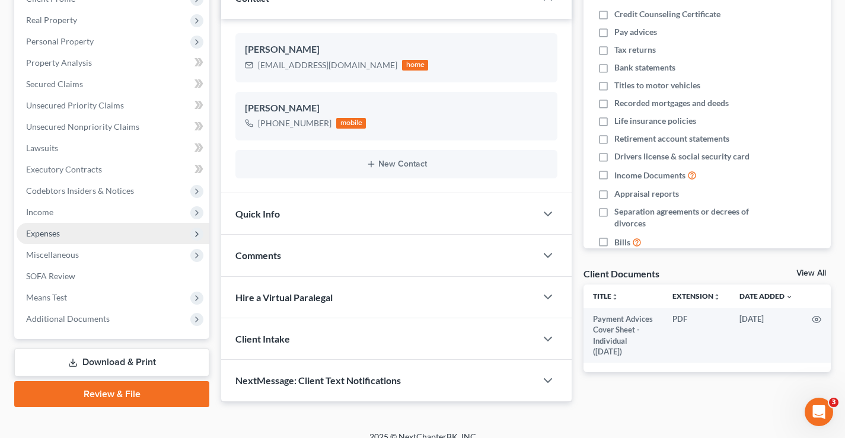
click at [55, 234] on span "Expenses" at bounding box center [43, 233] width 34 height 10
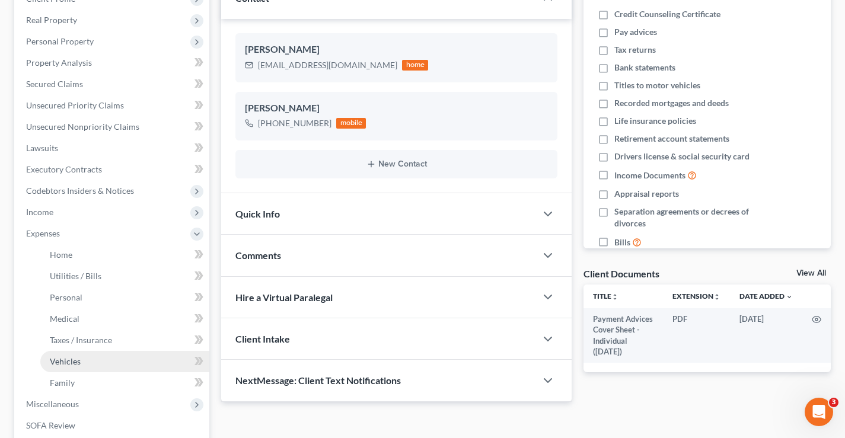
click at [85, 332] on link "Vehicles" at bounding box center [124, 361] width 169 height 21
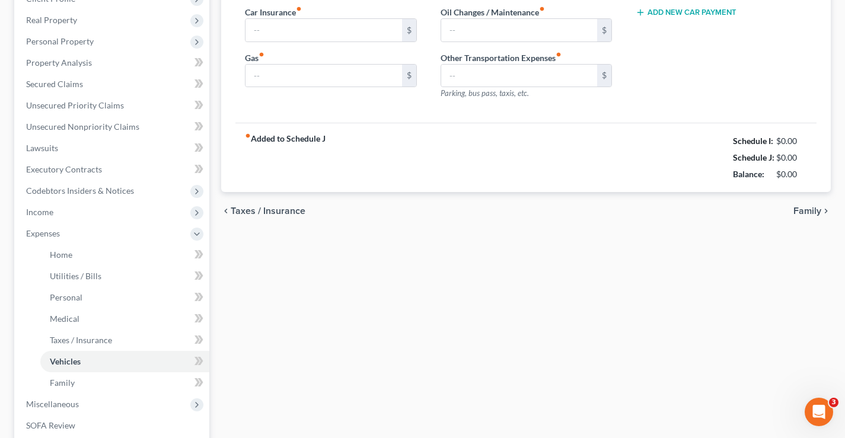
type input "119.00"
type input "120.00"
type input "0.00"
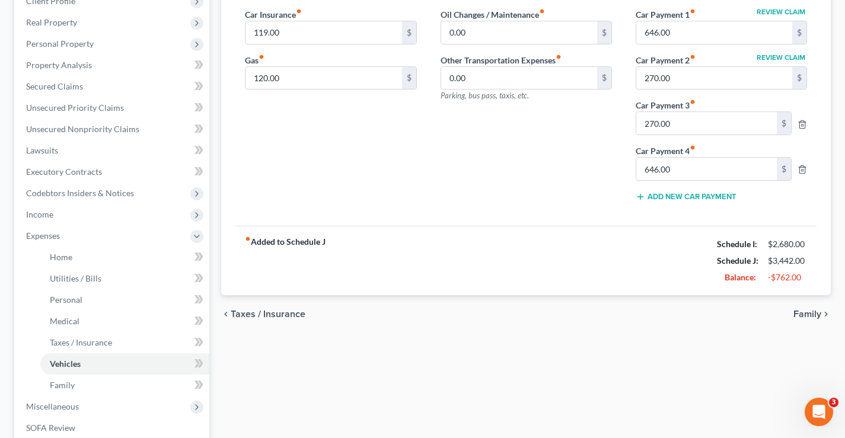
scroll to position [178, 0]
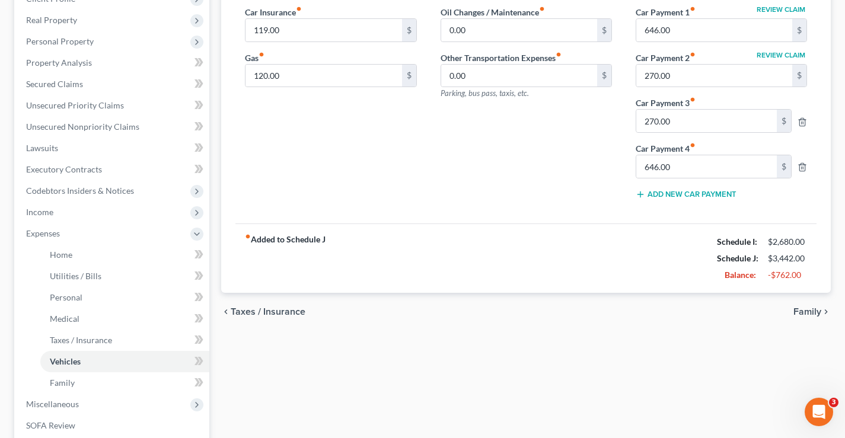
click at [249, 313] on span "Taxes / Insurance" at bounding box center [268, 311] width 75 height 9
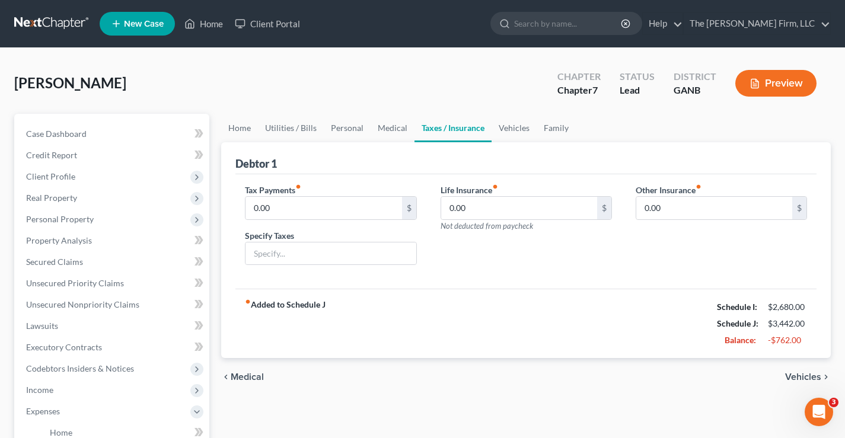
click at [244, 332] on span "Medical" at bounding box center [247, 377] width 33 height 9
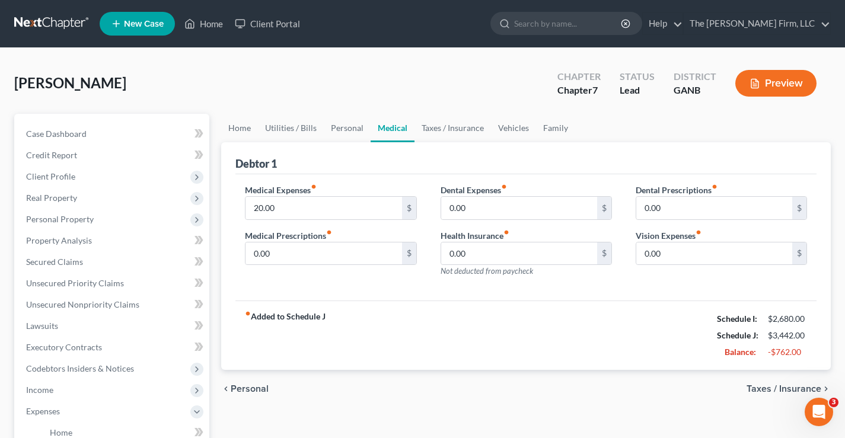
click at [251, 332] on span "Personal" at bounding box center [250, 388] width 38 height 9
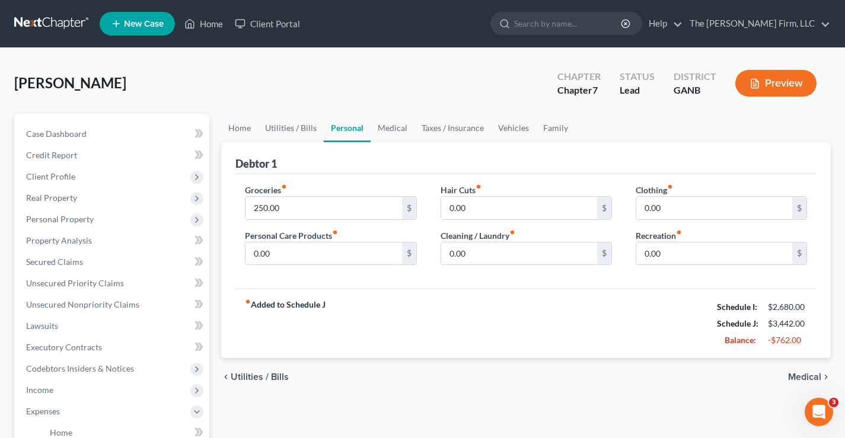
click at [253, 332] on span "Utilities / Bills" at bounding box center [260, 377] width 58 height 9
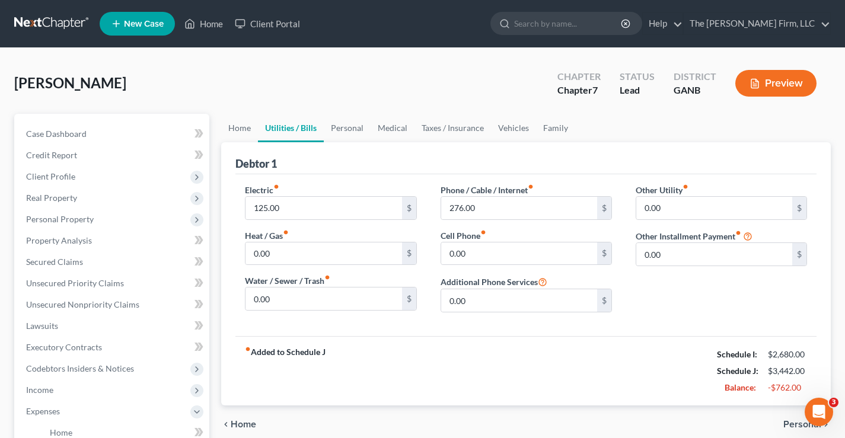
drag, startPoint x: 247, startPoint y: 424, endPoint x: 257, endPoint y: 405, distance: 21.2
click at [250, 332] on span "Home" at bounding box center [244, 424] width 26 height 9
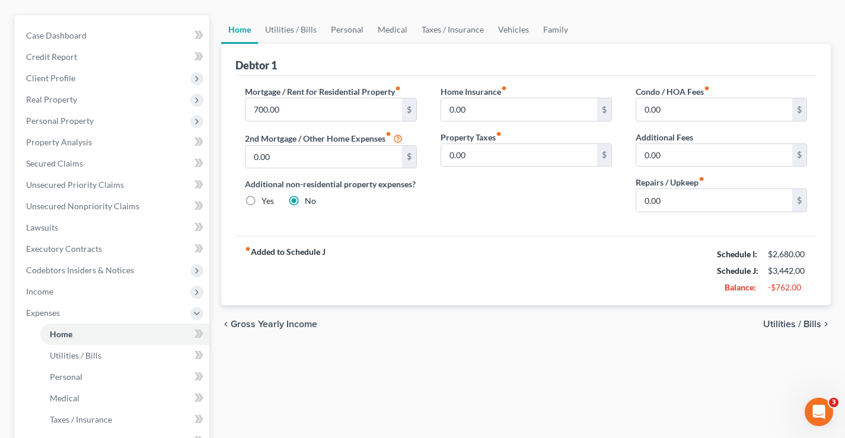
scroll to position [119, 0]
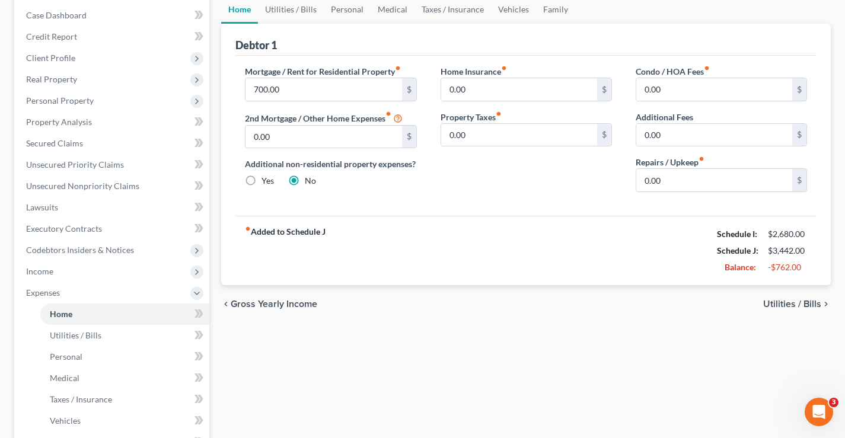
click at [604, 305] on span "Utilities / Bills" at bounding box center [792, 304] width 58 height 9
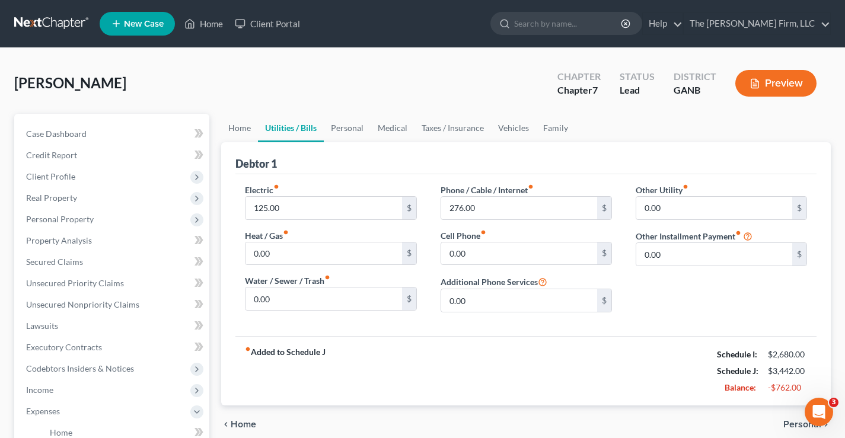
click at [604, 332] on span "Personal" at bounding box center [803, 424] width 38 height 9
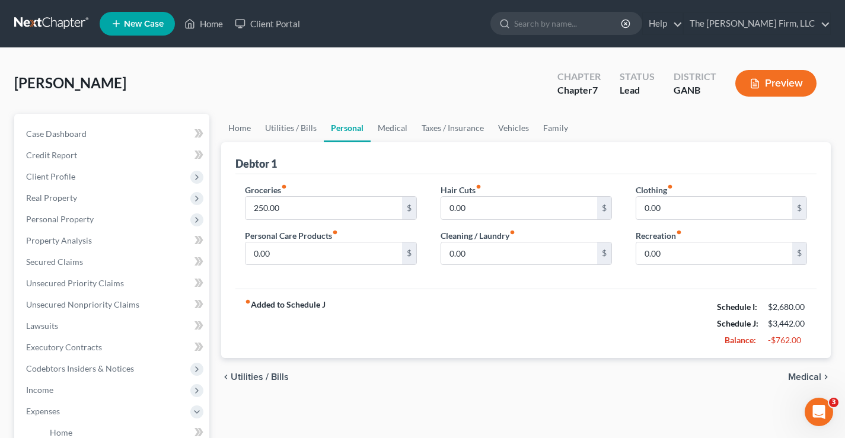
click at [604, 332] on span "Medical" at bounding box center [804, 377] width 33 height 9
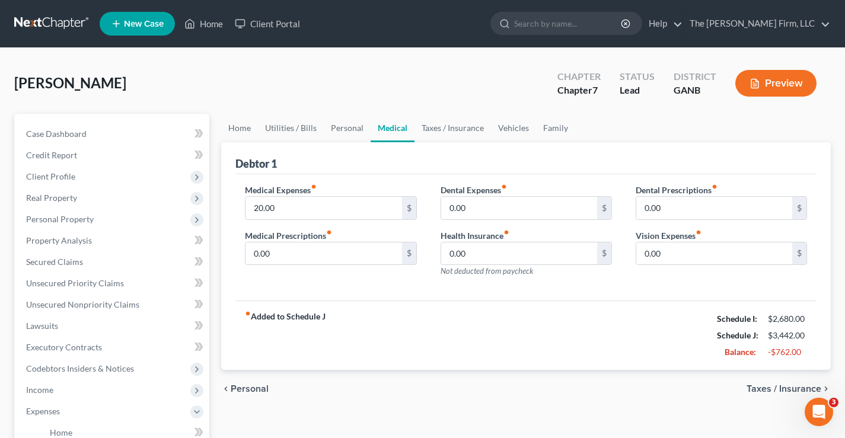
click at [604, 332] on span "Taxes / Insurance" at bounding box center [784, 388] width 75 height 9
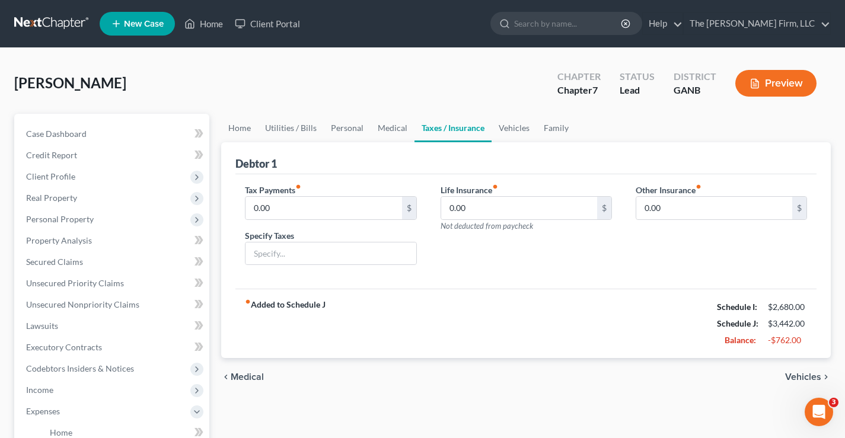
click at [604, 332] on span "Vehicles" at bounding box center [803, 377] width 36 height 9
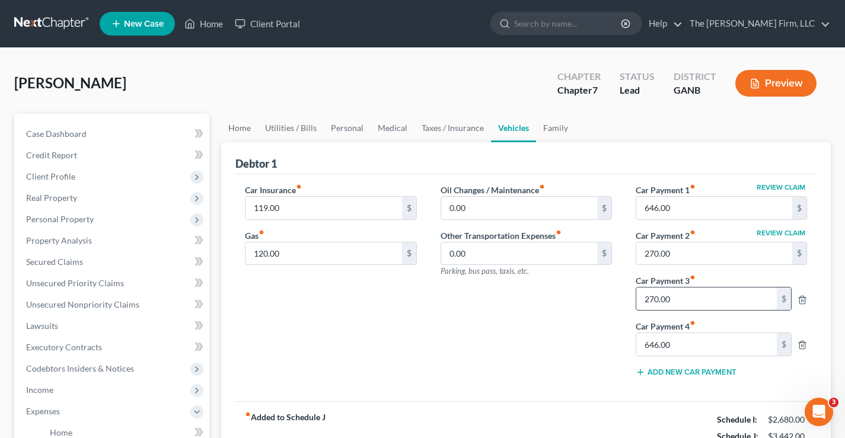
click at [604, 303] on input "270.00" at bounding box center [706, 299] width 141 height 23
click at [604, 332] on input "646.00" at bounding box center [706, 344] width 141 height 23
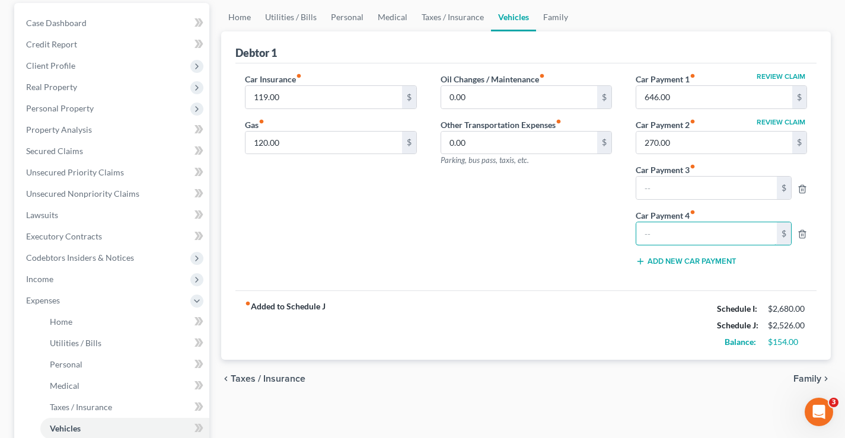
scroll to position [119, 0]
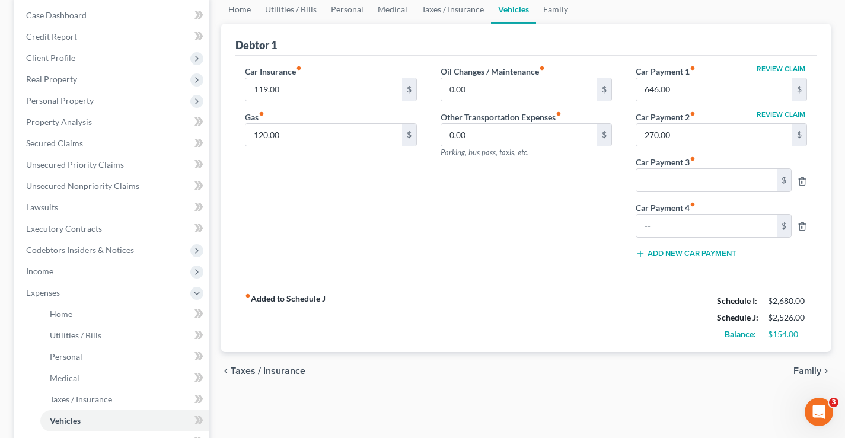
click at [282, 332] on span "Taxes / Insurance" at bounding box center [268, 371] width 75 height 9
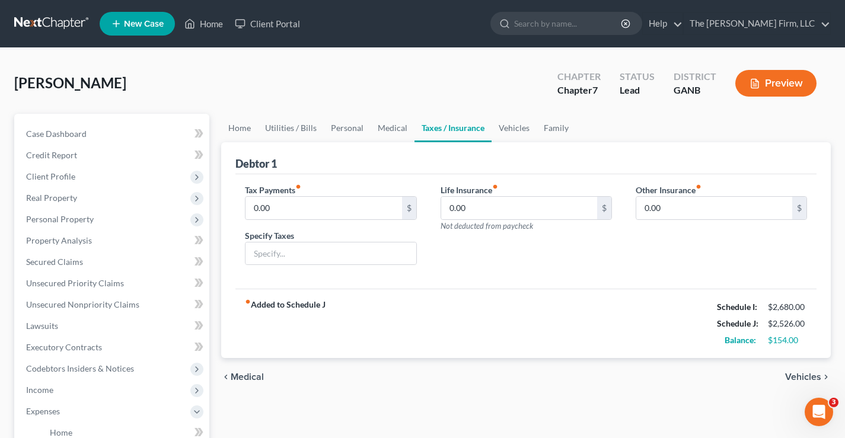
click at [243, 332] on span "Medical" at bounding box center [247, 377] width 33 height 9
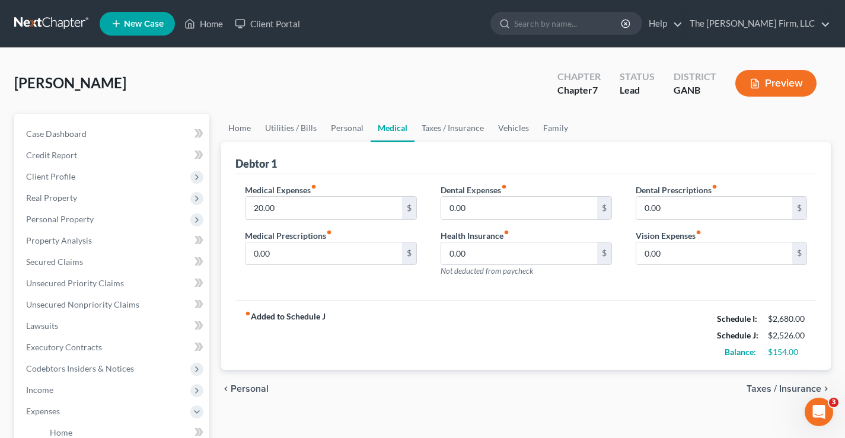
click at [249, 332] on span "Personal" at bounding box center [250, 388] width 38 height 9
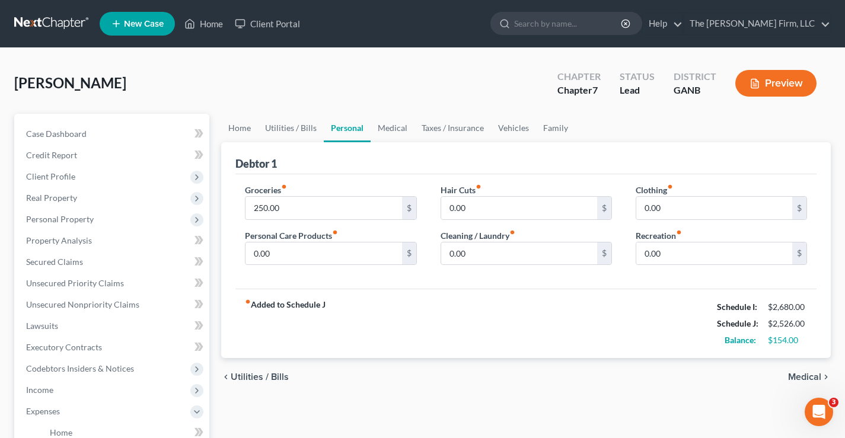
click at [254, 332] on span "Utilities / Bills" at bounding box center [260, 377] width 58 height 9
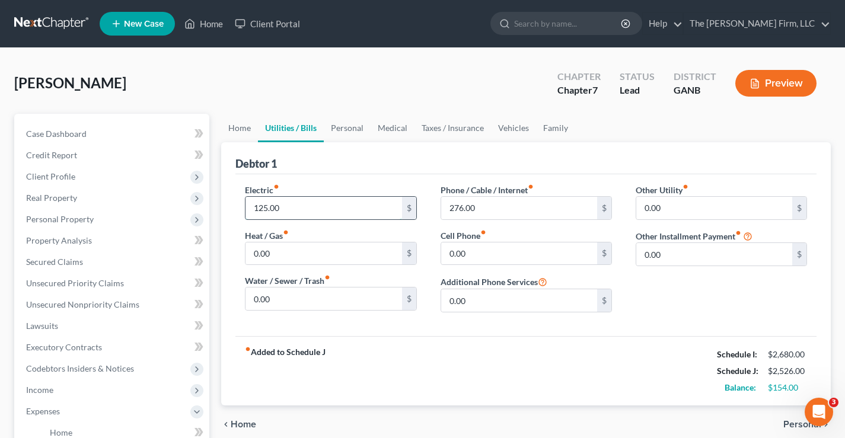
click at [260, 209] on input "125.00" at bounding box center [324, 208] width 156 height 23
type input "2"
type input "235"
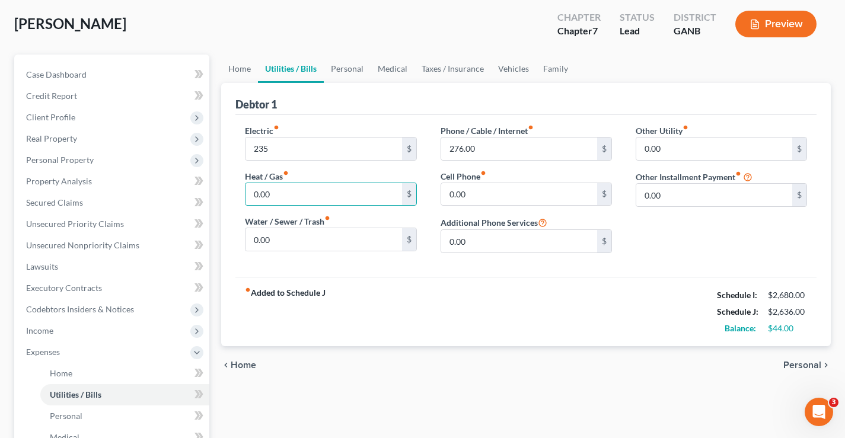
click at [250, 332] on span "Home" at bounding box center [244, 365] width 26 height 9
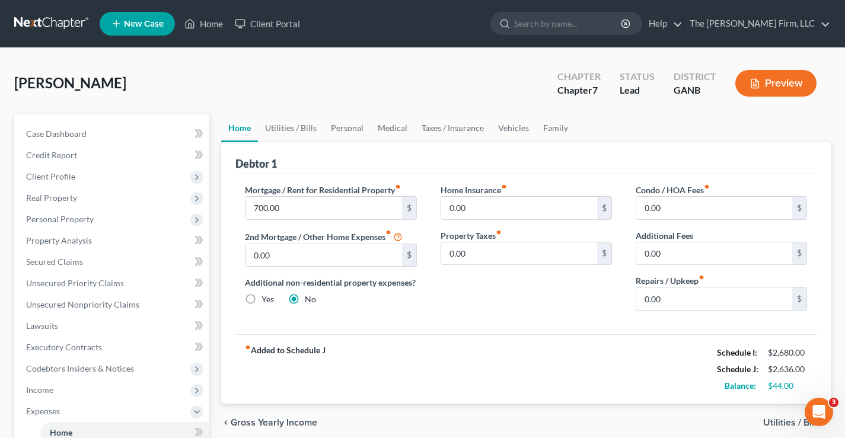
click at [255, 332] on span "Gross Yearly Income" at bounding box center [274, 422] width 87 height 9
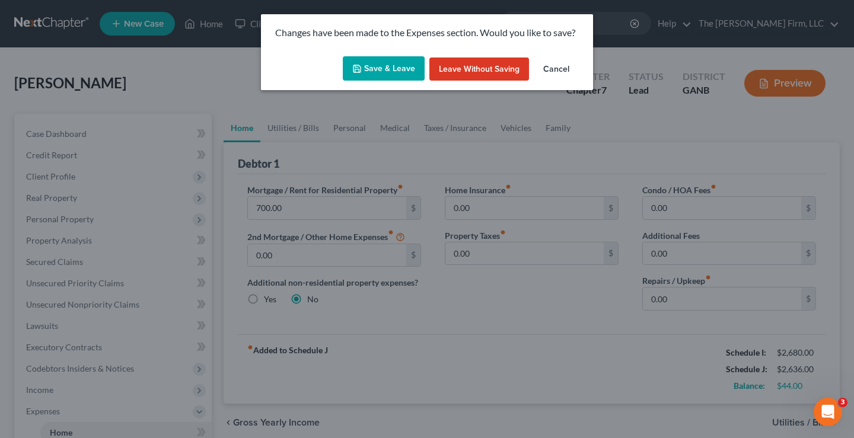
click at [394, 63] on button "Save & Leave" at bounding box center [384, 68] width 82 height 25
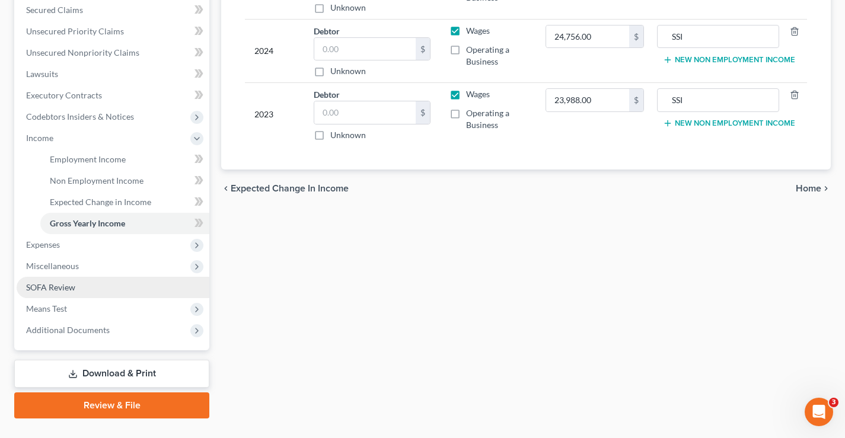
scroll to position [278, 0]
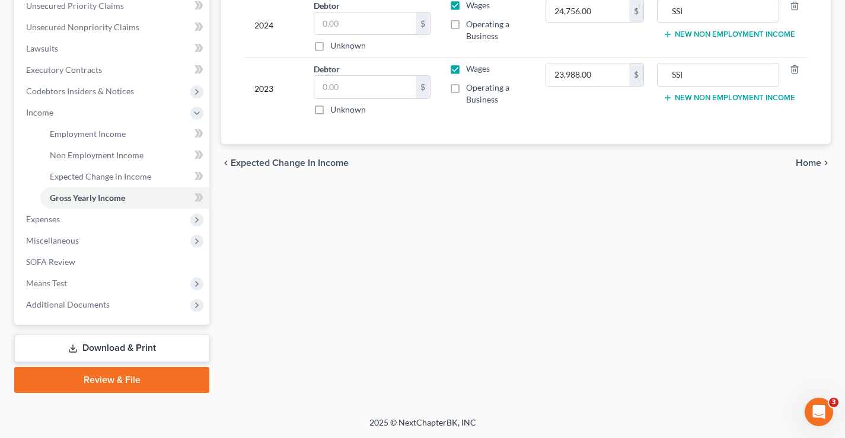
click at [152, 332] on link "Download & Print" at bounding box center [111, 349] width 195 height 28
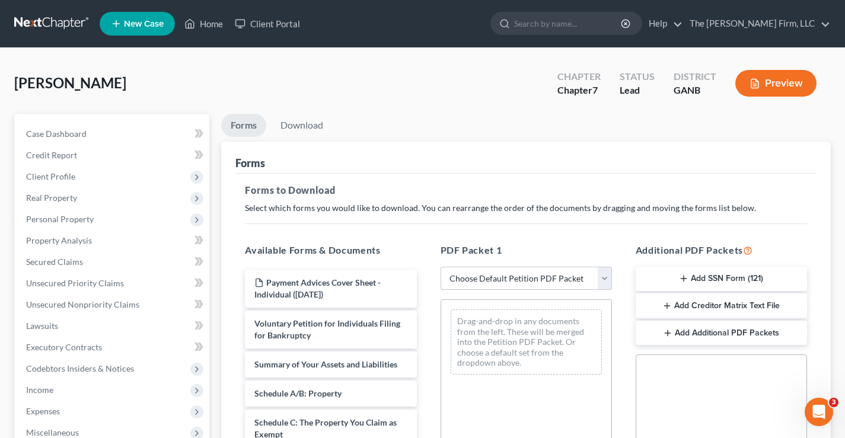
drag, startPoint x: 603, startPoint y: 276, endPoint x: 593, endPoint y: 281, distance: 11.4
click at [603, 276] on select "Choose Default Petition PDF Packet Complete Bankruptcy Petition (all forms and …" at bounding box center [526, 279] width 171 height 24
select select "0"
click at [445, 267] on select "Choose Default Petition PDF Packet Complete Bankruptcy Petition (all forms and …" at bounding box center [526, 279] width 171 height 24
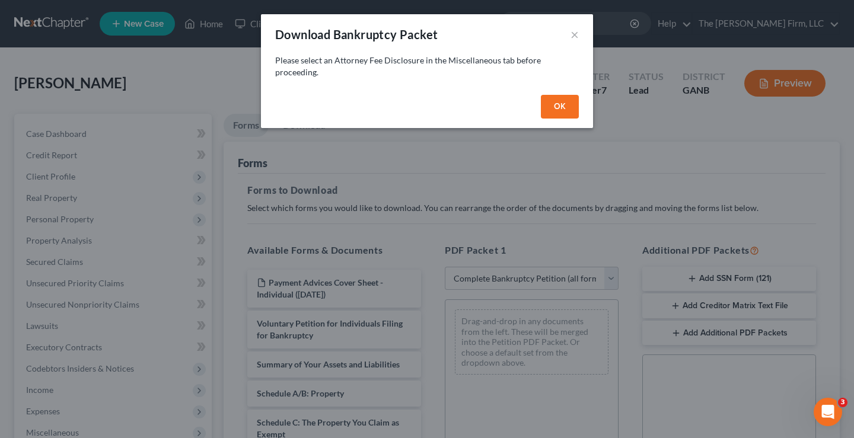
click at [562, 106] on button "OK" at bounding box center [560, 107] width 38 height 24
select select
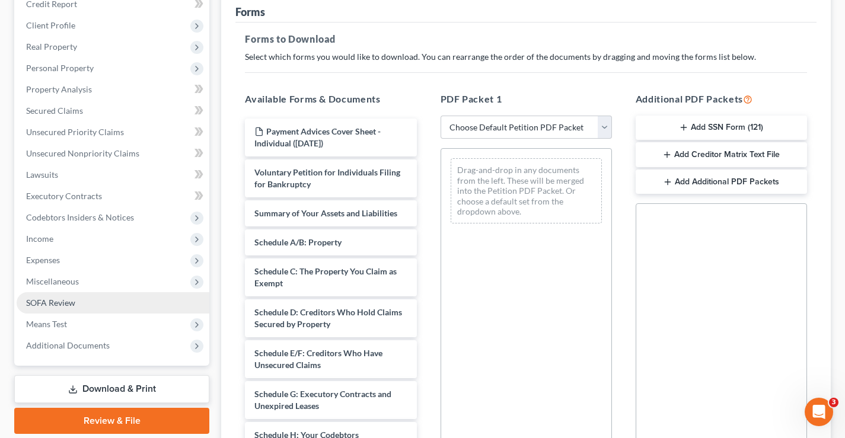
scroll to position [178, 0]
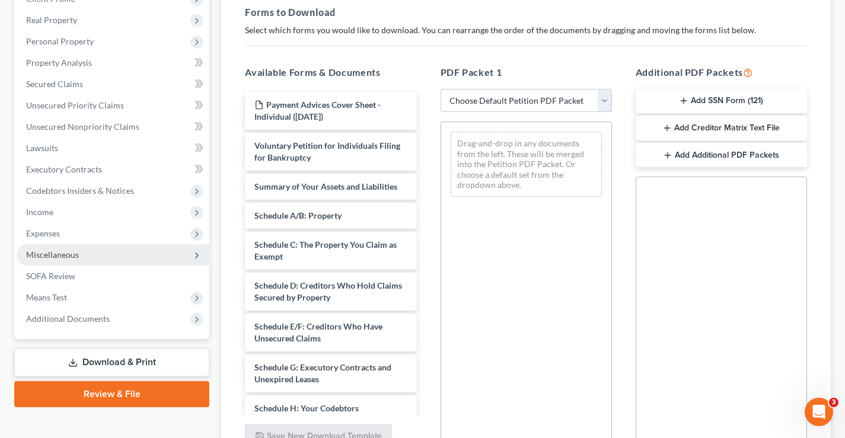
click at [62, 253] on span "Miscellaneous" at bounding box center [52, 255] width 53 height 10
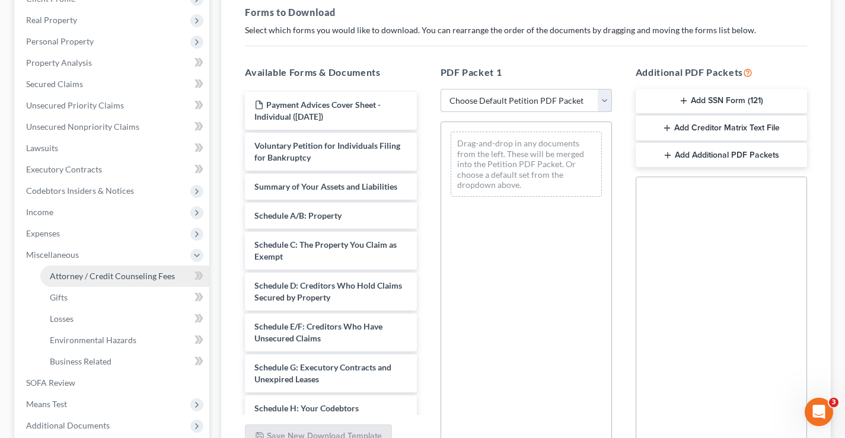
click at [83, 277] on span "Attorney / Credit Counseling Fees" at bounding box center [112, 276] width 125 height 10
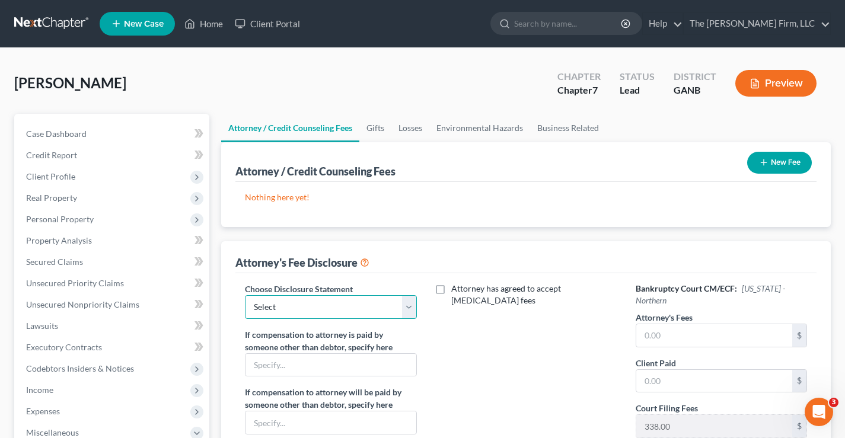
click at [409, 311] on select "Select Chapter 13" at bounding box center [330, 307] width 171 height 24
click at [394, 268] on div "Attorney's Fee Disclosure" at bounding box center [525, 257] width 581 height 32
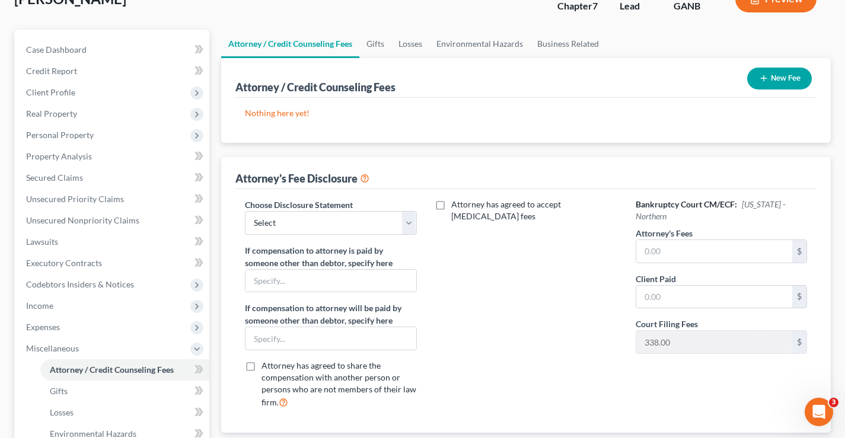
scroll to position [119, 0]
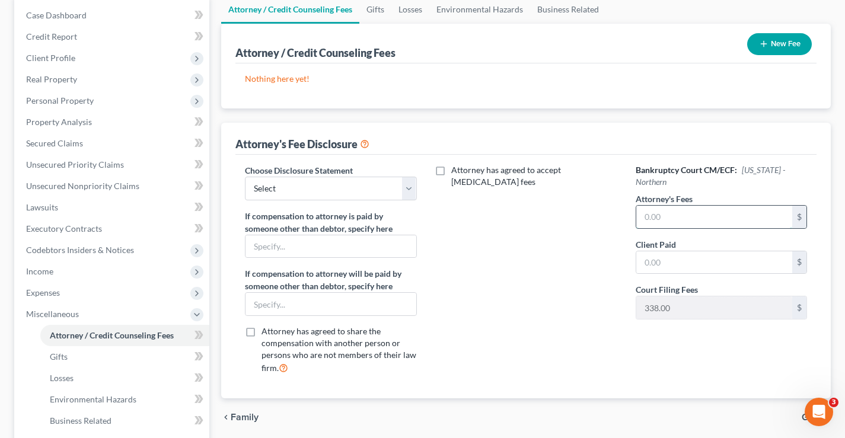
click at [604, 223] on input "text" at bounding box center [714, 217] width 156 height 23
type input "1,265"
click at [604, 267] on input "text" at bounding box center [714, 262] width 156 height 23
type input "1,265"
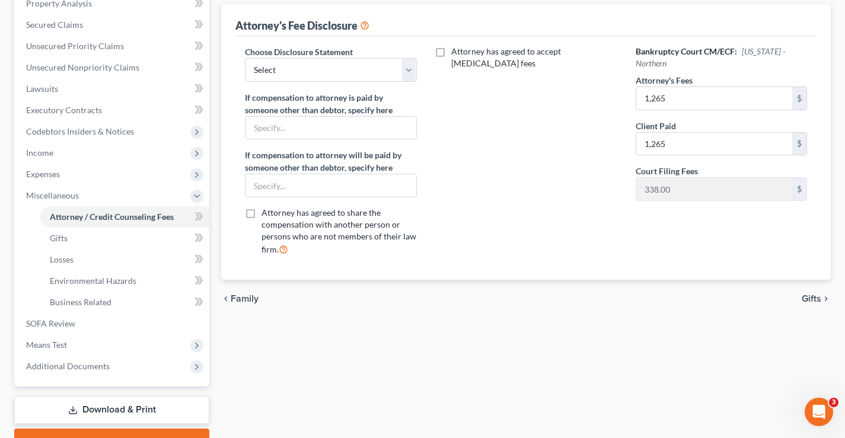
click at [604, 300] on span "Gifts" at bounding box center [812, 298] width 20 height 9
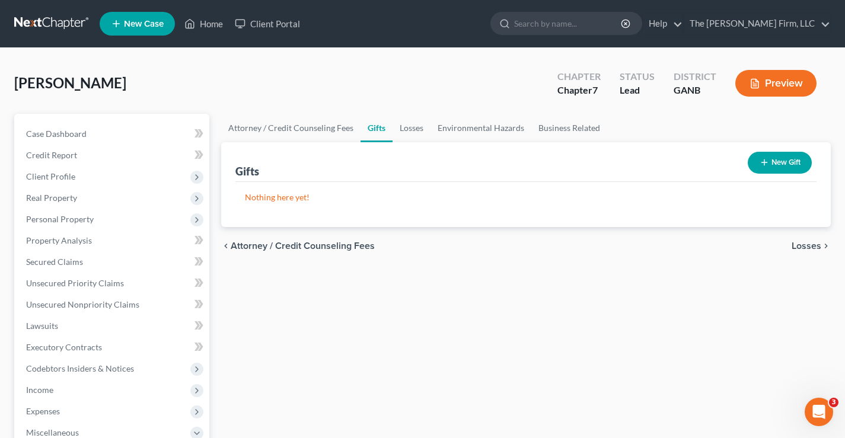
click at [604, 244] on span "Losses" at bounding box center [807, 245] width 30 height 9
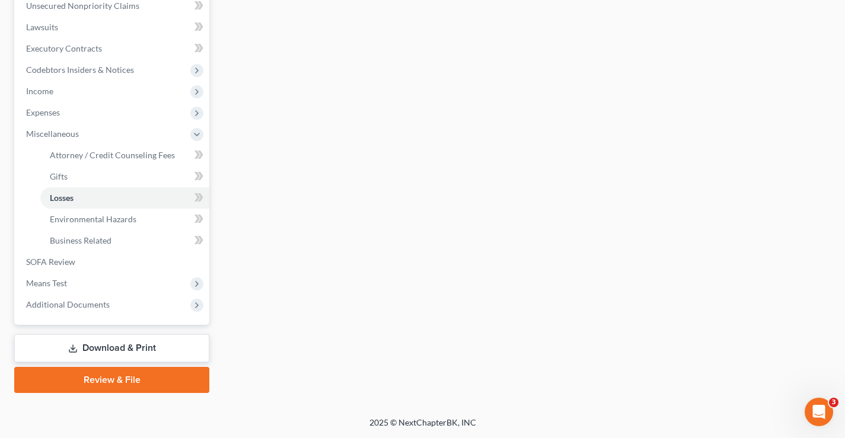
click at [154, 332] on link "Download & Print" at bounding box center [111, 349] width 195 height 28
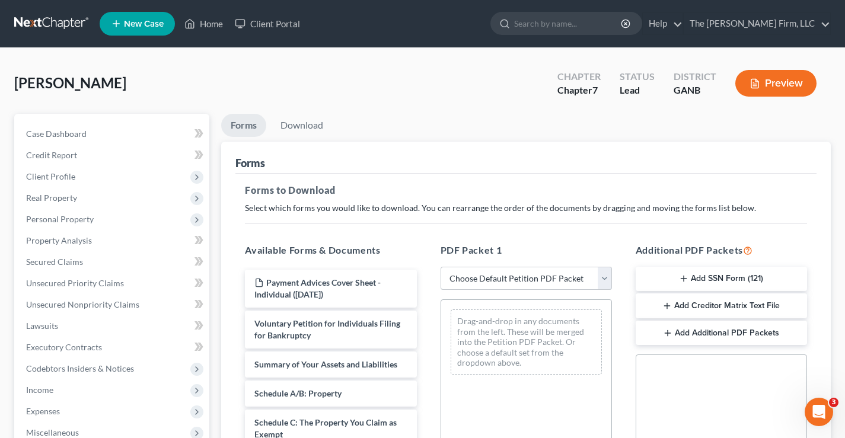
click at [455, 273] on select "Choose Default Petition PDF Packet Complete Bankruptcy Petition (all forms and …" at bounding box center [526, 279] width 171 height 24
select select "0"
click at [445, 267] on select "Choose Default Petition PDF Packet Complete Bankruptcy Petition (all forms and …" at bounding box center [526, 279] width 171 height 24
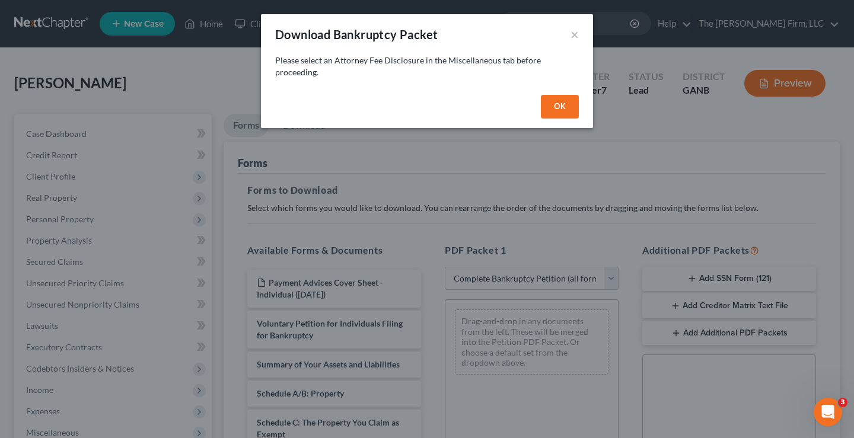
click at [556, 111] on button "OK" at bounding box center [560, 107] width 38 height 24
select select
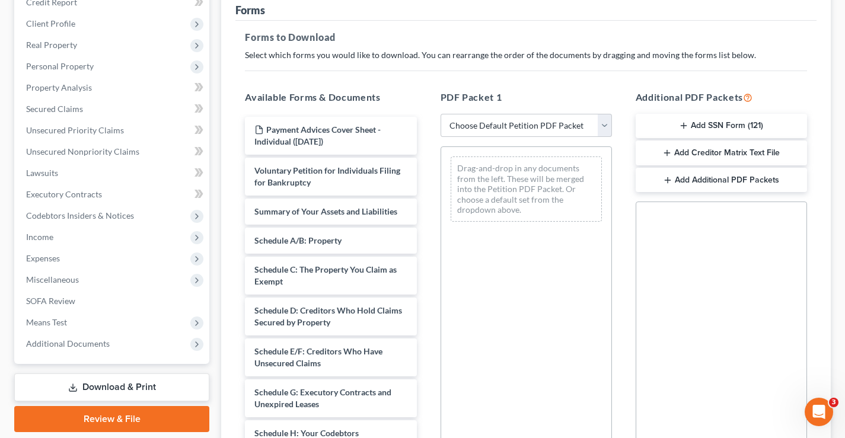
scroll to position [178, 0]
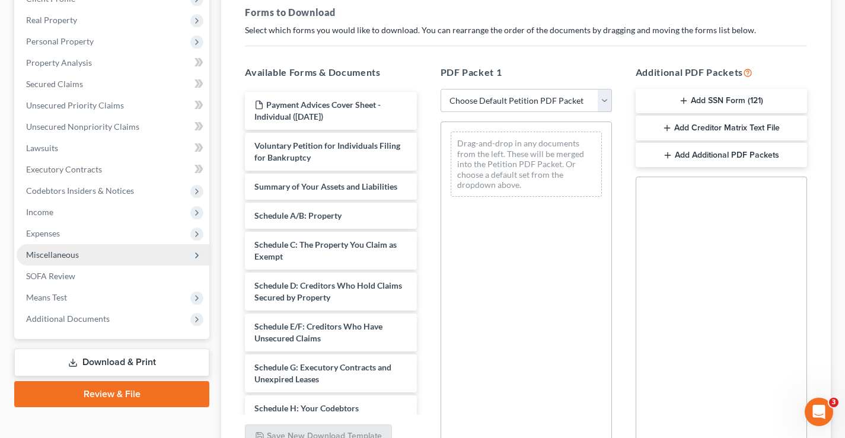
click at [62, 254] on span "Miscellaneous" at bounding box center [52, 255] width 53 height 10
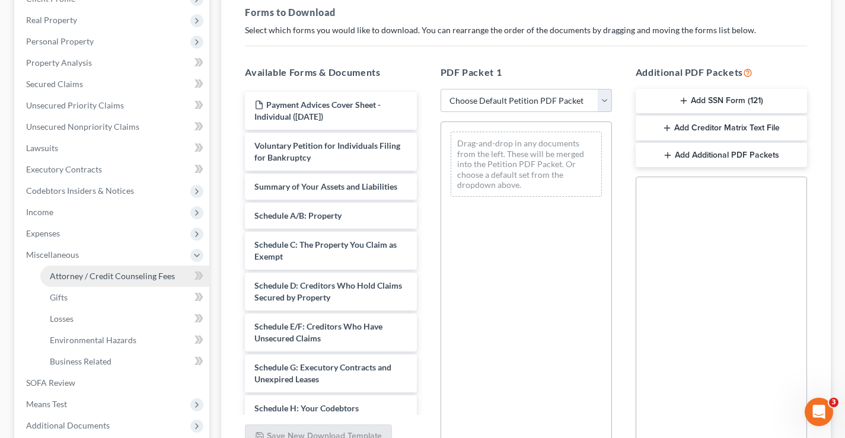
click at [86, 275] on span "Attorney / Credit Counseling Fees" at bounding box center [112, 276] width 125 height 10
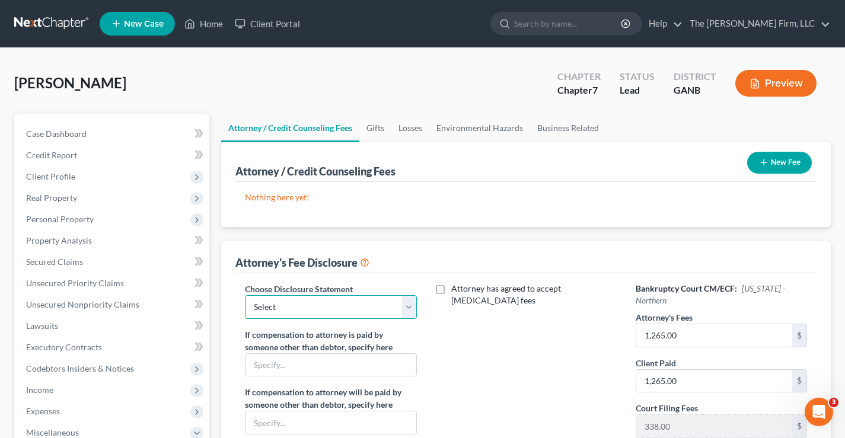
click at [335, 307] on select "Select Chapter 13" at bounding box center [330, 307] width 171 height 24
click at [336, 307] on select "Select Chapter 13" at bounding box center [330, 307] width 171 height 24
click at [338, 306] on select "Select Chapter 13" at bounding box center [330, 307] width 171 height 24
click at [455, 332] on div "Attorney has agreed to accept [MEDICAL_DATA] fees" at bounding box center [526, 393] width 195 height 220
click at [451, 289] on label "Attorney has agreed to accept [MEDICAL_DATA] fees" at bounding box center [534, 295] width 167 height 24
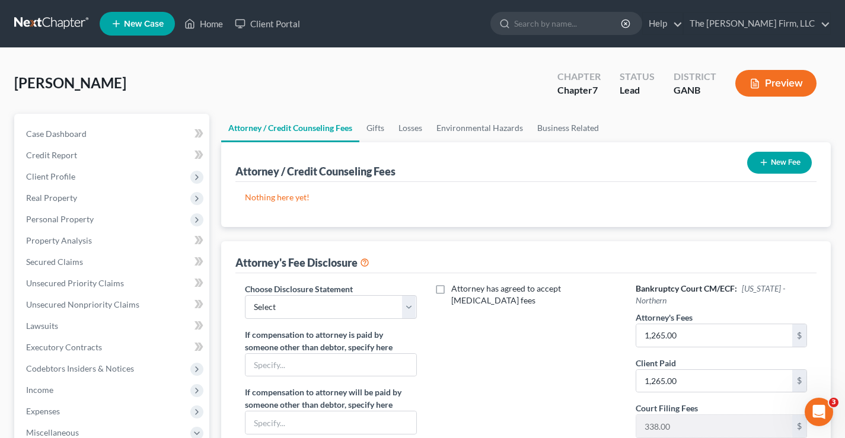
click at [456, 289] on input "Attorney has agreed to accept [MEDICAL_DATA] fees" at bounding box center [460, 287] width 8 height 8
click at [451, 291] on label "Attorney has agreed to accept [MEDICAL_DATA] fees" at bounding box center [534, 295] width 167 height 24
click at [456, 291] on input "Attorney has agreed to accept [MEDICAL_DATA] fees" at bounding box center [460, 287] width 8 height 8
checkbox input "false"
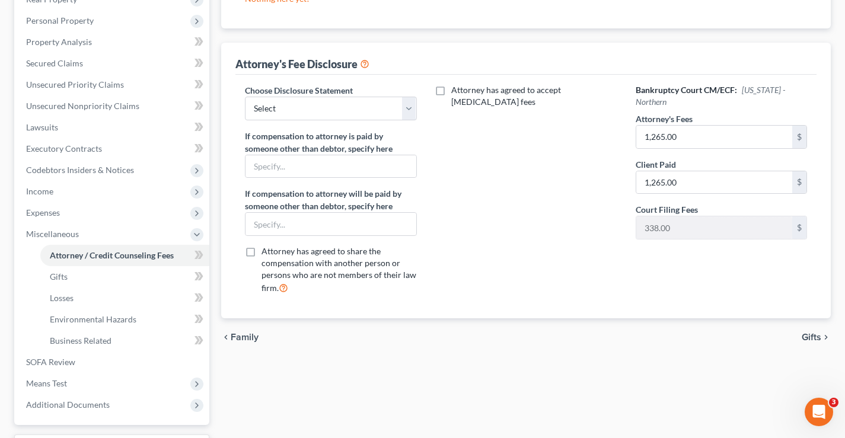
scroll to position [178, 0]
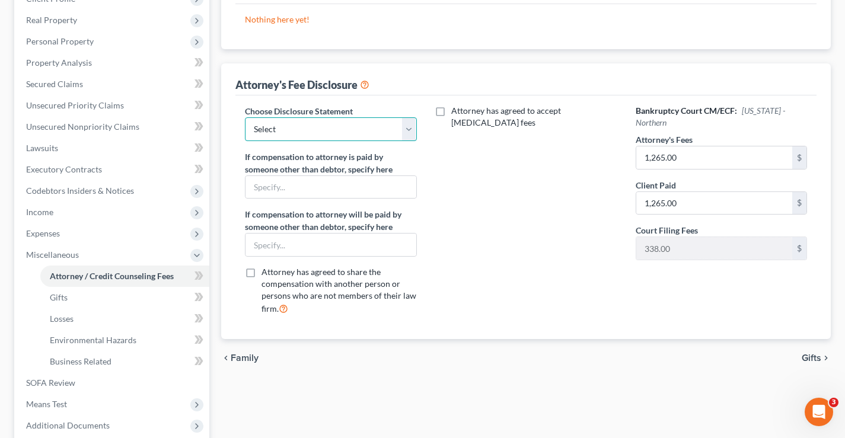
click at [277, 128] on select "Select Chapter 13" at bounding box center [330, 129] width 171 height 24
select select "0"
click at [245, 117] on select "Select Chapter 13" at bounding box center [330, 129] width 171 height 24
click at [604, 332] on span "Gifts" at bounding box center [812, 358] width 20 height 9
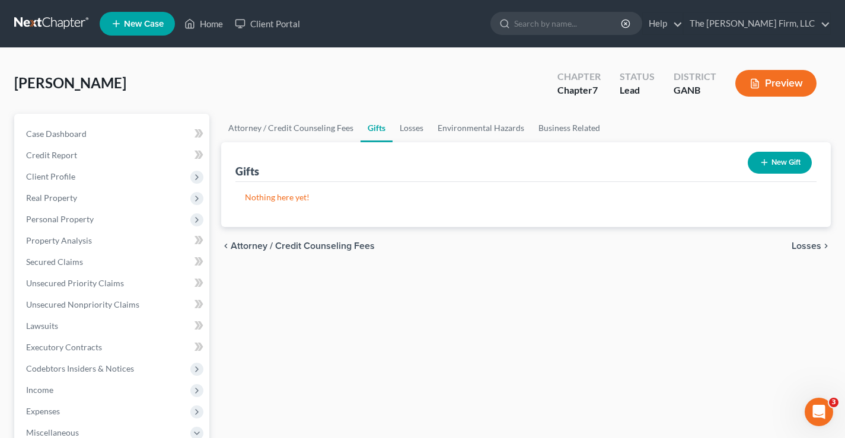
click at [604, 246] on span "Losses" at bounding box center [807, 245] width 30 height 9
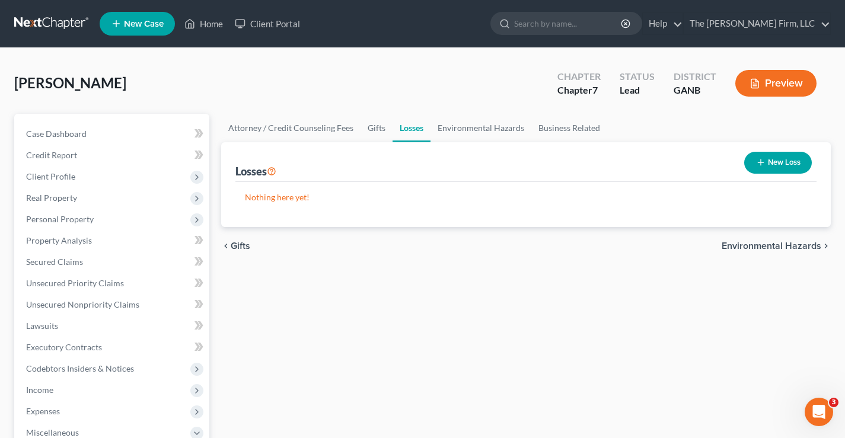
click at [604, 249] on span "Environmental Hazards" at bounding box center [772, 245] width 100 height 9
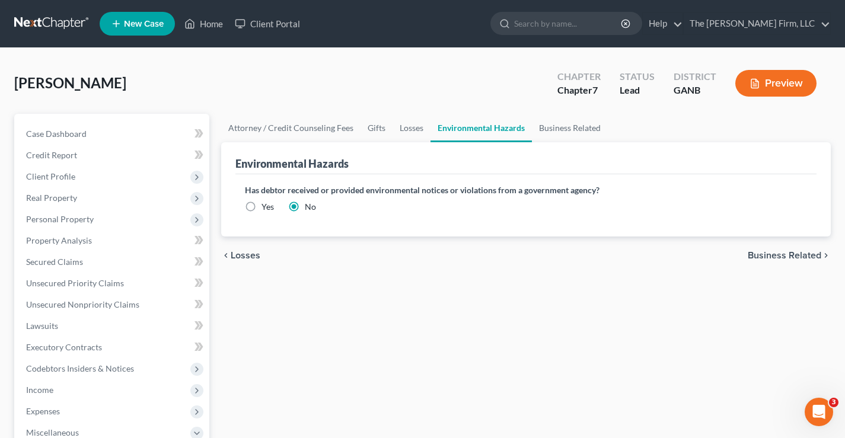
click at [604, 251] on span "Business Related" at bounding box center [785, 255] width 74 height 9
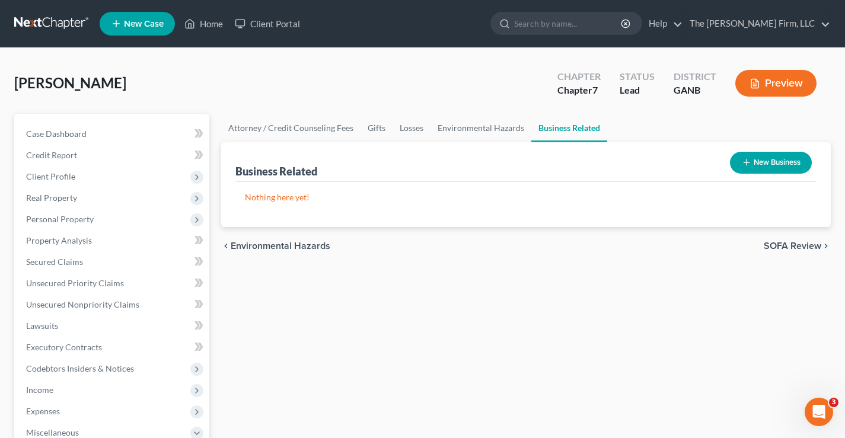
click at [604, 243] on span "SOFA Review" at bounding box center [793, 245] width 58 height 9
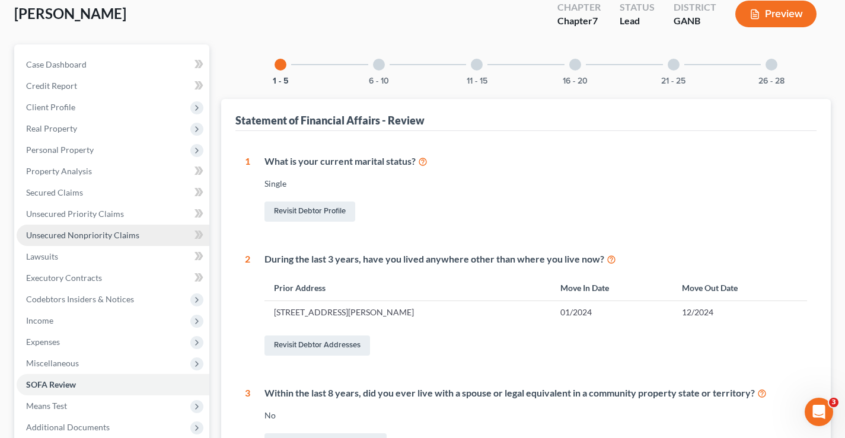
scroll to position [178, 0]
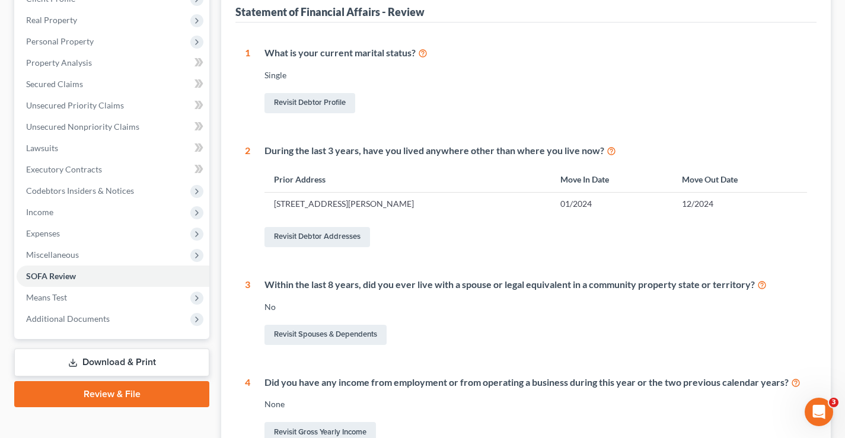
click at [142, 332] on link "Download & Print" at bounding box center [111, 363] width 195 height 28
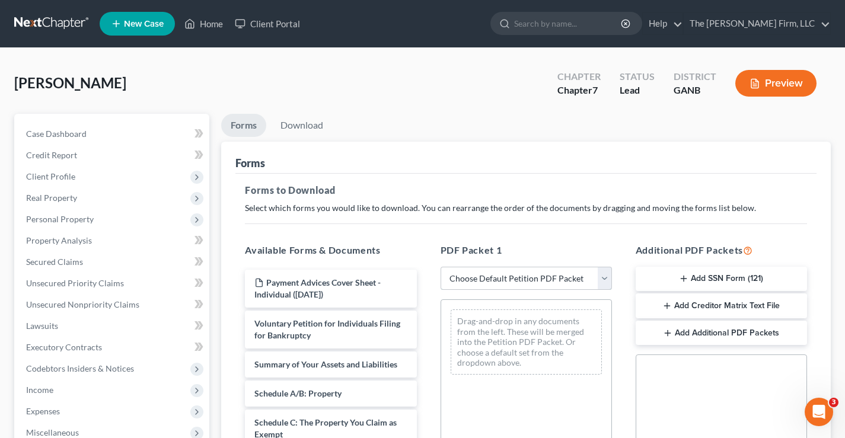
click at [501, 286] on select "Choose Default Petition PDF Packet Complete Bankruptcy Petition (all forms and …" at bounding box center [526, 279] width 171 height 24
select select "0"
click at [441, 267] on select "Choose Default Petition PDF Packet Complete Bankruptcy Petition (all forms and …" at bounding box center [526, 279] width 171 height 24
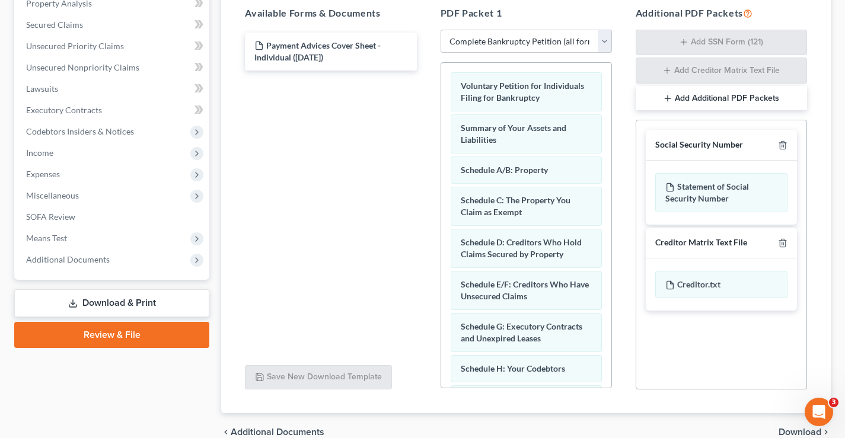
scroll to position [178, 0]
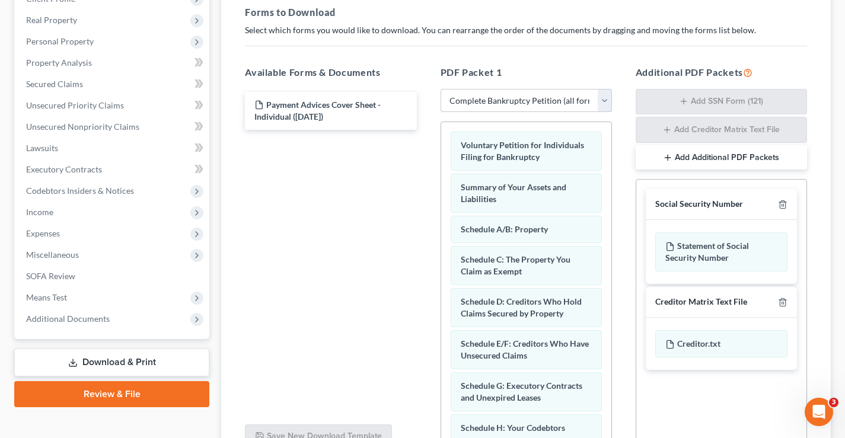
click at [604, 203] on div "Social Security Number" at bounding box center [699, 204] width 88 height 11
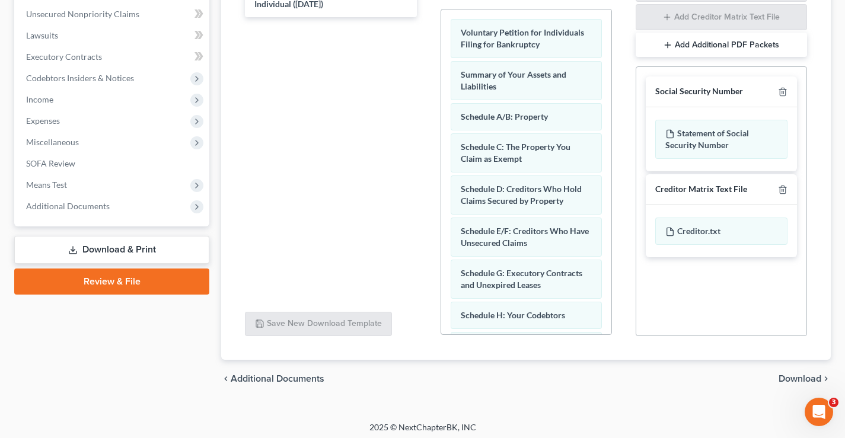
scroll to position [295, 0]
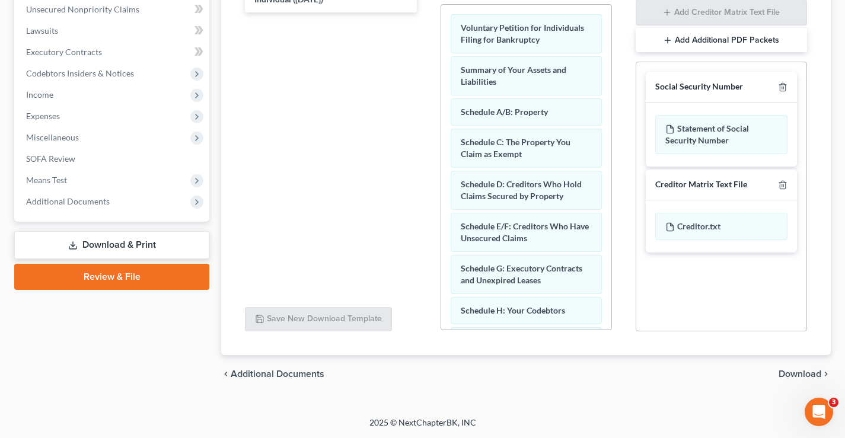
click at [604, 332] on span "Download" at bounding box center [800, 374] width 43 height 9
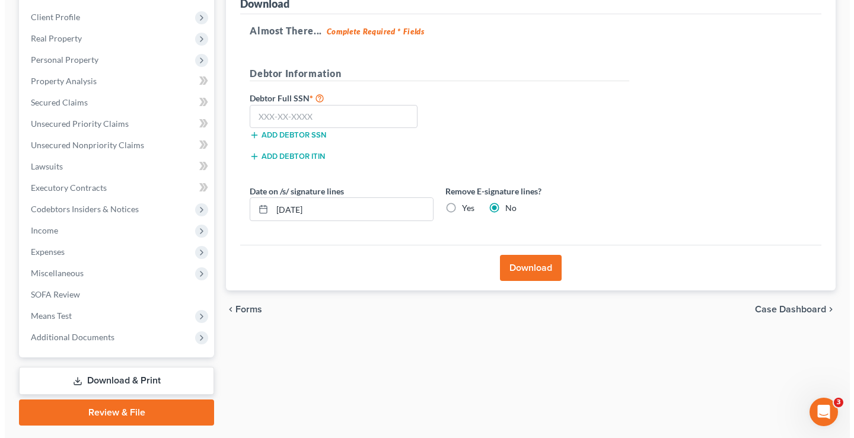
scroll to position [133, 0]
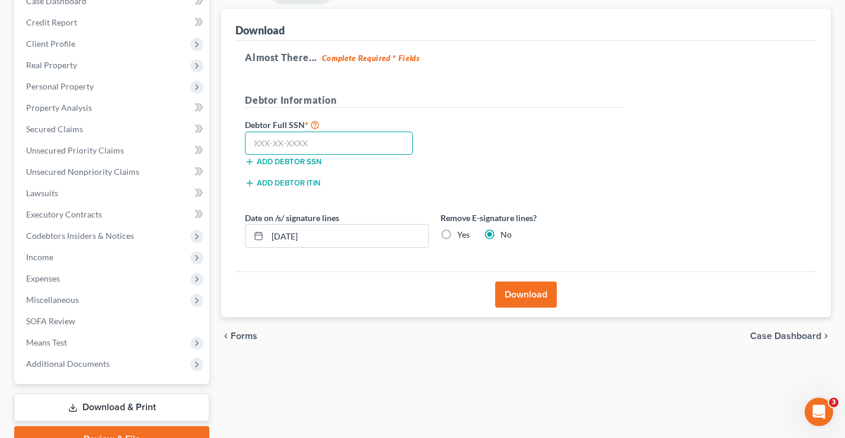
click at [334, 140] on input "text" at bounding box center [329, 144] width 168 height 24
click at [344, 234] on input "[DATE]" at bounding box center [348, 236] width 161 height 23
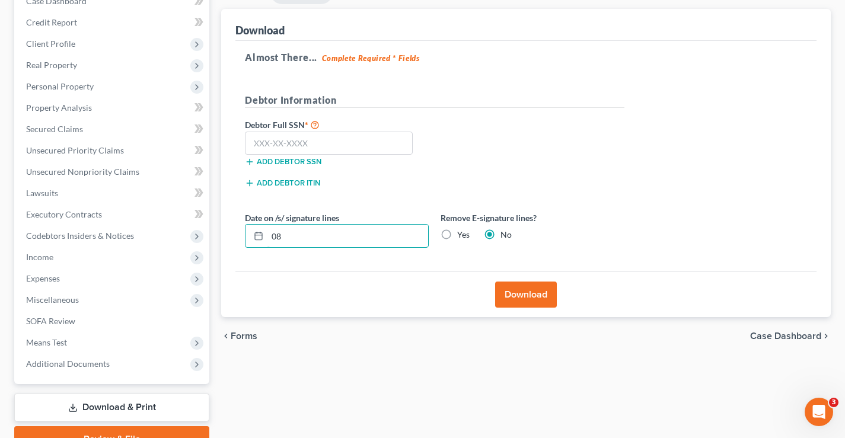
type input "0"
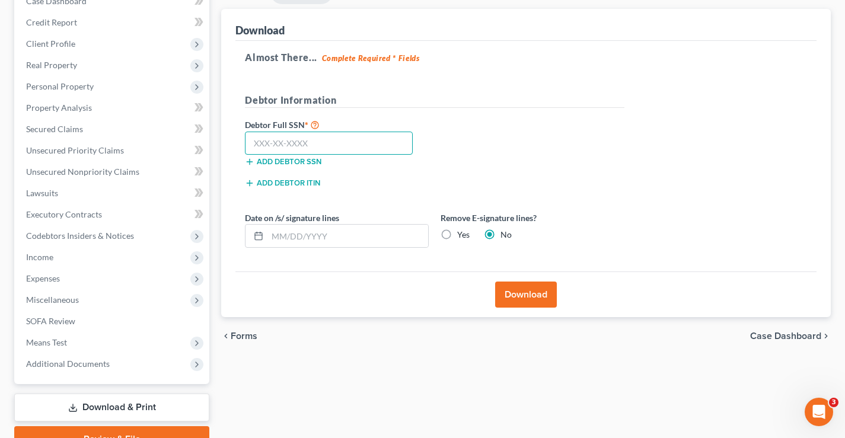
click at [331, 144] on input "text" at bounding box center [329, 144] width 168 height 24
type input "267-94-6211"
click at [522, 298] on button "Download" at bounding box center [526, 295] width 62 height 26
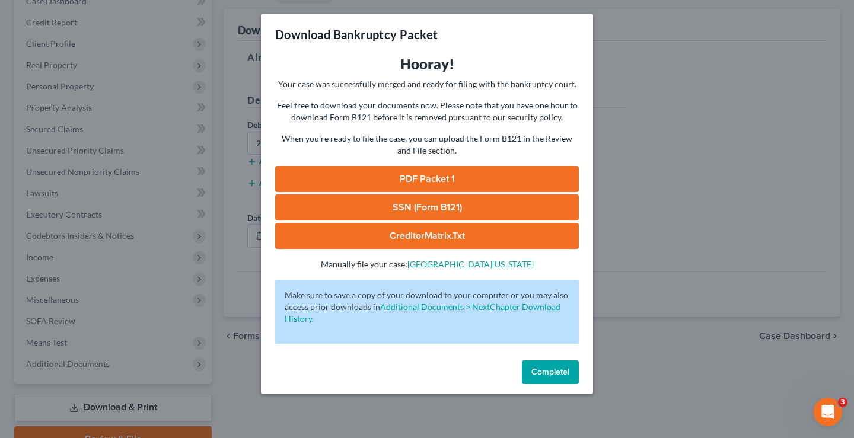
click at [453, 180] on link "PDF Packet 1" at bounding box center [427, 179] width 304 height 26
drag, startPoint x: 429, startPoint y: 205, endPoint x: 435, endPoint y: 196, distance: 10.2
click at [431, 203] on link "SSN (Form B121)" at bounding box center [427, 208] width 304 height 26
